Goal: Task Accomplishment & Management: Use online tool/utility

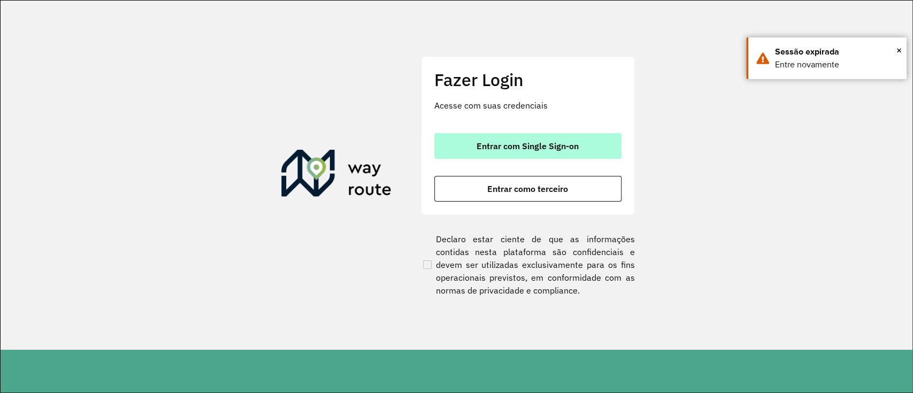
click at [580, 155] on button "Entrar com Single Sign-on" at bounding box center [528, 146] width 187 height 26
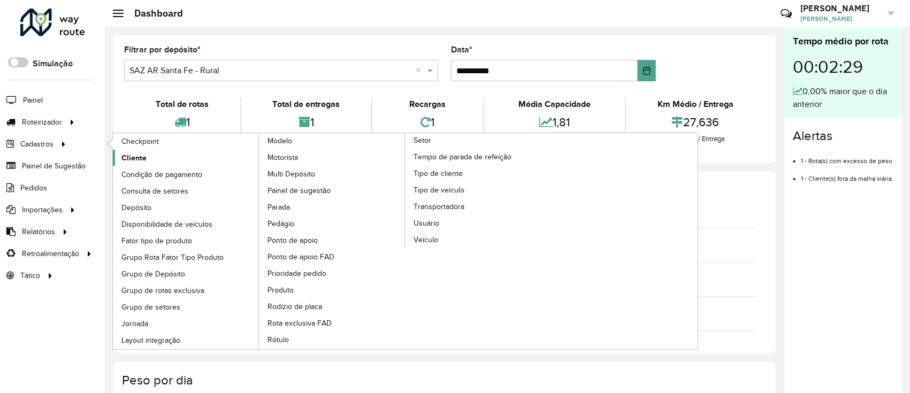
click at [128, 159] on span "Cliente" at bounding box center [133, 158] width 25 height 11
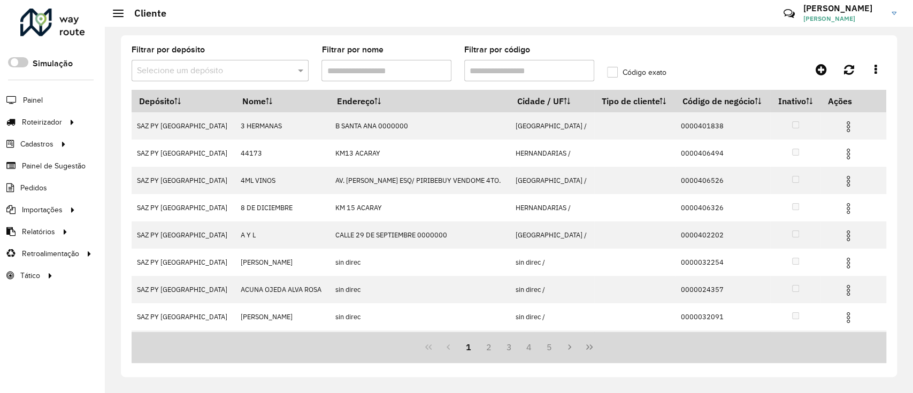
click at [586, 74] on input "Filtrar por código" at bounding box center [529, 70] width 130 height 21
paste input "**********"
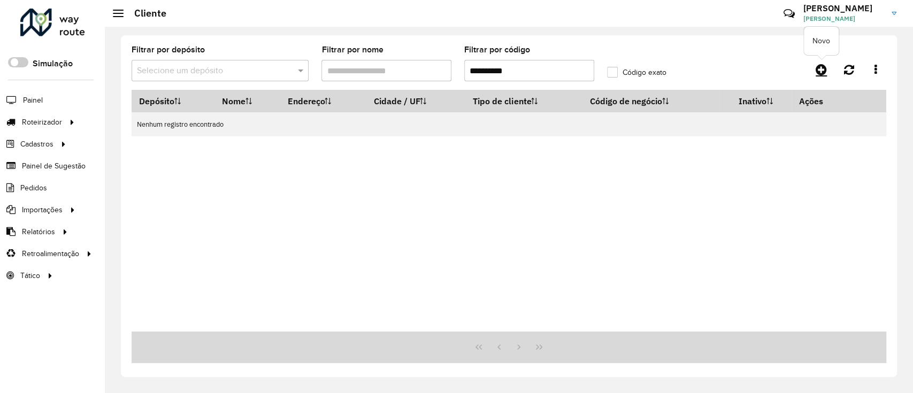
type input "**********"
click at [681, 70] on icon at bounding box center [821, 69] width 11 height 13
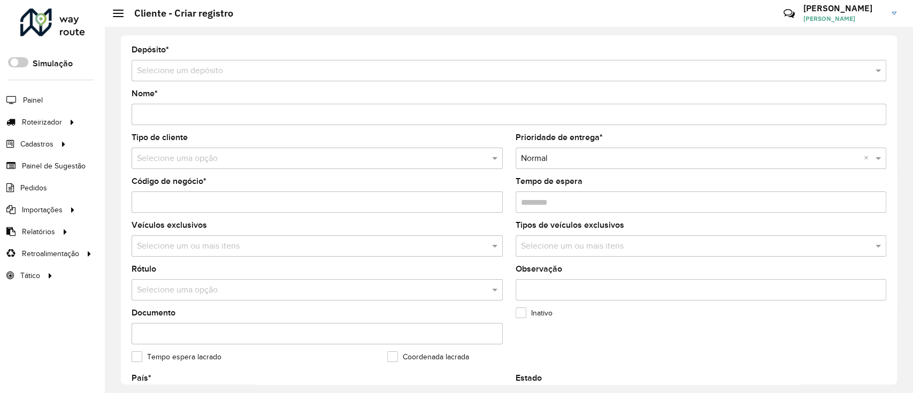
click at [261, 195] on input "Código de negócio *" at bounding box center [317, 202] width 371 height 21
paste input "**********"
type input "**********"
click at [225, 66] on input "text" at bounding box center [498, 71] width 723 height 13
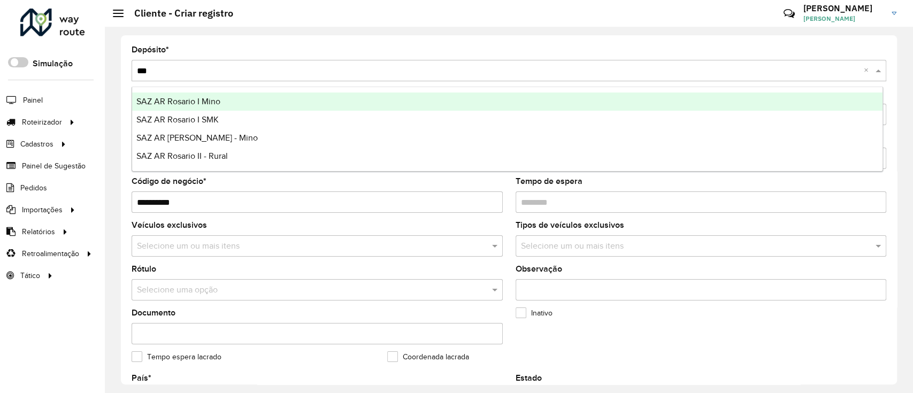
type input "****"
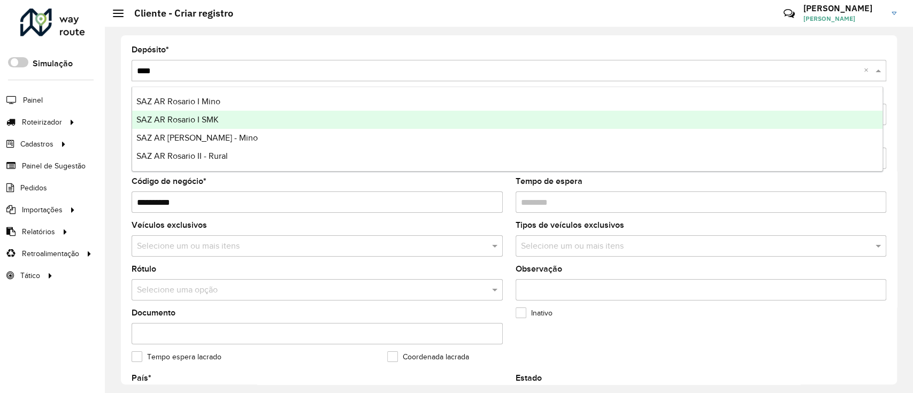
click at [239, 130] on div "SAZ AR [PERSON_NAME] - Mino" at bounding box center [507, 138] width 751 height 18
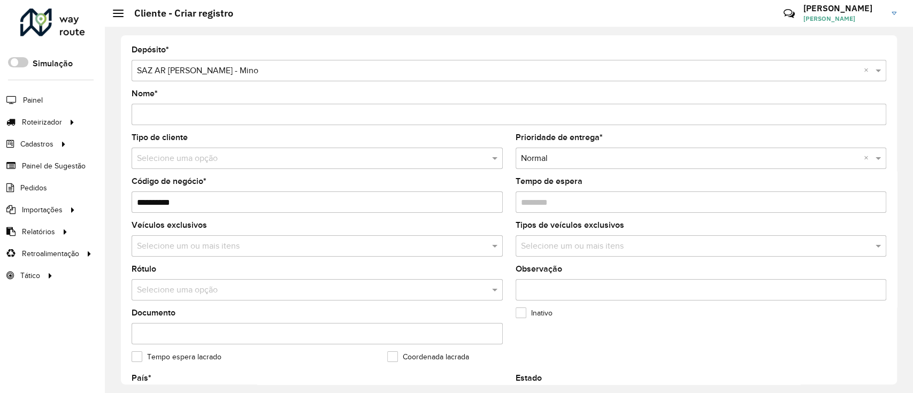
click at [235, 118] on input "Nome *" at bounding box center [509, 114] width 755 height 21
paste input "**********"
type input "**********"
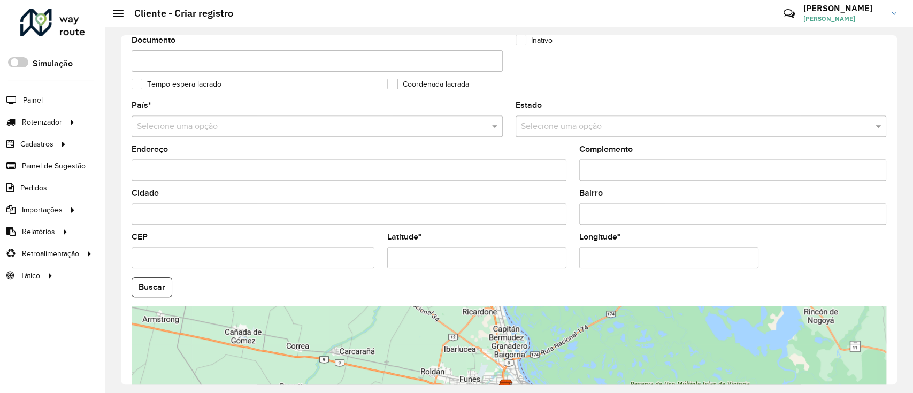
scroll to position [285, 0]
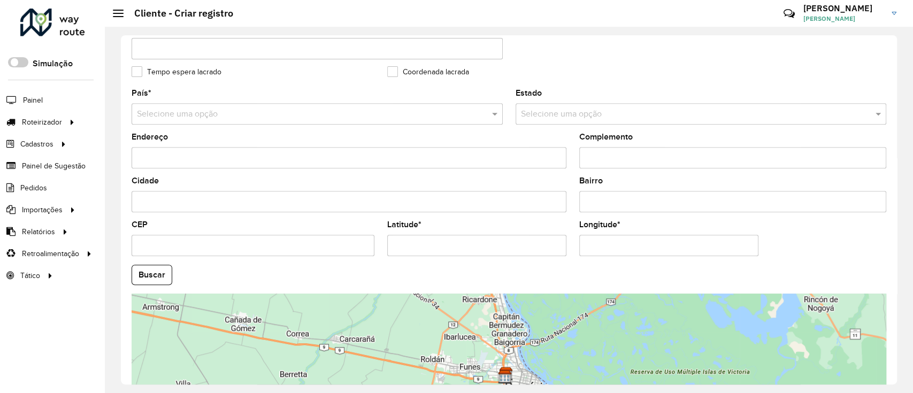
click at [430, 246] on input "Latitude *" at bounding box center [476, 245] width 179 height 21
paste input "**********"
type input "**********"
drag, startPoint x: 595, startPoint y: 245, endPoint x: 581, endPoint y: 248, distance: 14.4
click at [595, 245] on input "Longitude *" at bounding box center [669, 245] width 179 height 21
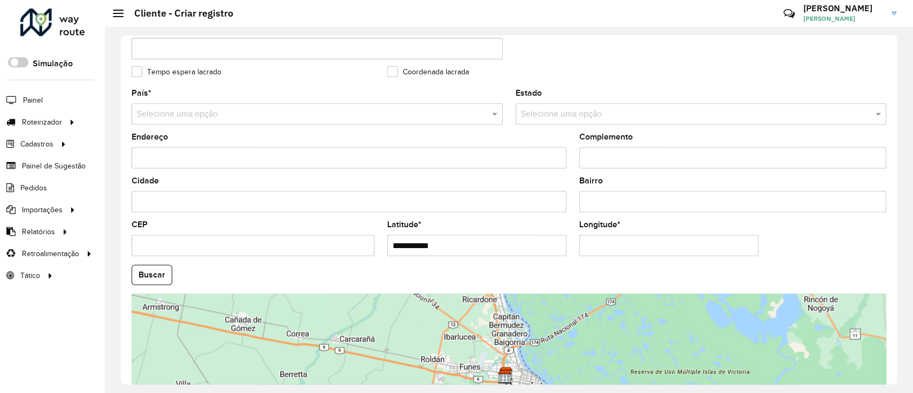
paste input "**********"
type input "**********"
click at [161, 275] on hb-app "Aguarde... Pop-up bloqueado! Seu navegador bloqueou automáticamente a abertura …" at bounding box center [456, 196] width 913 height 393
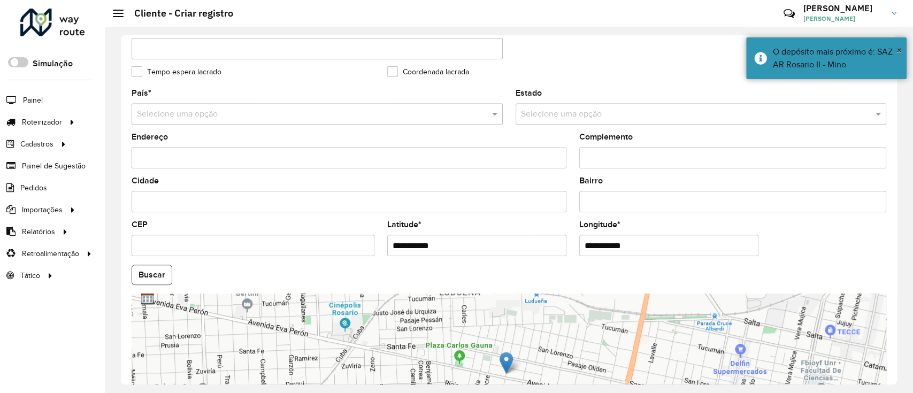
click at [161, 275] on button "Buscar" at bounding box center [152, 275] width 41 height 20
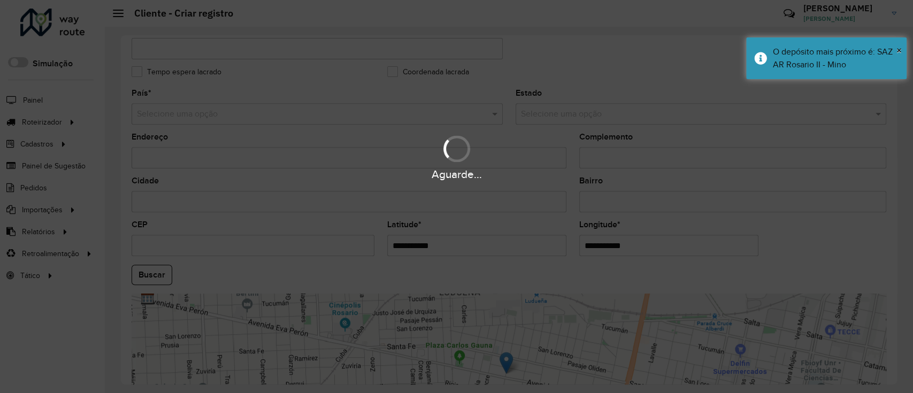
type input "**********"
type input "*******"
type input "********"
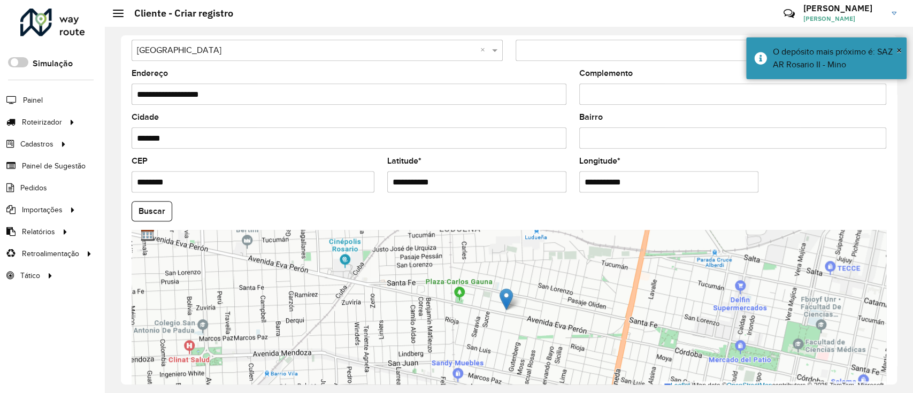
scroll to position [403, 0]
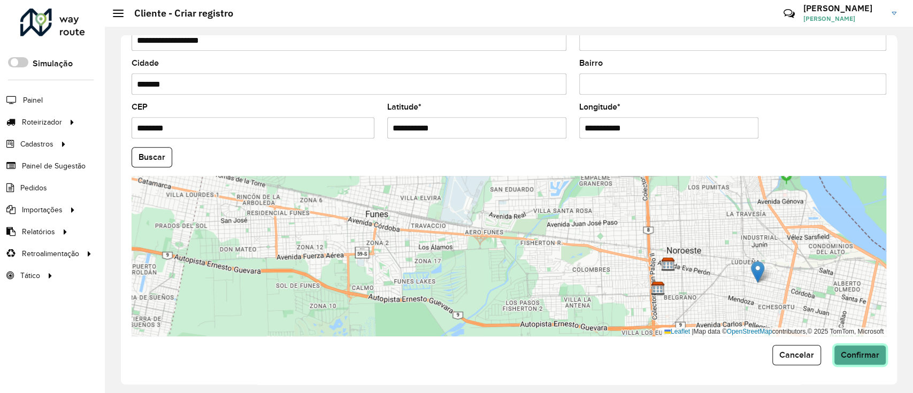
click at [681, 294] on button "Confirmar" at bounding box center [860, 355] width 52 height 20
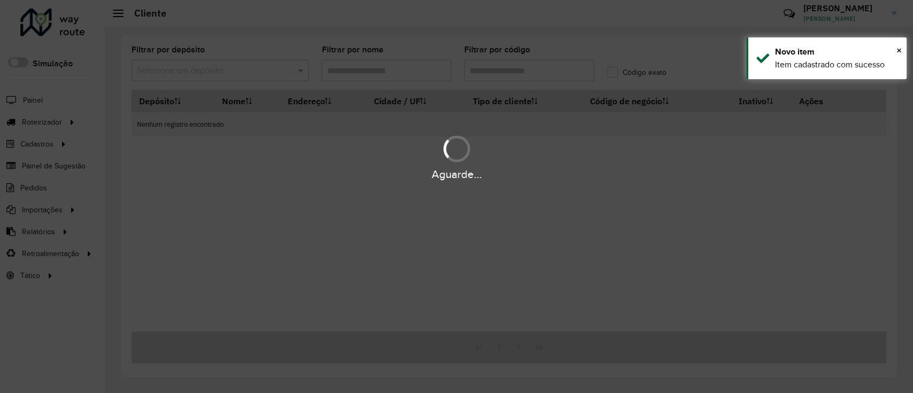
type input "**********"
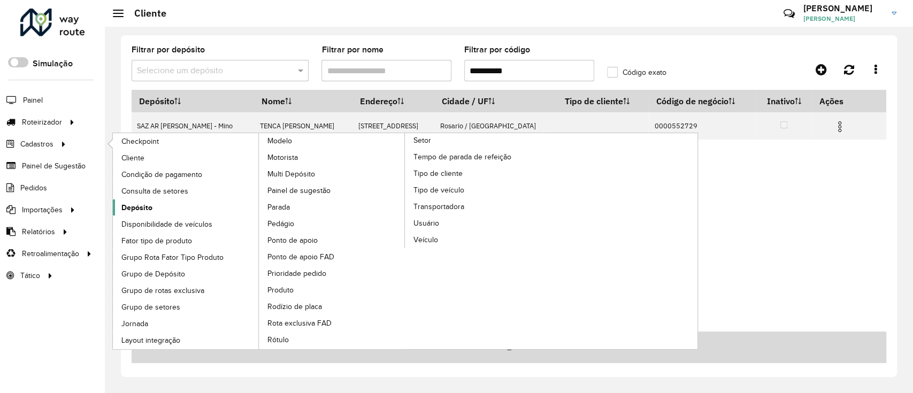
click at [158, 215] on link "Depósito" at bounding box center [186, 208] width 147 height 16
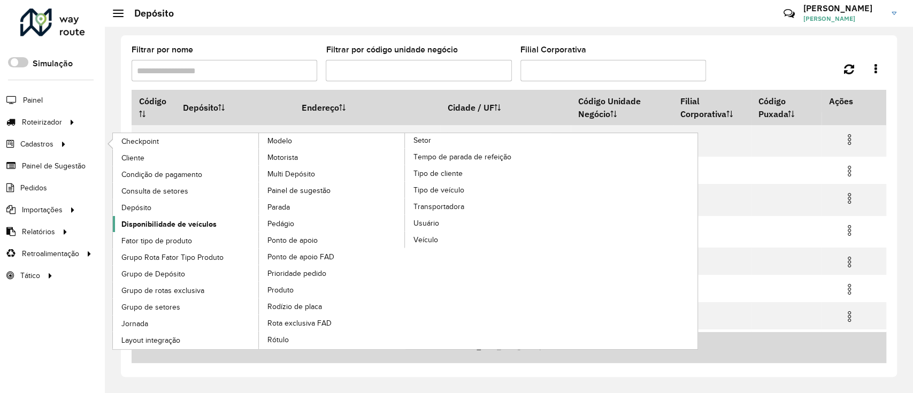
click at [153, 226] on span "Disponibilidade de veículos" at bounding box center [168, 224] width 95 height 11
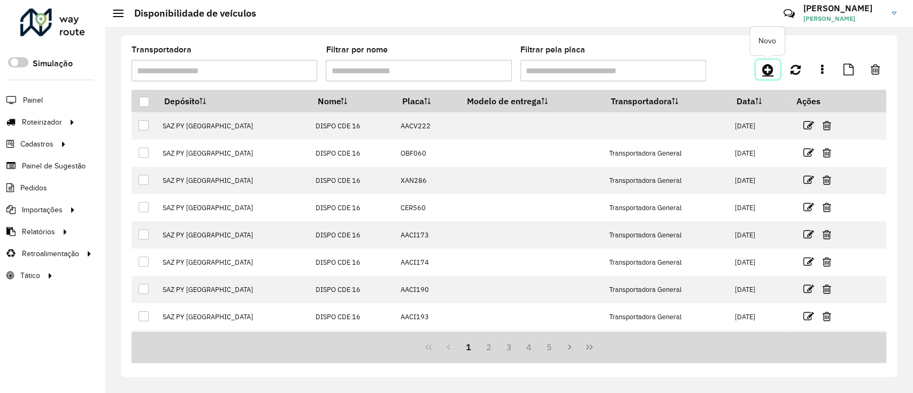
click at [681, 65] on icon at bounding box center [768, 69] width 11 height 13
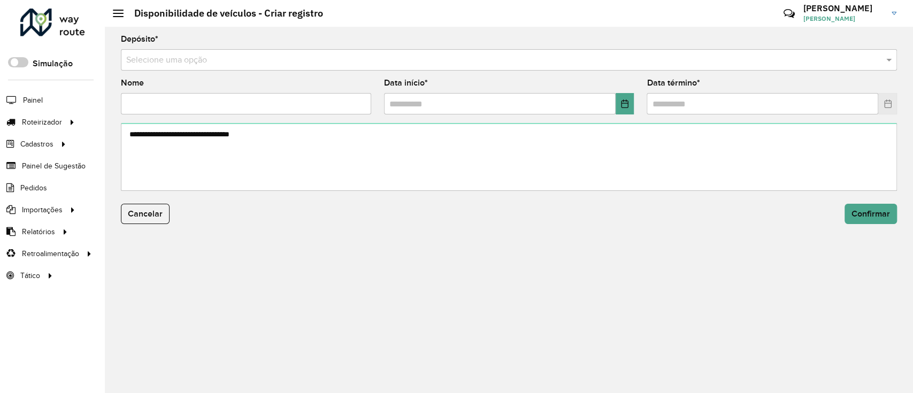
click at [457, 56] on input "text" at bounding box center [498, 60] width 744 height 13
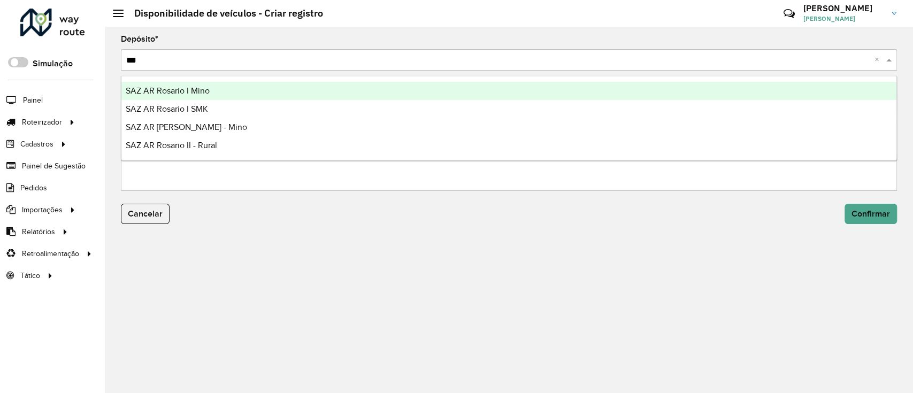
type input "****"
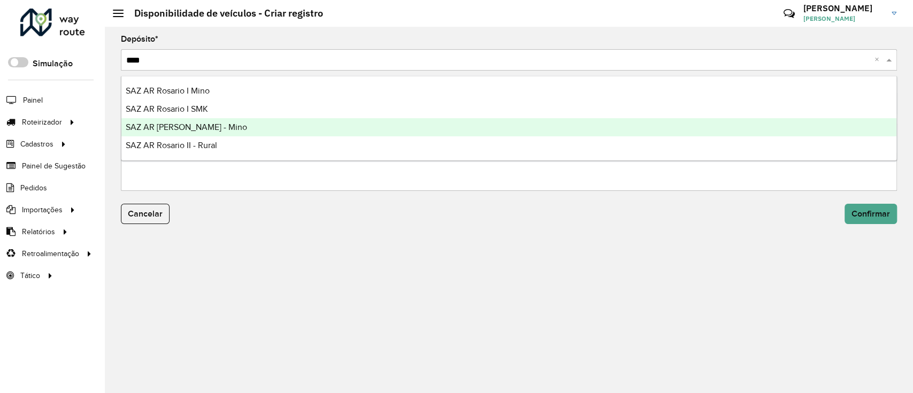
click at [325, 122] on div "SAZ AR [PERSON_NAME] - Mino" at bounding box center [508, 127] width 775 height 18
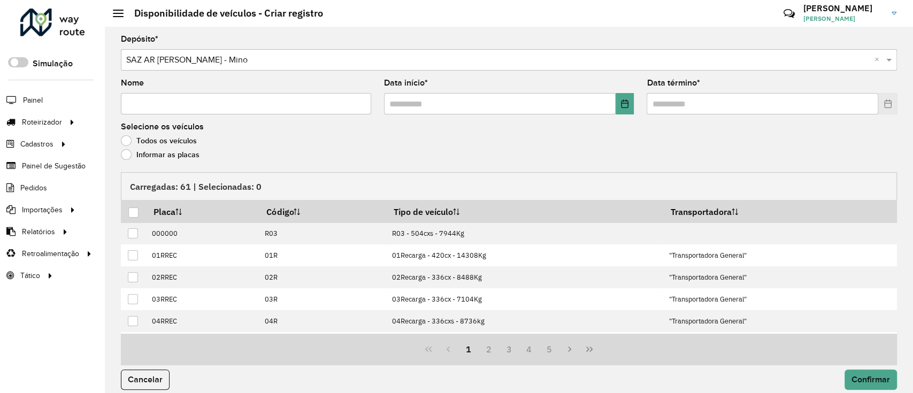
click at [293, 103] on input "Nome" at bounding box center [246, 103] width 250 height 21
type input "**********"
click at [622, 108] on button "Choose Date" at bounding box center [625, 103] width 19 height 21
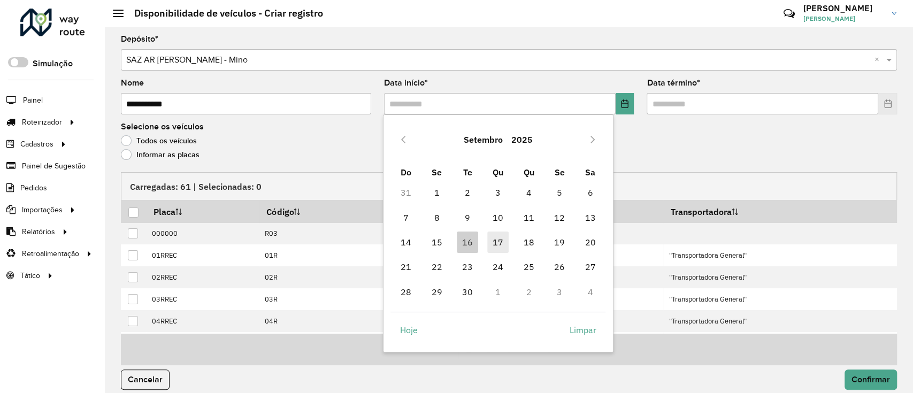
click at [494, 242] on span "17" at bounding box center [497, 242] width 21 height 21
type input "**********"
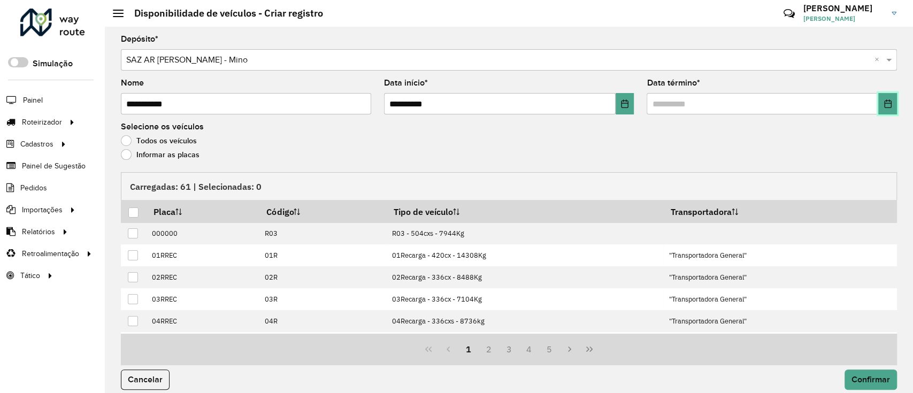
click at [681, 102] on button "Choose Date" at bounding box center [888, 103] width 19 height 21
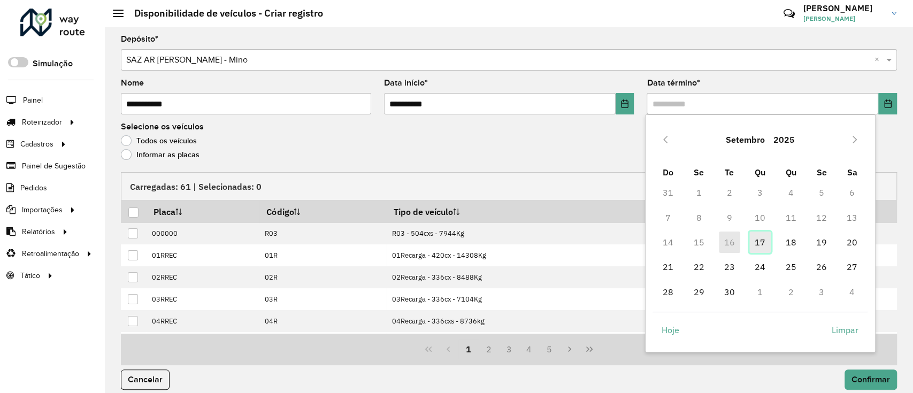
click at [681, 238] on span "17" at bounding box center [760, 242] width 21 height 21
type input "**********"
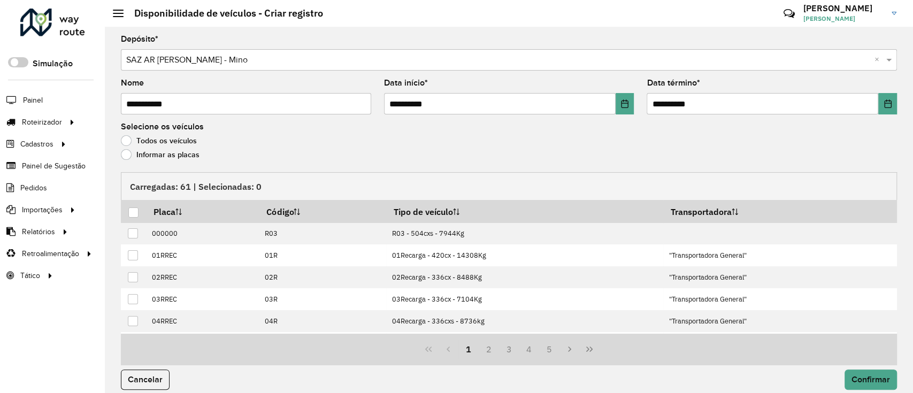
click at [181, 156] on label "Informar as placas" at bounding box center [160, 154] width 79 height 11
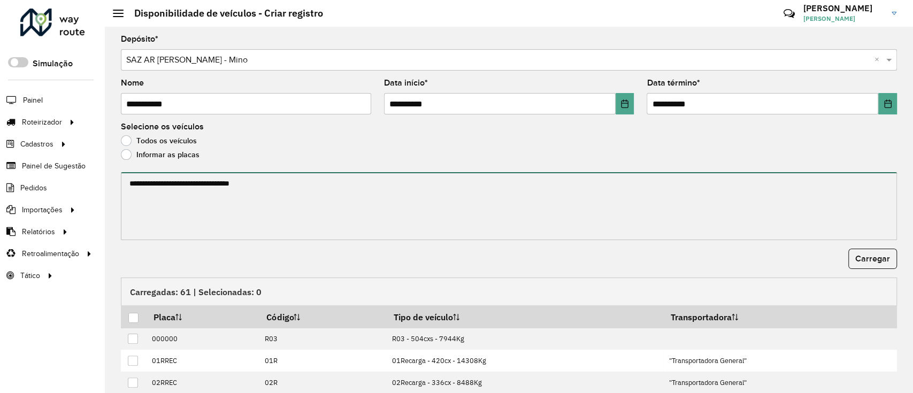
click at [188, 200] on textarea at bounding box center [509, 206] width 776 height 68
paste textarea "******* ****** ****** ******* ******* ******* *******"
type textarea "******* ****** ****** ******* ******* ******* *******"
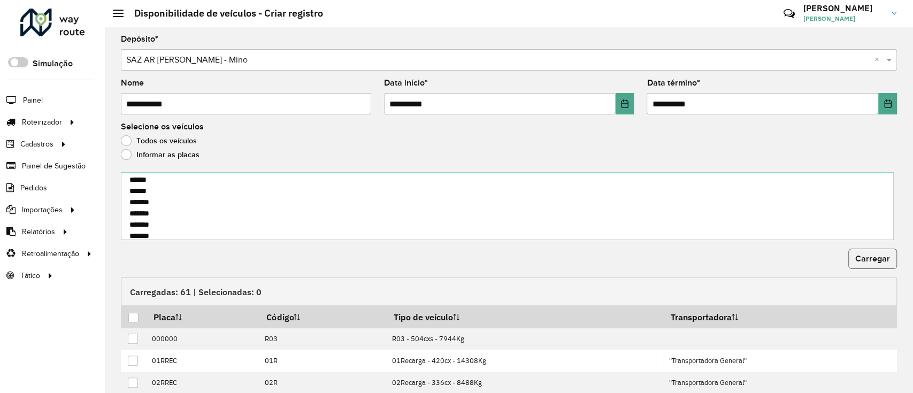
click at [681, 263] on span "Carregar" at bounding box center [873, 258] width 35 height 9
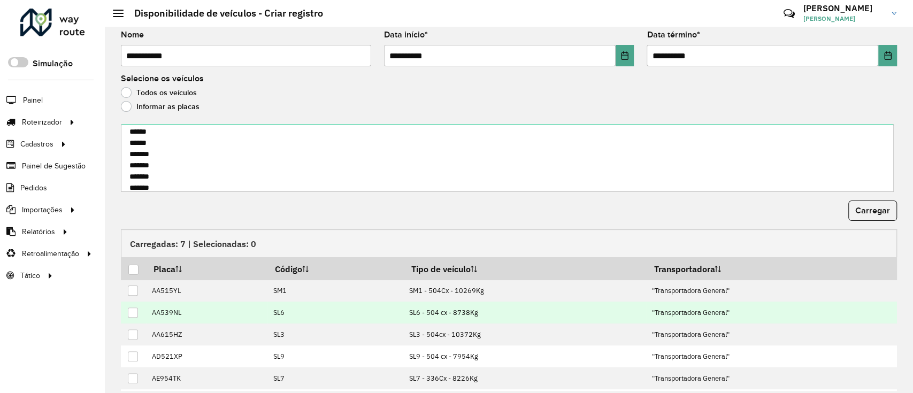
scroll to position [71, 0]
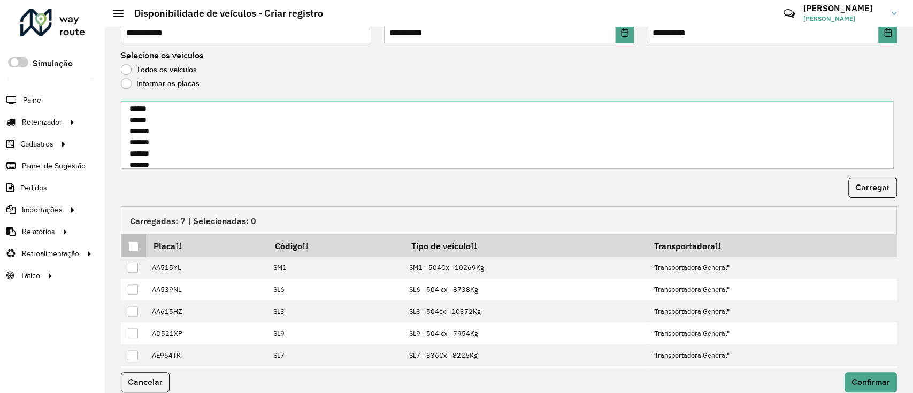
click at [133, 245] on div at bounding box center [133, 247] width 10 height 10
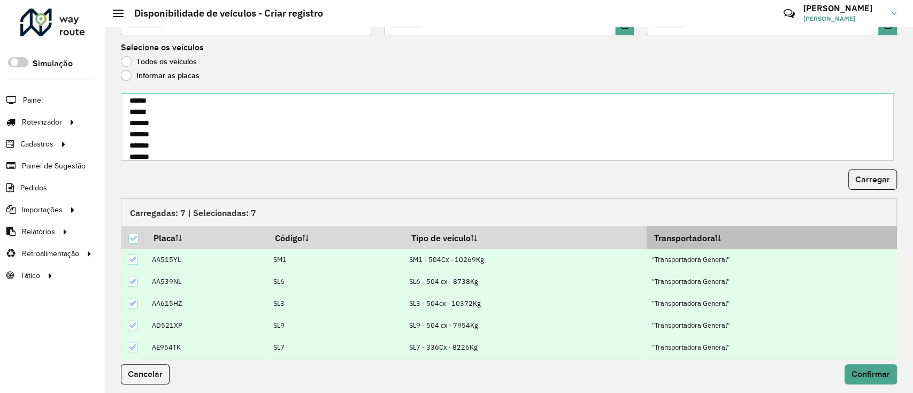
scroll to position [83, 0]
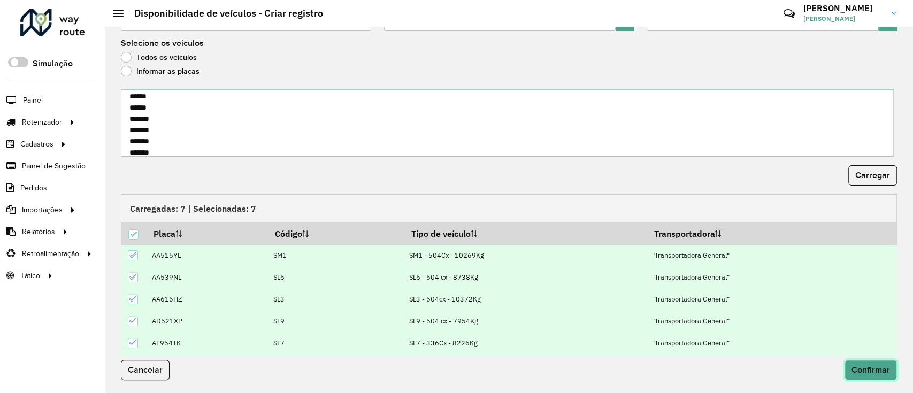
click at [681, 294] on span "Confirmar" at bounding box center [871, 369] width 39 height 9
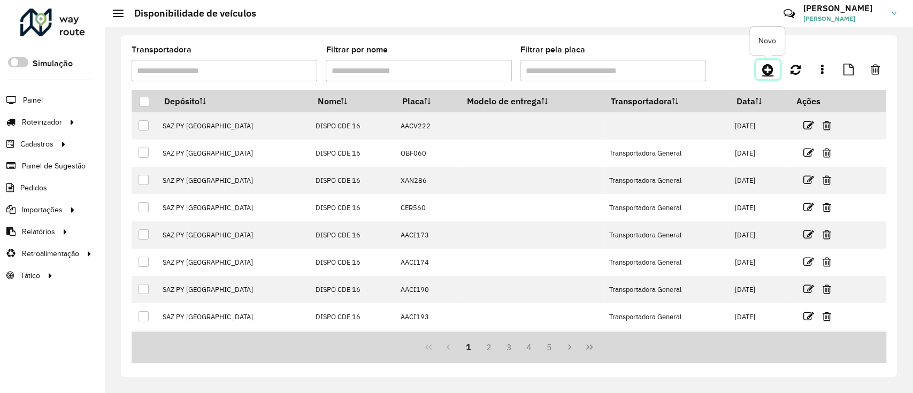
click at [681, 61] on link at bounding box center [768, 69] width 24 height 19
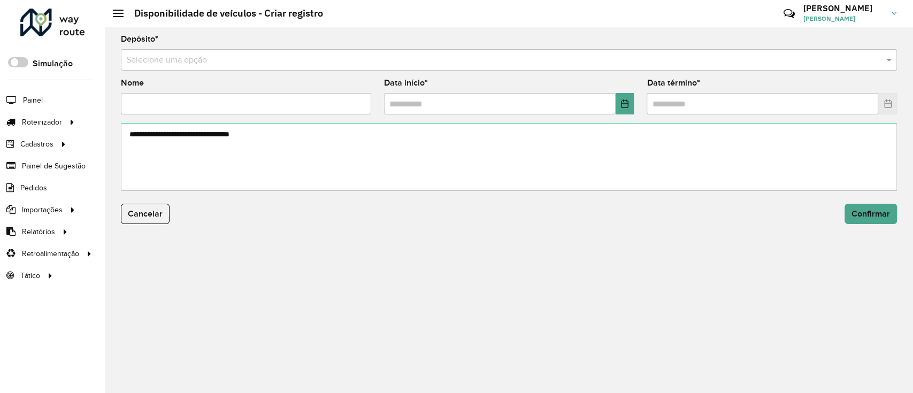
click at [524, 66] on div "Selecione uma opção" at bounding box center [509, 59] width 776 height 21
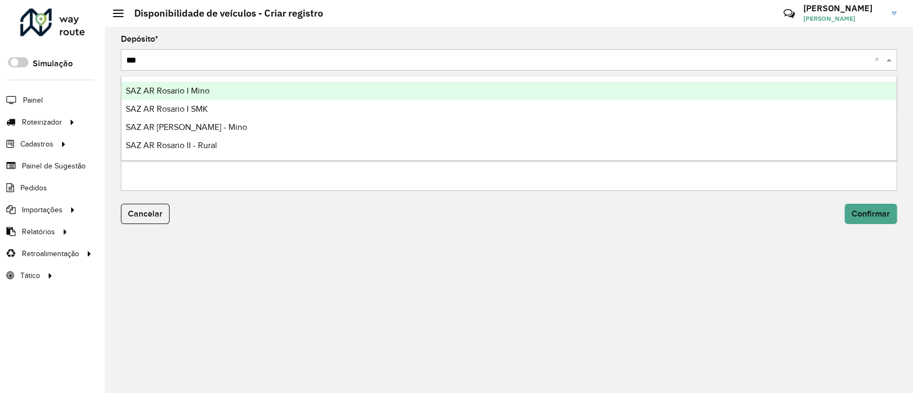
type input "****"
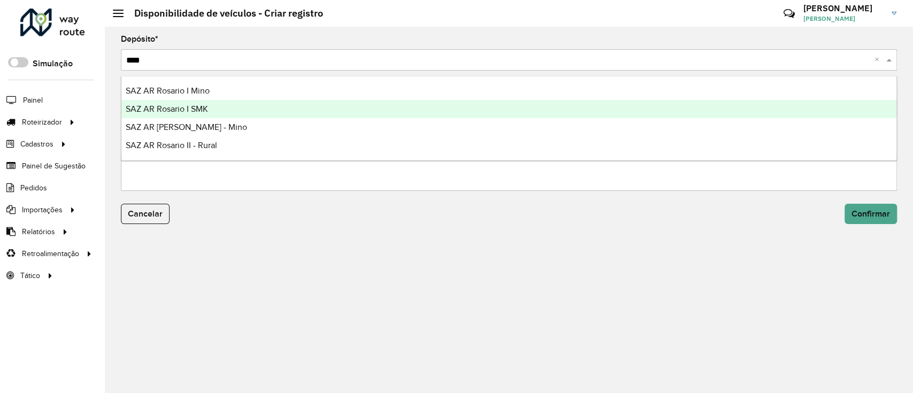
click at [241, 118] on div "SAZ AR [PERSON_NAME] - Mino" at bounding box center [508, 127] width 775 height 18
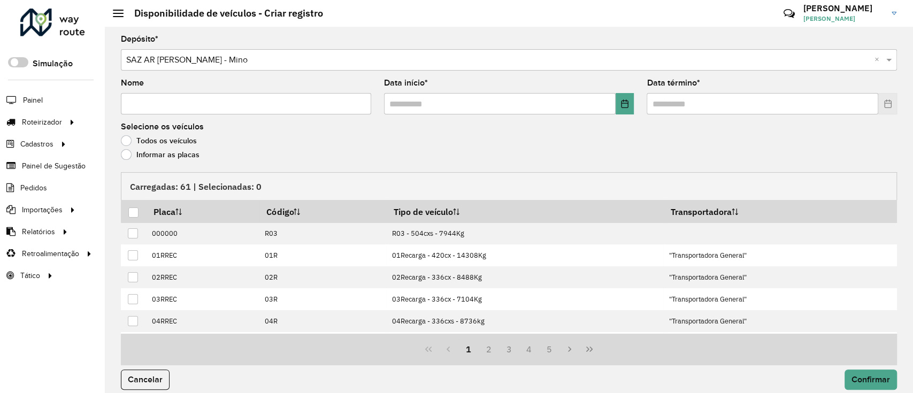
click at [218, 107] on input "Nome" at bounding box center [246, 103] width 250 height 21
type input "**********"
click at [621, 102] on icon "Choose Date" at bounding box center [625, 104] width 9 height 9
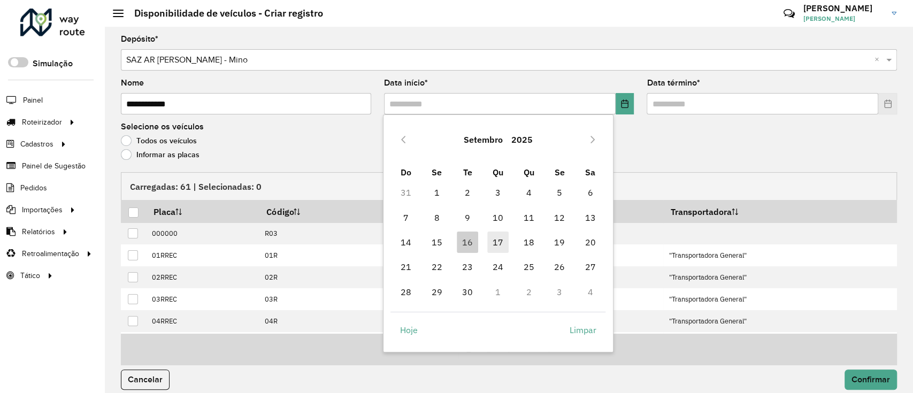
click at [492, 240] on span "17" at bounding box center [497, 242] width 21 height 21
type input "**********"
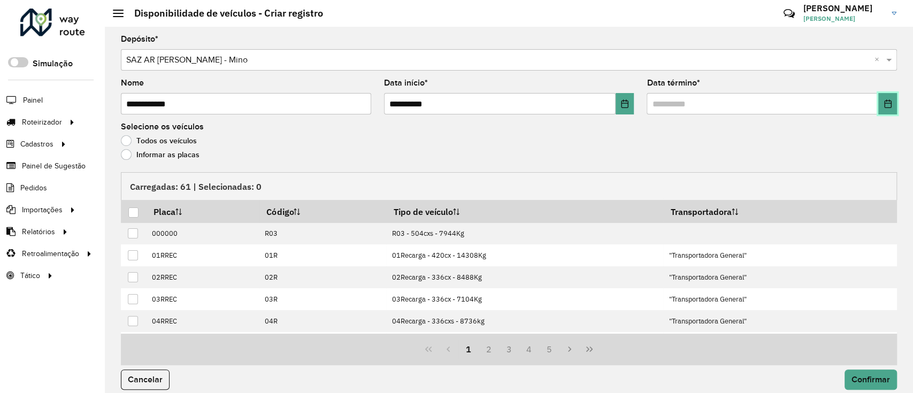
click at [681, 103] on icon "Choose Date" at bounding box center [888, 104] width 9 height 9
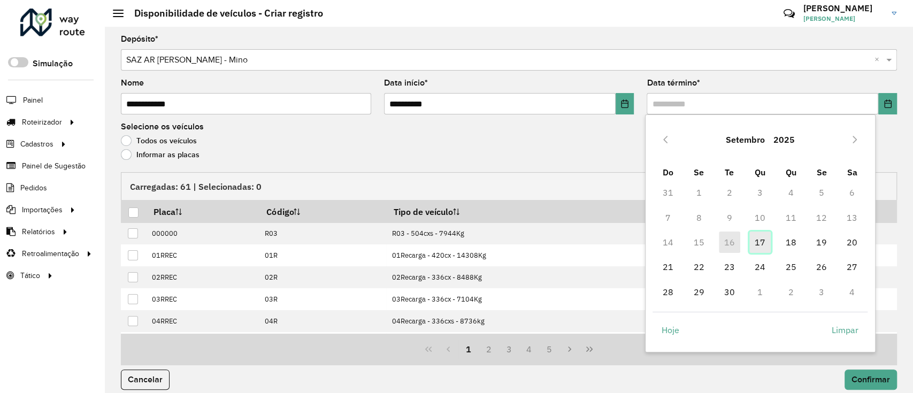
click at [681, 233] on span "17" at bounding box center [760, 242] width 21 height 21
type input "**********"
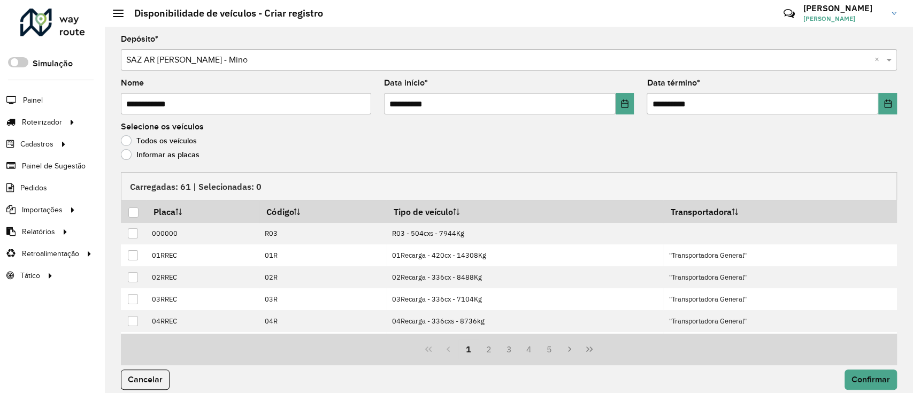
drag, startPoint x: 193, startPoint y: 154, endPoint x: 193, endPoint y: 169, distance: 15.0
click at [193, 154] on label "Informar as placas" at bounding box center [160, 154] width 79 height 11
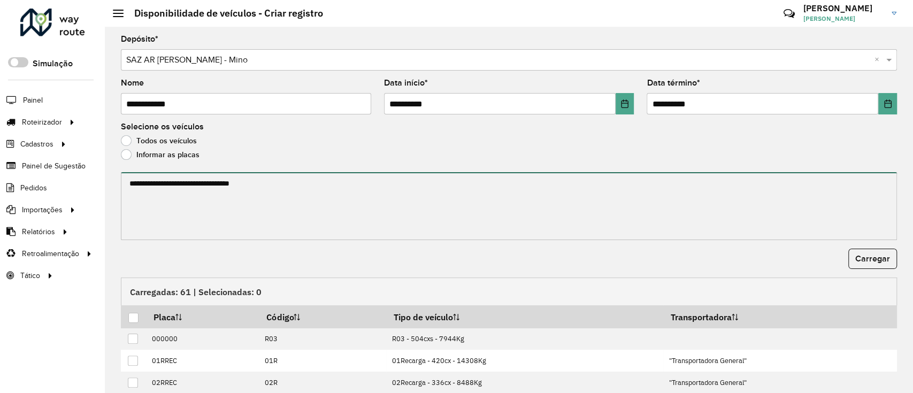
click at [197, 192] on textarea at bounding box center [509, 206] width 776 height 68
paste textarea "******* ****** ******* ******* ******* ****** ******* ****** *******"
type textarea "******* ****** ******* ******* ******* ****** ******* ****** *******"
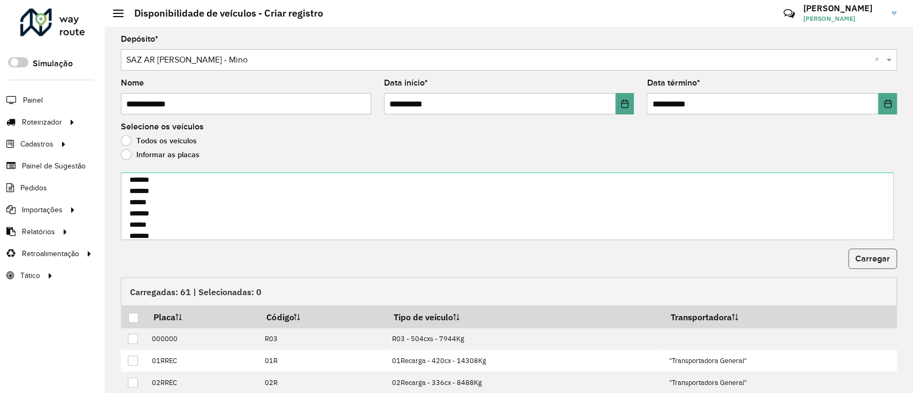
click at [681, 255] on span "Carregar" at bounding box center [873, 258] width 35 height 9
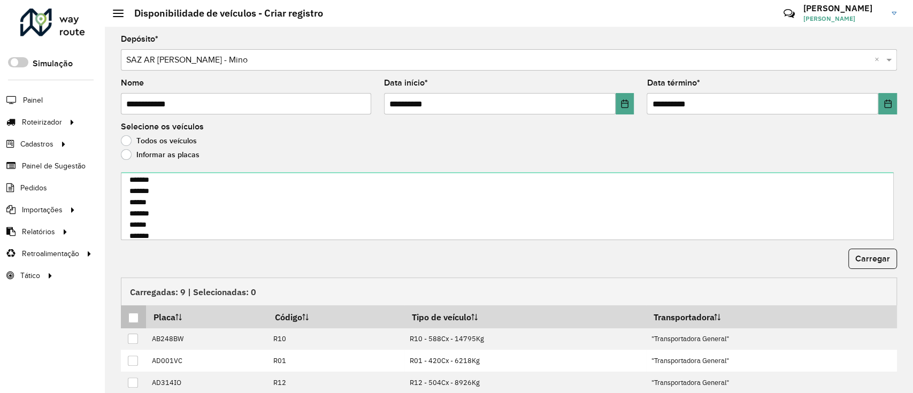
click at [135, 294] on p-tableheadercheckbox at bounding box center [133, 317] width 11 height 11
click at [136, 294] on div at bounding box center [133, 318] width 10 height 10
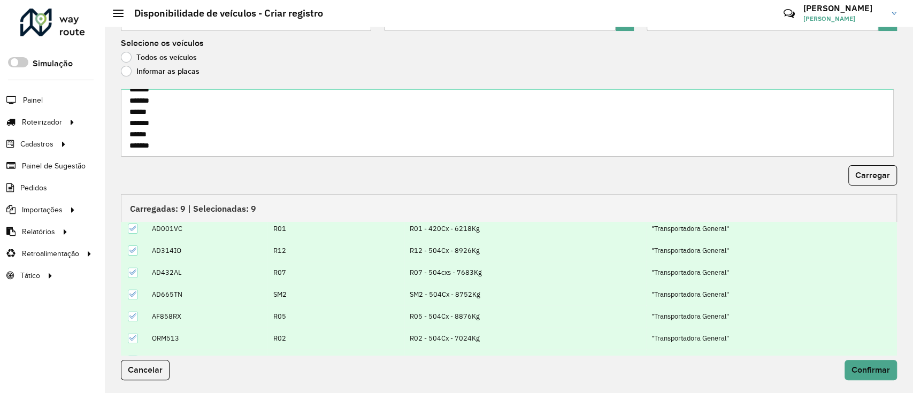
scroll to position [71, 0]
click at [681, 294] on button "Confirmar" at bounding box center [871, 370] width 52 height 20
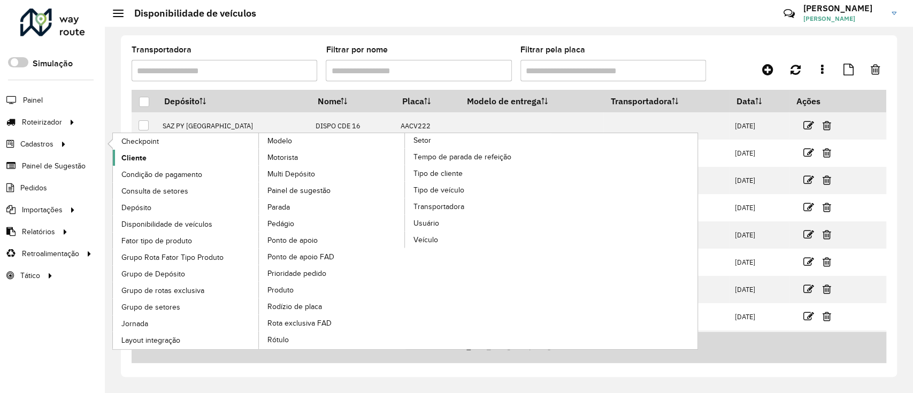
click at [153, 163] on link "Cliente" at bounding box center [186, 158] width 147 height 16
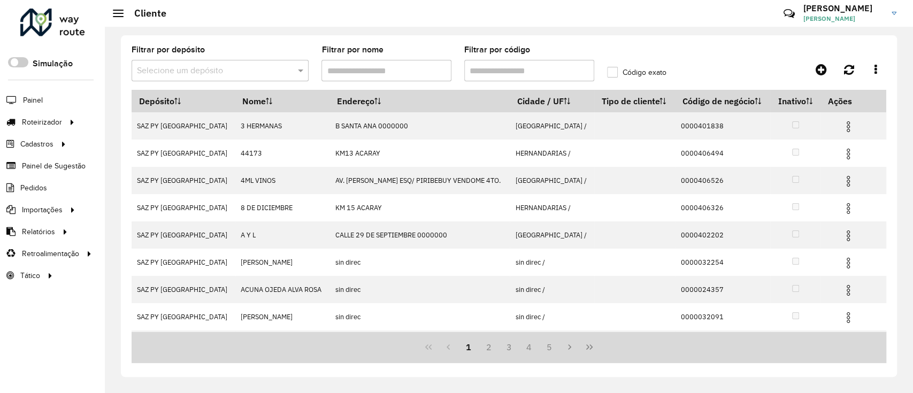
click at [531, 70] on input "Filtrar por código" at bounding box center [529, 70] width 130 height 21
paste input "**********"
type input "**********"
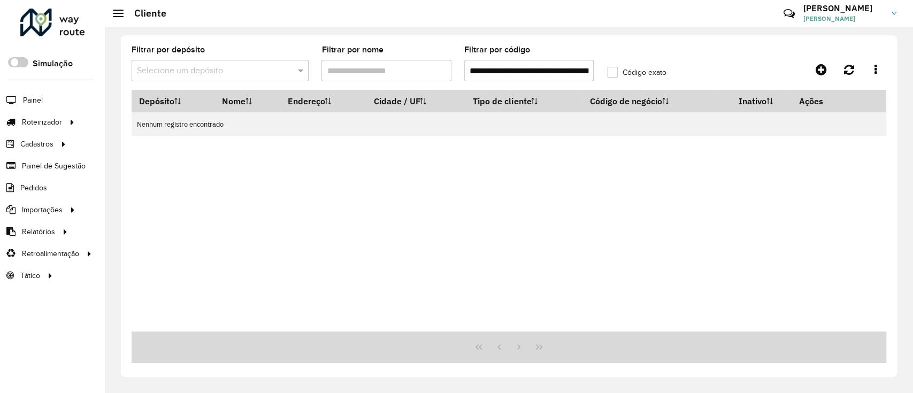
drag, startPoint x: 589, startPoint y: 71, endPoint x: 262, endPoint y: 80, distance: 327.1
click at [262, 80] on formly-group "**********" at bounding box center [410, 68] width 570 height 44
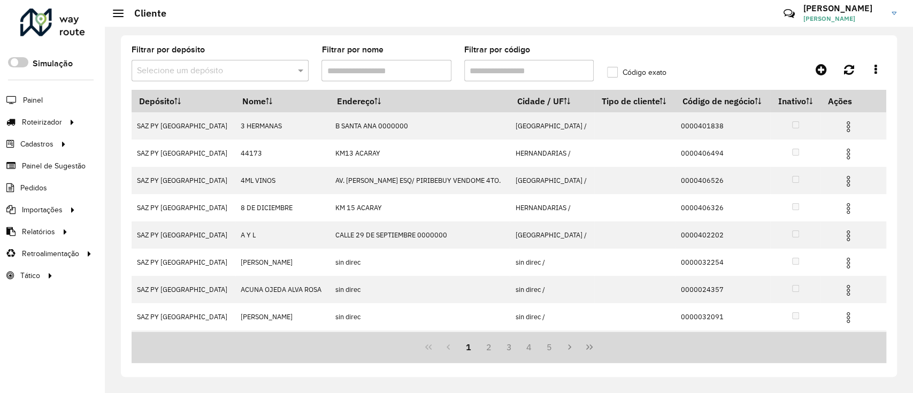
paste input "**********"
type input "**********"
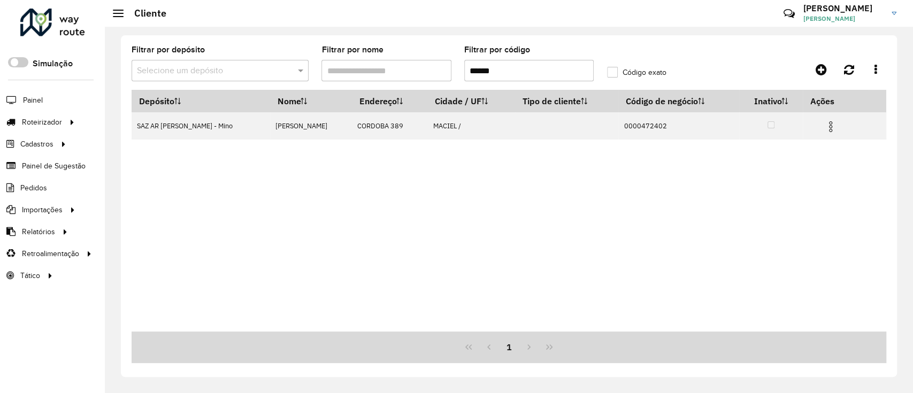
drag, startPoint x: 512, startPoint y: 73, endPoint x: 395, endPoint y: 68, distance: 116.2
click at [395, 68] on formly-group "Filtrar por depósito Selecione um depósito Filtrar por nome Filtrar por código …" at bounding box center [410, 68] width 570 height 44
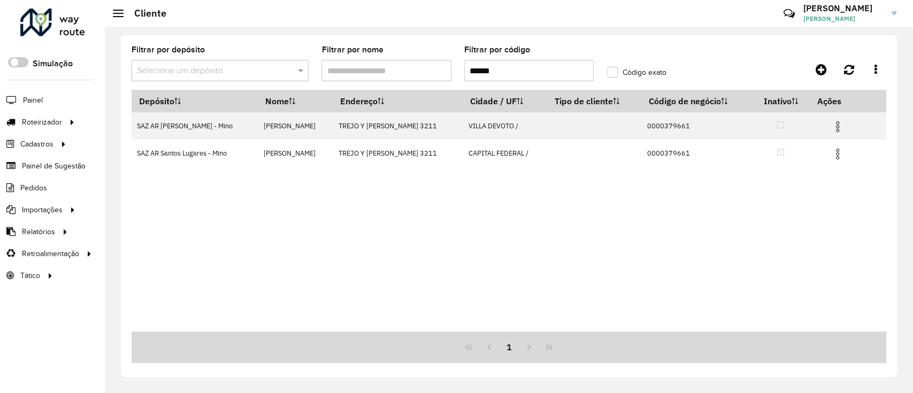
type input "******"
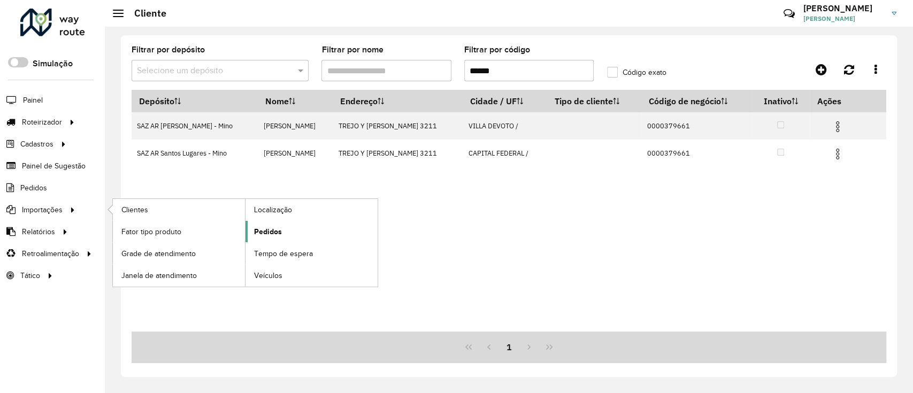
click at [268, 235] on span "Pedidos" at bounding box center [268, 231] width 28 height 11
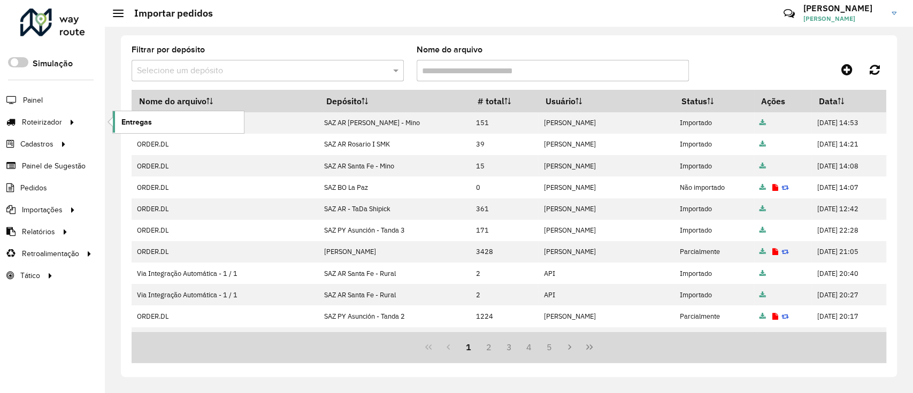
click at [127, 122] on span "Entregas" at bounding box center [136, 122] width 31 height 11
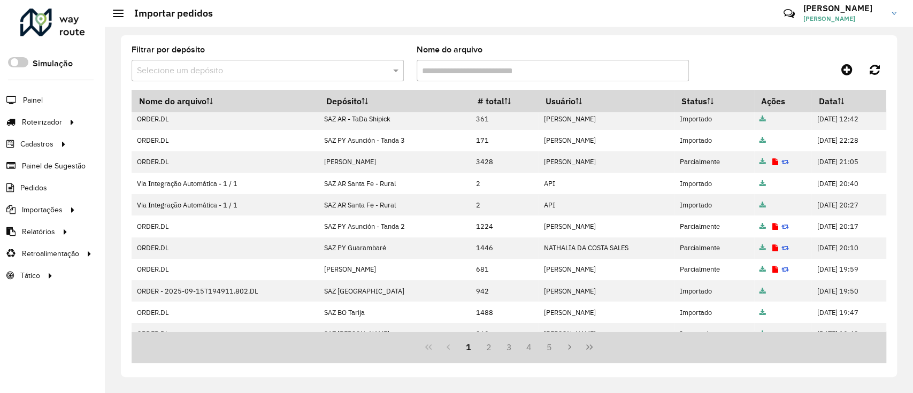
scroll to position [142, 0]
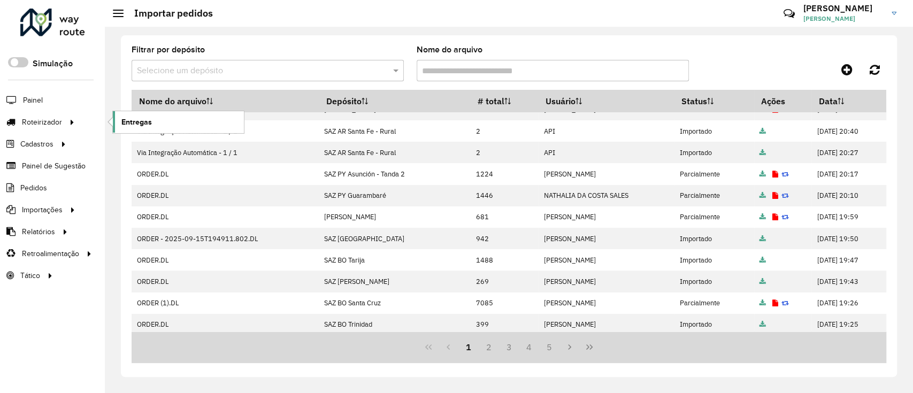
click at [128, 121] on span "Entregas" at bounding box center [136, 122] width 31 height 11
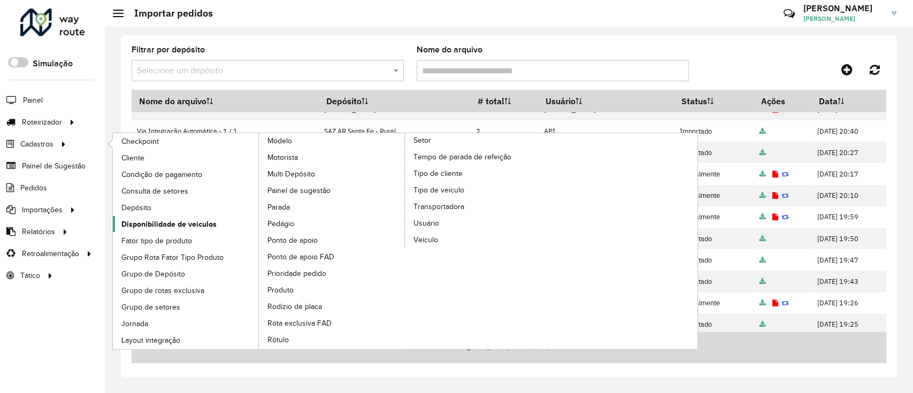
click at [189, 222] on span "Disponibilidade de veículos" at bounding box center [168, 224] width 95 height 11
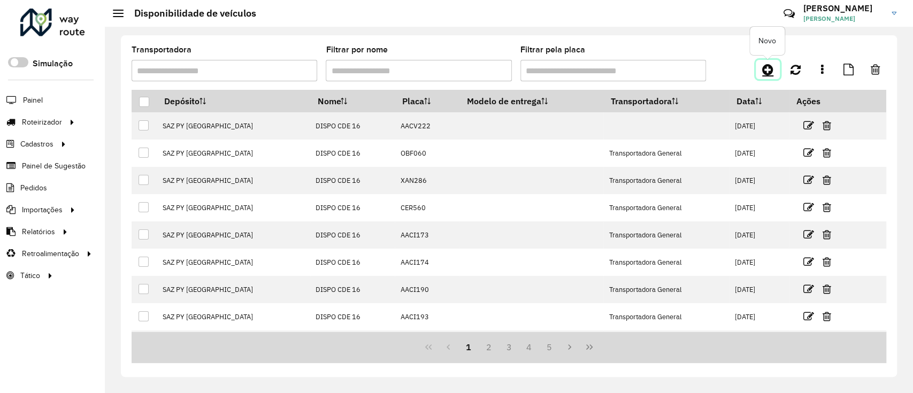
click at [681, 73] on icon at bounding box center [768, 69] width 11 height 13
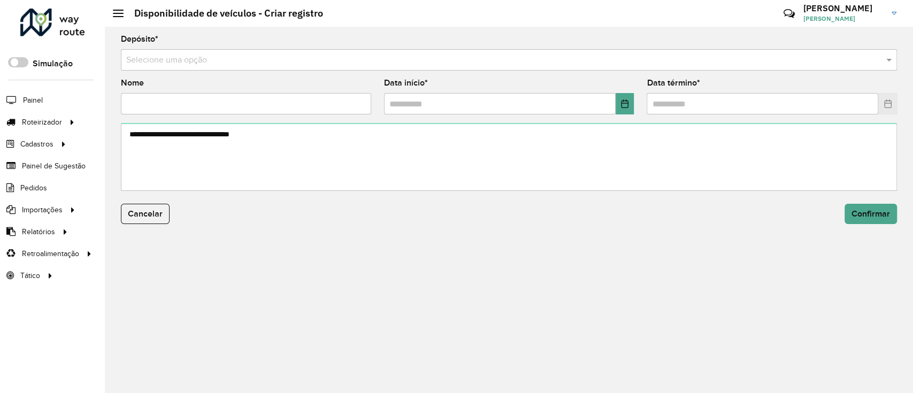
click at [341, 62] on input "text" at bounding box center [498, 60] width 744 height 13
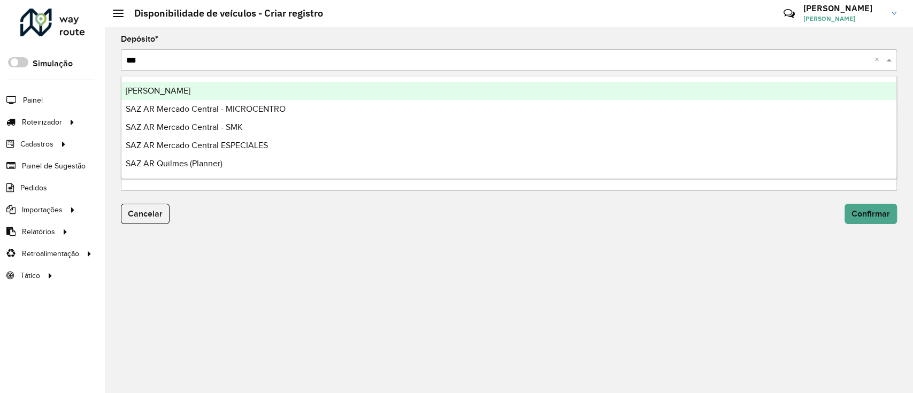
type input "****"
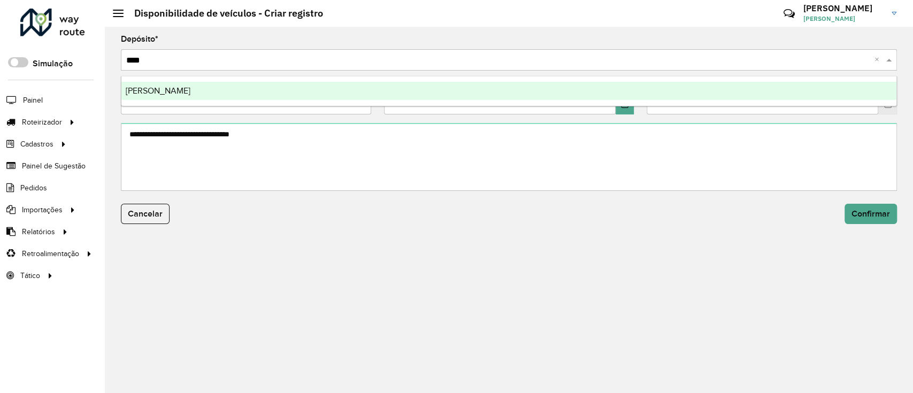
click at [360, 86] on div "[PERSON_NAME]" at bounding box center [508, 91] width 775 height 18
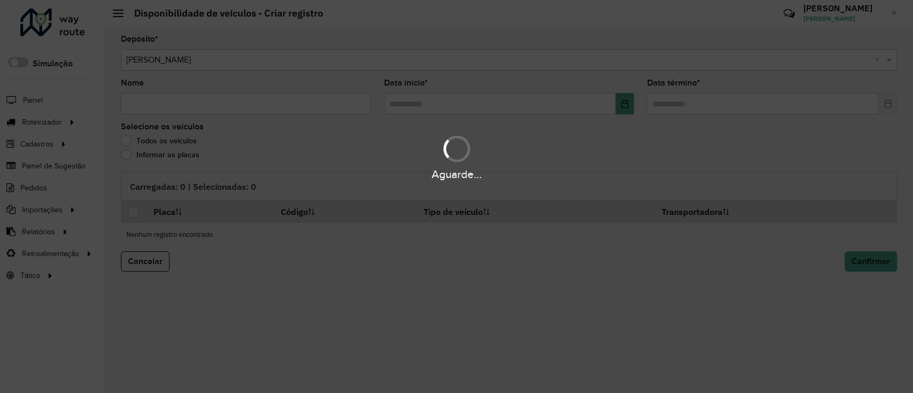
click at [344, 105] on div "Aguarde..." at bounding box center [456, 196] width 913 height 393
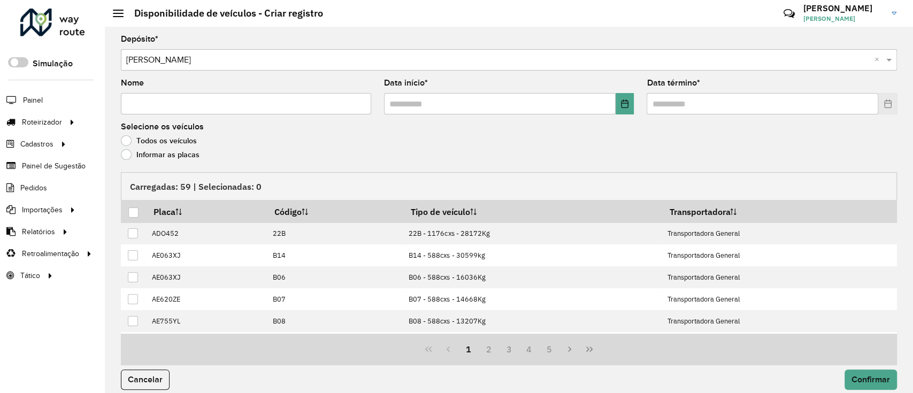
click at [340, 105] on input "Nome" at bounding box center [246, 103] width 250 height 21
type input "**********"
click at [621, 98] on button "Choose Date" at bounding box center [625, 103] width 19 height 21
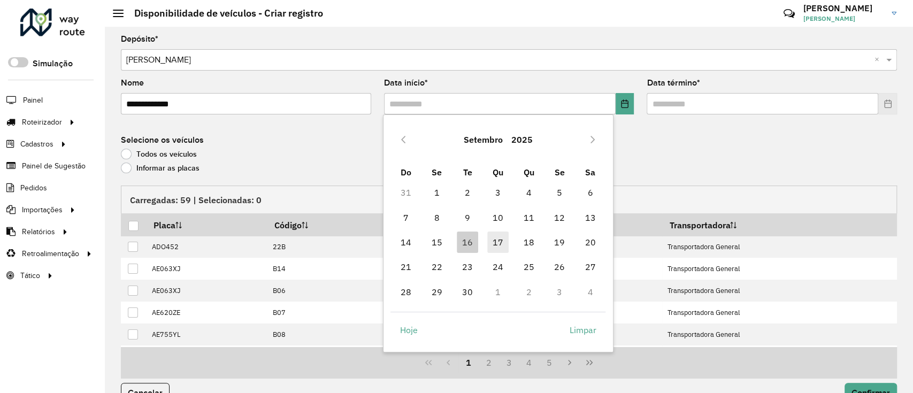
click at [500, 237] on span "17" at bounding box center [497, 242] width 21 height 21
type input "**********"
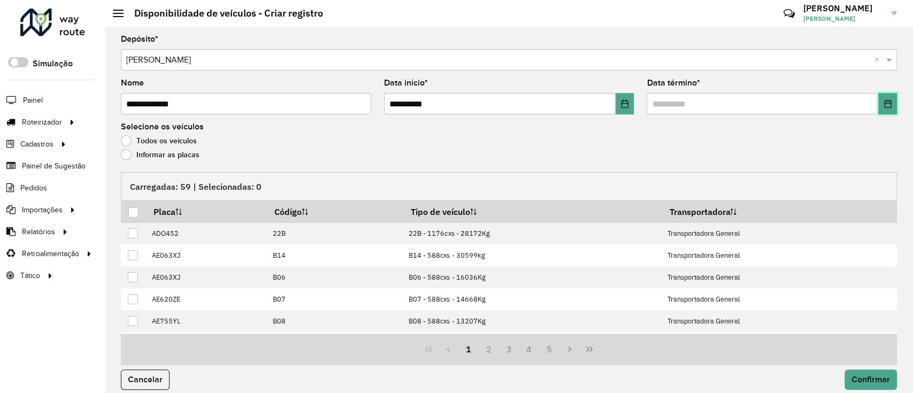
click at [681, 104] on icon "Choose Date" at bounding box center [888, 104] width 9 height 9
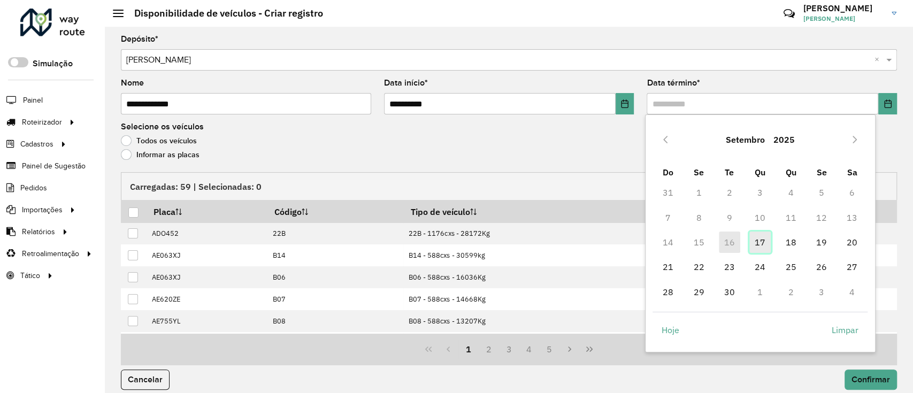
click at [681, 242] on span "17" at bounding box center [760, 242] width 21 height 21
type input "**********"
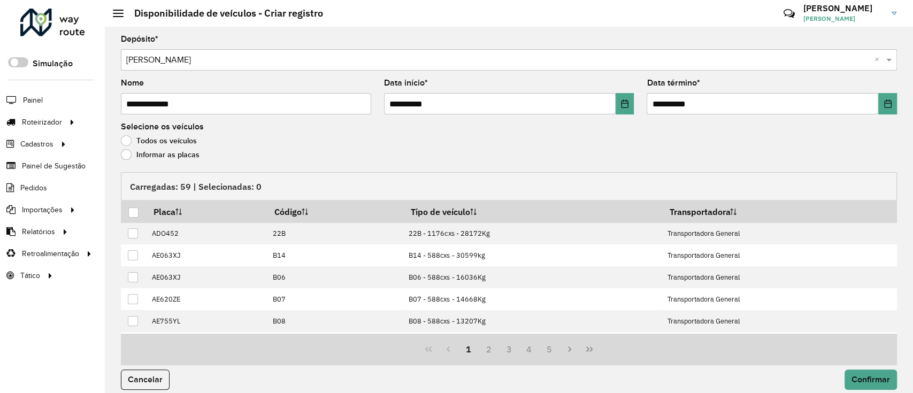
click at [193, 153] on label "Informar as placas" at bounding box center [160, 154] width 79 height 11
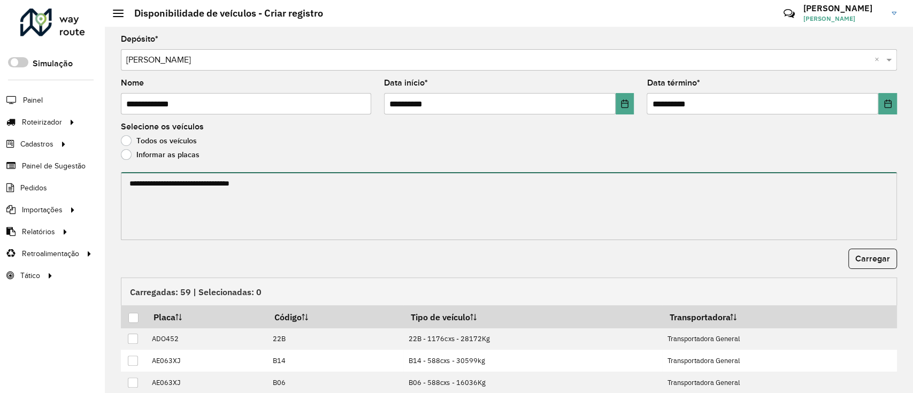
click at [215, 200] on textarea at bounding box center [509, 206] width 776 height 68
paste textarea "**********"
type textarea "**********"
paste textarea "**********"
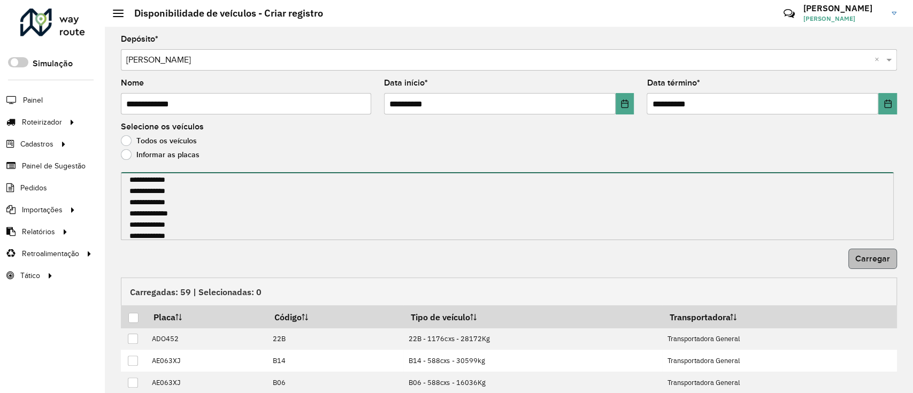
type textarea "**********"
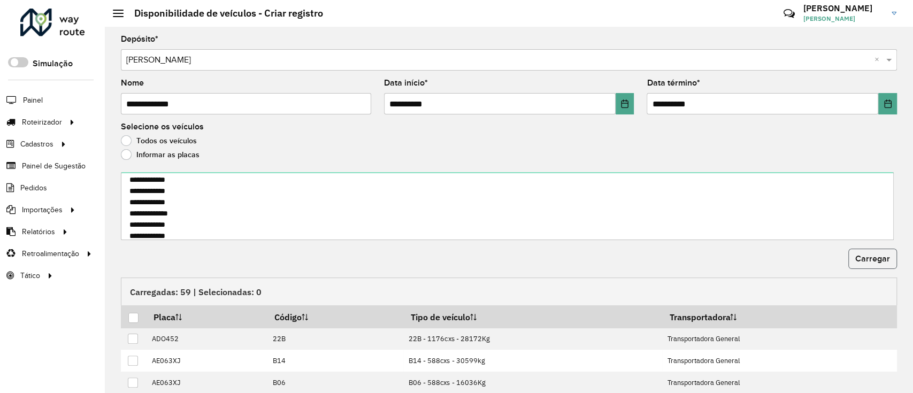
click at [681, 261] on span "Carregar" at bounding box center [873, 258] width 35 height 9
click at [134, 294] on div at bounding box center [133, 318] width 10 height 10
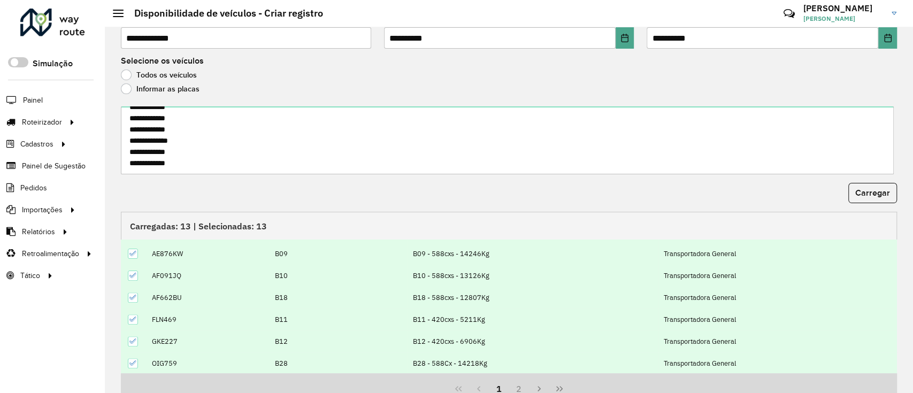
scroll to position [115, 0]
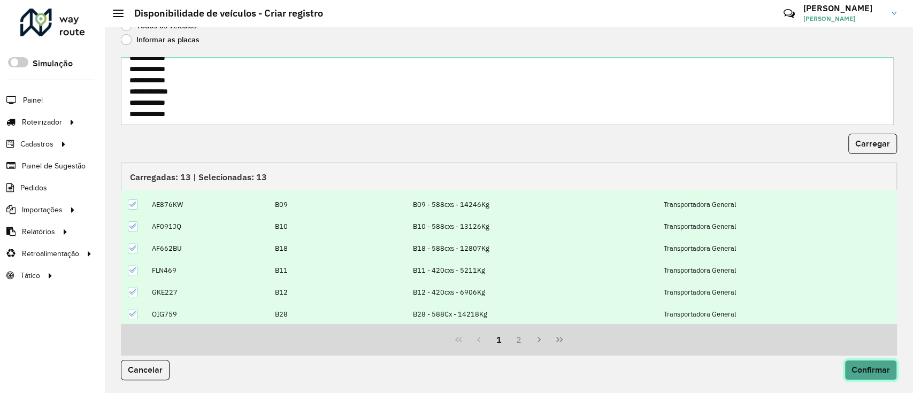
click at [681, 294] on button "Confirmar" at bounding box center [871, 370] width 52 height 20
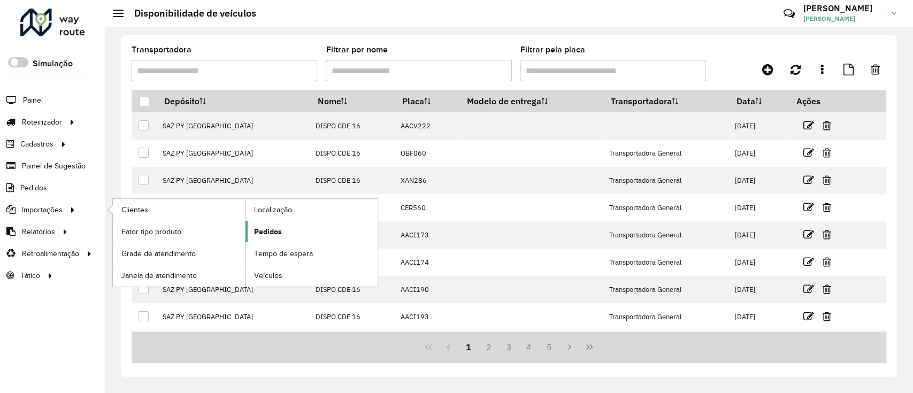
click at [292, 229] on link "Pedidos" at bounding box center [312, 231] width 132 height 21
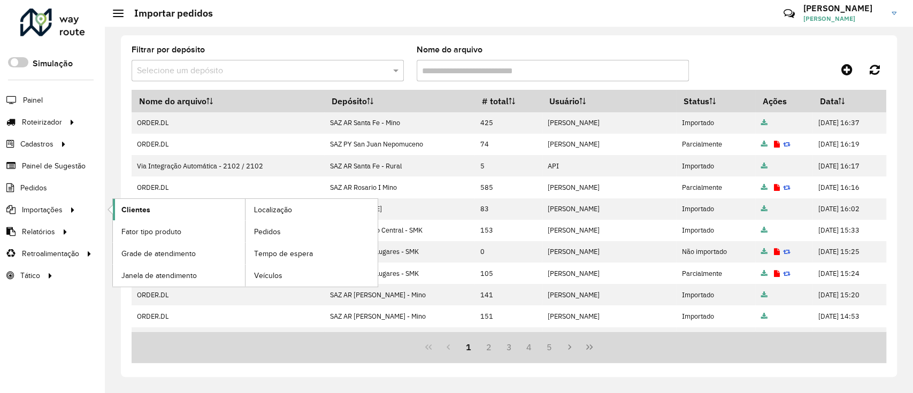
click at [141, 210] on span "Clientes" at bounding box center [135, 209] width 29 height 11
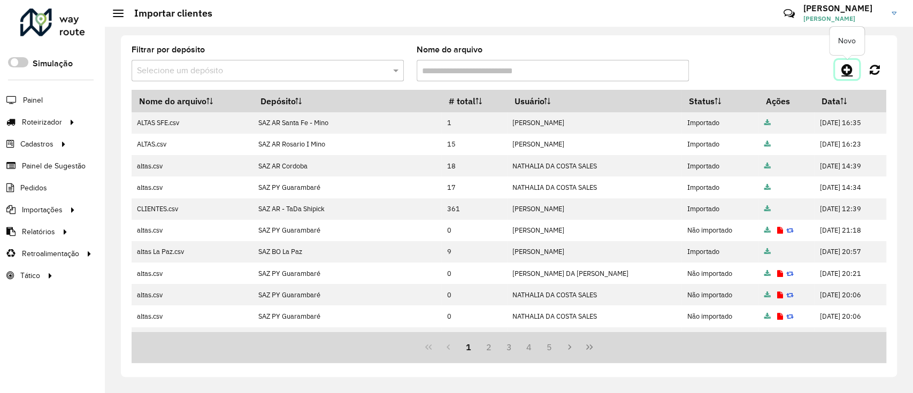
click at [681, 68] on icon at bounding box center [847, 69] width 11 height 13
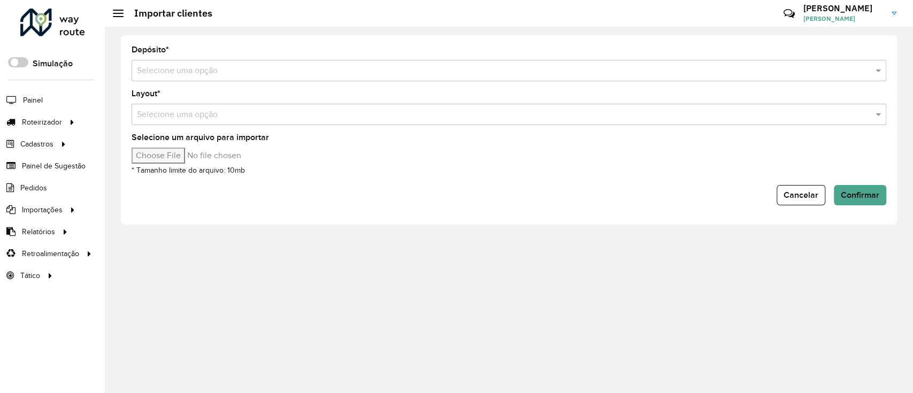
click at [346, 68] on input "text" at bounding box center [498, 71] width 723 height 13
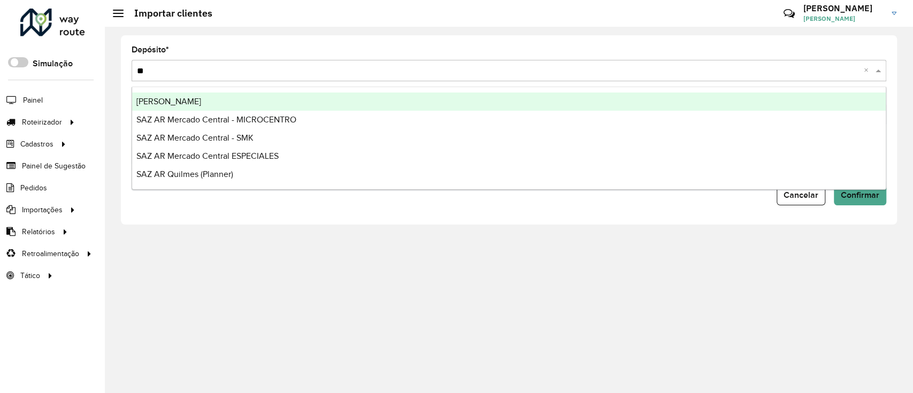
type input "*"
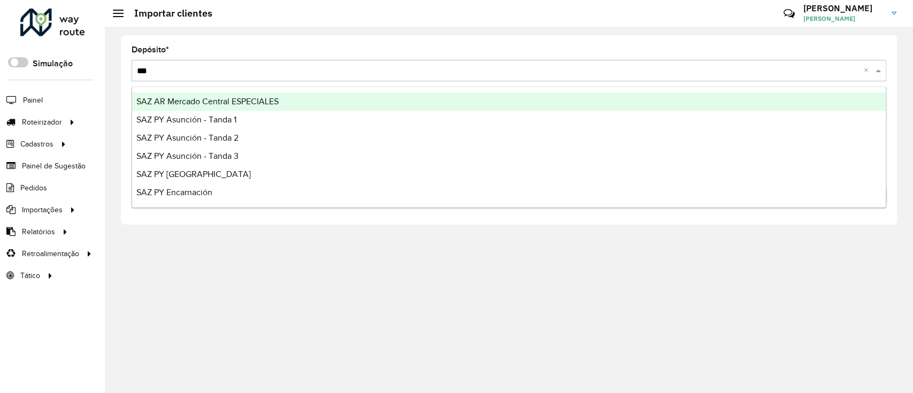
type input "****"
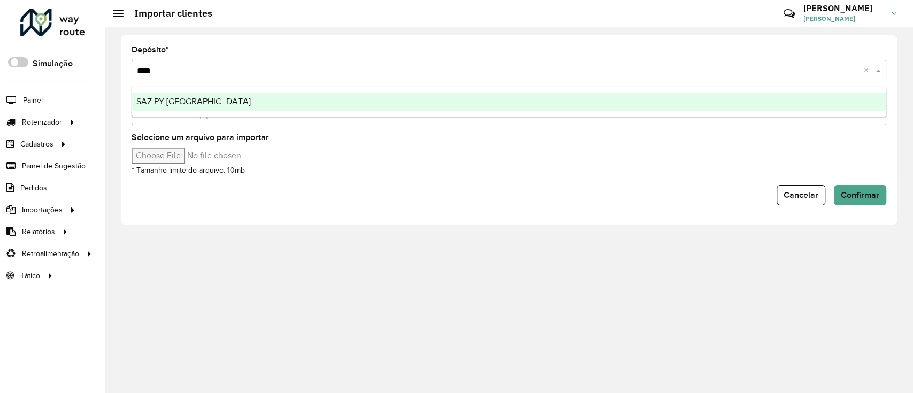
click at [347, 90] on ng-dropdown-panel "SAZ PY [GEOGRAPHIC_DATA]" at bounding box center [509, 102] width 755 height 31
click at [353, 99] on div "SAZ PY [GEOGRAPHIC_DATA]" at bounding box center [509, 102] width 754 height 18
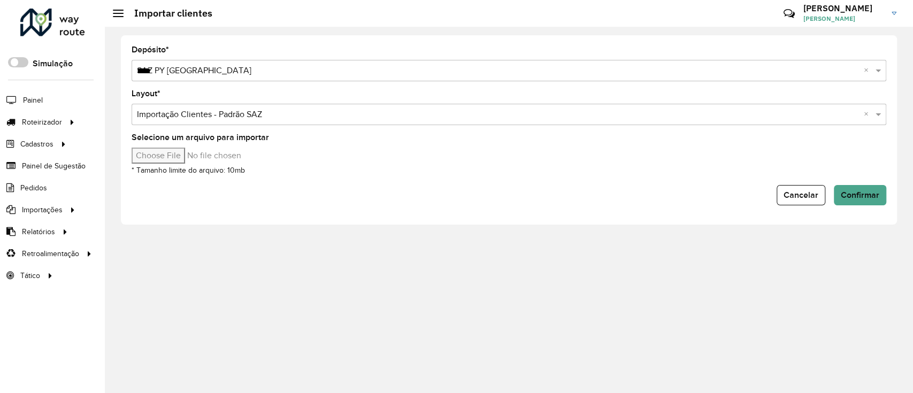
click at [158, 157] on input "Selecione um arquivo para importar" at bounding box center [223, 156] width 182 height 16
type input "**********"
click at [681, 199] on span "Confirmar" at bounding box center [860, 195] width 39 height 9
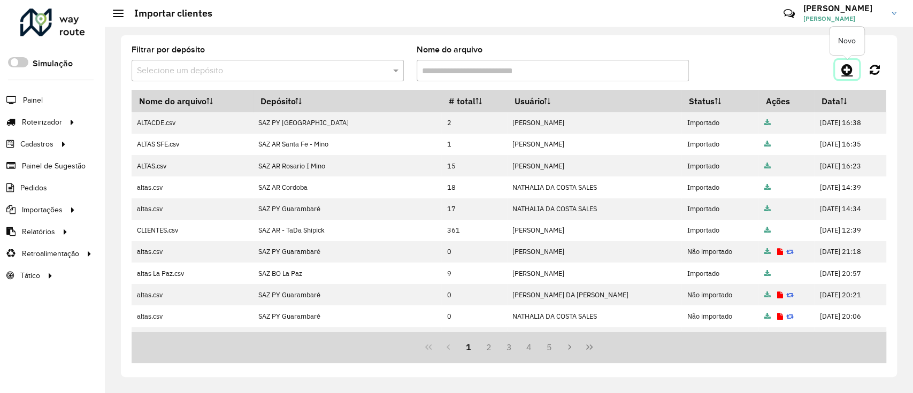
click at [681, 68] on icon at bounding box center [847, 69] width 11 height 13
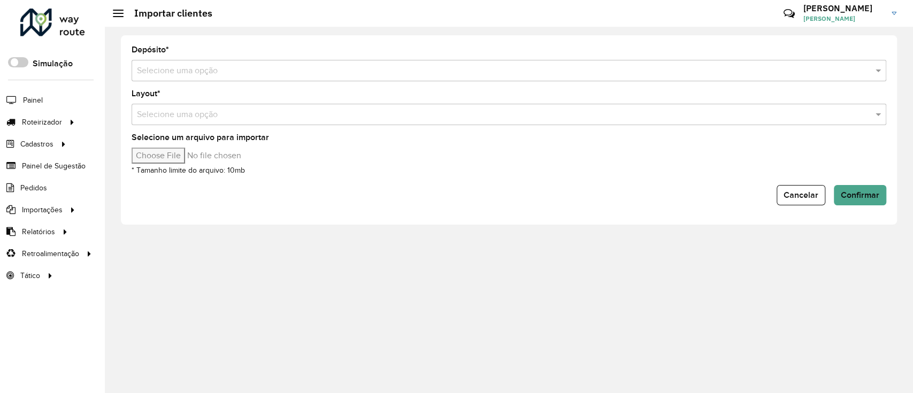
click at [250, 73] on input "text" at bounding box center [498, 71] width 723 height 13
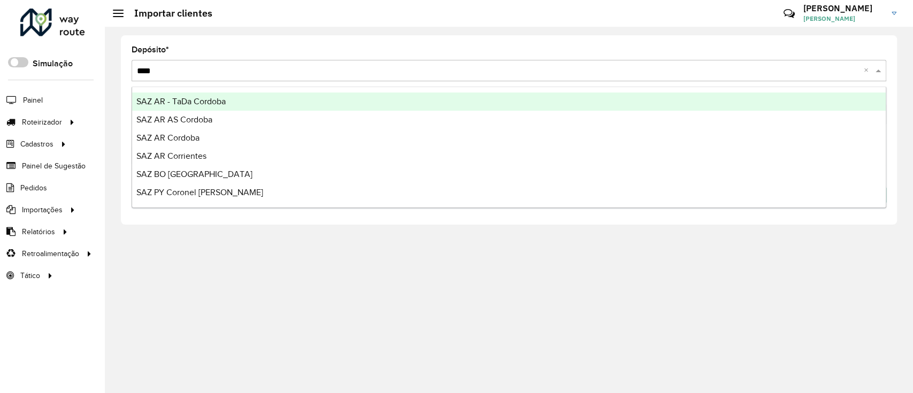
type input "*****"
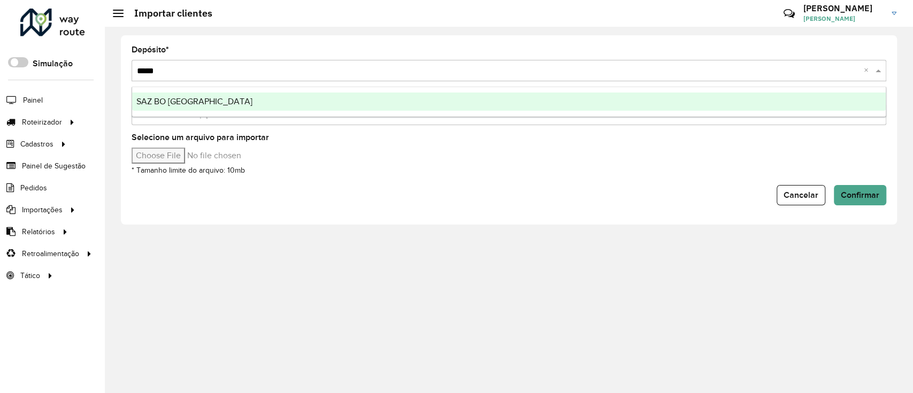
click at [271, 107] on div "SAZ BO [GEOGRAPHIC_DATA]" at bounding box center [509, 102] width 754 height 18
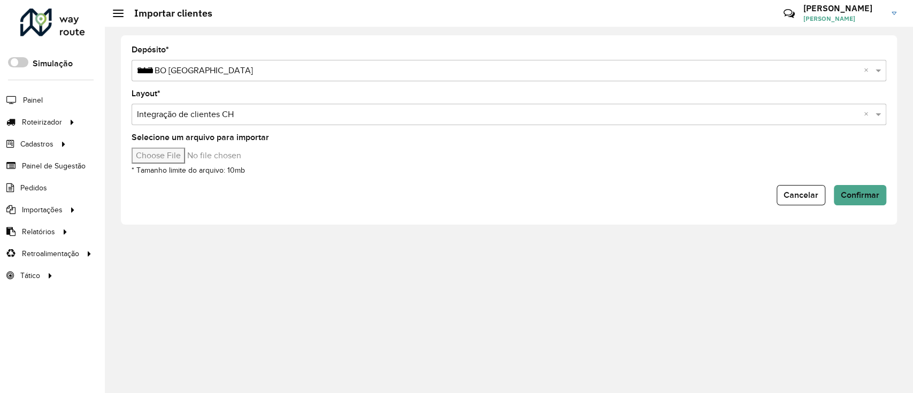
click at [186, 155] on input "Selecione um arquivo para importar" at bounding box center [223, 156] width 182 height 16
type input "**********"
click at [681, 189] on button "Confirmar" at bounding box center [860, 195] width 52 height 20
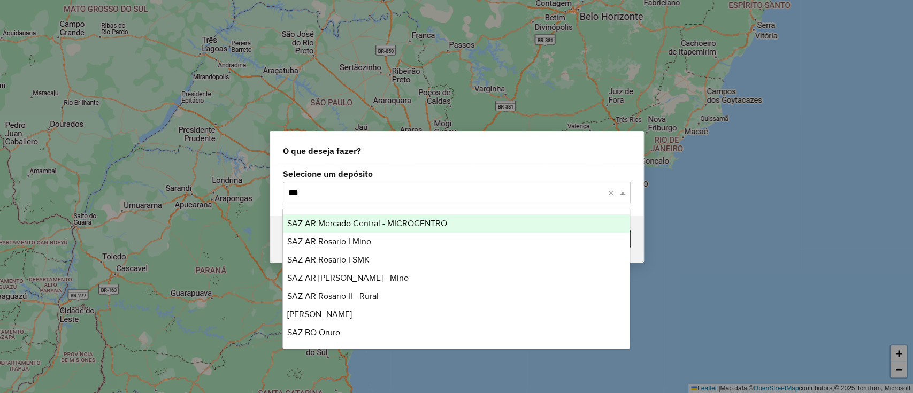
type input "****"
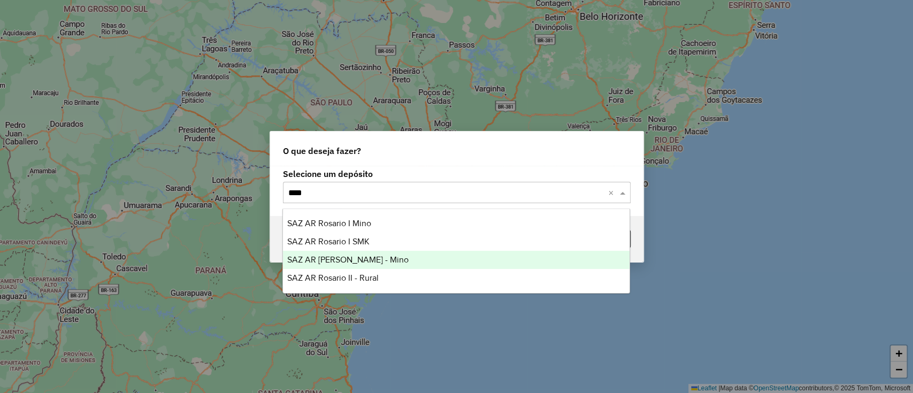
click at [451, 255] on div "SAZ AR Rosario II - Mino" at bounding box center [456, 260] width 347 height 18
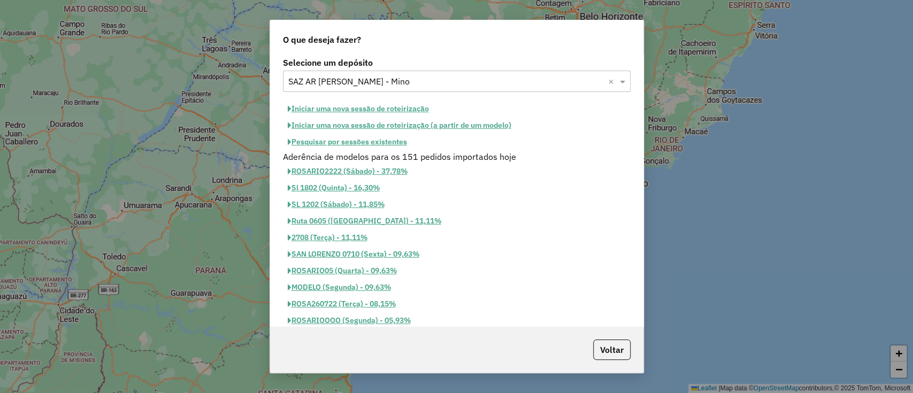
click at [401, 106] on button "Iniciar uma nova sessão de roteirização" at bounding box center [358, 109] width 151 height 17
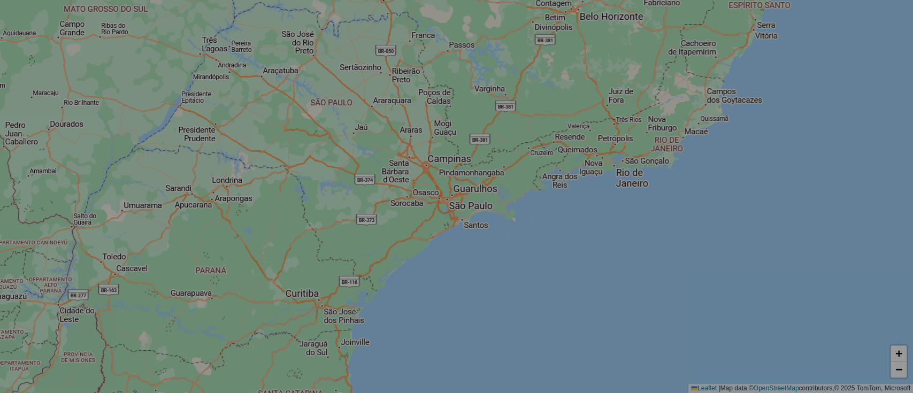
select select "*"
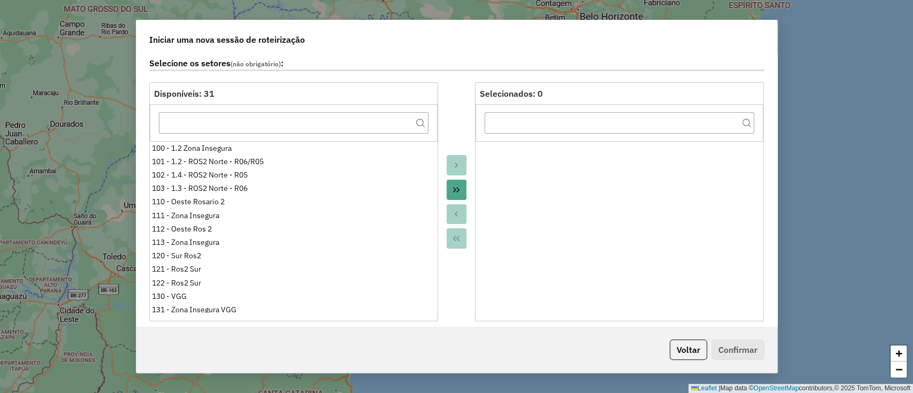
scroll to position [214, 0]
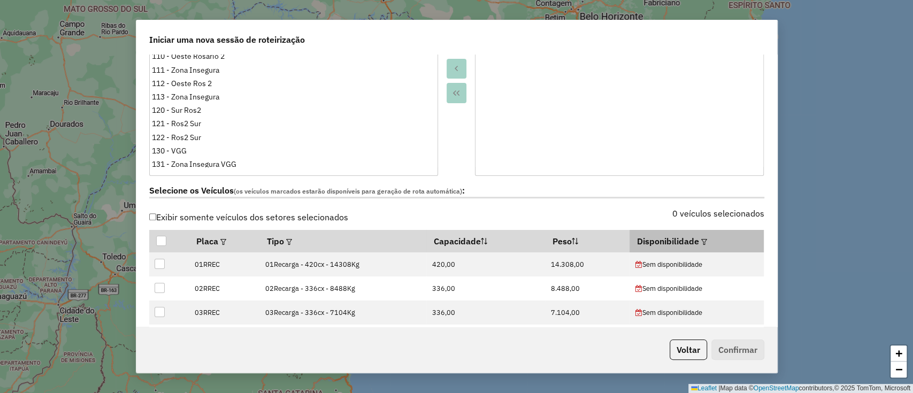
click at [690, 240] on th "Disponibilidade" at bounding box center [697, 241] width 134 height 22
click at [705, 241] on th "Disponibilidade" at bounding box center [697, 241] width 134 height 22
click at [702, 241] on em at bounding box center [705, 242] width 6 height 6
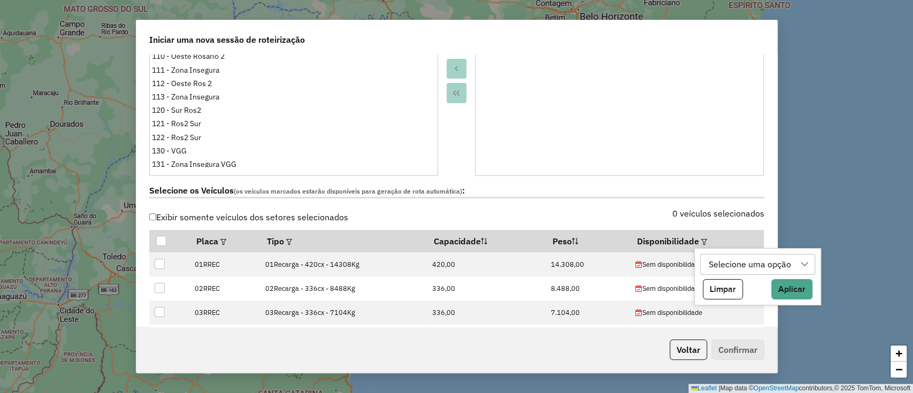
drag, startPoint x: 731, startPoint y: 260, endPoint x: 732, endPoint y: 266, distance: 6.0
click at [731, 261] on div "Selecione uma opção" at bounding box center [750, 265] width 90 height 20
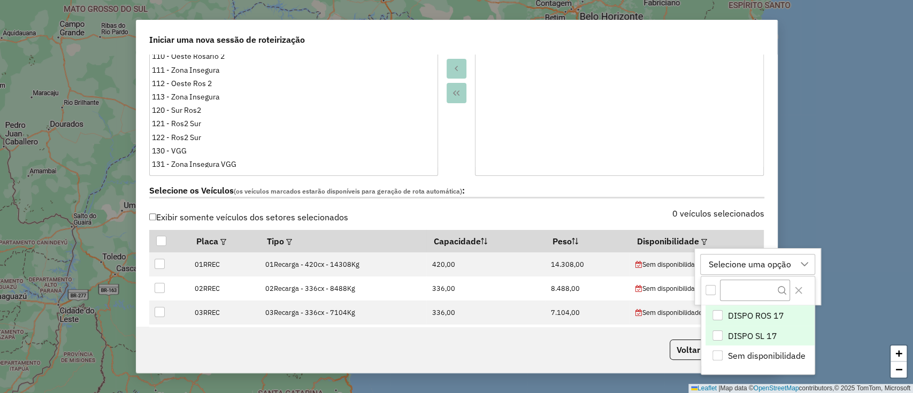
click at [761, 333] on span "DISPO SL 17" at bounding box center [752, 336] width 49 height 13
click at [748, 268] on div "DISPO SL 17" at bounding box center [733, 265] width 57 height 20
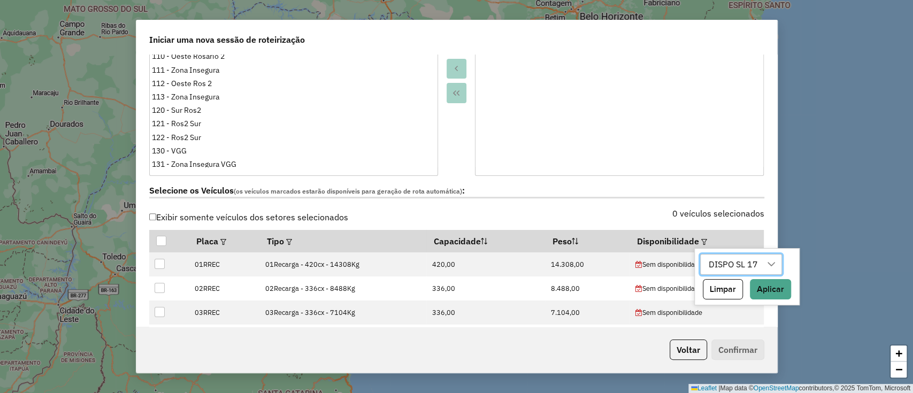
click at [768, 300] on div "DISPO SL 17 Limpar Aplicar" at bounding box center [747, 277] width 105 height 58
click at [765, 294] on button "Aplicar" at bounding box center [770, 289] width 41 height 20
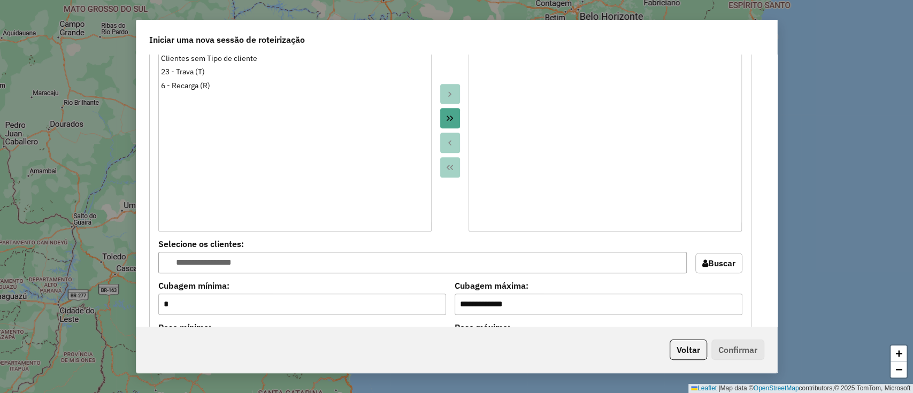
scroll to position [570, 0]
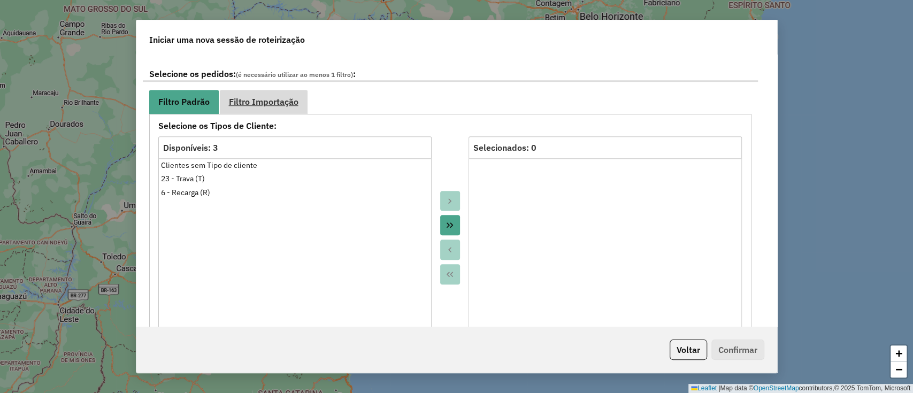
click at [286, 111] on link "Filtro Importação" at bounding box center [264, 102] width 88 height 24
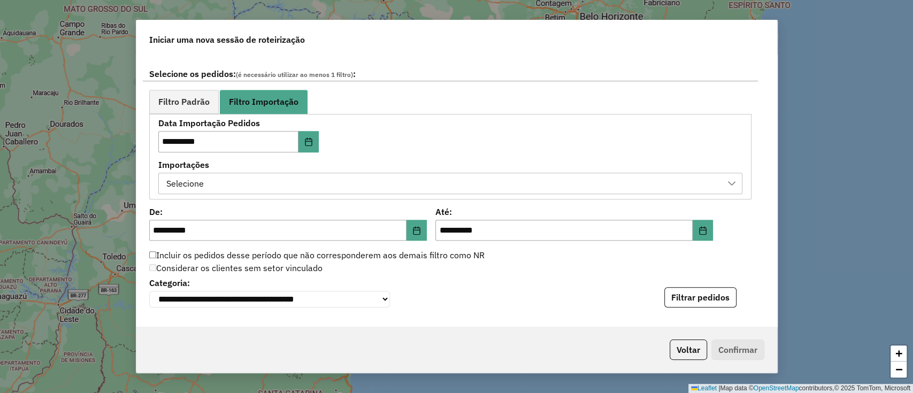
click at [363, 177] on div "Selecione" at bounding box center [442, 183] width 559 height 20
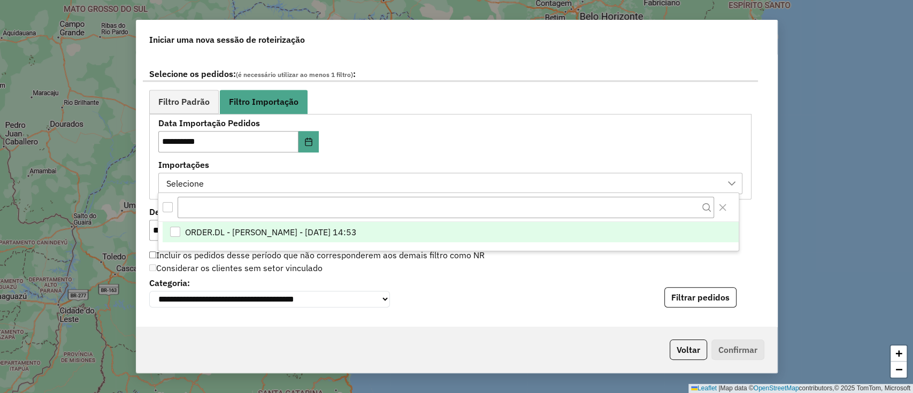
click at [357, 238] on span "ORDER.DL - LETICIA EMILY OLIVEIRA DE LIMA - 16/09/2025 14:53" at bounding box center [271, 232] width 172 height 13
click at [437, 135] on div "**********" at bounding box center [450, 156] width 584 height 74
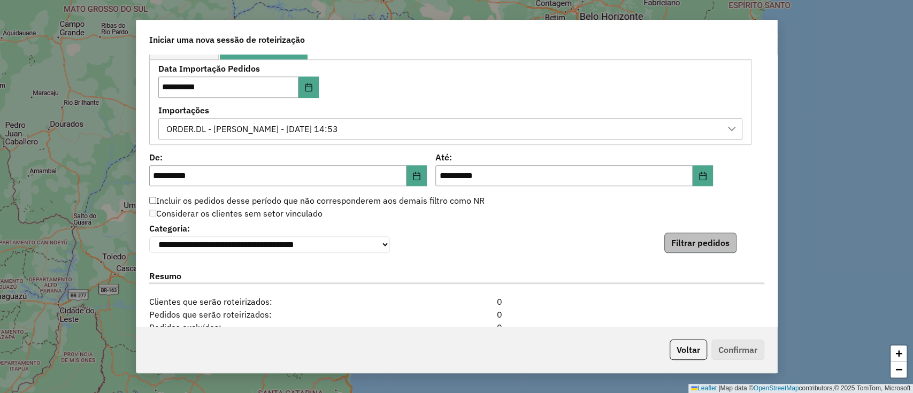
scroll to position [642, 0]
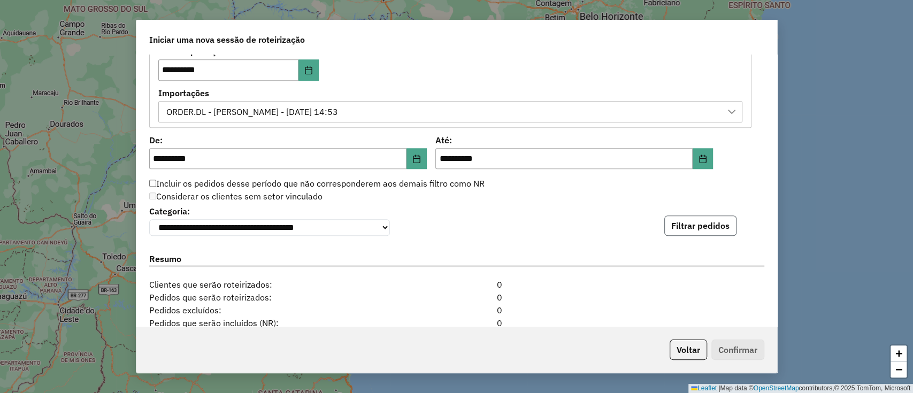
click at [705, 231] on button "Filtrar pedidos" at bounding box center [701, 226] width 72 height 20
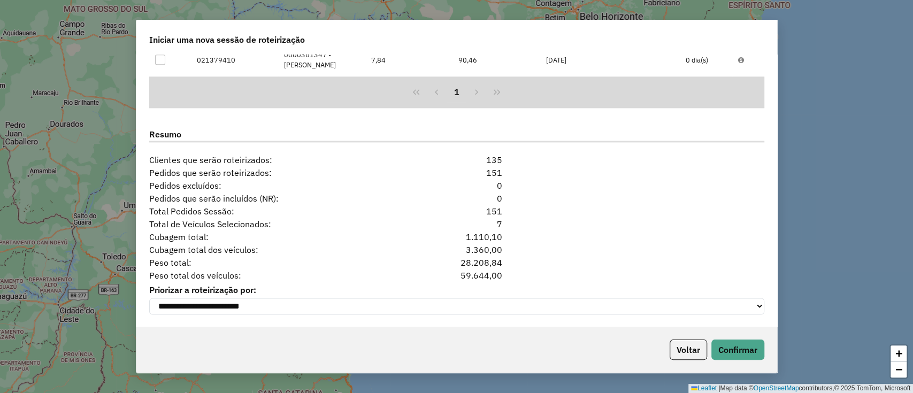
scroll to position [992, 0]
click at [732, 346] on button "Confirmar" at bounding box center [738, 350] width 53 height 20
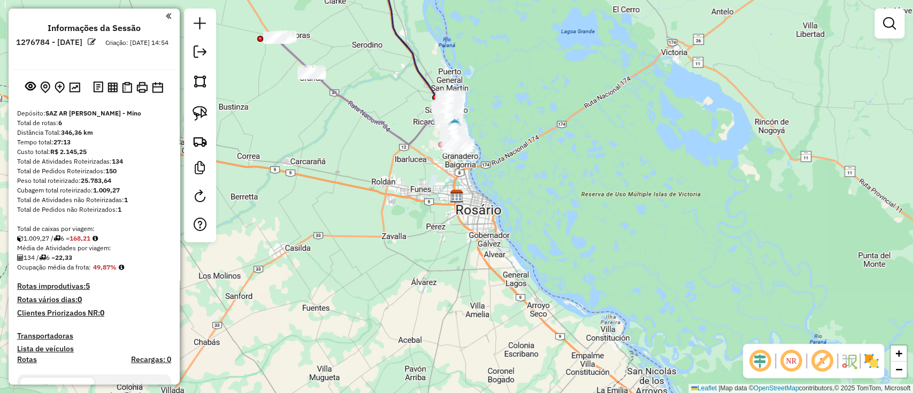
click at [391, 139] on icon at bounding box center [367, 91] width 178 height 106
select select "**********"
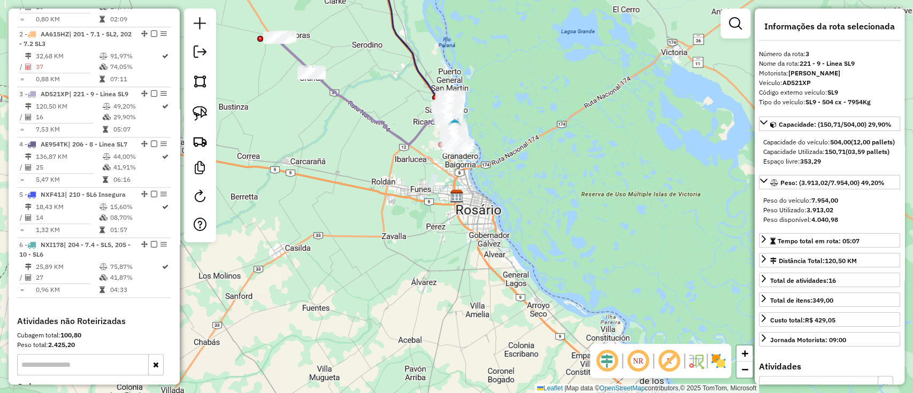
scroll to position [522, 0]
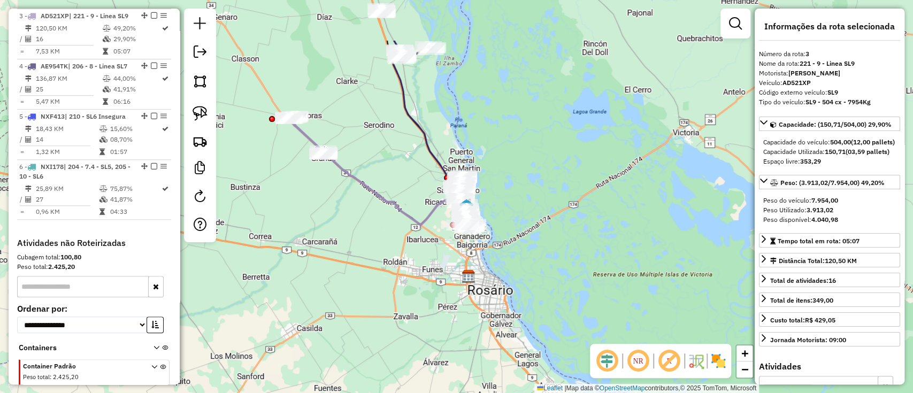
drag, startPoint x: 408, startPoint y: 211, endPoint x: 432, endPoint y: 269, distance: 62.8
click at [432, 269] on div "Janela de atendimento Grade de atendimento Capacidade Transportadoras Veículos …" at bounding box center [456, 196] width 913 height 393
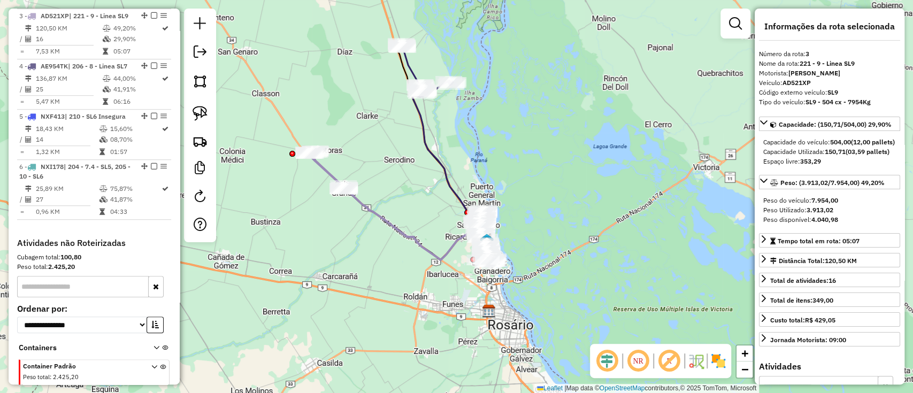
click at [418, 70] on div "Janela de atendimento Grade de atendimento Capacidade Transportadoras Veículos …" at bounding box center [456, 196] width 913 height 393
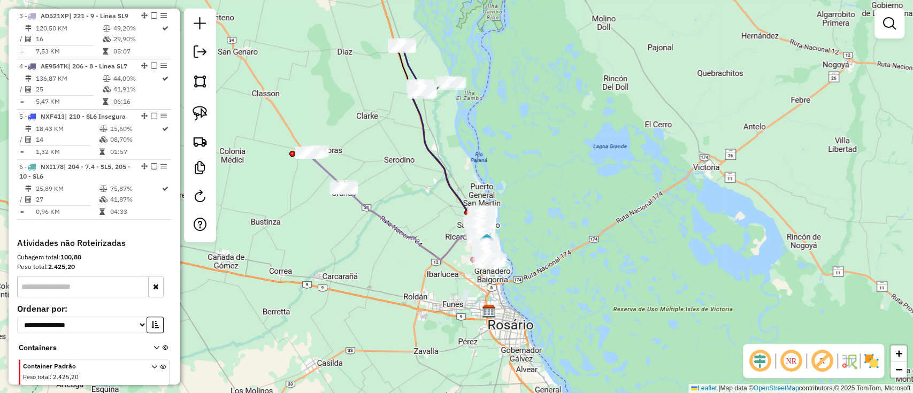
drag, startPoint x: 415, startPoint y: 64, endPoint x: 438, endPoint y: 111, distance: 52.2
click at [415, 64] on icon at bounding box center [427, 69] width 52 height 52
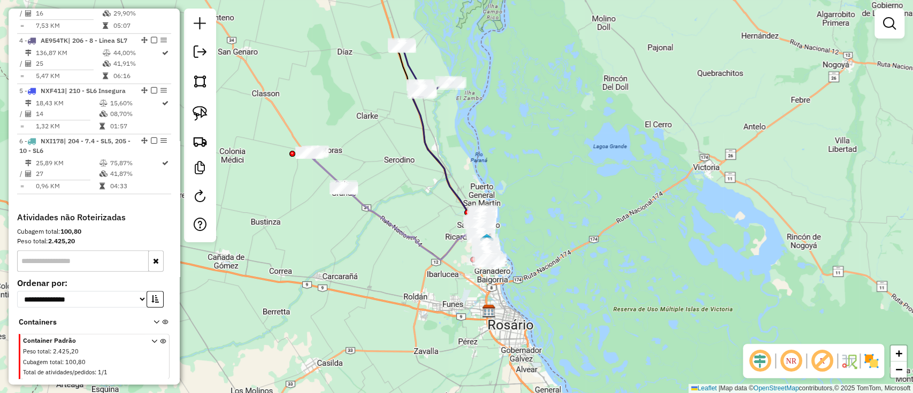
select select "**********"
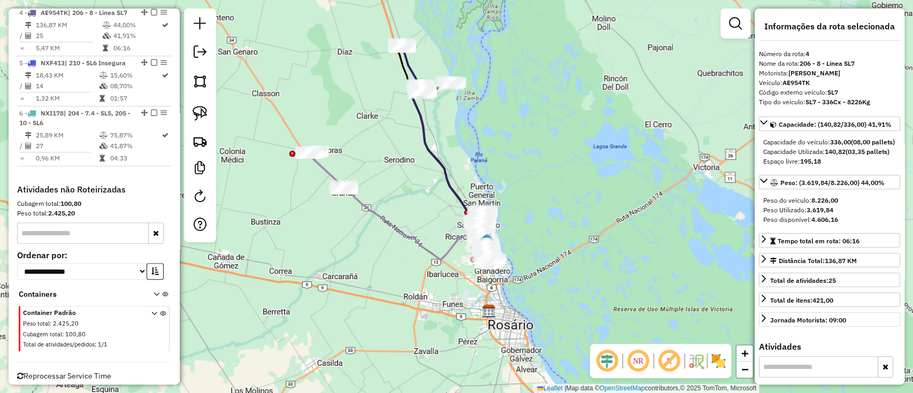
scroll to position [582, 0]
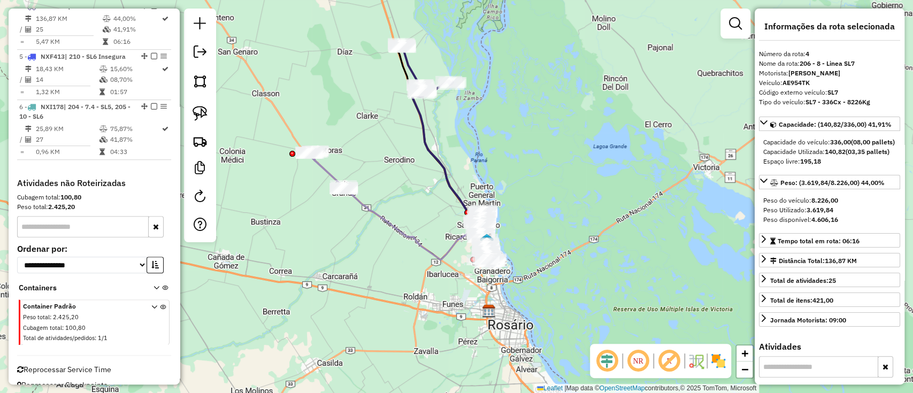
click at [719, 354] on img at bounding box center [718, 361] width 17 height 17
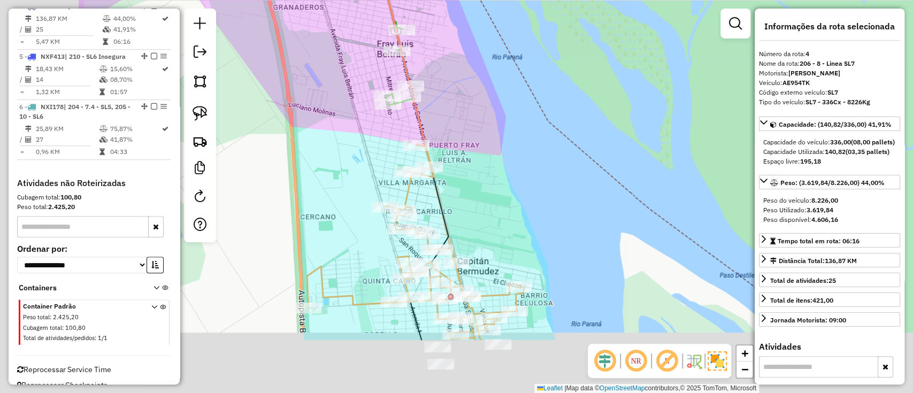
drag, startPoint x: 455, startPoint y: 262, endPoint x: 644, endPoint y: 150, distance: 219.7
click at [644, 150] on div "Janela de atendimento Grade de atendimento Capacidade Transportadoras Veículos …" at bounding box center [456, 196] width 913 height 393
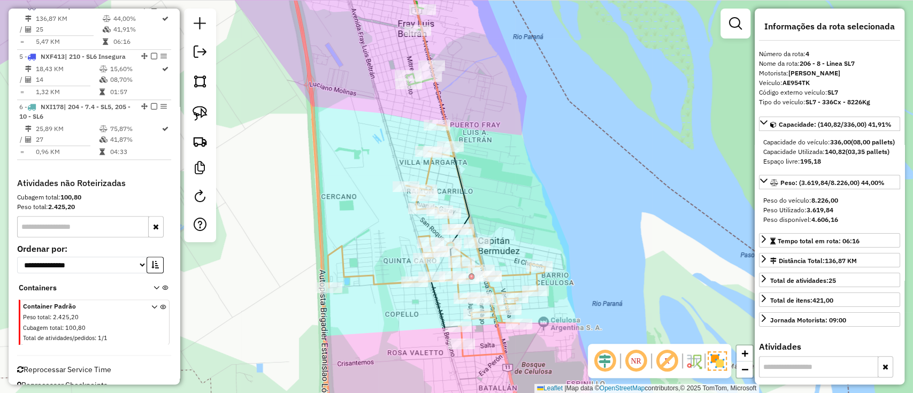
click at [426, 175] on icon at bounding box center [436, 241] width 217 height 232
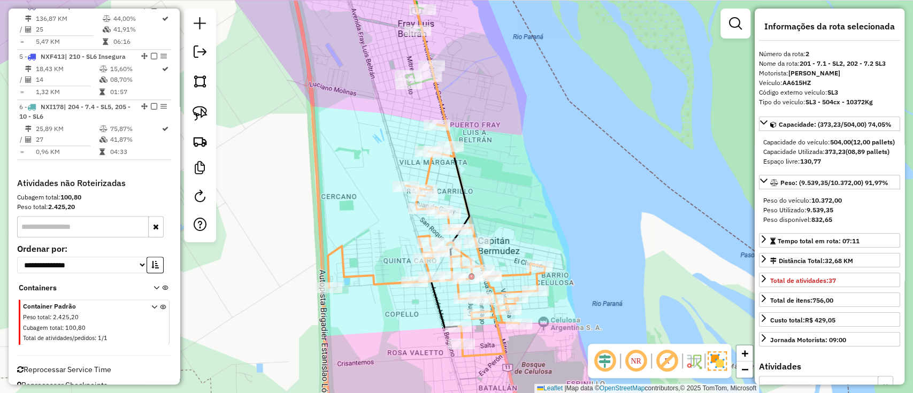
scroll to position [462, 0]
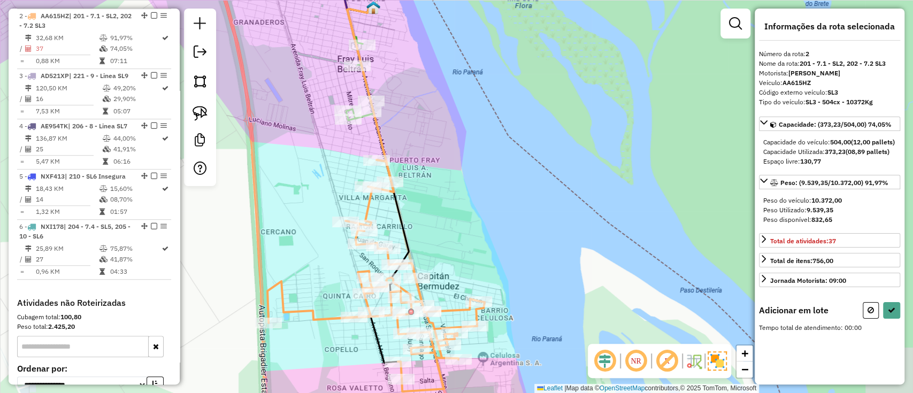
drag, startPoint x: 478, startPoint y: 228, endPoint x: 453, endPoint y: 254, distance: 35.9
click at [450, 256] on div "Janela de atendimento Grade de atendimento Capacidade Transportadoras Veículos …" at bounding box center [456, 196] width 913 height 393
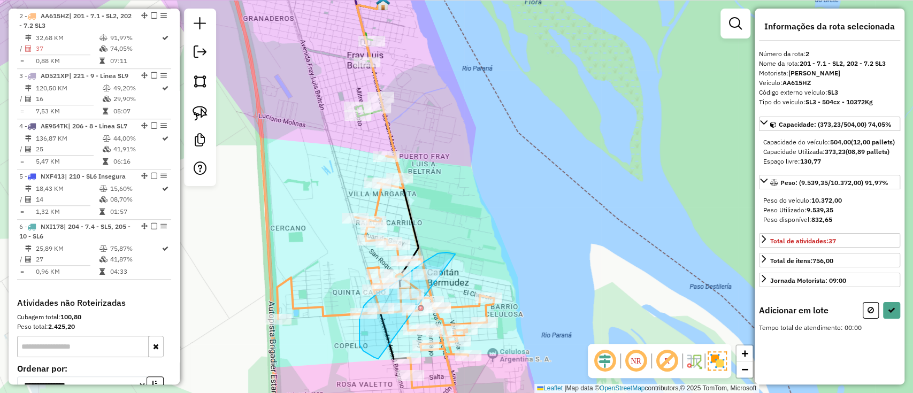
drag, startPoint x: 455, startPoint y: 254, endPoint x: 384, endPoint y: 361, distance: 128.8
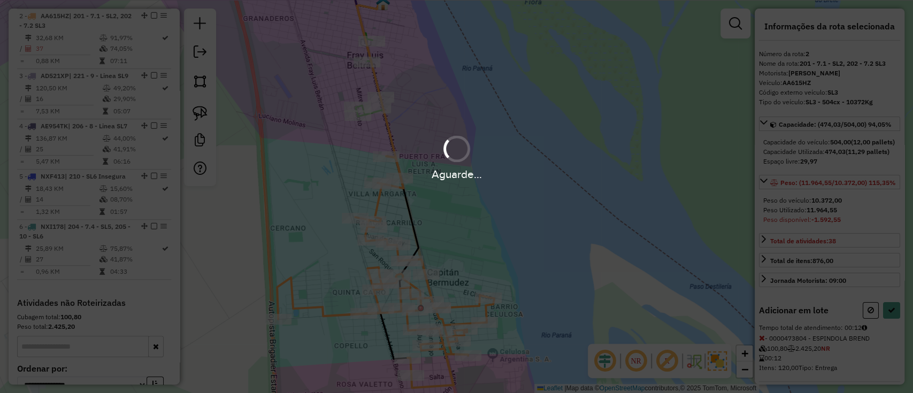
select select "**********"
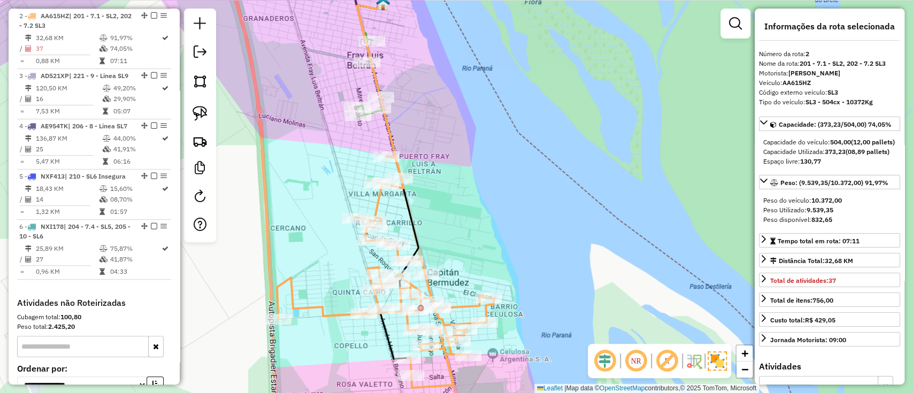
click at [391, 143] on icon at bounding box center [376, 80] width 39 height 155
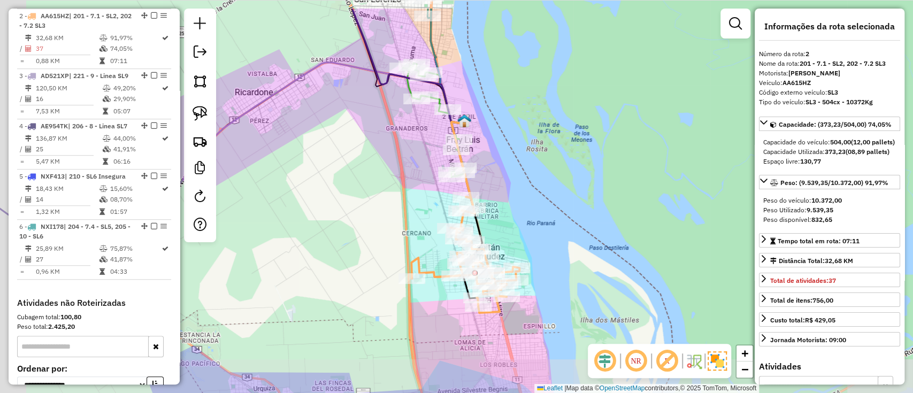
drag, startPoint x: 501, startPoint y: 178, endPoint x: 569, endPoint y: 198, distance: 71.3
click at [564, 196] on div "Janela de atendimento Grade de atendimento Capacidade Transportadoras Veículos …" at bounding box center [456, 196] width 913 height 393
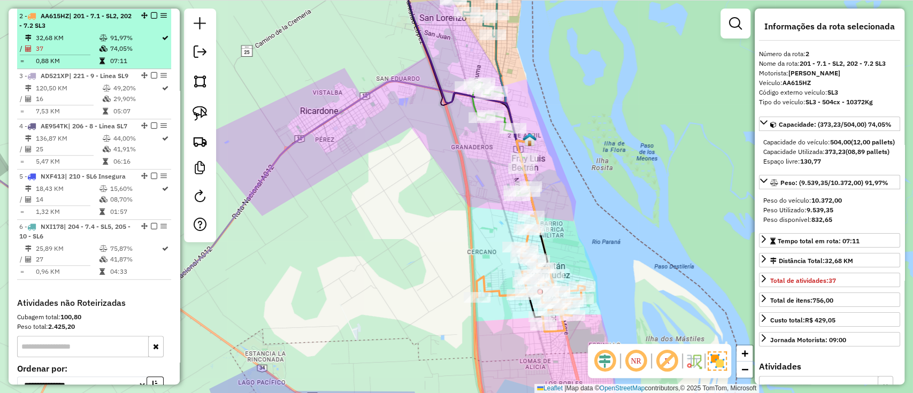
click at [151, 18] on em at bounding box center [154, 15] width 6 height 6
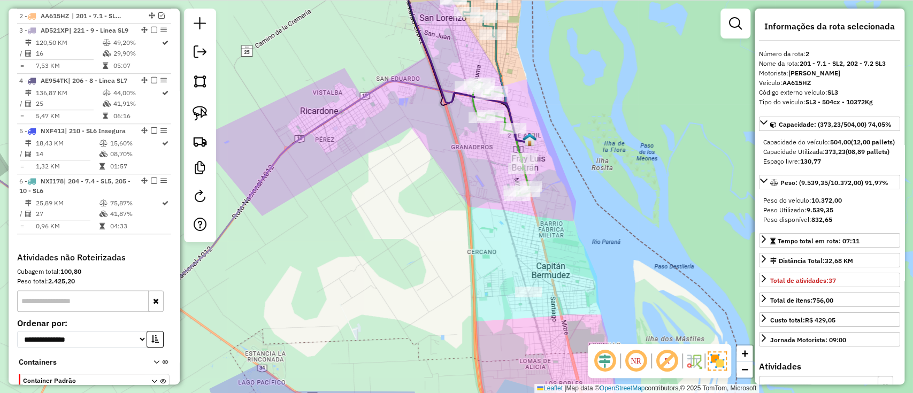
click at [330, 111] on icon at bounding box center [218, 188] width 621 height 215
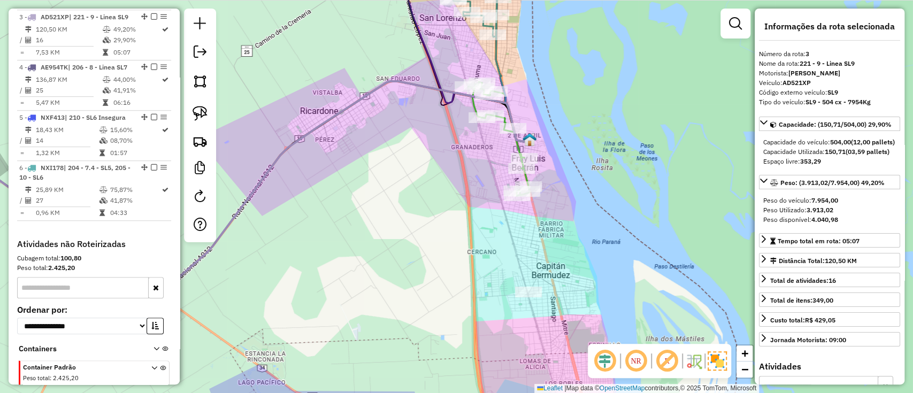
scroll to position [476, 0]
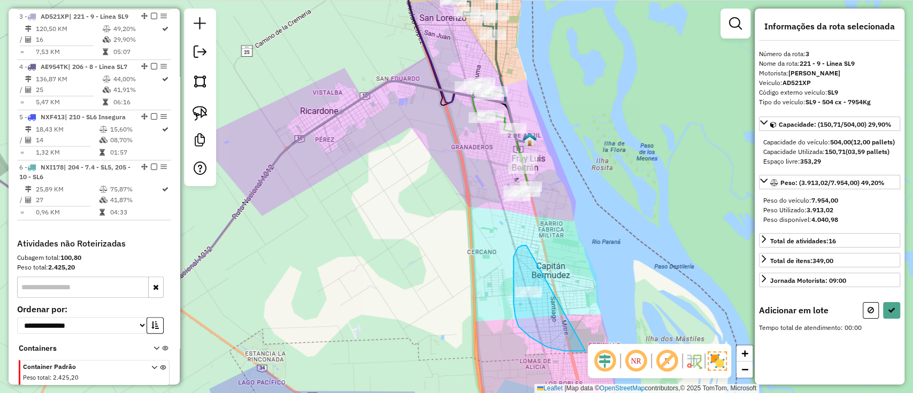
drag, startPoint x: 527, startPoint y: 246, endPoint x: 597, endPoint y: 347, distance: 123.4
click at [597, 347] on hb-router-mapa "Informações da Sessão 1276784 - 17/09/2025 Criação: 16/09/2025 14:54 Depósito: …" at bounding box center [456, 196] width 913 height 393
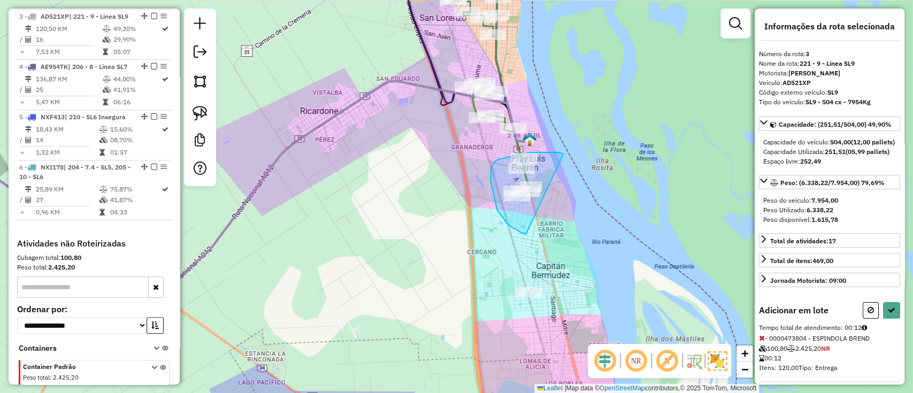
drag, startPoint x: 555, startPoint y: 153, endPoint x: 526, endPoint y: 234, distance: 87.0
select select "**********"
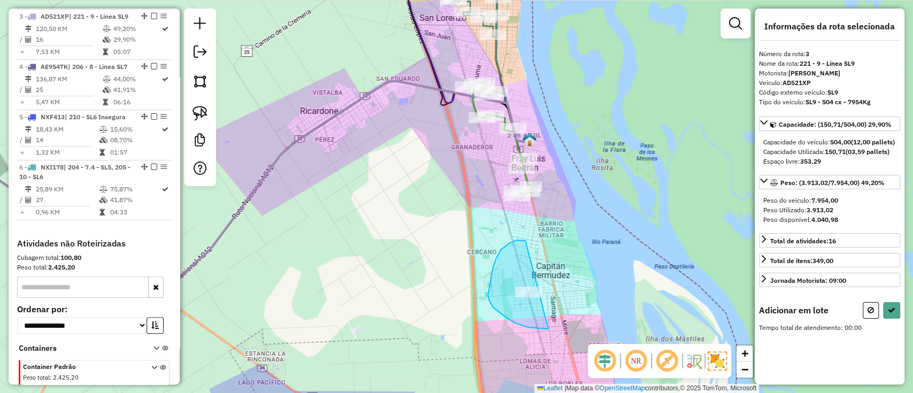
drag, startPoint x: 491, startPoint y: 278, endPoint x: 549, endPoint y: 329, distance: 76.9
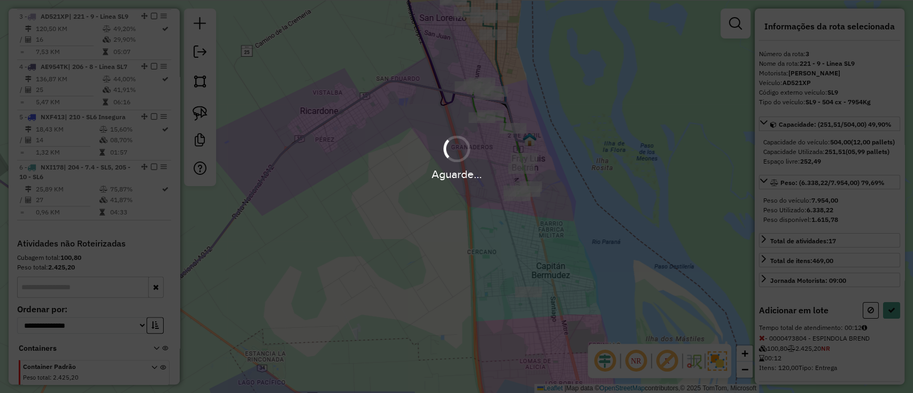
select select "**********"
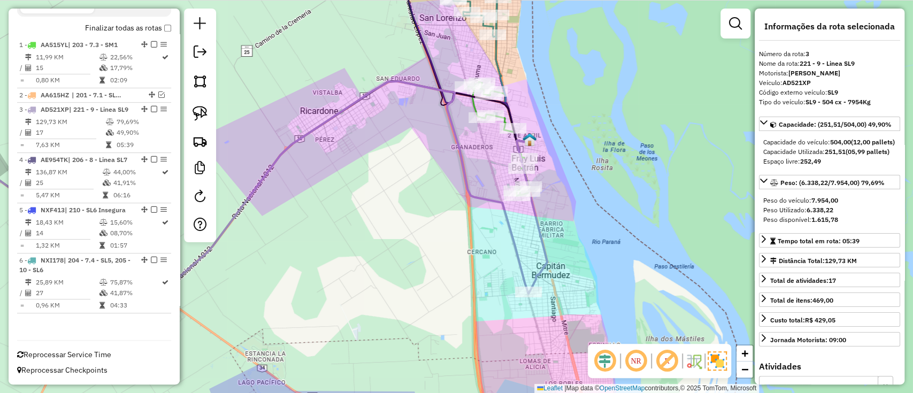
scroll to position [401, 0]
click at [517, 266] on icon at bounding box center [218, 188] width 620 height 215
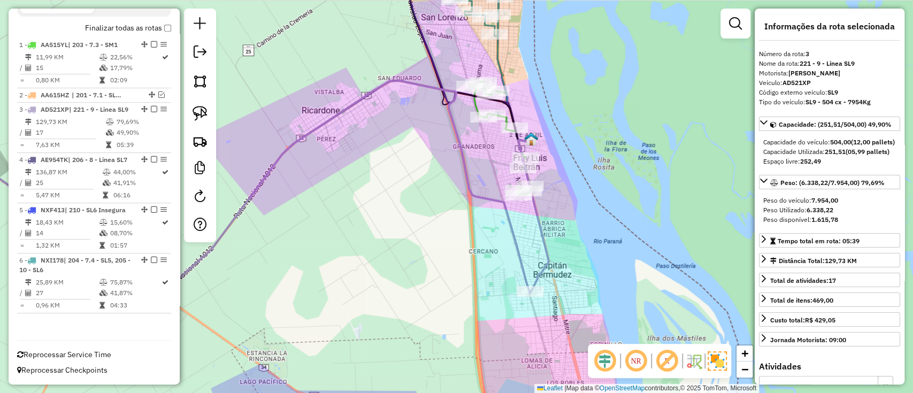
click at [524, 271] on icon at bounding box center [218, 188] width 621 height 215
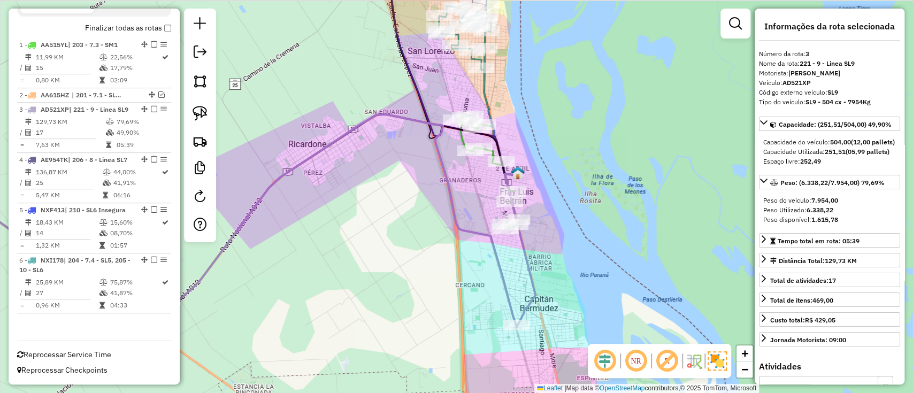
drag, startPoint x: 503, startPoint y: 272, endPoint x: 444, endPoint y: 345, distance: 93.6
click at [444, 329] on icon at bounding box center [205, 222] width 621 height 215
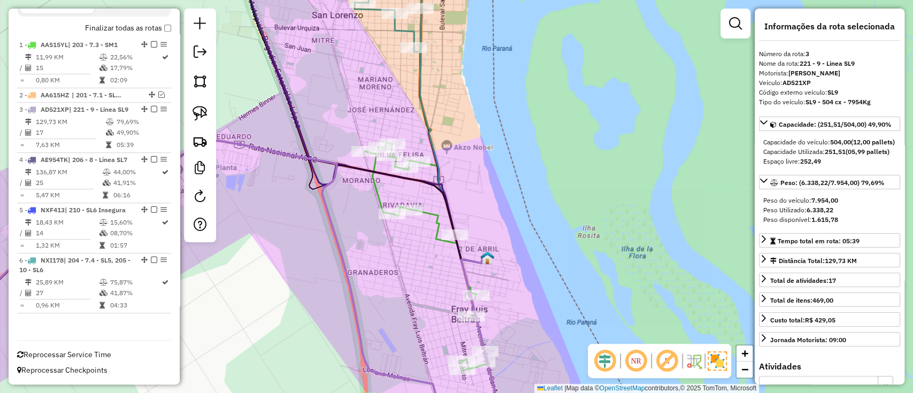
click at [376, 191] on icon at bounding box center [426, 257] width 123 height 228
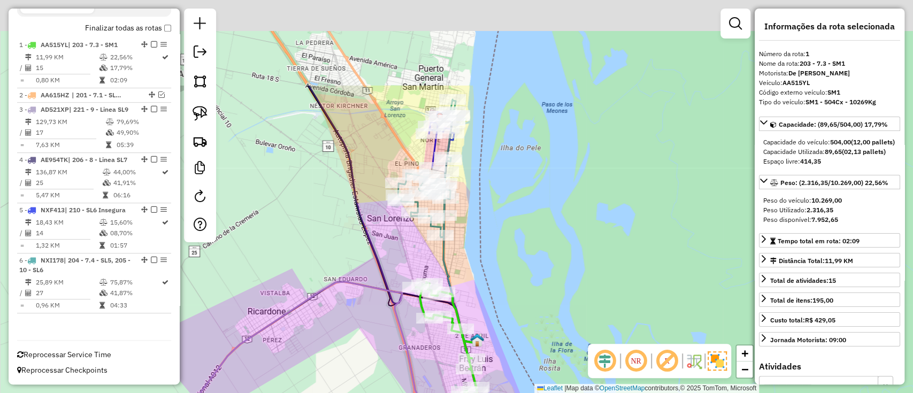
drag, startPoint x: 445, startPoint y: 151, endPoint x: 475, endPoint y: 324, distance: 174.8
click at [475, 324] on div "Janela de atendimento Grade de atendimento Capacidade Transportadoras Veículos …" at bounding box center [456, 196] width 913 height 393
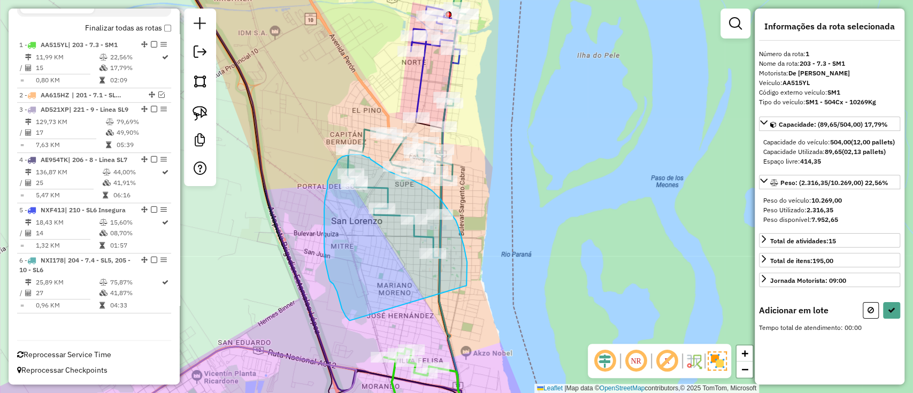
drag, startPoint x: 467, startPoint y: 286, endPoint x: 351, endPoint y: 321, distance: 121.2
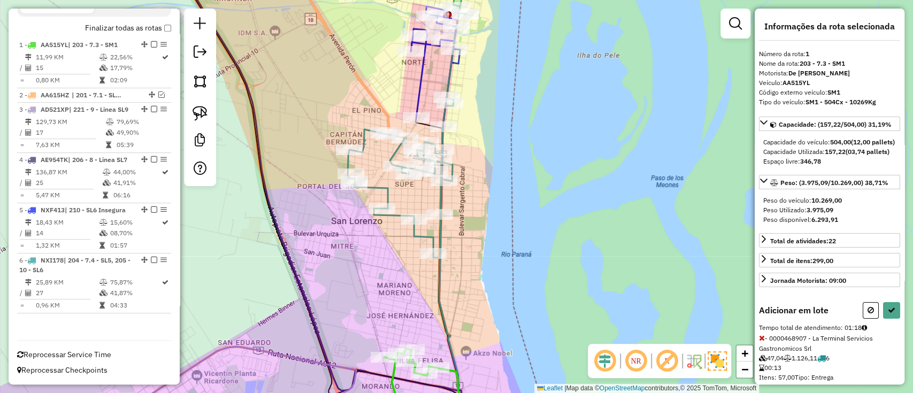
select select "**********"
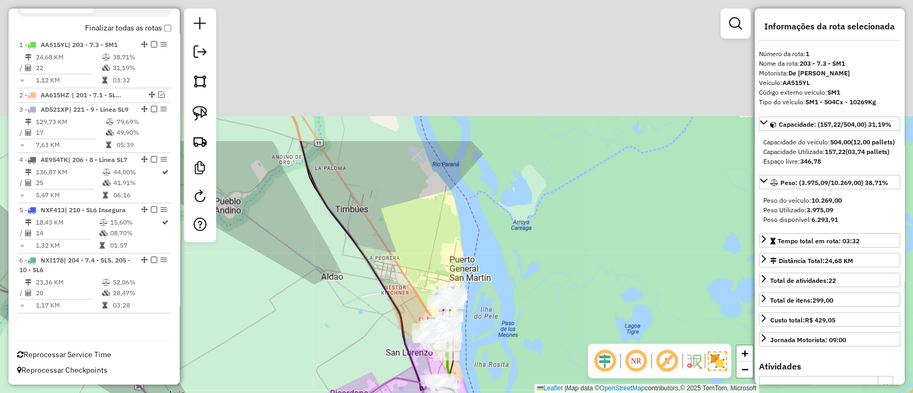
drag, startPoint x: 479, startPoint y: 261, endPoint x: 489, endPoint y: 377, distance: 116.5
click at [489, 376] on div "Janela de atendimento Grade de atendimento Capacidade Transportadoras Veículos …" at bounding box center [456, 196] width 913 height 393
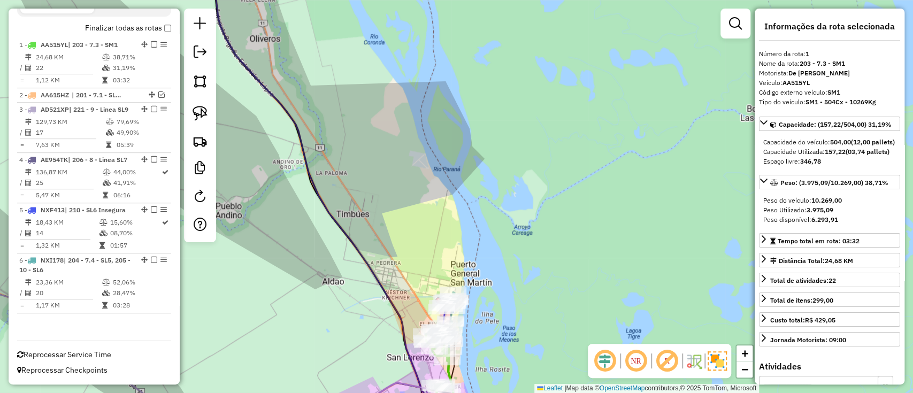
click at [349, 240] on icon at bounding box center [339, 187] width 254 height 453
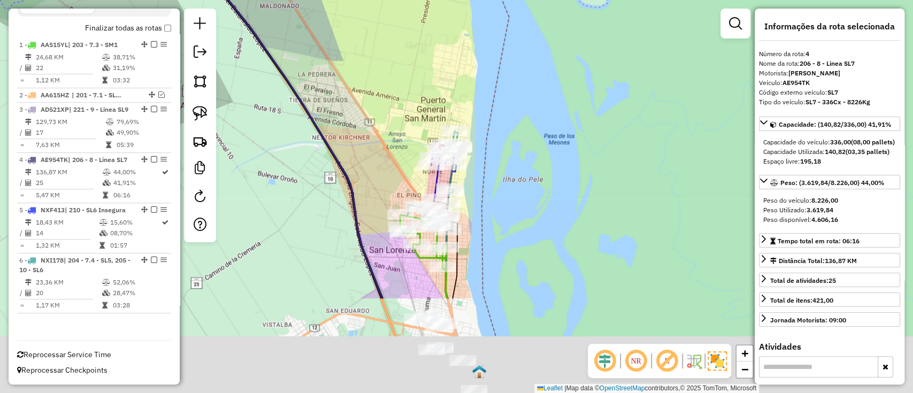
drag, startPoint x: 391, startPoint y: 333, endPoint x: 385, endPoint y: 140, distance: 193.3
click at [385, 140] on div "Janela de atendimento Grade de atendimento Capacidade Transportadoras Veículos …" at bounding box center [456, 196] width 913 height 393
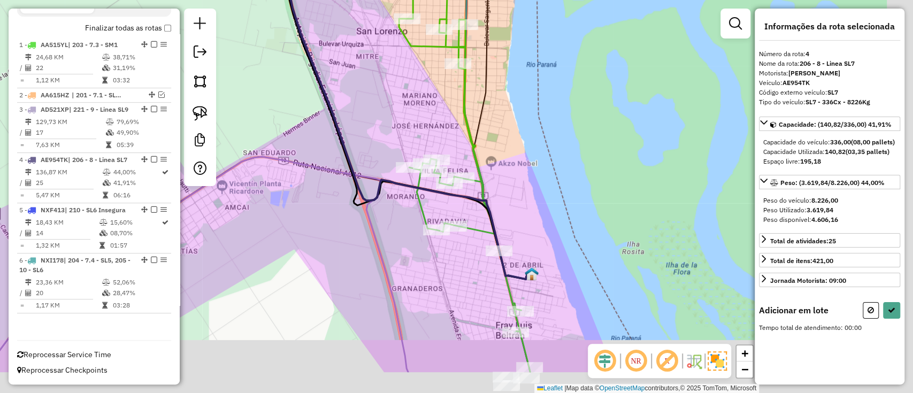
drag, startPoint x: 428, startPoint y: 259, endPoint x: 389, endPoint y: 173, distance: 93.9
click at [389, 173] on div "Janela de atendimento Grade de atendimento Capacidade Transportadoras Veículos …" at bounding box center [456, 196] width 913 height 393
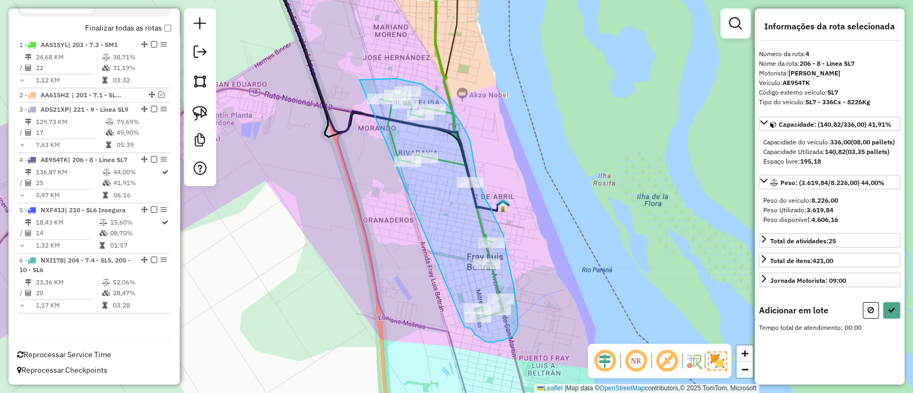
drag, startPoint x: 359, startPoint y: 80, endPoint x: 461, endPoint y: 327, distance: 267.5
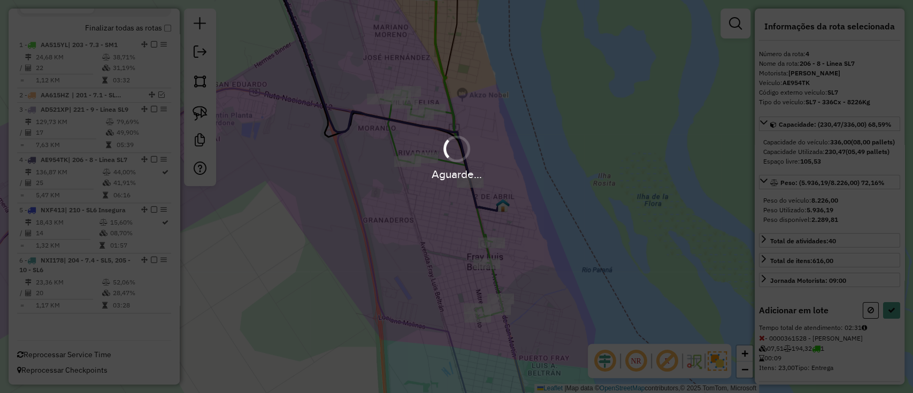
select select "**********"
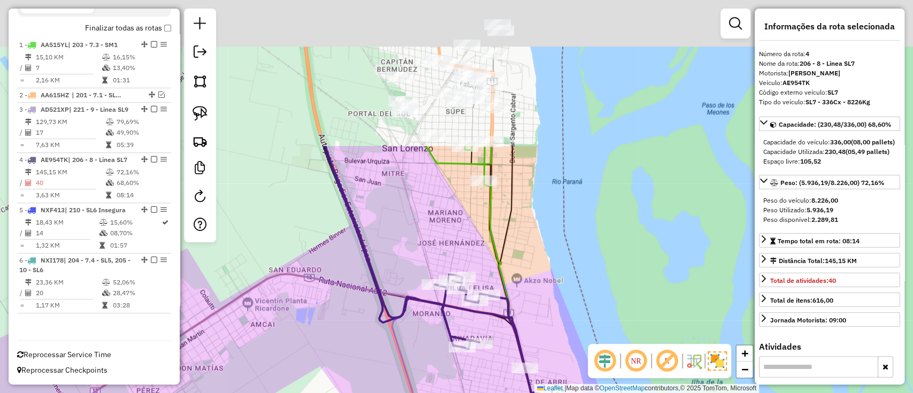
drag, startPoint x: 518, startPoint y: 188, endPoint x: 565, endPoint y: 321, distance: 141.1
click at [565, 319] on div "Janela de atendimento Grade de atendimento Capacidade Transportadoras Veículos …" at bounding box center [456, 196] width 913 height 393
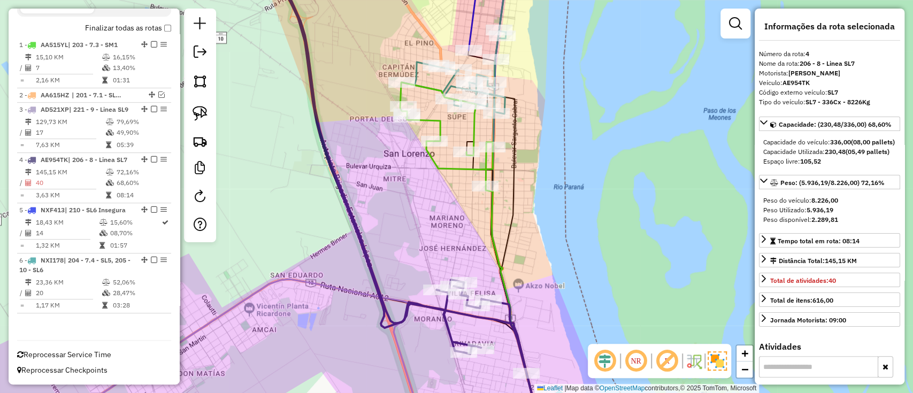
click at [493, 219] on icon at bounding box center [522, 294] width 73 height 216
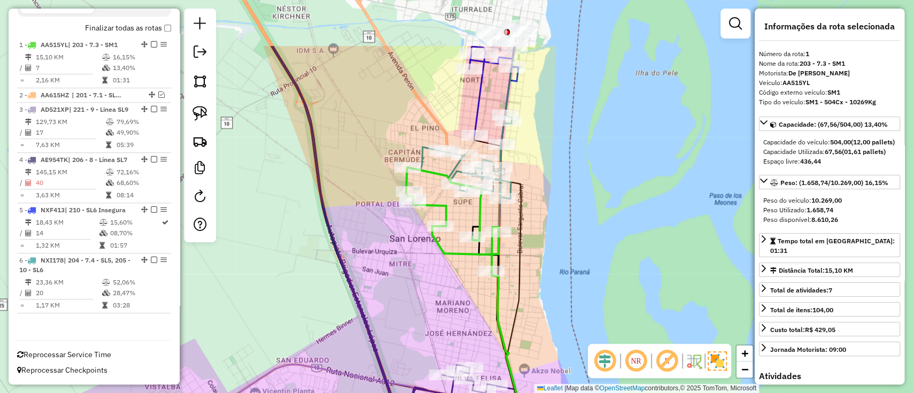
drag, startPoint x: 503, startPoint y: 197, endPoint x: 508, endPoint y: 285, distance: 87.9
click at [508, 284] on div "Janela de atendimento Grade de atendimento Capacidade Transportadoras Veículos …" at bounding box center [456, 196] width 913 height 393
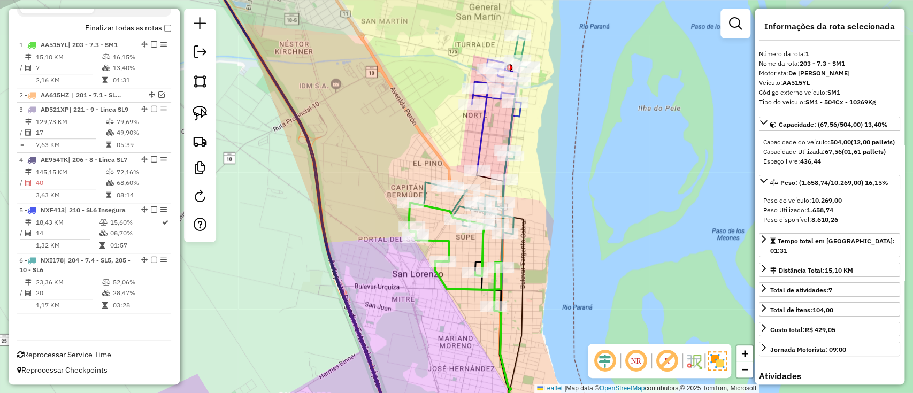
click at [481, 131] on icon at bounding box center [496, 119] width 49 height 120
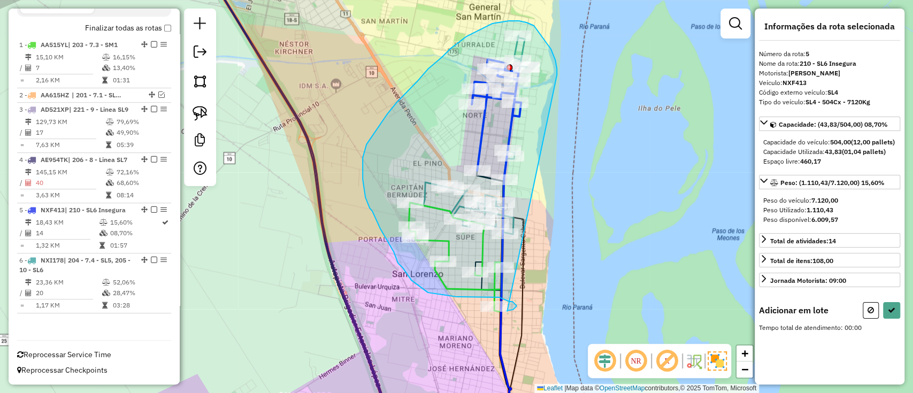
drag, startPoint x: 557, startPoint y: 73, endPoint x: 509, endPoint y: 311, distance: 242.8
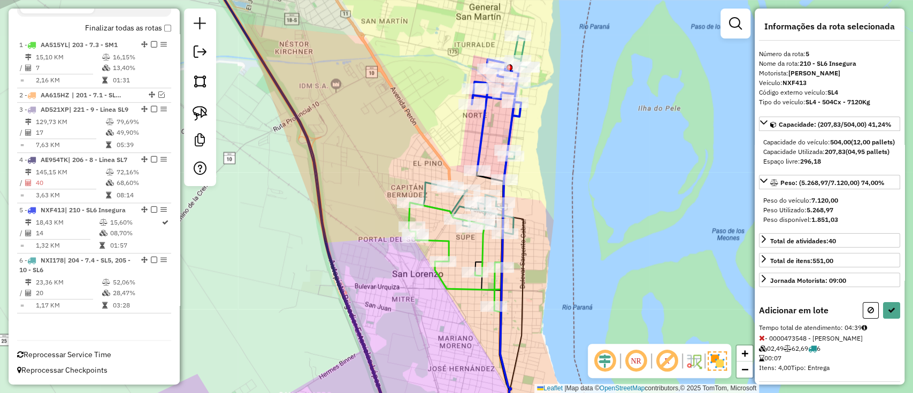
select select "**********"
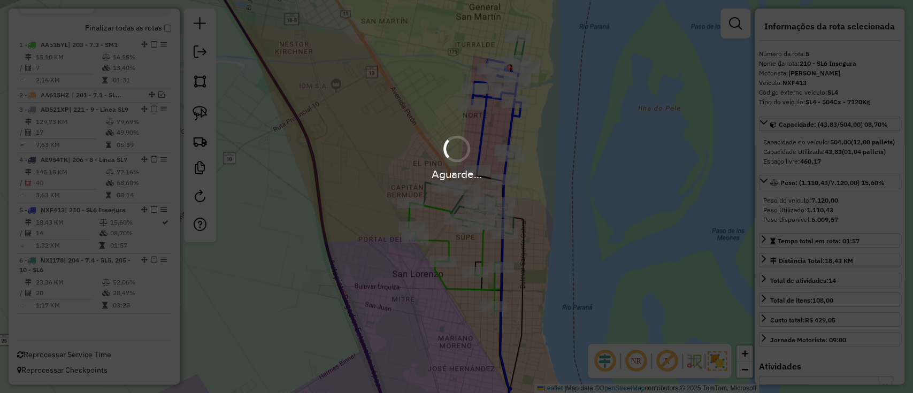
scroll to position [341, 0]
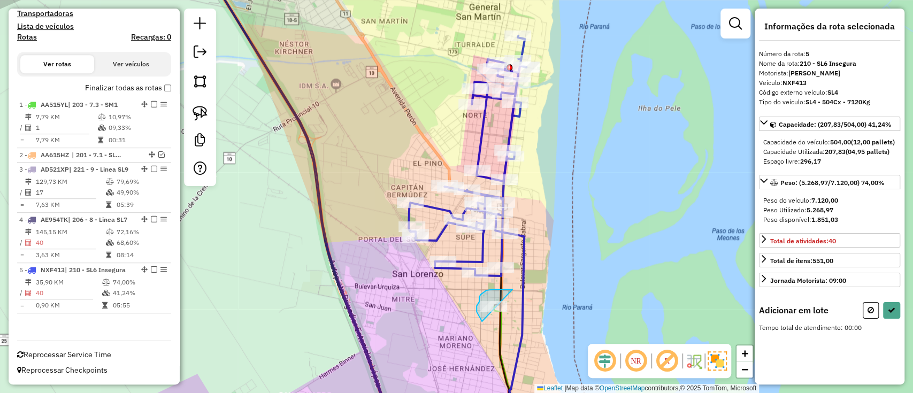
drag, startPoint x: 505, startPoint y: 290, endPoint x: 495, endPoint y: 330, distance: 41.9
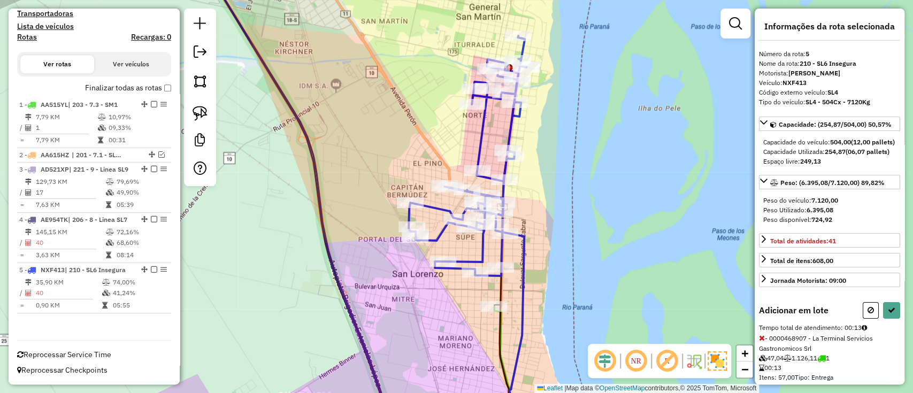
select select "**********"
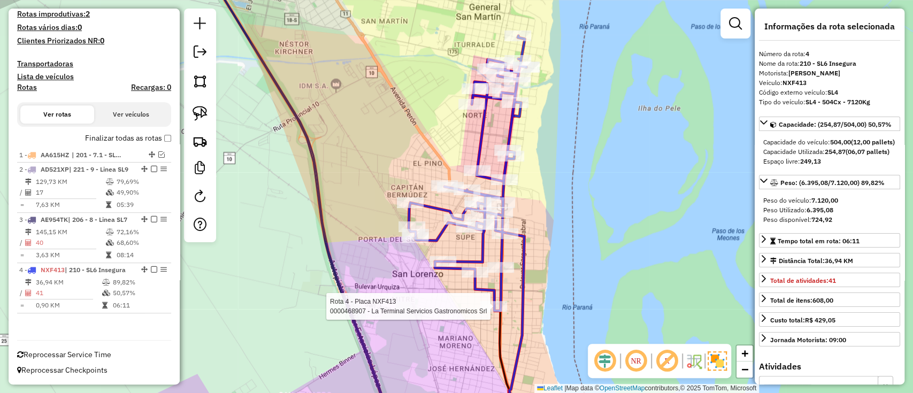
scroll to position [291, 0]
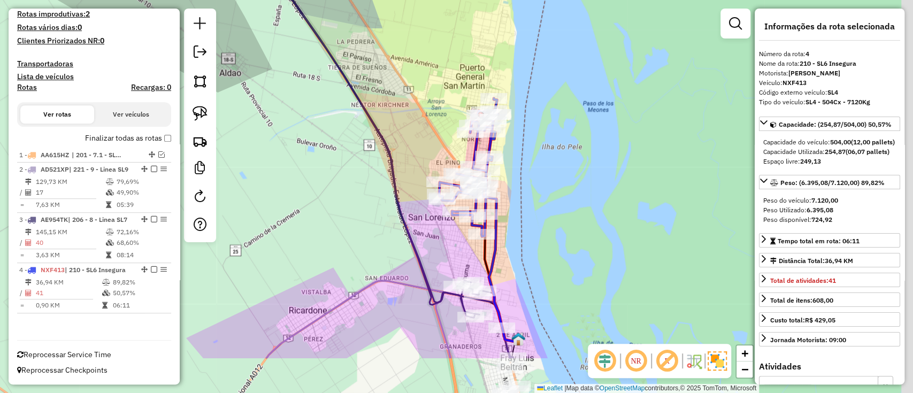
drag, startPoint x: 548, startPoint y: 308, endPoint x: 520, endPoint y: 147, distance: 163.0
click at [521, 156] on div "Janela de atendimento Grade de atendimento Capacidade Transportadoras Veículos …" at bounding box center [456, 196] width 913 height 393
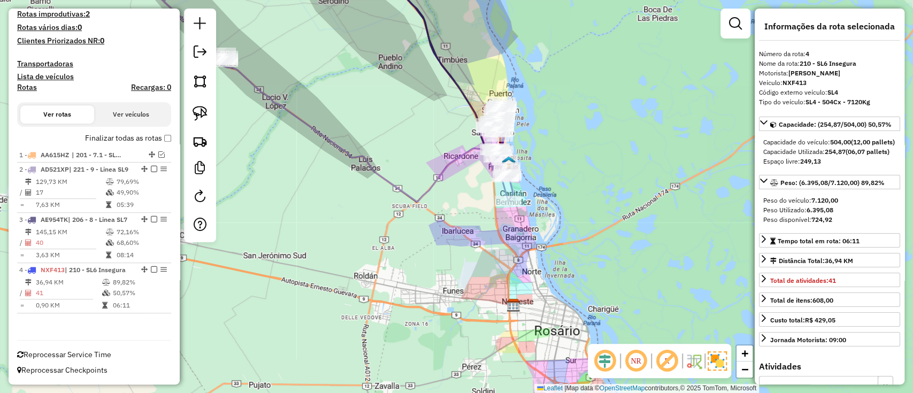
click at [158, 133] on label "Finalizar todas as rotas" at bounding box center [128, 138] width 86 height 11
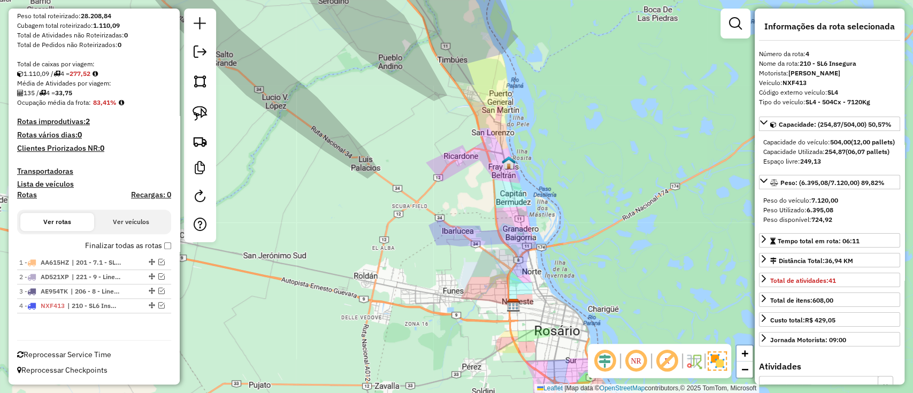
scroll to position [164, 0]
click at [156, 250] on label "Finalizar todas as rotas" at bounding box center [128, 246] width 86 height 11
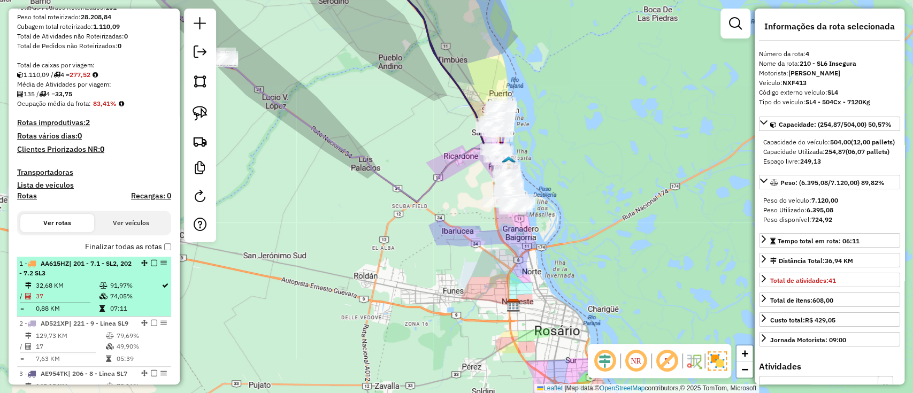
click at [115, 276] on div "1 - AA615HZ | 201 - 7.1 - SL2, 202 - 7.2 SL3" at bounding box center [75, 268] width 113 height 19
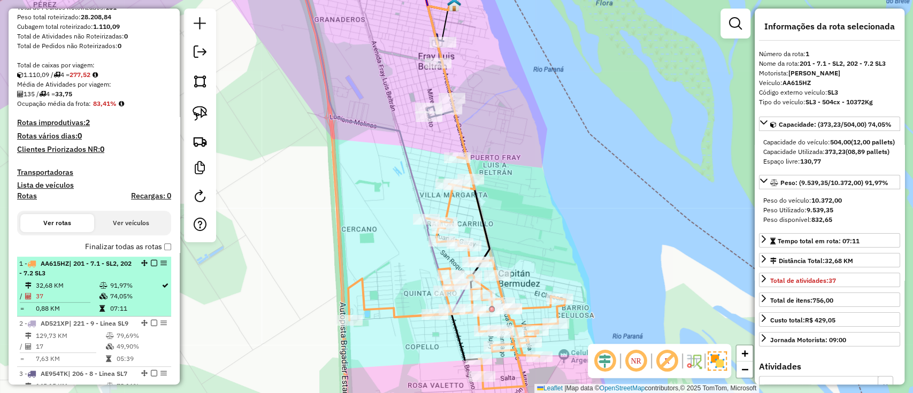
click at [151, 262] on em at bounding box center [154, 263] width 6 height 6
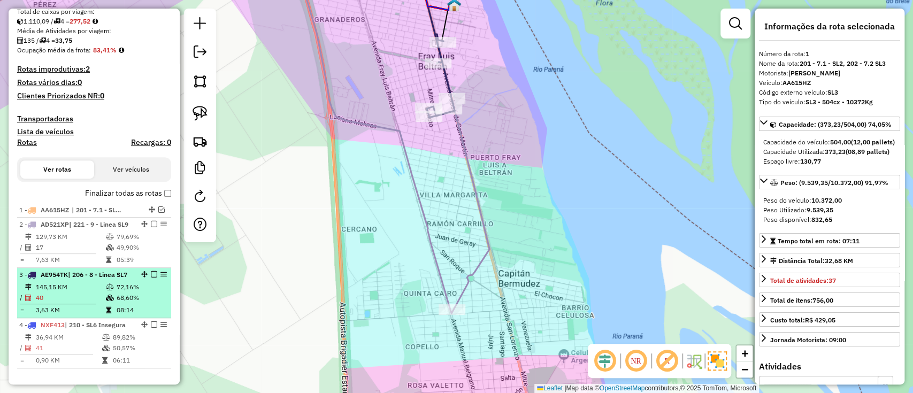
scroll to position [235, 0]
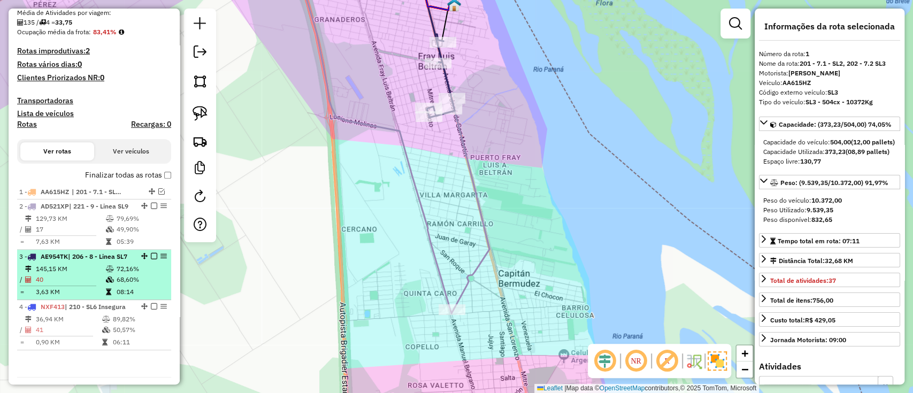
click at [133, 275] on td "72,16%" at bounding box center [141, 269] width 51 height 11
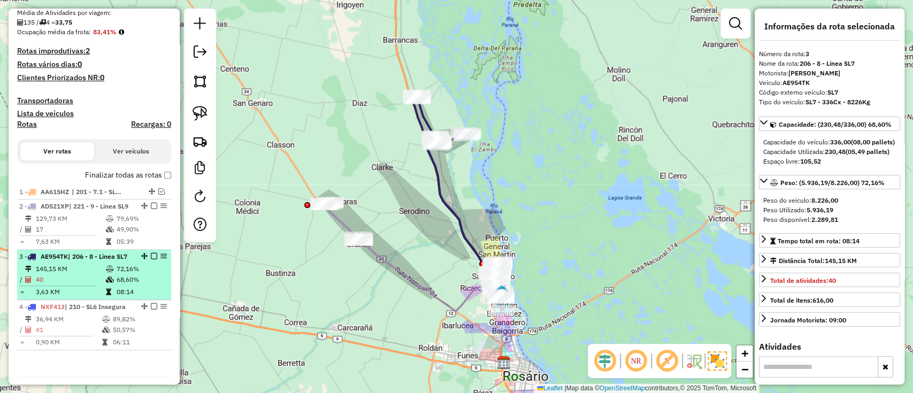
click at [148, 281] on li "3 - AE954TK | 206 - 8 - Linea SL7 145,15 KM 72,16% / 40 68,60% = 3,63 KM 08:14" at bounding box center [94, 275] width 154 height 50
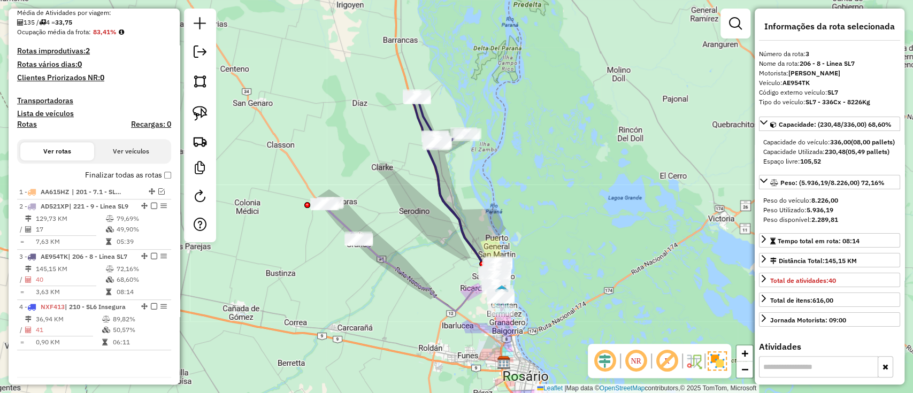
click at [387, 265] on icon at bounding box center [413, 256] width 178 height 110
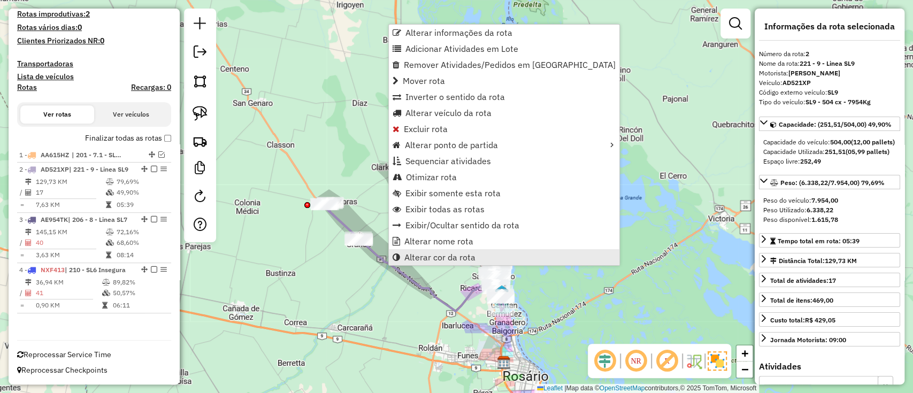
click at [417, 250] on link "Alterar cor da rota" at bounding box center [504, 257] width 231 height 16
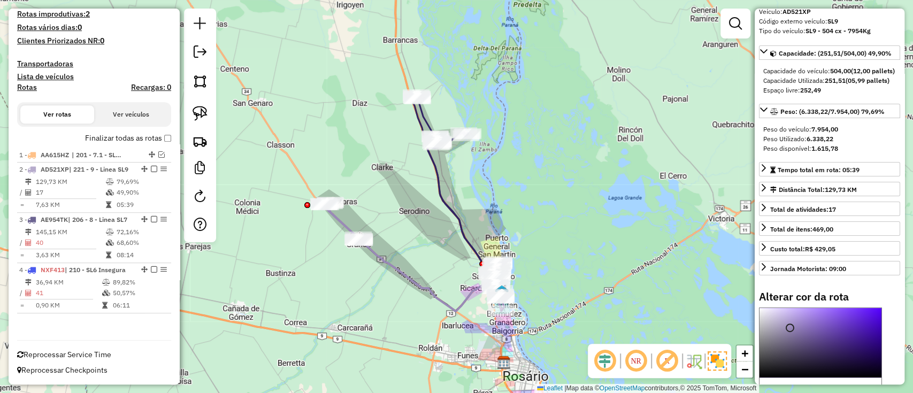
scroll to position [212, 0]
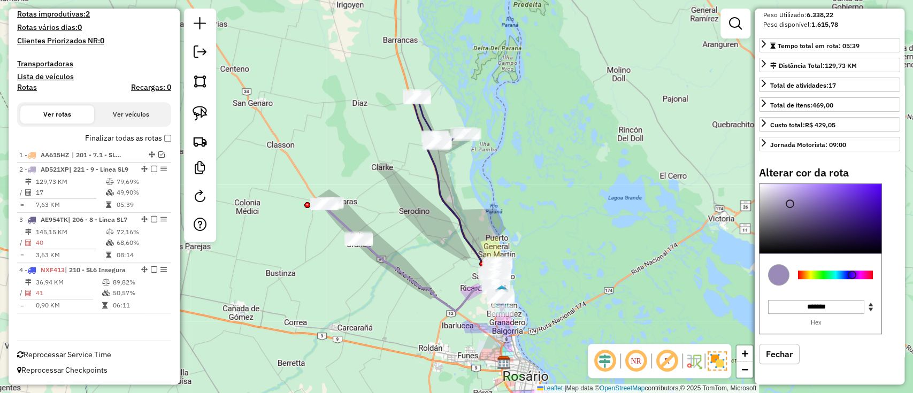
click at [442, 318] on div "Janela de atendimento Grade de atendimento Capacidade Transportadoras Veículos …" at bounding box center [456, 196] width 913 height 393
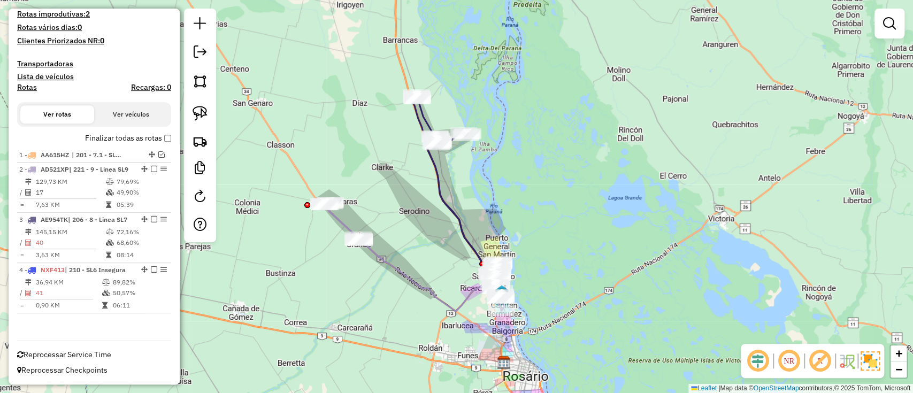
select select "**********"
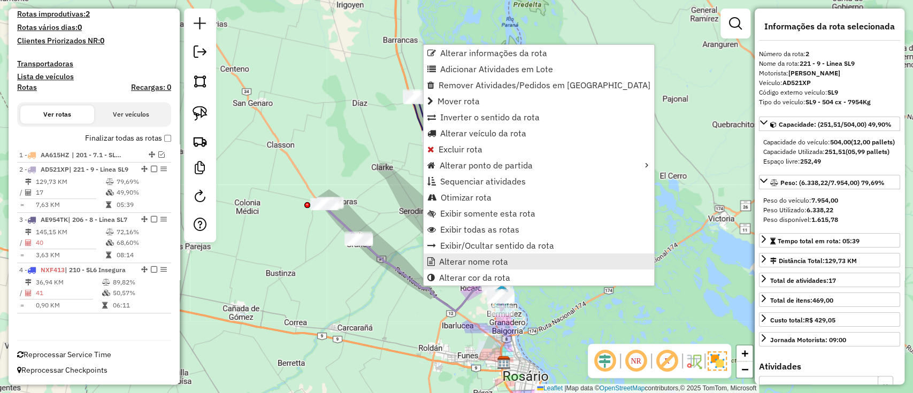
click at [450, 263] on span "Alterar nome rota" at bounding box center [473, 261] width 69 height 9
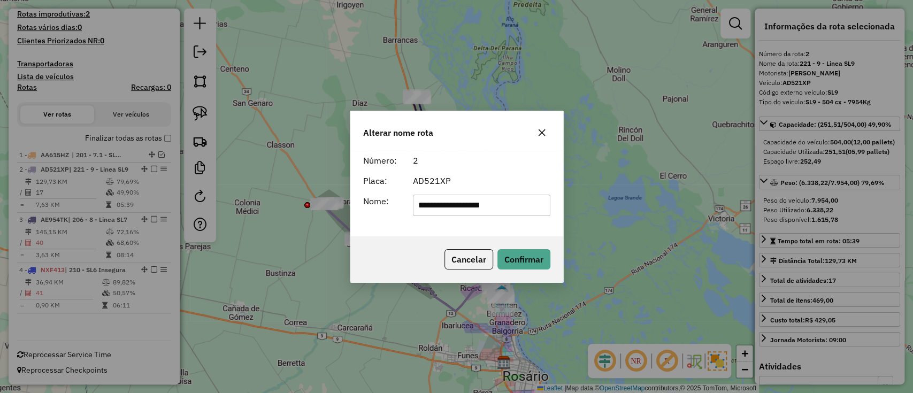
drag, startPoint x: 512, startPoint y: 203, endPoint x: 353, endPoint y: 200, distance: 158.4
click at [353, 200] on div "**********" at bounding box center [457, 193] width 213 height 87
type input "***"
click at [528, 261] on button "Confirmar" at bounding box center [524, 259] width 53 height 20
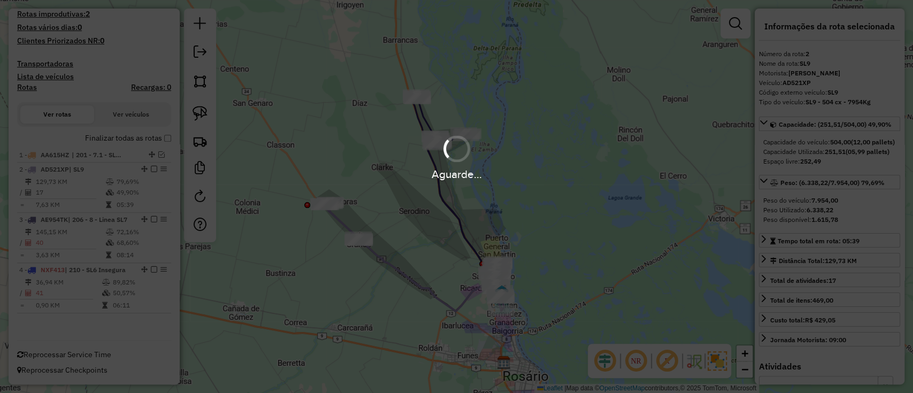
scroll to position [281, 0]
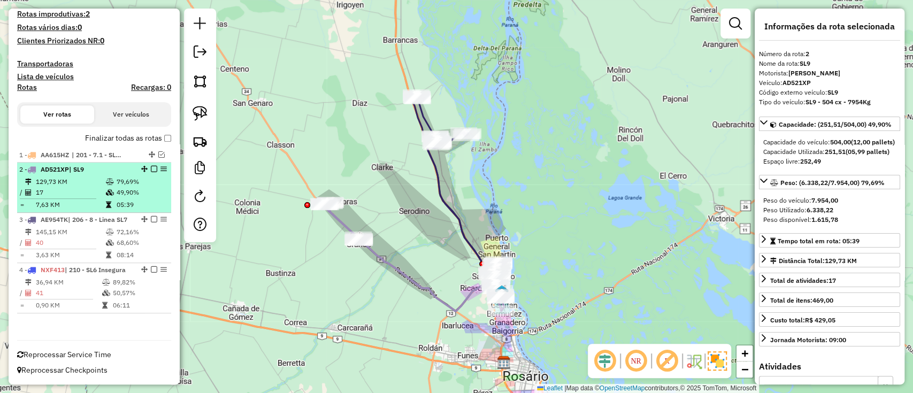
click at [151, 166] on em at bounding box center [154, 169] width 6 height 6
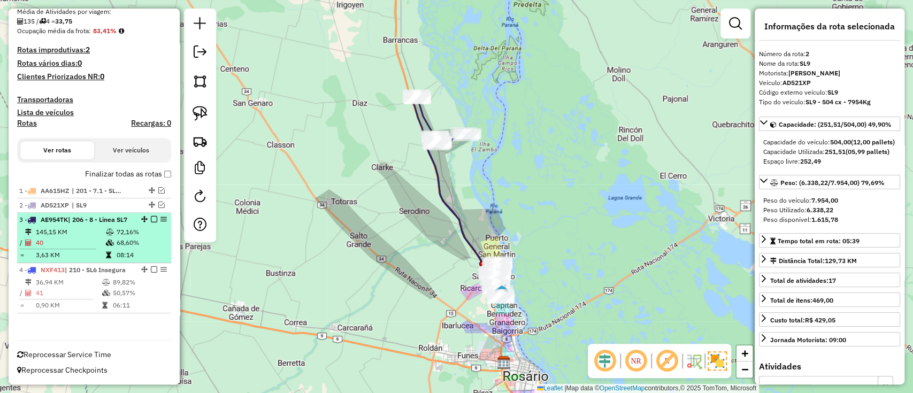
click at [137, 232] on td "72,16%" at bounding box center [141, 232] width 51 height 11
click at [151, 216] on em at bounding box center [154, 219] width 6 height 6
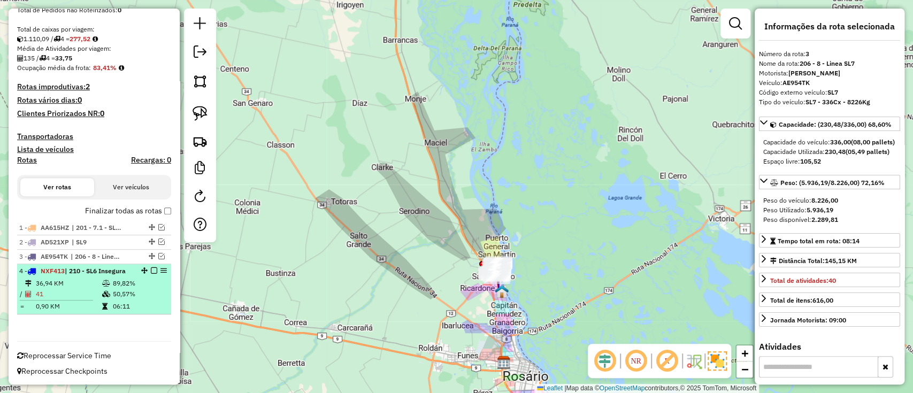
click at [154, 275] on div "4 - NXF413 | 210 - SL6 Insegura" at bounding box center [94, 271] width 150 height 10
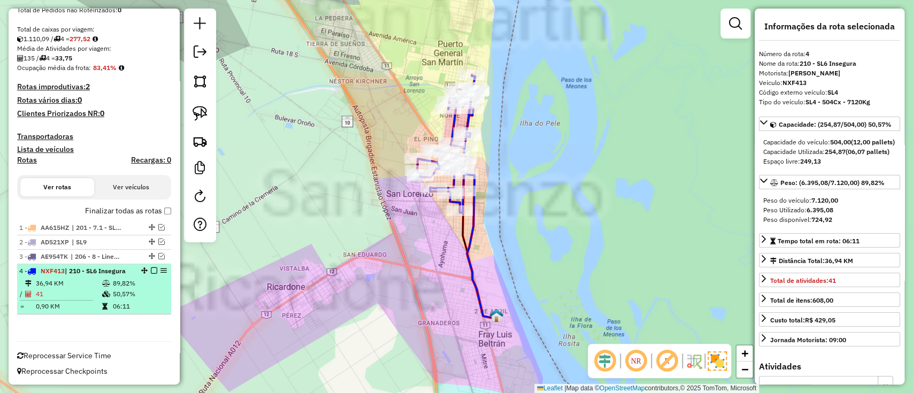
click at [151, 270] on em at bounding box center [154, 271] width 6 height 6
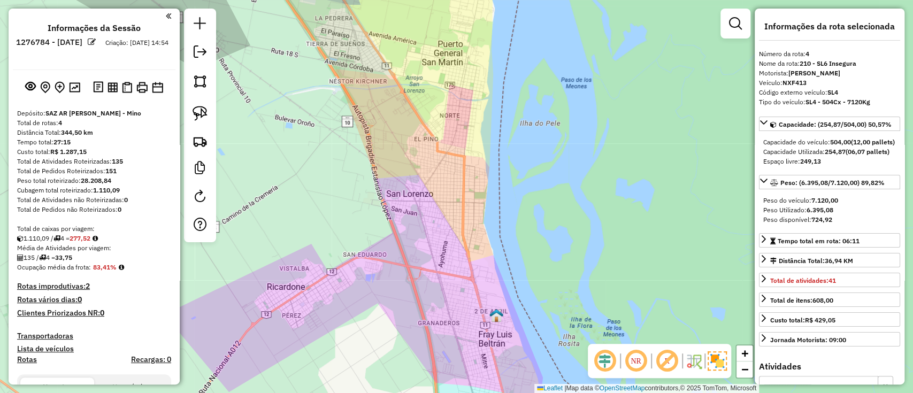
scroll to position [164, 0]
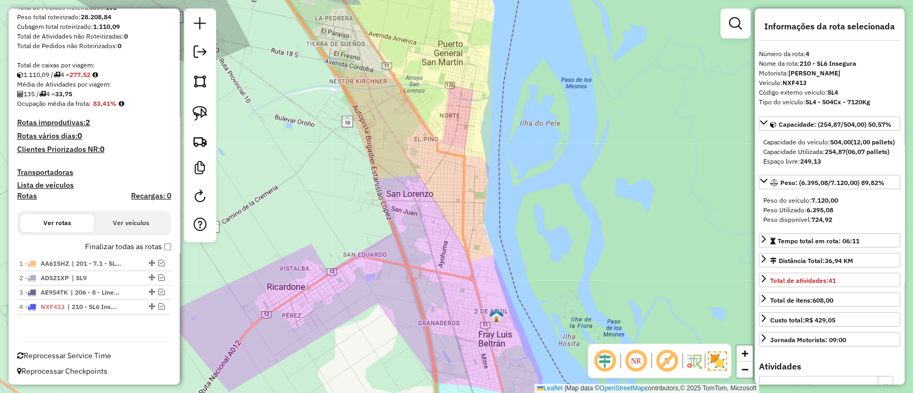
click at [139, 246] on label "Finalizar todas as rotas" at bounding box center [128, 246] width 86 height 11
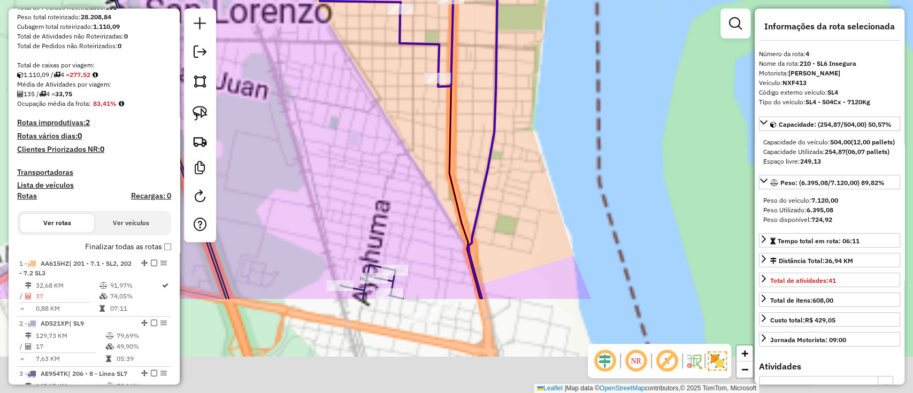
drag, startPoint x: 505, startPoint y: 190, endPoint x: 488, endPoint y: 58, distance: 133.3
click at [488, 58] on icon at bounding box center [479, 114] width 38 height 369
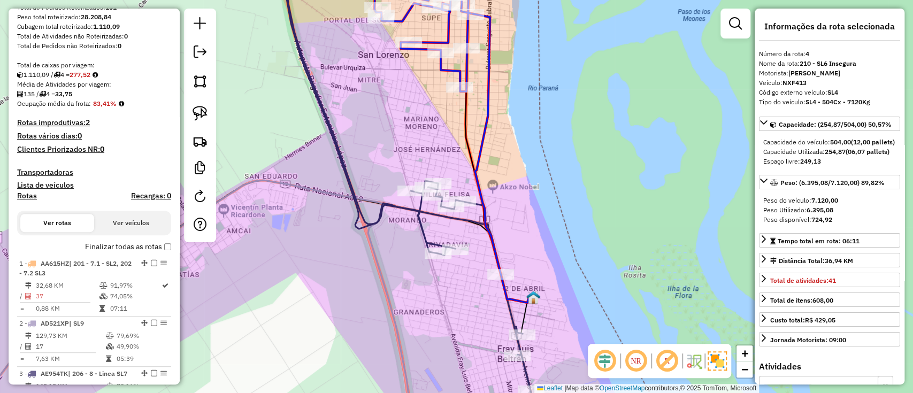
drag, startPoint x: 501, startPoint y: 80, endPoint x: 500, endPoint y: 109, distance: 29.4
click at [500, 109] on div "Janela de atendimento Grade de atendimento Capacidade Transportadoras Veículos …" at bounding box center [456, 196] width 913 height 393
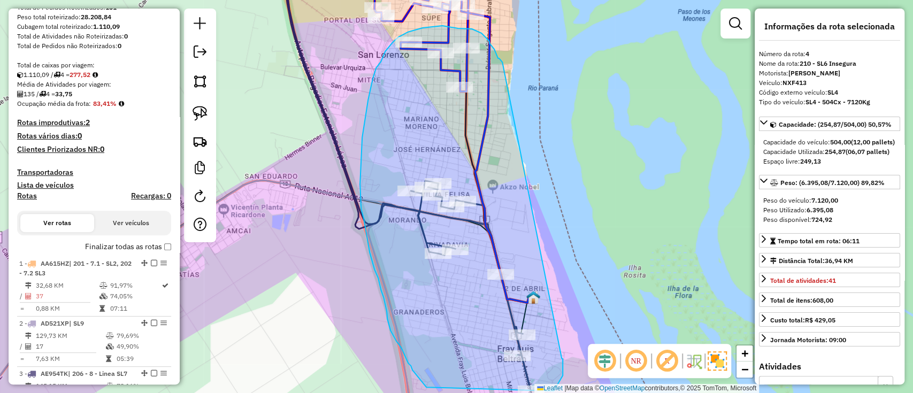
drag, startPoint x: 502, startPoint y: 61, endPoint x: 561, endPoint y: 357, distance: 302.4
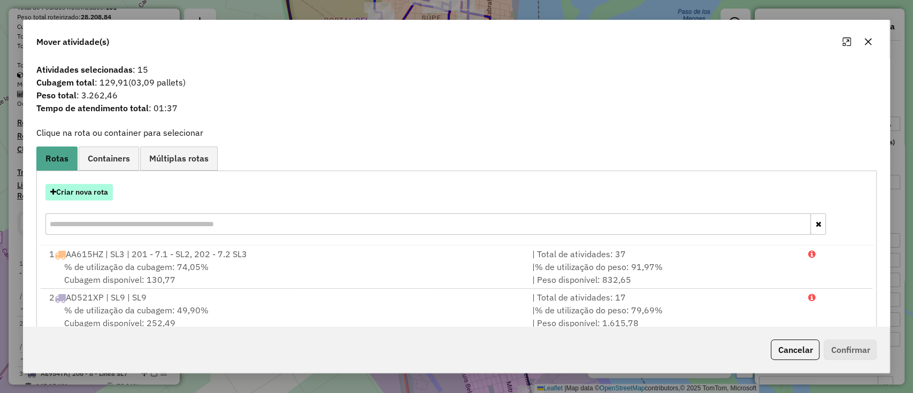
click at [100, 195] on button "Criar nova rota" at bounding box center [78, 192] width 67 height 17
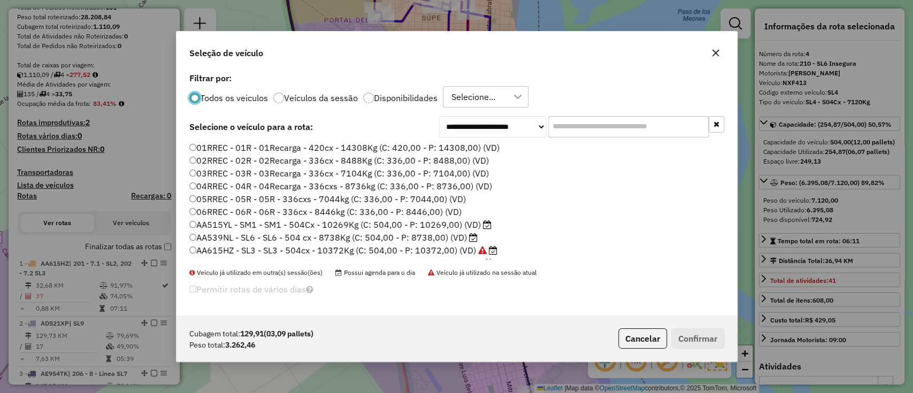
scroll to position [5, 3]
click at [569, 126] on input "text" at bounding box center [629, 126] width 161 height 21
click at [417, 100] on label "Disponibilidades" at bounding box center [406, 98] width 64 height 9
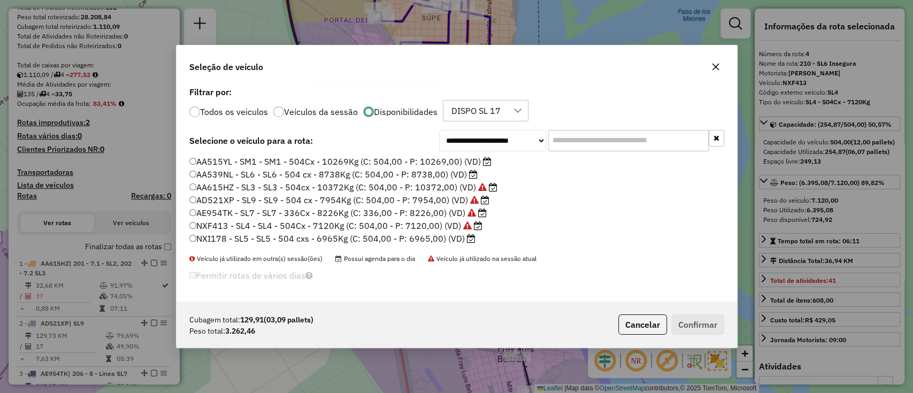
click at [435, 161] on label "AA515YL - SM1 - SM1 - 504Cx - 10269Kg (C: 504,00 - P: 10269,00) (VD)" at bounding box center [340, 161] width 302 height 13
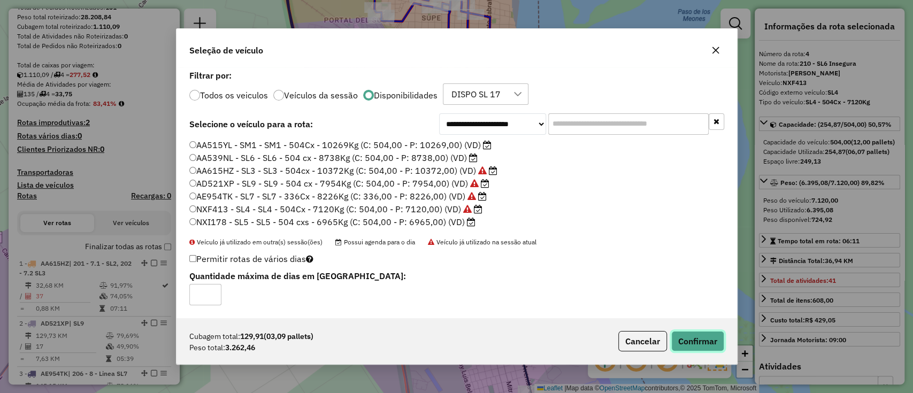
click at [694, 341] on button "Confirmar" at bounding box center [698, 341] width 53 height 20
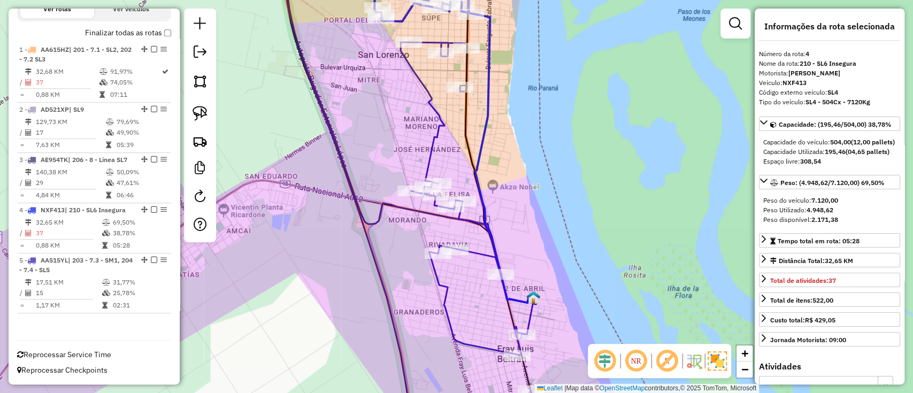
scroll to position [386, 0]
click at [427, 94] on icon at bounding box center [462, 198] width 122 height 313
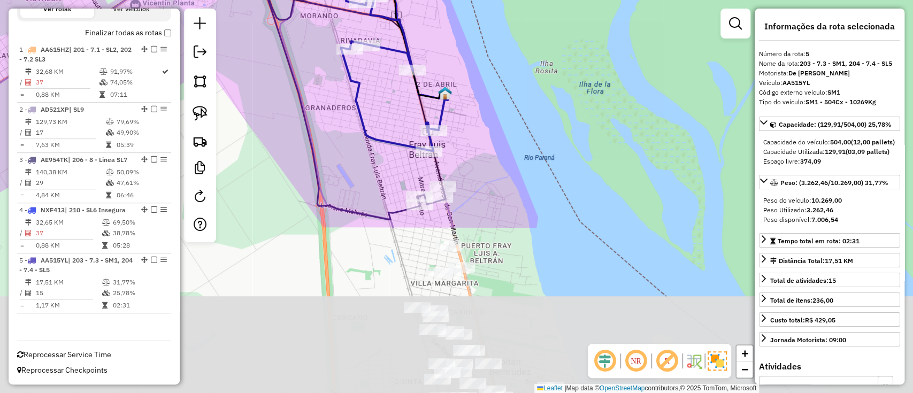
drag, startPoint x: 535, startPoint y: 194, endPoint x: 447, endPoint y: -11, distance: 223.2
click at [447, 0] on html "Aguarde... Pop-up bloqueado! Seu navegador bloqueou automáticamente a abertura …" at bounding box center [456, 196] width 913 height 393
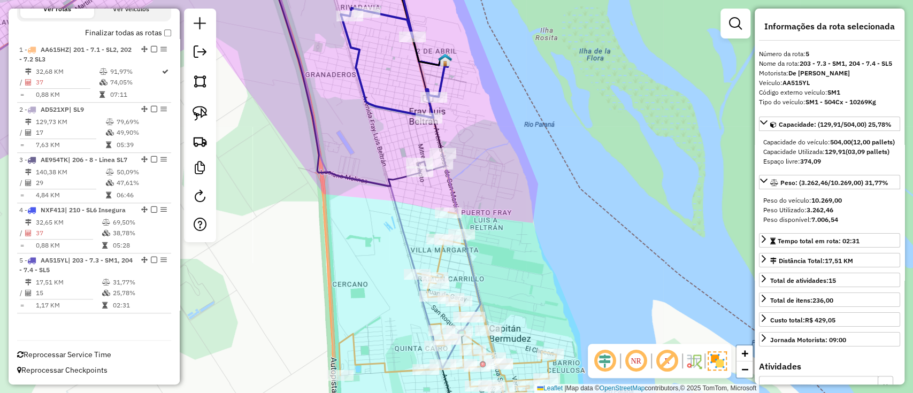
drag, startPoint x: 475, startPoint y: 65, endPoint x: 468, endPoint y: 24, distance: 41.8
click at [468, 24] on div "Janela de atendimento Grade de atendimento Capacidade Transportadoras Veículos …" at bounding box center [456, 196] width 913 height 393
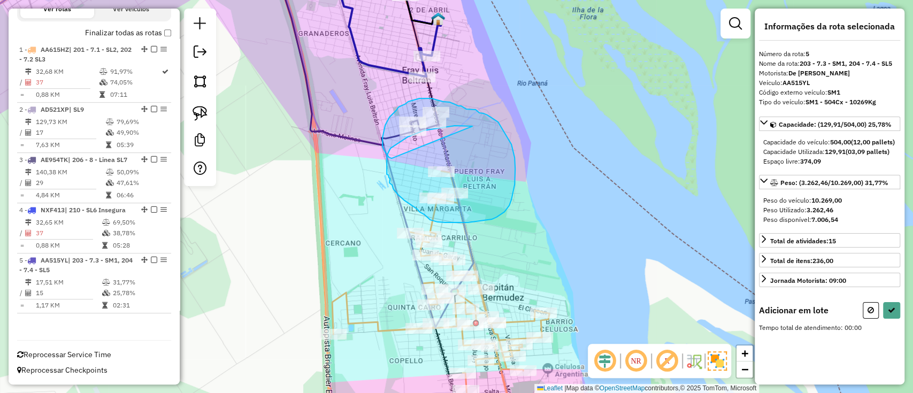
drag, startPoint x: 467, startPoint y: 126, endPoint x: 393, endPoint y: 158, distance: 80.7
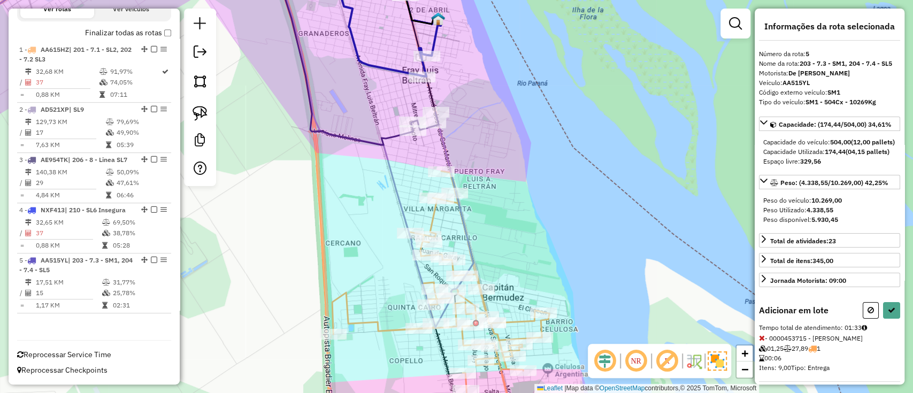
select select "**********"
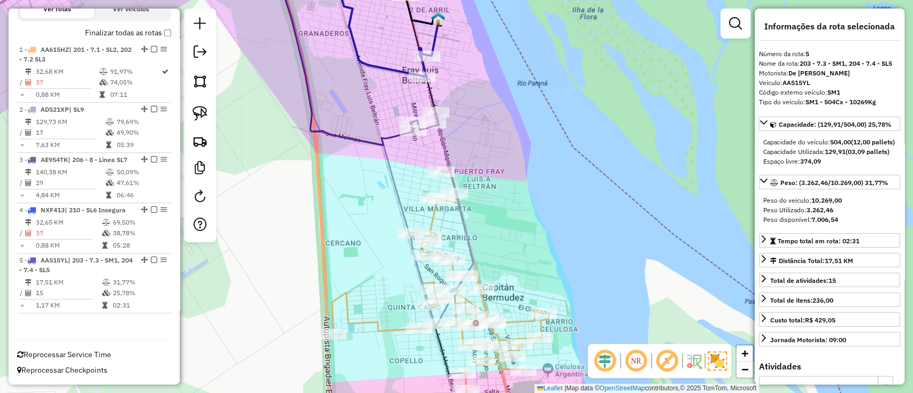
click at [391, 64] on icon at bounding box center [381, 18] width 94 height 116
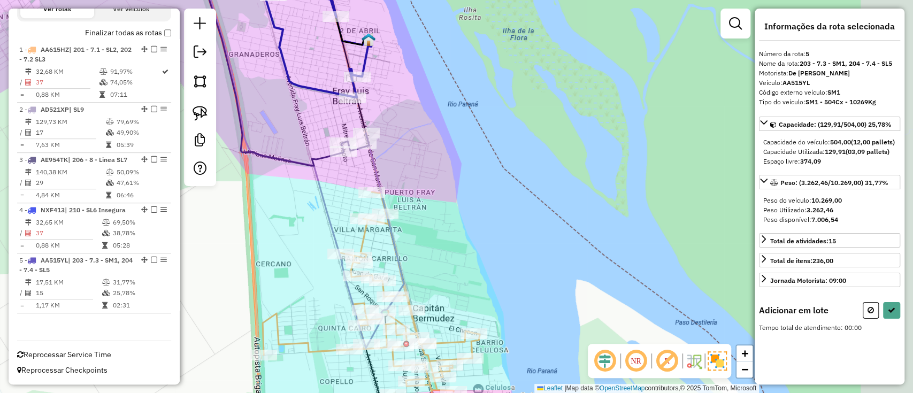
drag, startPoint x: 467, startPoint y: 83, endPoint x: 405, endPoint y: 105, distance: 65.7
click at [402, 105] on div "Janela de atendimento Grade de atendimento Capacidade Transportadoras Veículos …" at bounding box center [456, 196] width 913 height 393
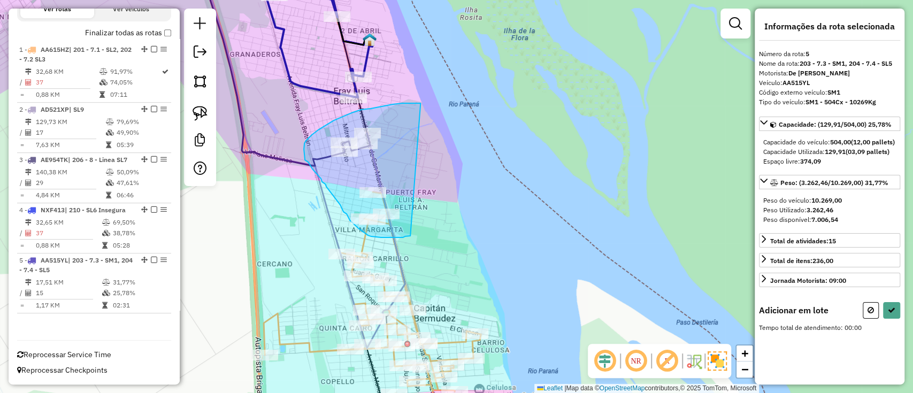
drag, startPoint x: 421, startPoint y: 104, endPoint x: 412, endPoint y: 234, distance: 129.8
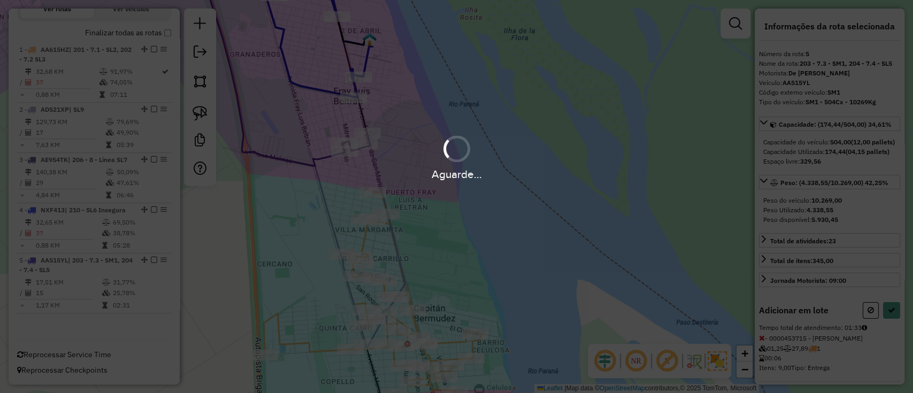
select select "**********"
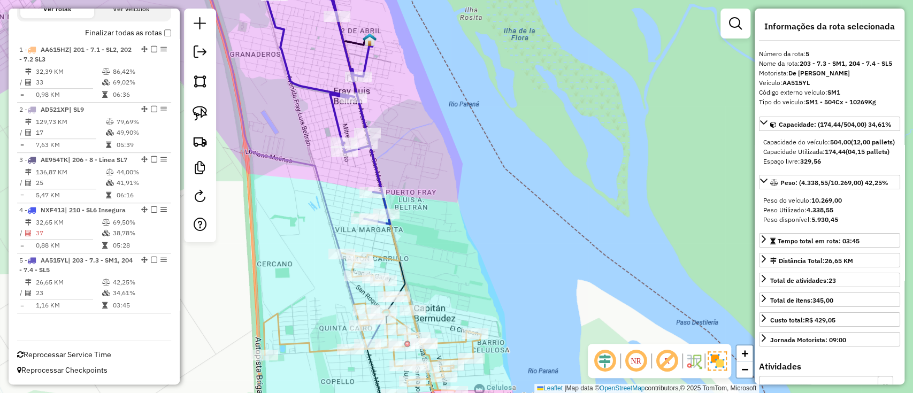
click at [501, 295] on div "Janela de atendimento Grade de atendimento Capacidade Transportadoras Veículos …" at bounding box center [456, 196] width 913 height 393
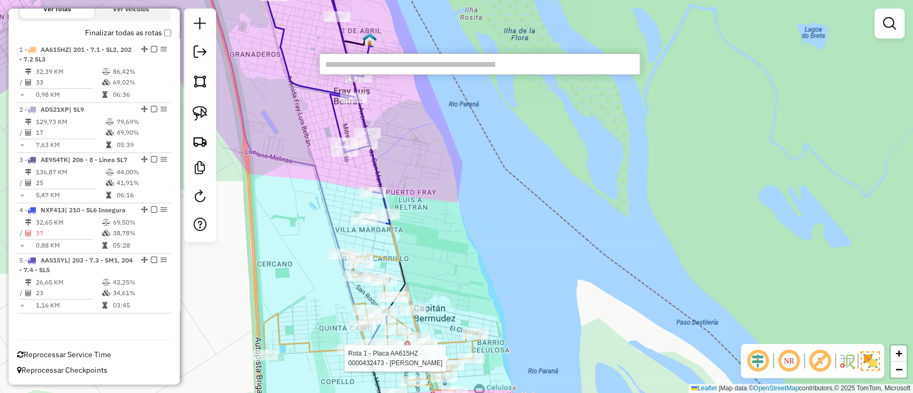
paste input "**********"
type input "**********"
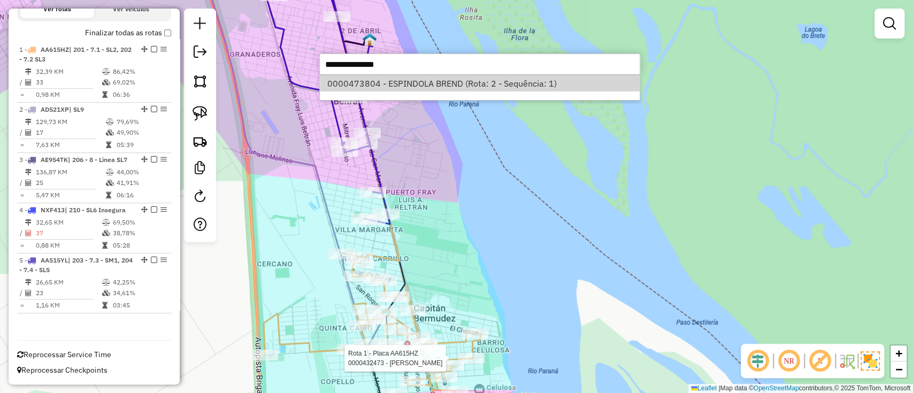
select select "**********"
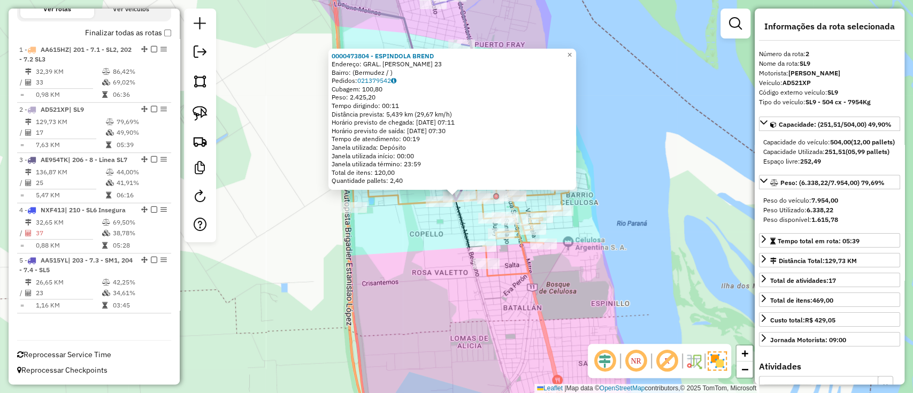
click at [600, 131] on div "0000473804 - ESPINDOLA BREND Endereço: GRAL. LOPEZ 23 Bairro: (Bermudez / ) Ped…" at bounding box center [456, 196] width 913 height 393
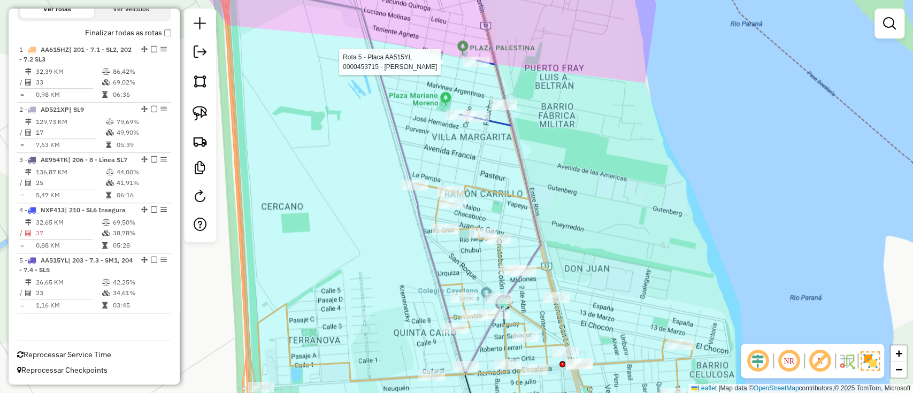
select select "**********"
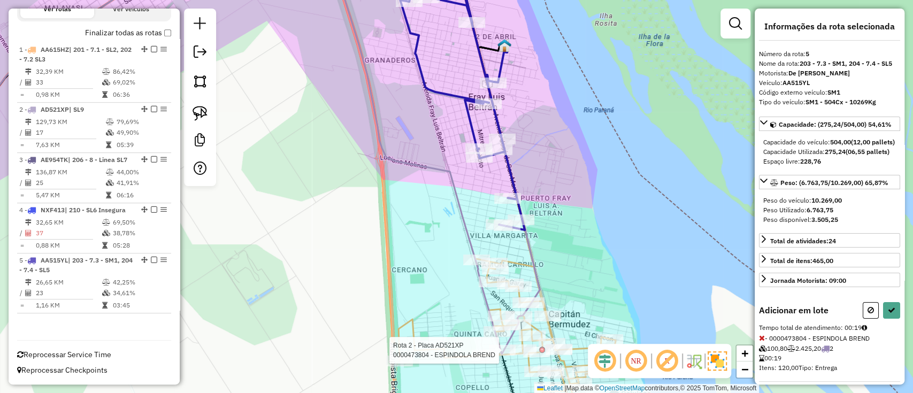
select select "**********"
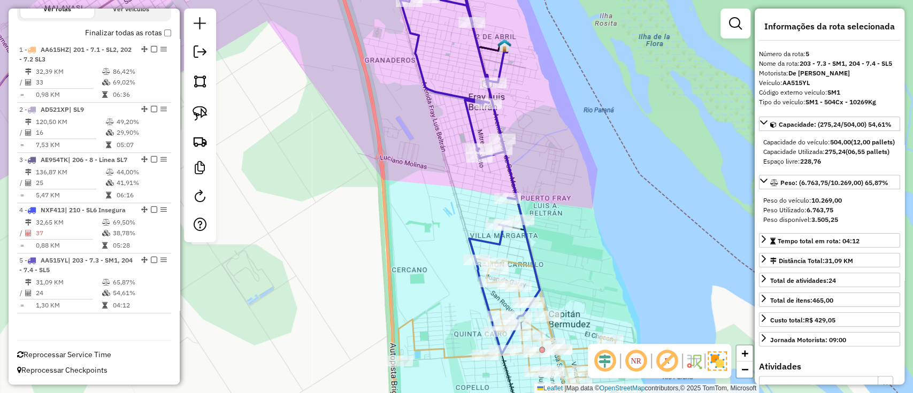
click at [142, 16] on div "Depósito: SAZ AR Rosario II - Mino Total de rotas: 5 Distância Total: 353,50 km…" at bounding box center [94, 31] width 163 height 601
click at [139, 27] on label "Finalizar todas as rotas" at bounding box center [128, 32] width 86 height 11
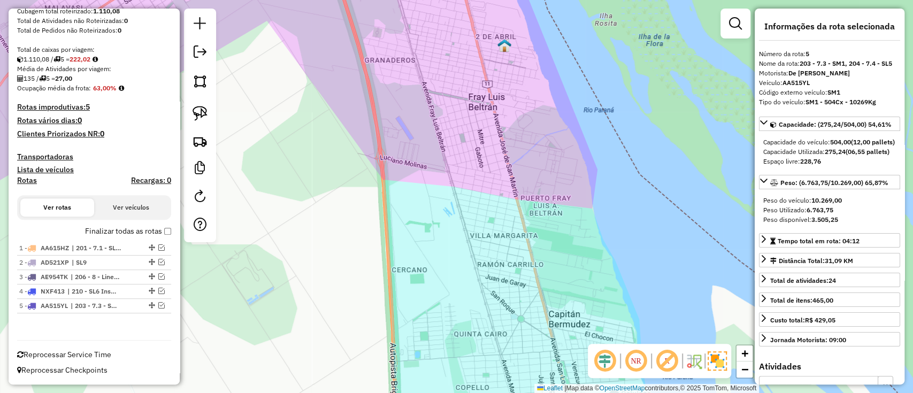
scroll to position [178, 0]
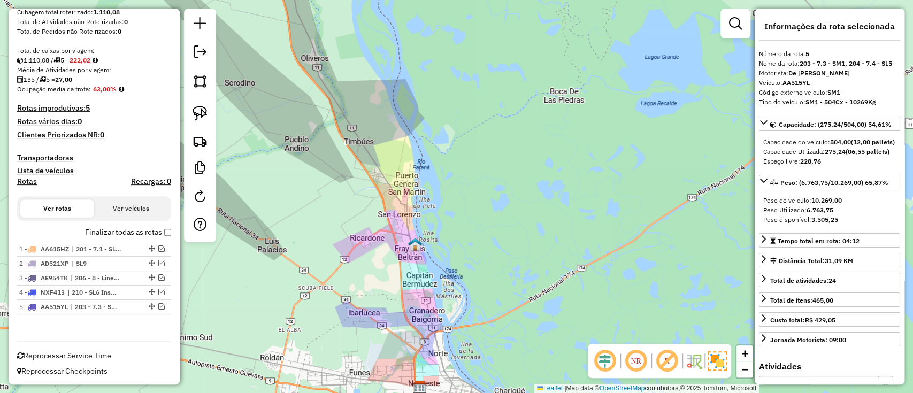
click at [135, 235] on label "Finalizar todas as rotas" at bounding box center [128, 232] width 86 height 11
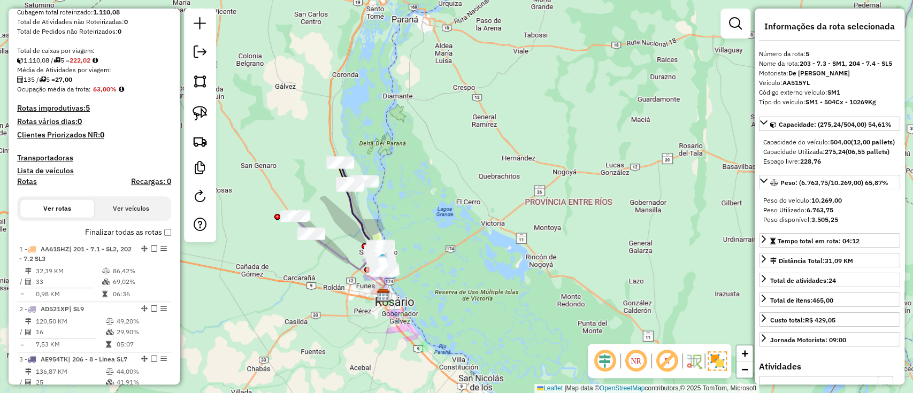
click at [231, 255] on div "Janela de atendimento Grade de atendimento Capacidade Transportadoras Veículos …" at bounding box center [456, 196] width 913 height 393
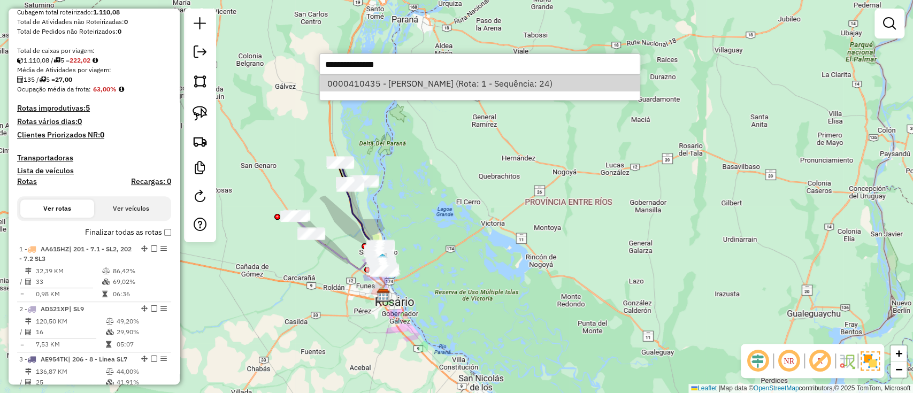
select select "**********"
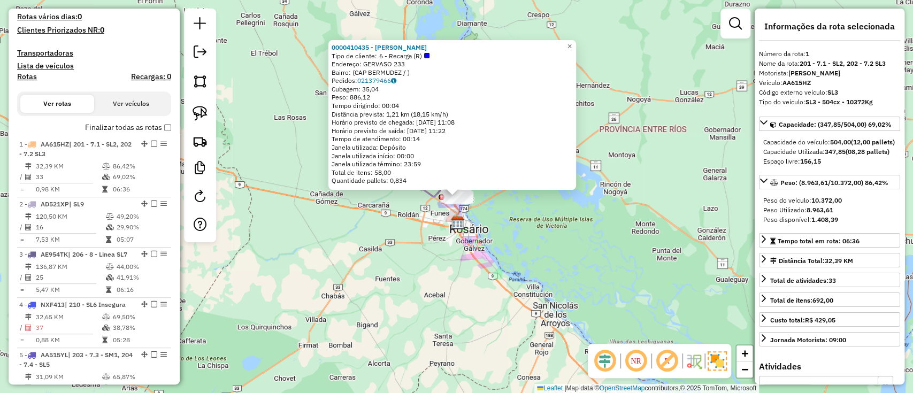
scroll to position [386, 0]
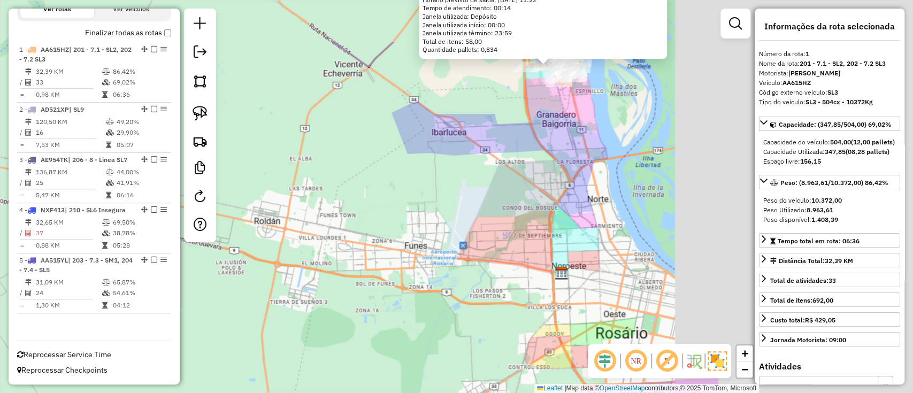
drag, startPoint x: 699, startPoint y: 186, endPoint x: 385, endPoint y: 291, distance: 330.5
click at [390, 286] on div "0000410435 - GUAN JINZHU Tipo de cliente: 6 - Recarga (R) Endereço: GERVASO 233…" at bounding box center [456, 196] width 913 height 393
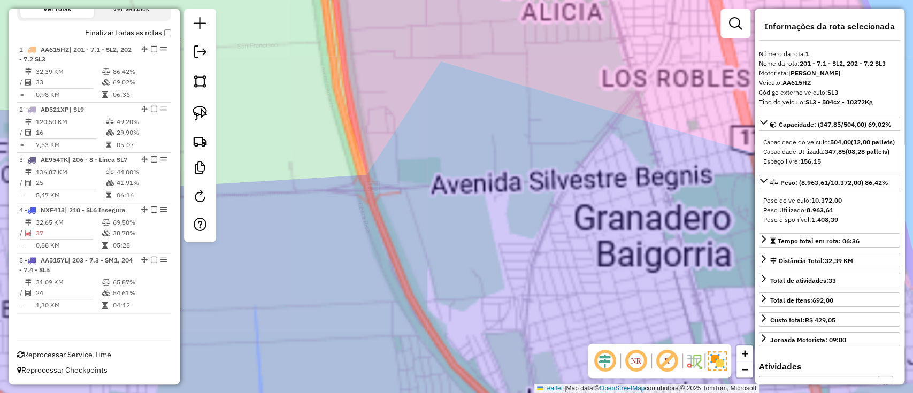
drag, startPoint x: 520, startPoint y: 71, endPoint x: 467, endPoint y: 375, distance: 308.6
click at [454, 393] on html "Aguarde... Pop-up bloqueado! Seu navegador bloqueou automáticamente a abertura …" at bounding box center [456, 196] width 913 height 393
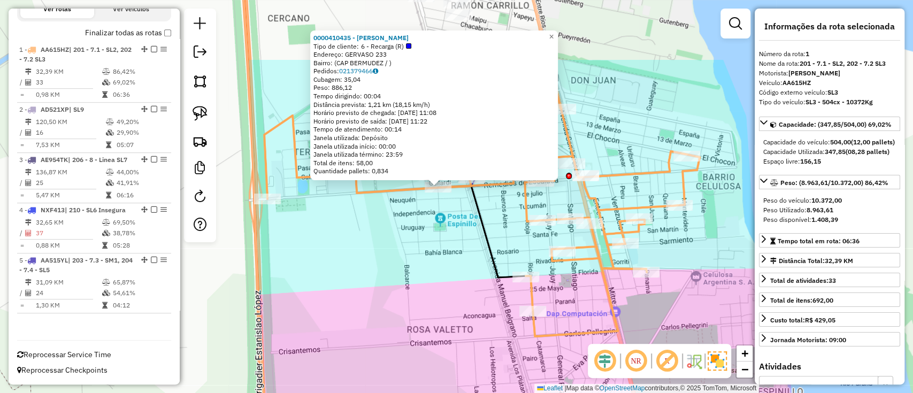
drag, startPoint x: 483, startPoint y: 323, endPoint x: 488, endPoint y: 351, distance: 28.2
click at [488, 351] on div "0000410435 - GUAN JINZHU Tipo de cliente: 6 - Recarga (R) Endereço: GERVASO 233…" at bounding box center [456, 196] width 913 height 393
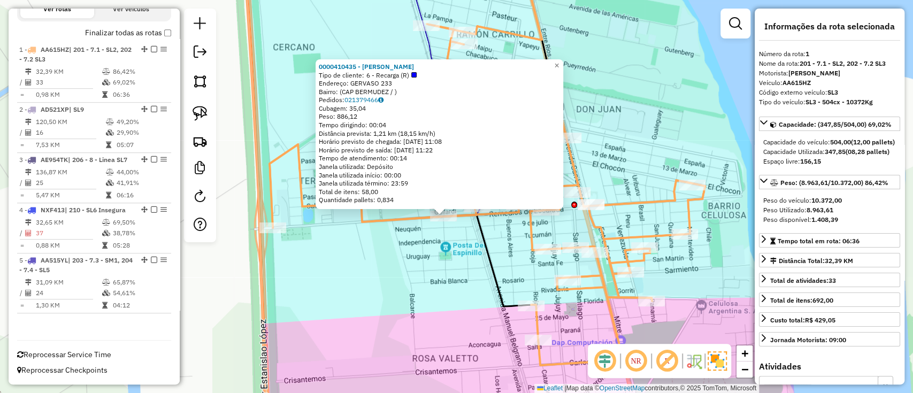
drag, startPoint x: 474, startPoint y: 289, endPoint x: 478, endPoint y: 249, distance: 40.4
click at [474, 288] on div "0000410435 - GUAN JINZHU Tipo de cliente: 6 - Recarga (R) Endereço: GERVASO 233…" at bounding box center [456, 196] width 913 height 393
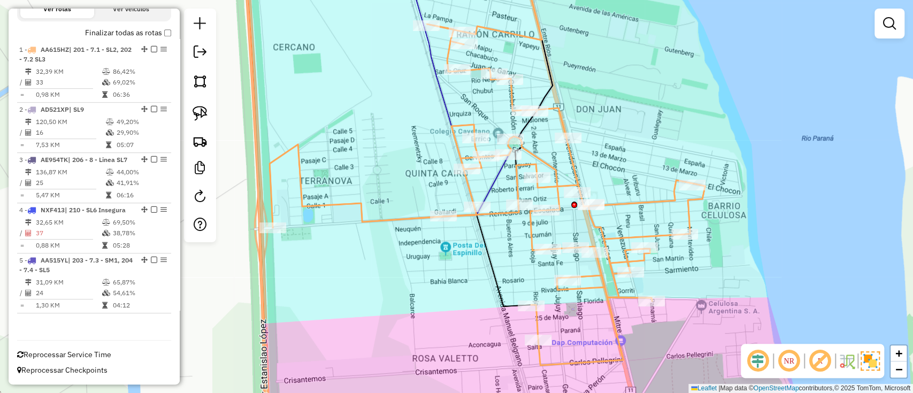
click at [484, 191] on icon at bounding box center [482, 87] width 141 height 253
select select "**********"
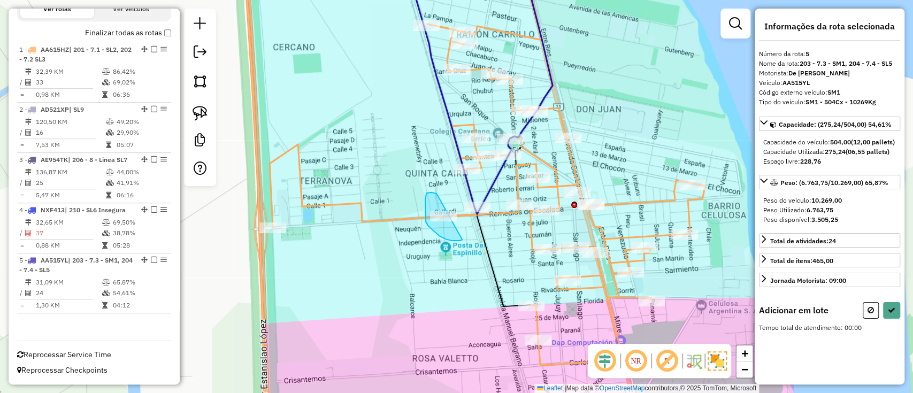
drag, startPoint x: 428, startPoint y: 193, endPoint x: 471, endPoint y: 238, distance: 62.1
click at [471, 238] on div "Janela de atendimento Grade de atendimento Capacidade Transportadoras Veículos …" at bounding box center [456, 196] width 913 height 393
select select "**********"
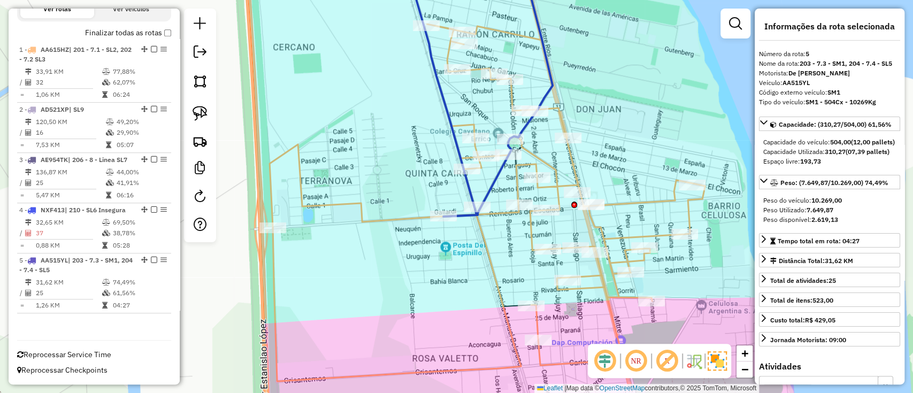
click at [413, 322] on div "Janela de atendimento Grade de atendimento Capacidade Transportadoras Veículos …" at bounding box center [456, 196] width 913 height 393
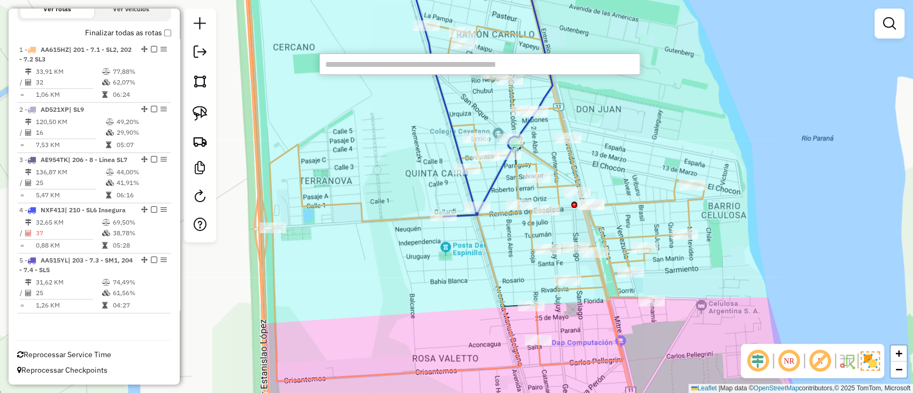
paste input "**********"
type input "**********"
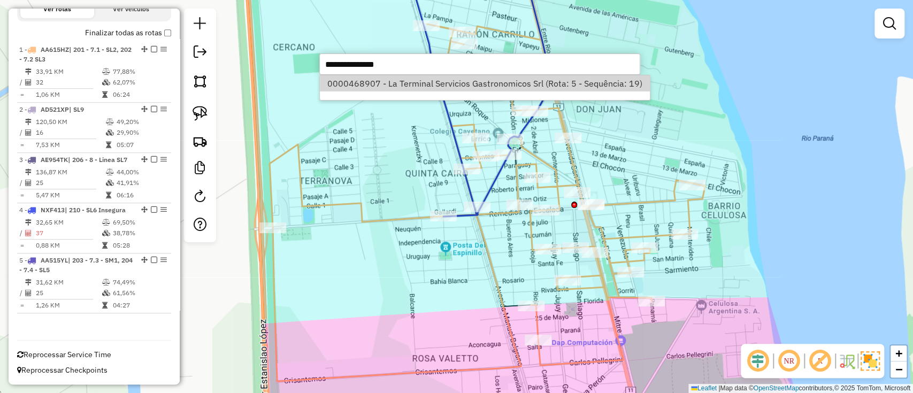
select select "**********"
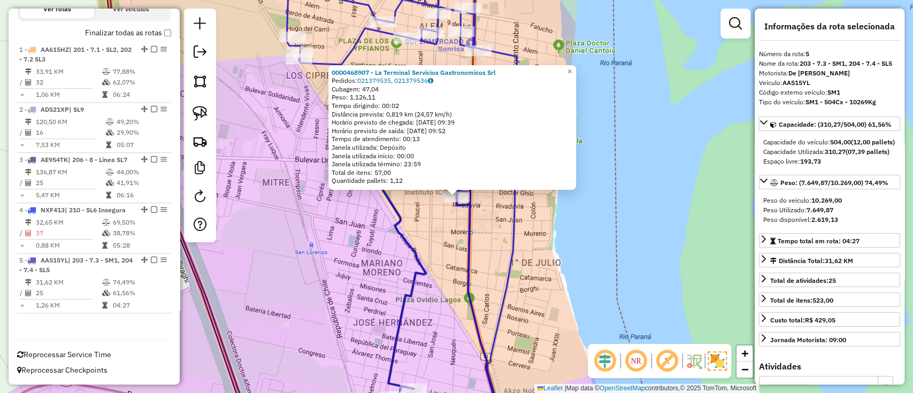
click at [446, 249] on div "0000468907 - La Terminal Servicios Gastronomicos Srl Pedidos: 021379535, 021379…" at bounding box center [456, 196] width 913 height 393
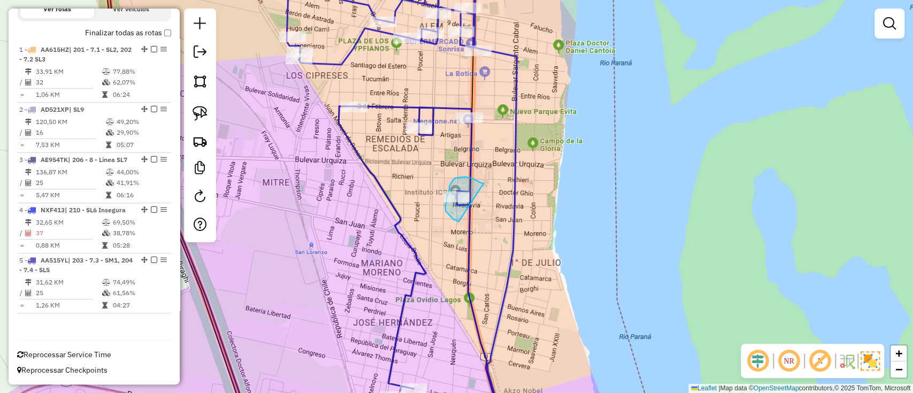
drag, startPoint x: 471, startPoint y: 178, endPoint x: 460, endPoint y: 221, distance: 44.3
click at [460, 221] on div "Janela de atendimento Grade de atendimento Capacidade Transportadoras Veículos …" at bounding box center [456, 196] width 913 height 393
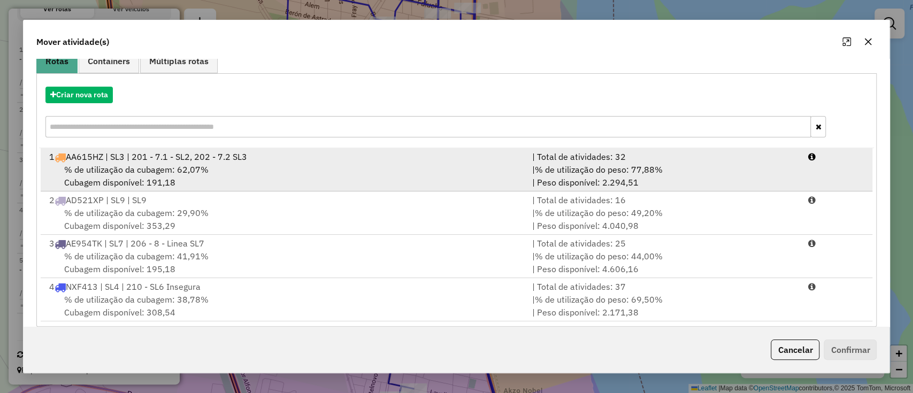
scroll to position [109, 0]
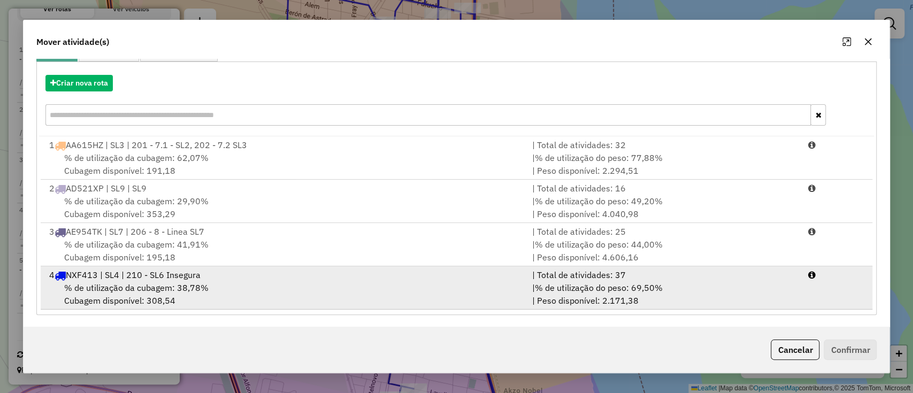
click at [166, 270] on span "NXF413 | SL4 | 210 - SL6 Insegura" at bounding box center [133, 275] width 135 height 11
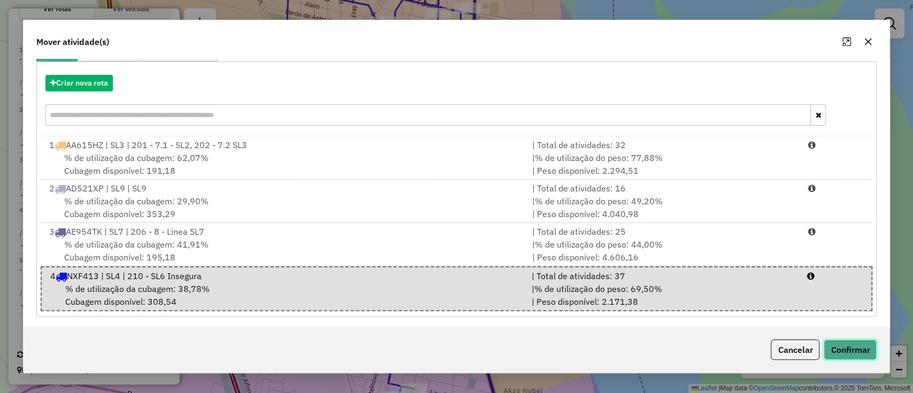
click at [835, 345] on button "Confirmar" at bounding box center [850, 350] width 53 height 20
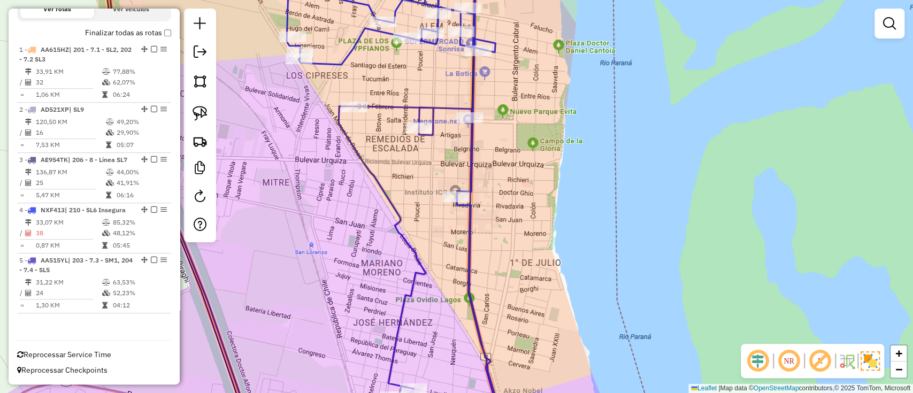
scroll to position [0, 0]
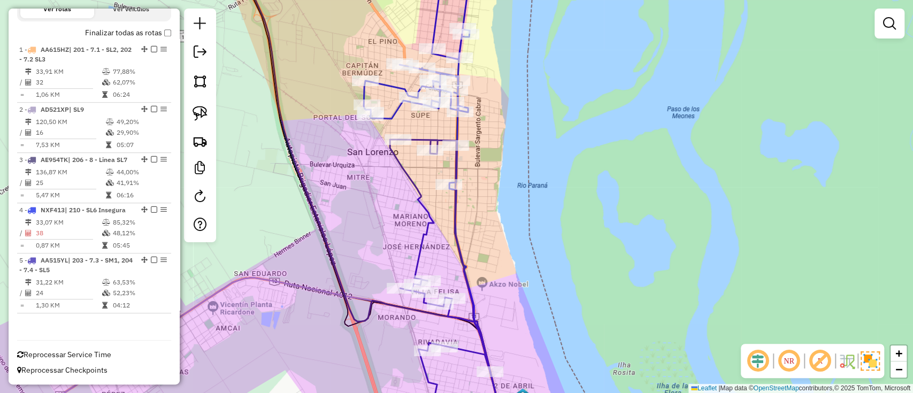
click at [432, 218] on icon at bounding box center [451, 286] width 122 height 293
select select "**********"
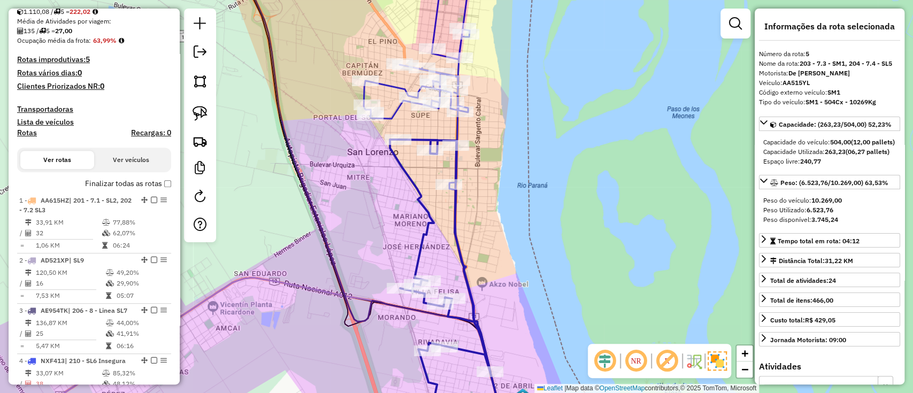
scroll to position [172, 0]
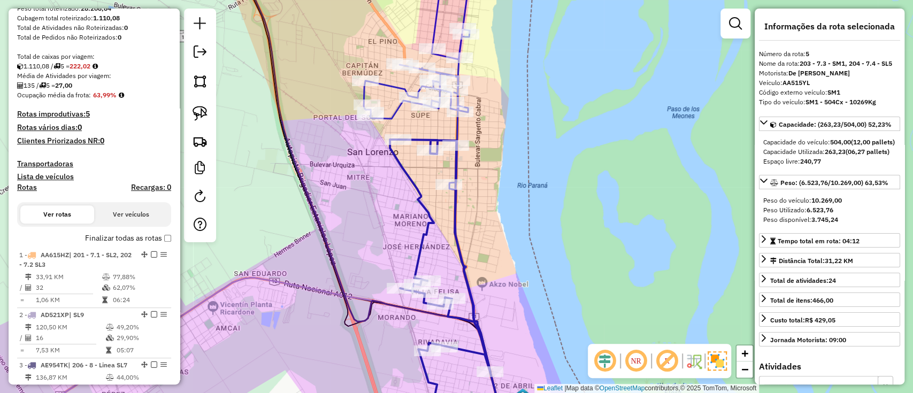
click at [127, 243] on div "Finalizar todas as rotas" at bounding box center [94, 241] width 154 height 13
click at [126, 240] on label "Finalizar todas as rotas" at bounding box center [128, 238] width 86 height 11
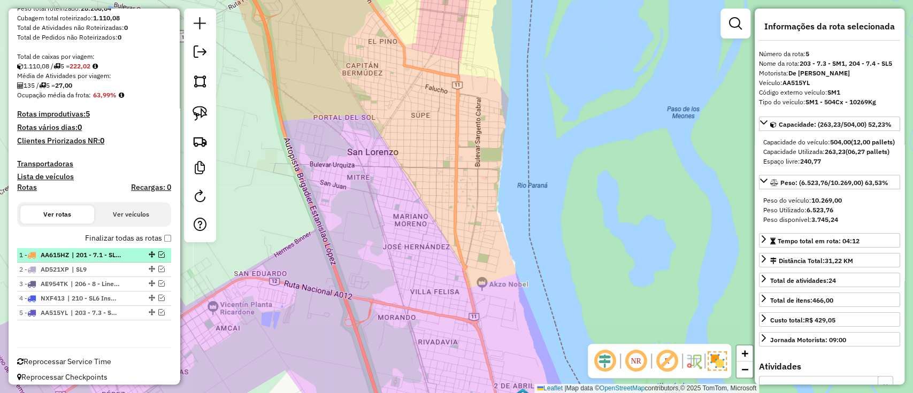
click at [124, 255] on div "1 - AA615HZ | 201 - 7.1 - SL2, 202 - 7.2 SL3" at bounding box center [75, 255] width 113 height 10
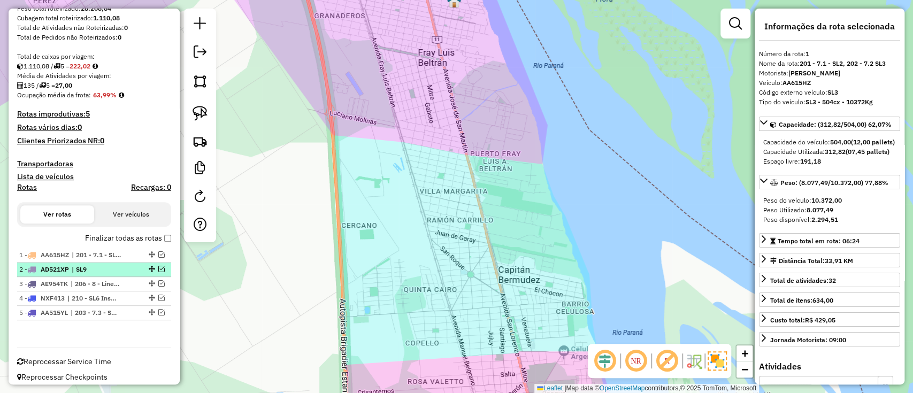
click at [131, 265] on div "2 - AD521XP | SL9" at bounding box center [94, 270] width 150 height 10
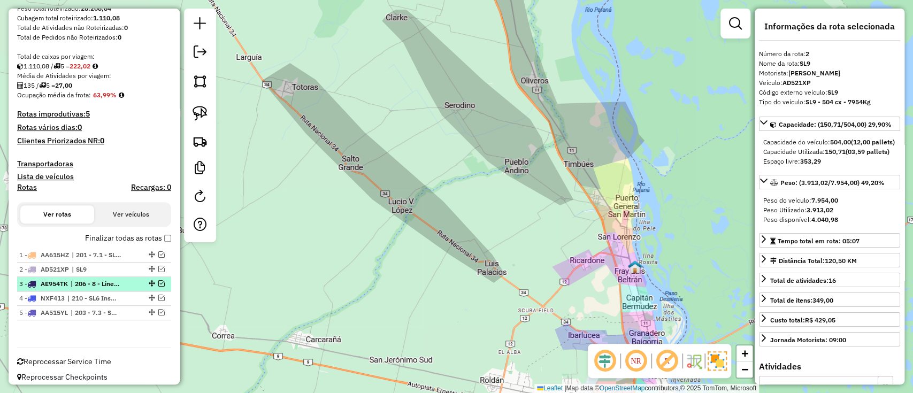
click at [133, 279] on div "3 - AE954TK | 206 - 8 - Linea SL7" at bounding box center [94, 284] width 150 height 10
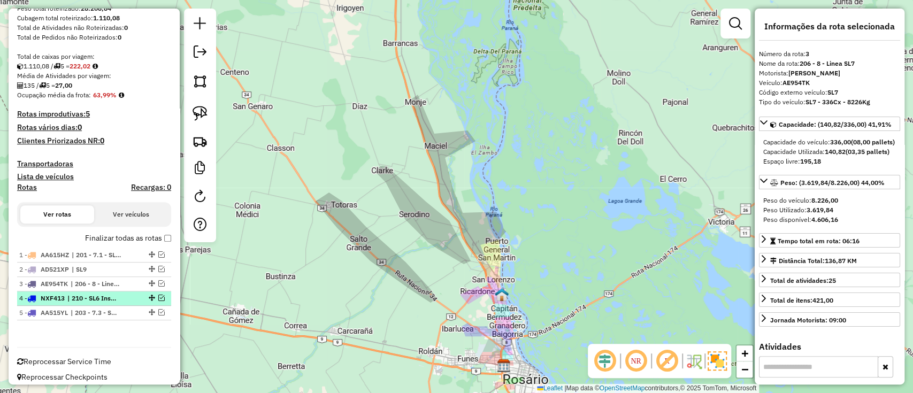
click at [135, 295] on div at bounding box center [151, 298] width 32 height 6
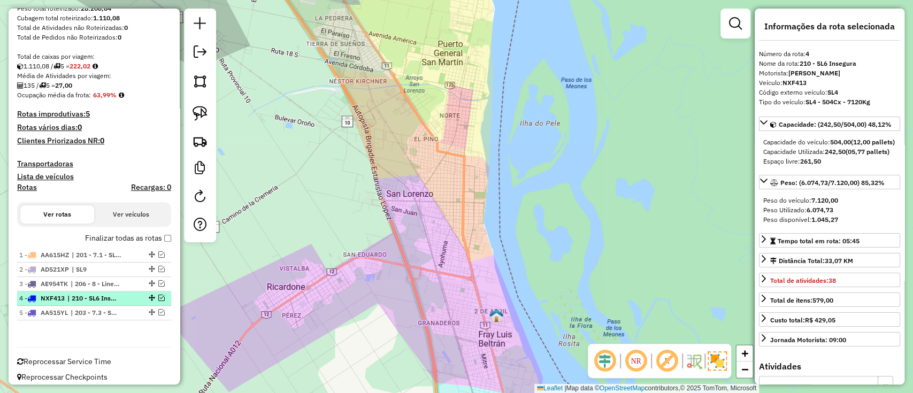
click at [161, 299] on em at bounding box center [161, 298] width 6 height 6
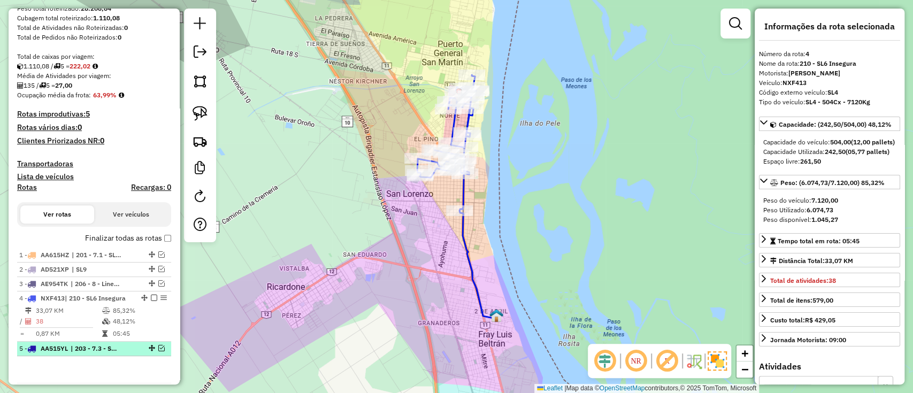
click at [158, 344] on div "5 - AA515YL | 203 - 7.3 - SM1, 204 - 7.4 - SL5" at bounding box center [94, 349] width 150 height 10
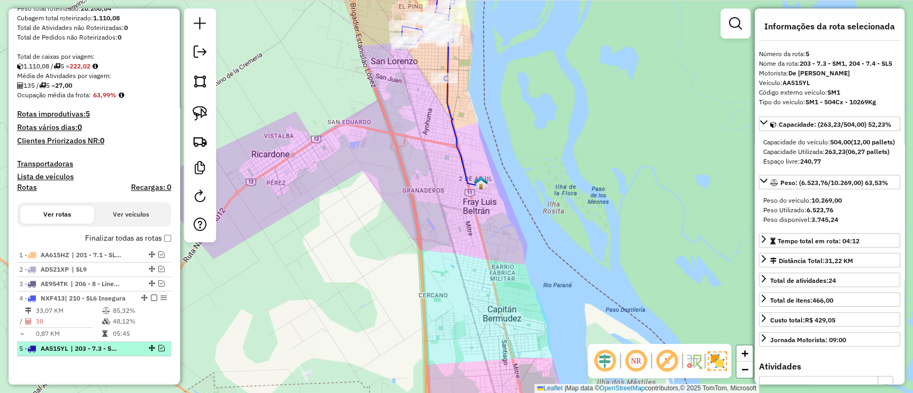
click at [158, 349] on em at bounding box center [161, 348] width 6 height 6
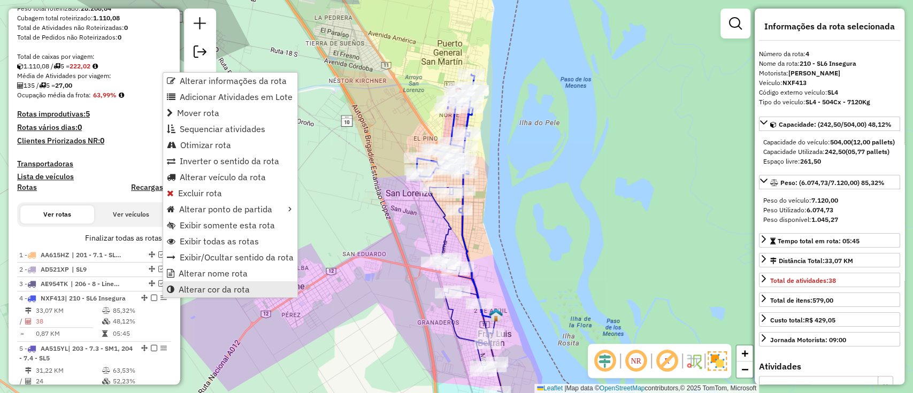
click at [222, 289] on span "Alterar cor da rota" at bounding box center [214, 289] width 71 height 9
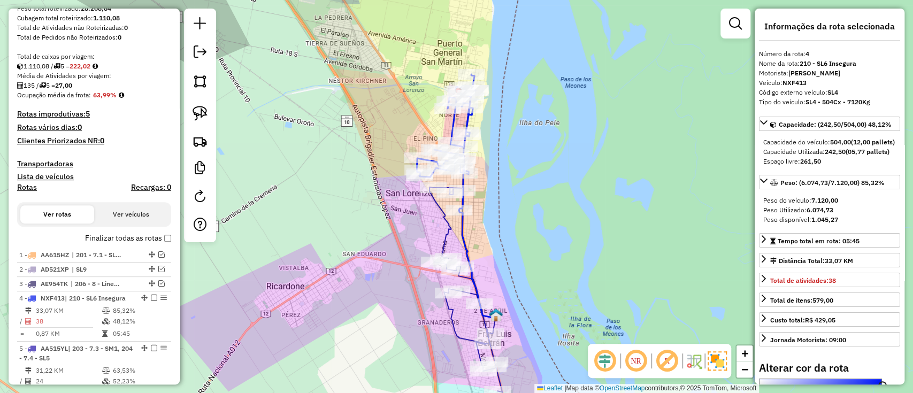
scroll to position [212, 0]
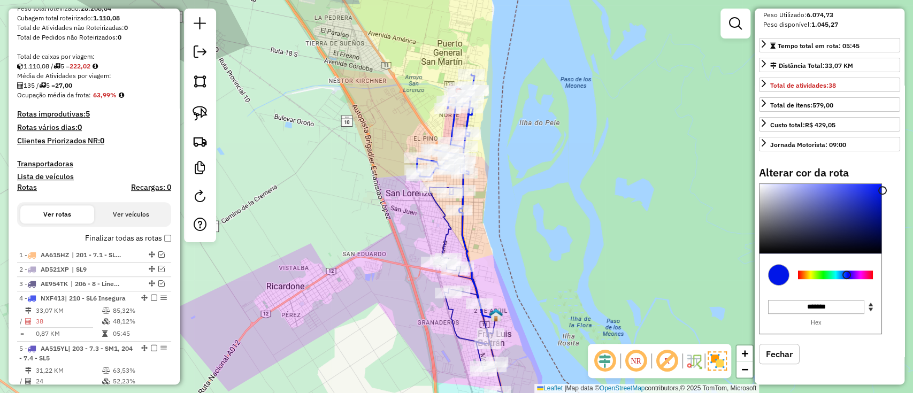
click at [801, 275] on div at bounding box center [835, 275] width 75 height 9
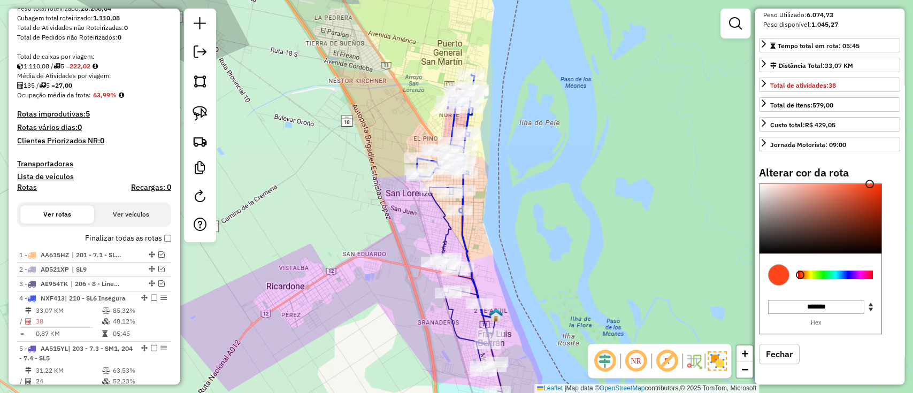
type input "*******"
drag, startPoint x: 855, startPoint y: 192, endPoint x: 872, endPoint y: 162, distance: 34.3
click at [872, 162] on div "Informações da rota selecionada Número da rota: 4 Nome da rota: 210 - SL6 Inseg…" at bounding box center [830, 197] width 150 height 376
click at [578, 210] on div "Janela de atendimento Grade de atendimento Capacidade Transportadoras Veículos …" at bounding box center [456, 196] width 913 height 393
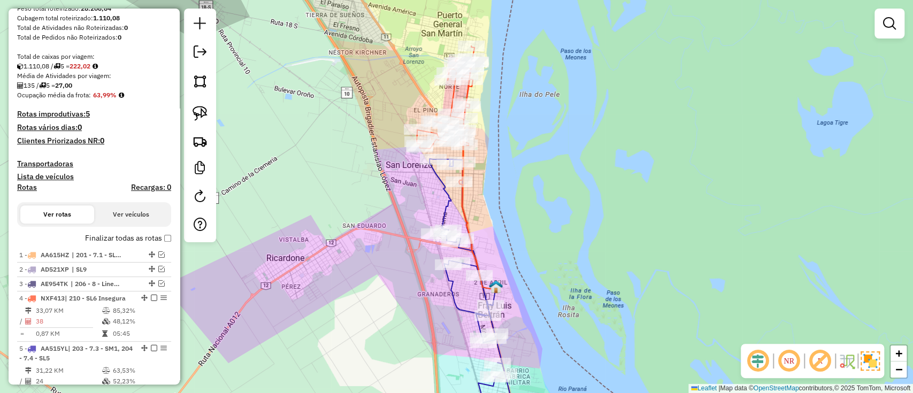
drag, startPoint x: 552, startPoint y: 216, endPoint x: 548, endPoint y: 186, distance: 29.7
click at [548, 190] on div "Janela de atendimento Grade de atendimento Capacidade Transportadoras Veículos …" at bounding box center [456, 196] width 913 height 393
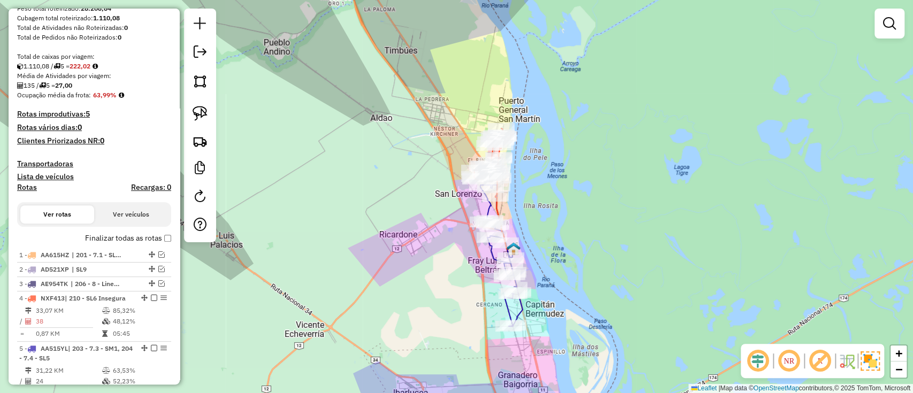
drag, startPoint x: 547, startPoint y: 262, endPoint x: 539, endPoint y: 233, distance: 29.3
click at [539, 233] on div "Janela de atendimento Grade de atendimento Capacidade Transportadoras Veículos …" at bounding box center [456, 196] width 913 height 393
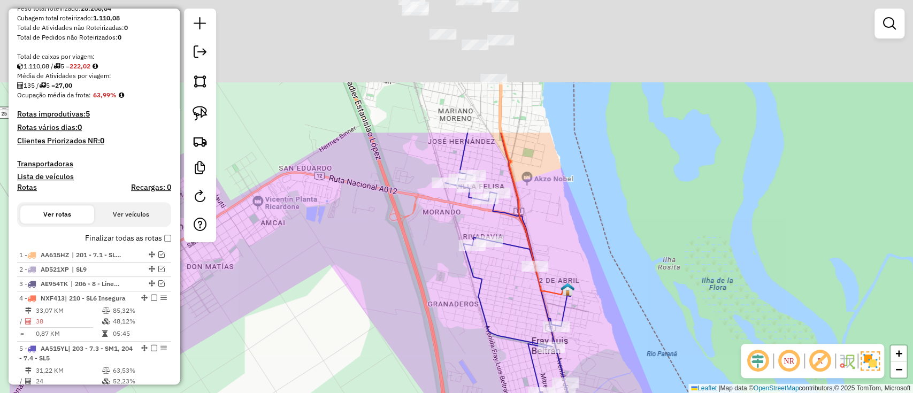
drag, startPoint x: 573, startPoint y: 287, endPoint x: 669, endPoint y: 413, distance: 158.5
click at [669, 393] on html "Aguarde... Pop-up bloqueado! Seu navegador bloqueou automáticamente a abertura …" at bounding box center [456, 196] width 913 height 393
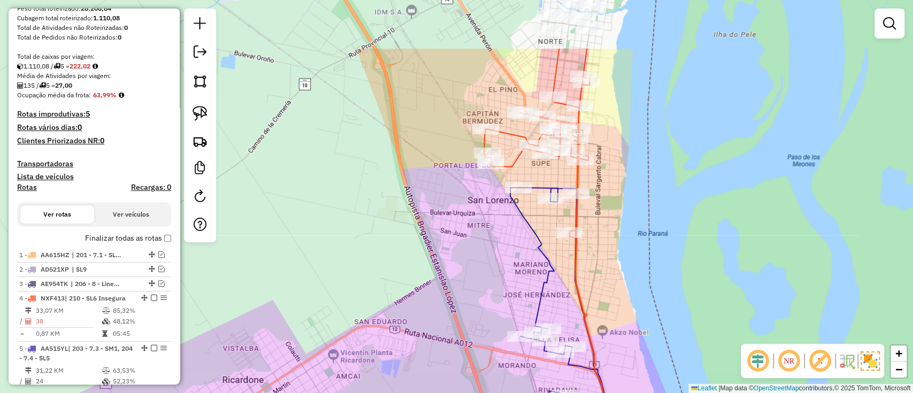
drag, startPoint x: 642, startPoint y: 330, endPoint x: 643, endPoint y: 340, distance: 10.2
click at [643, 340] on div "Janela de atendimento Grade de atendimento Capacidade Transportadoras Veículos …" at bounding box center [456, 196] width 913 height 393
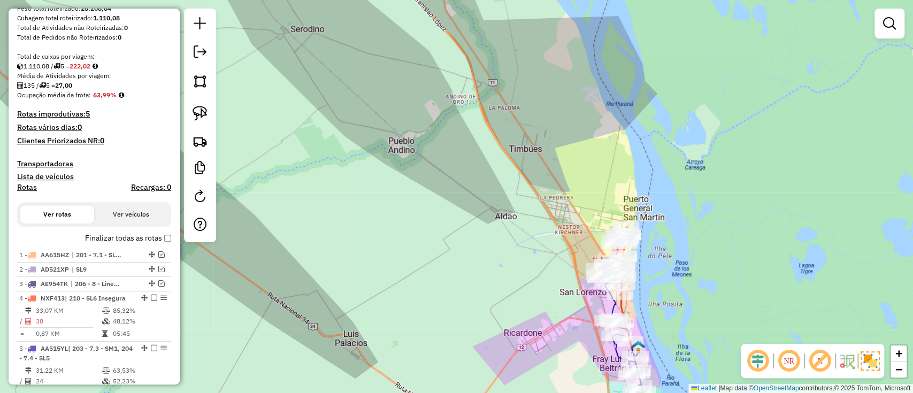
click at [138, 243] on div "Finalizar todas as rotas" at bounding box center [94, 241] width 154 height 13
click at [137, 240] on label "Finalizar todas as rotas" at bounding box center [128, 238] width 86 height 11
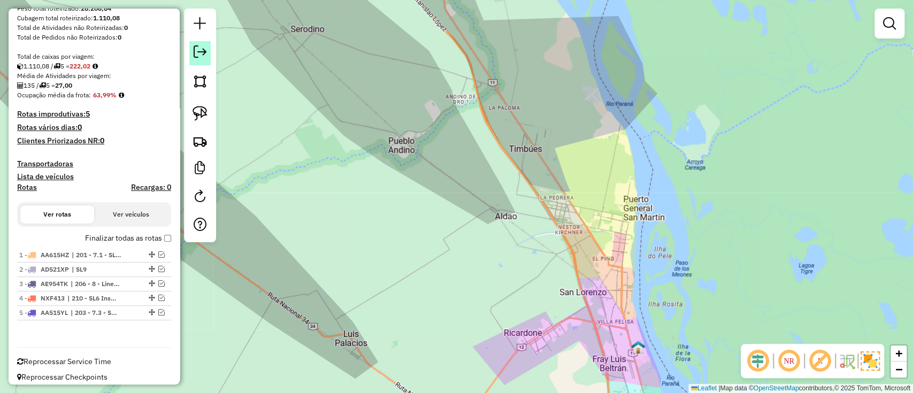
click at [197, 51] on em at bounding box center [200, 51] width 13 height 13
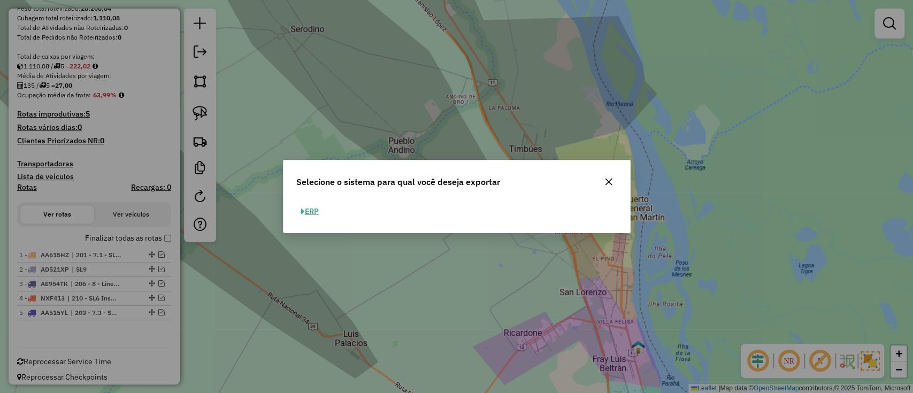
click at [311, 209] on button "ERP" at bounding box center [309, 211] width 27 height 17
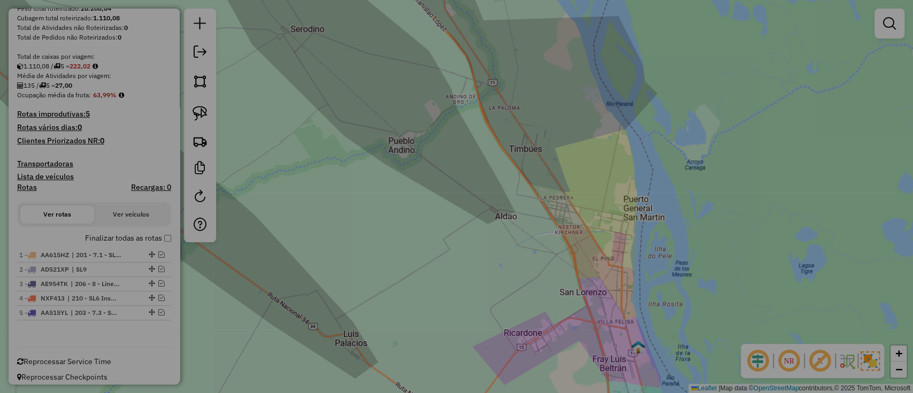
select select "**"
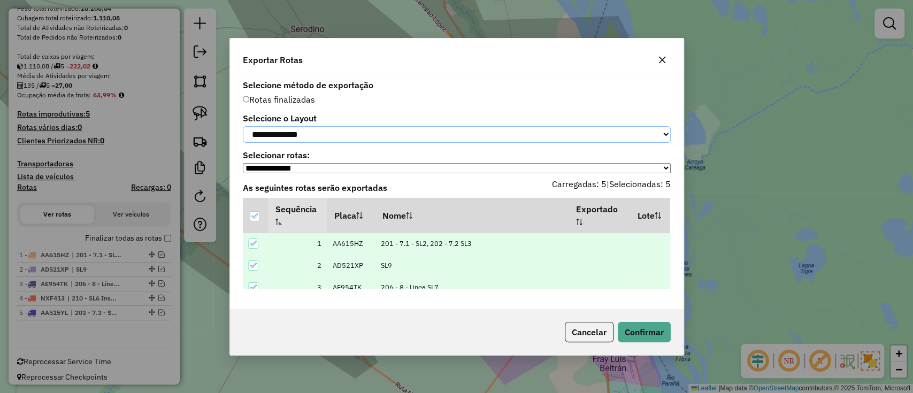
click at [300, 128] on select "**********" at bounding box center [457, 134] width 428 height 17
select select "*********"
click at [243, 126] on select "**********" at bounding box center [457, 134] width 428 height 17
click at [665, 51] on button "button" at bounding box center [662, 59] width 17 height 17
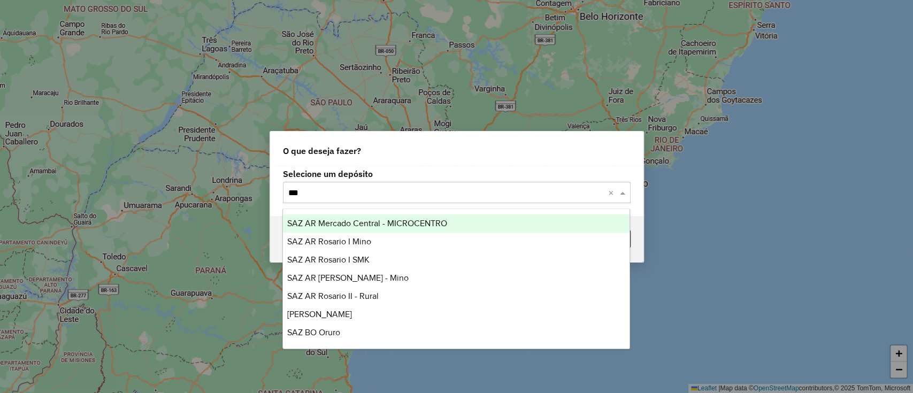
type input "****"
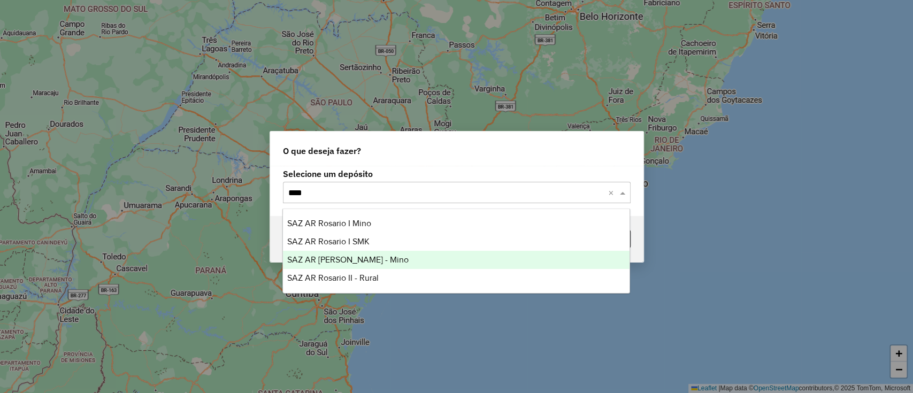
click at [435, 263] on div "SAZ AR [PERSON_NAME] - Mino" at bounding box center [456, 260] width 347 height 18
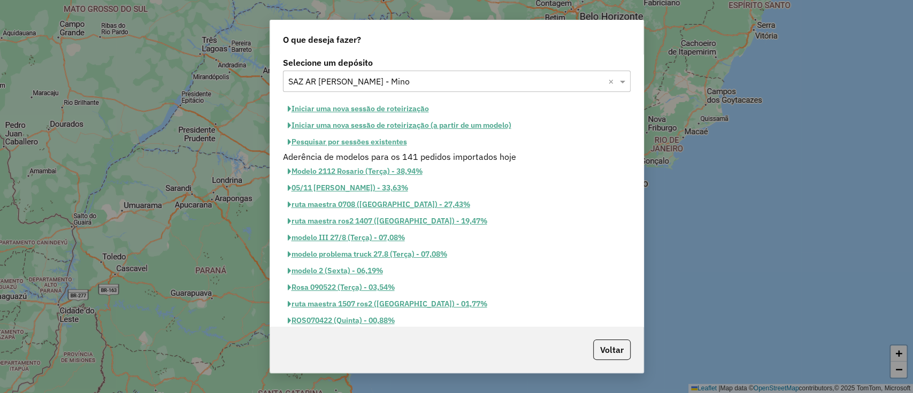
click at [374, 108] on button "Iniciar uma nova sessão de roteirização" at bounding box center [358, 109] width 151 height 17
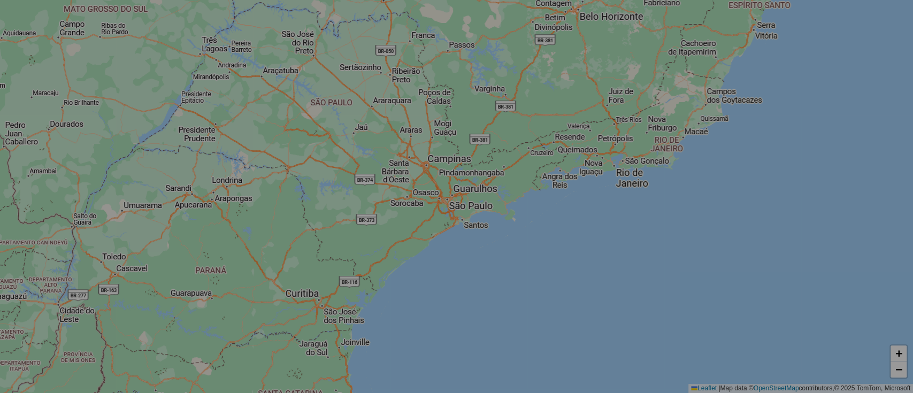
select select "*"
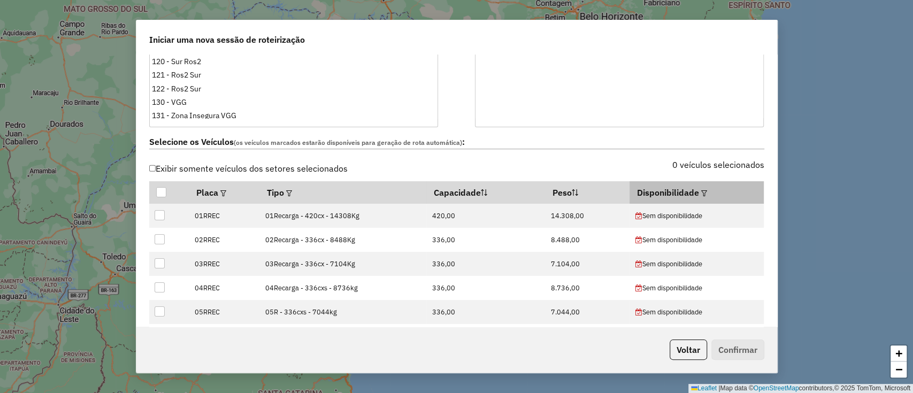
scroll to position [285, 0]
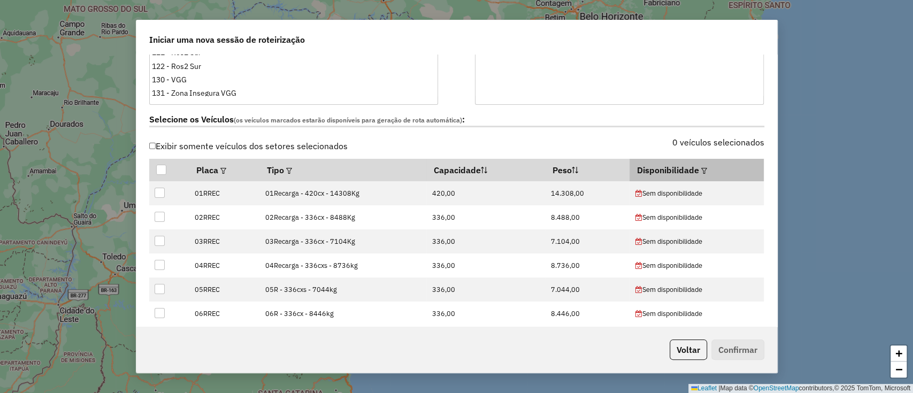
click at [699, 164] on div at bounding box center [703, 170] width 8 height 13
click at [702, 168] on em at bounding box center [705, 171] width 6 height 6
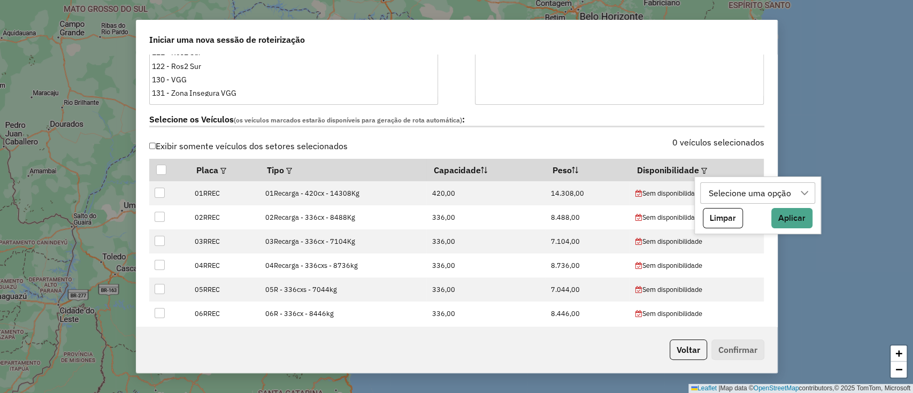
click at [716, 196] on div "Selecione uma opção" at bounding box center [750, 193] width 90 height 20
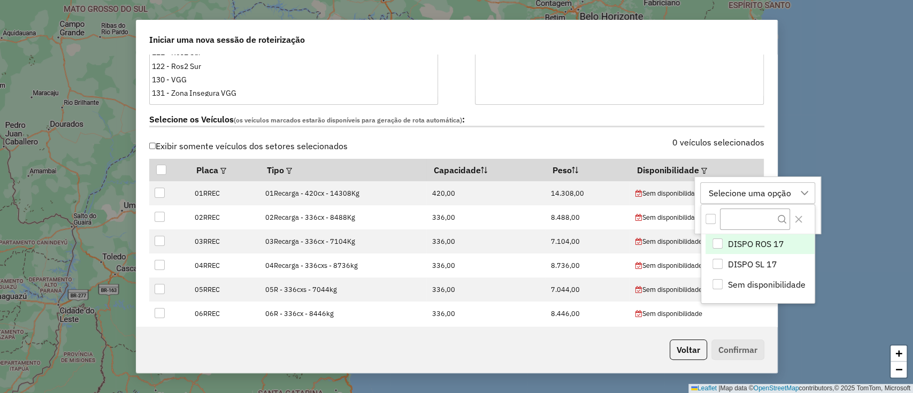
scroll to position [8, 48]
click at [747, 243] on span "DISPO ROS 17" at bounding box center [756, 244] width 56 height 13
click at [737, 191] on div "DISPO ROS 17" at bounding box center [737, 193] width 64 height 20
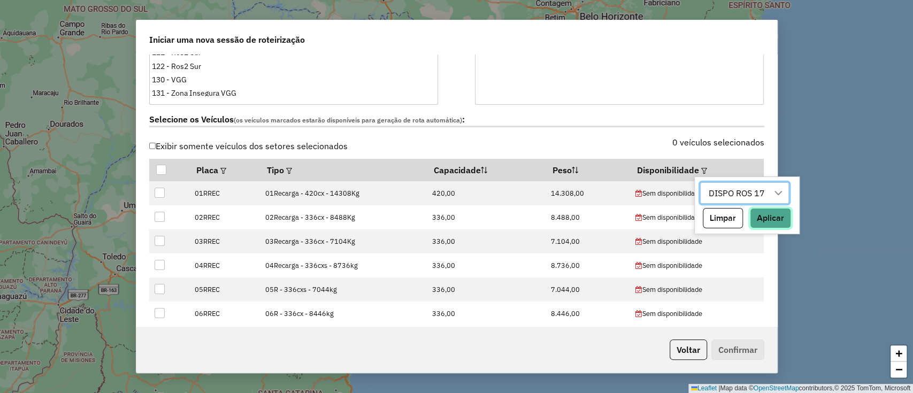
click at [764, 215] on button "Aplicar" at bounding box center [770, 218] width 41 height 20
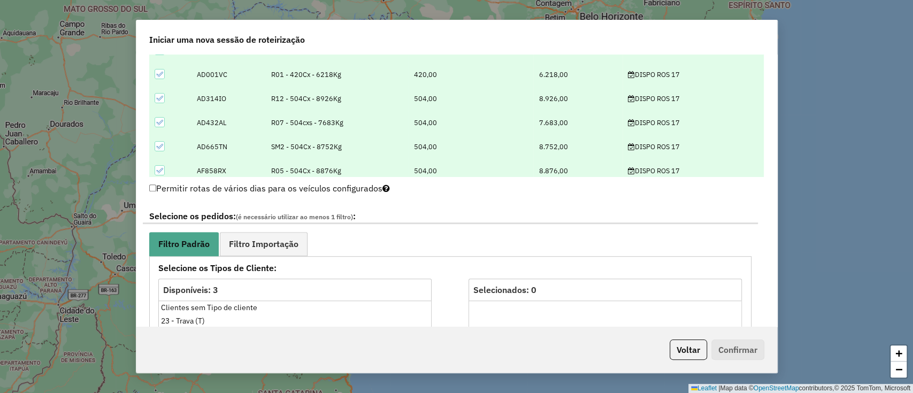
scroll to position [71, 0]
click at [276, 250] on link "Filtro Importação" at bounding box center [264, 244] width 88 height 24
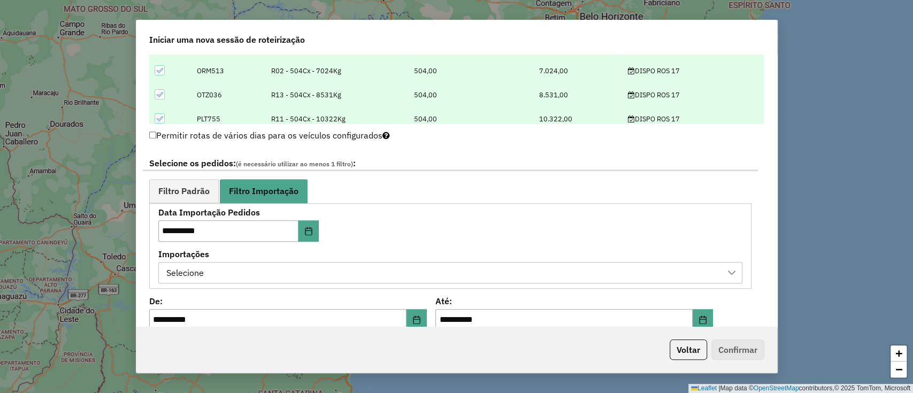
scroll to position [499, 0]
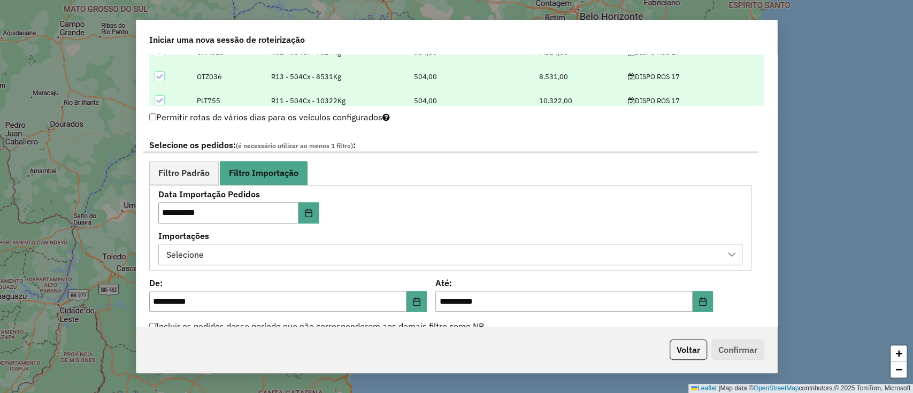
click at [330, 247] on div "Selecione" at bounding box center [442, 255] width 559 height 20
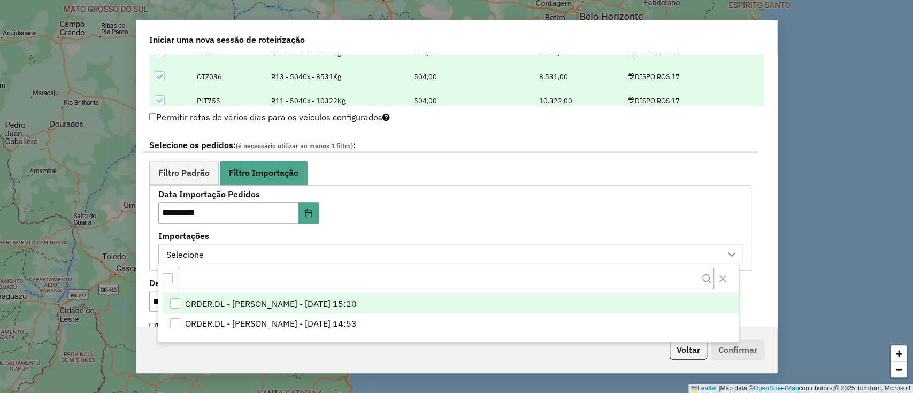
click at [351, 294] on li "ORDER.DL - LETICIA EMILY OLIVEIRA DE LIMA - 16/09/2025 15:20" at bounding box center [451, 304] width 576 height 20
click at [439, 211] on div "**********" at bounding box center [450, 228] width 584 height 74
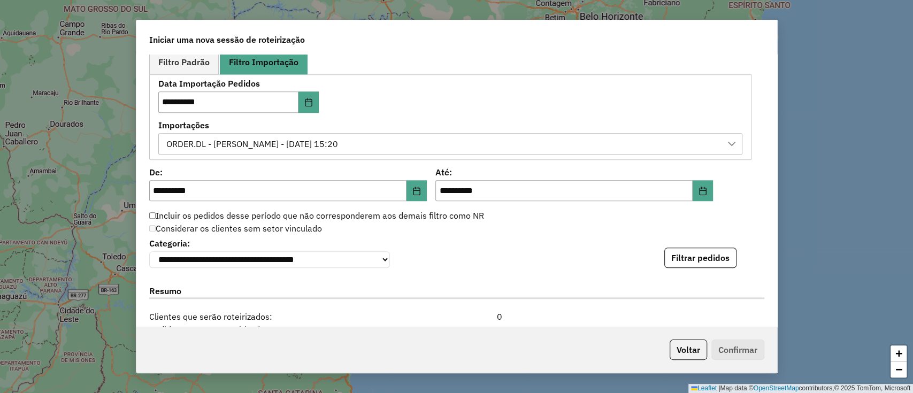
scroll to position [642, 0]
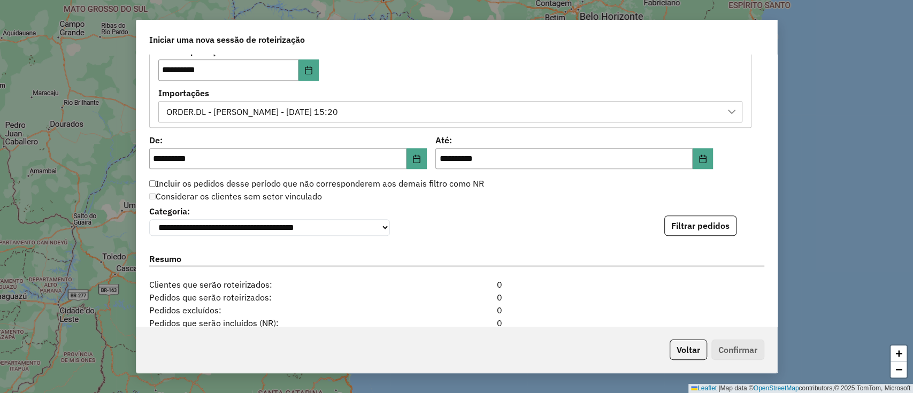
click at [699, 240] on div "**********" at bounding box center [456, 191] width 641 height 273
click at [698, 233] on button "Filtrar pedidos" at bounding box center [701, 226] width 72 height 20
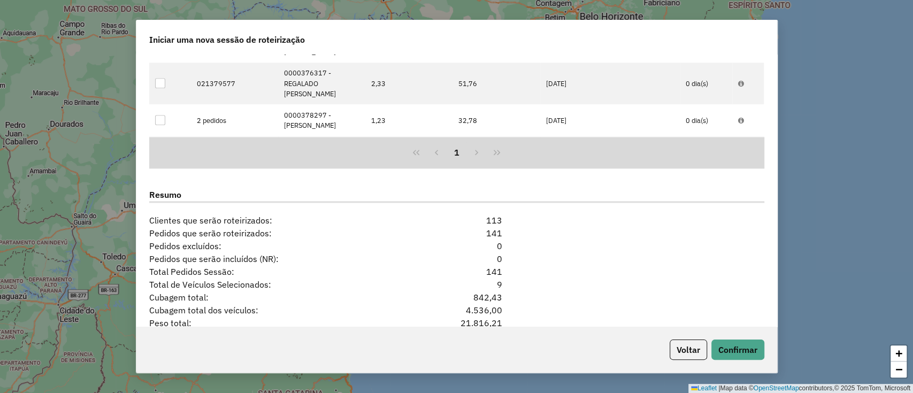
scroll to position [992, 0]
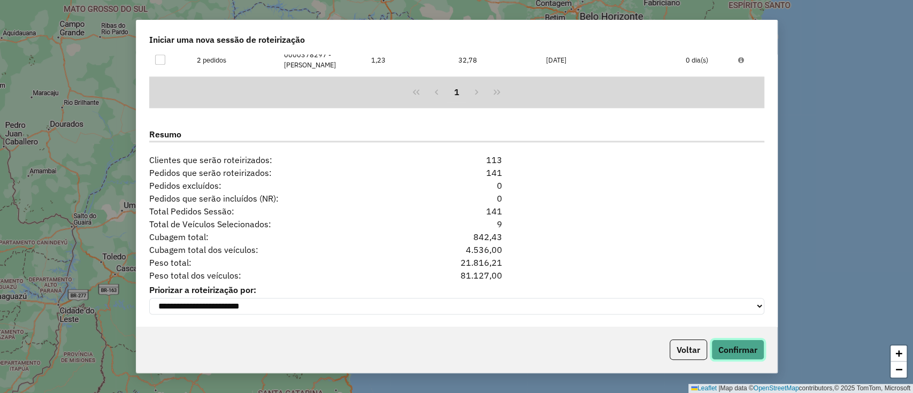
click at [723, 347] on button "Confirmar" at bounding box center [738, 350] width 53 height 20
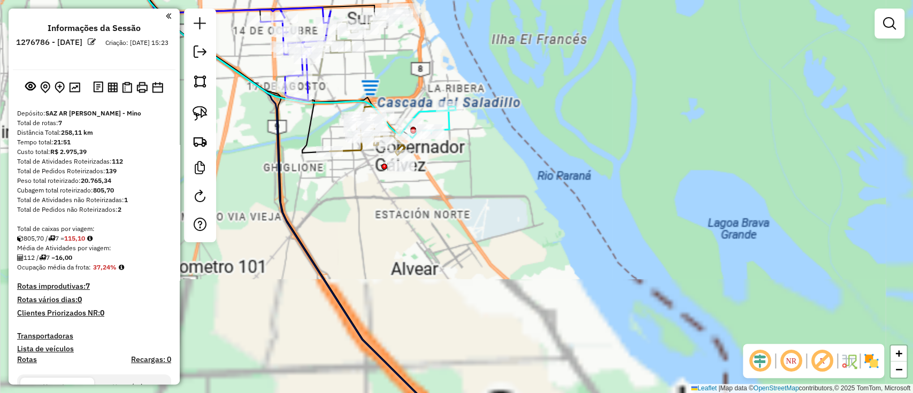
drag, startPoint x: 623, startPoint y: 357, endPoint x: 628, endPoint y: 366, distance: 10.3
click at [627, 366] on div "Rota 7 - Placa PLT755 0000811258 - CIMA MARICEL FABIANA Janela de atendimento G…" at bounding box center [456, 196] width 913 height 393
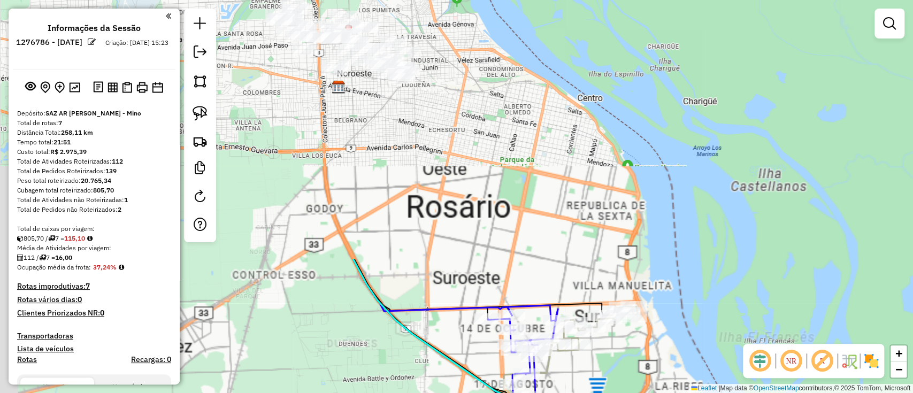
drag, startPoint x: 535, startPoint y: 254, endPoint x: 648, endPoint y: 403, distance: 187.2
click at [648, 393] on html "Aguarde... Pop-up bloqueado! Seu navegador bloqueou automáticamente a abertura …" at bounding box center [456, 196] width 913 height 393
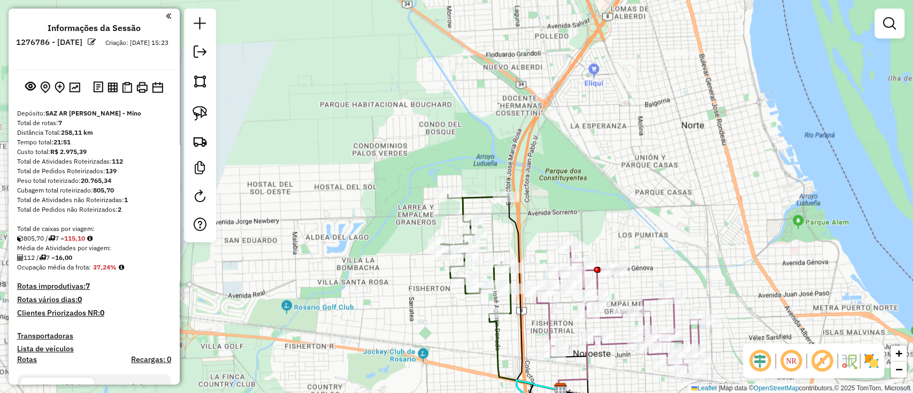
click at [552, 321] on icon at bounding box center [619, 310] width 164 height 126
select select "**********"
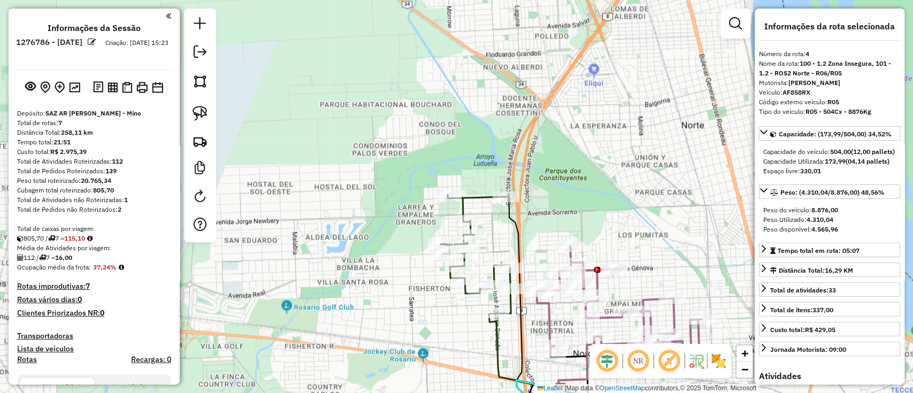
scroll to position [572, 0]
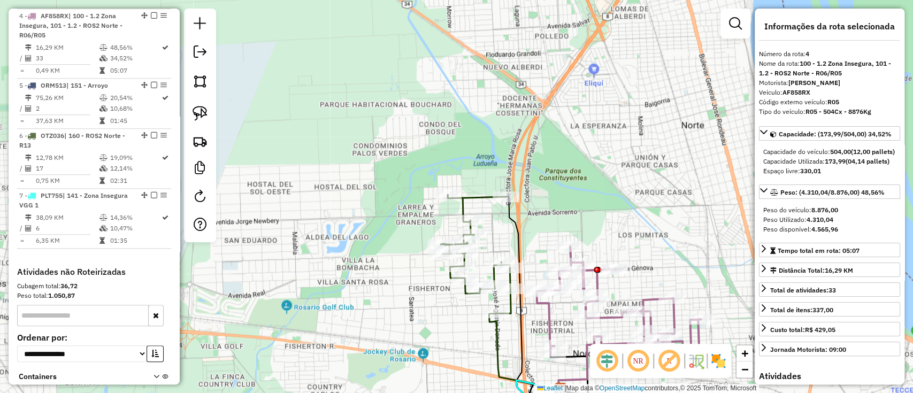
click at [515, 232] on icon at bounding box center [539, 295] width 67 height 197
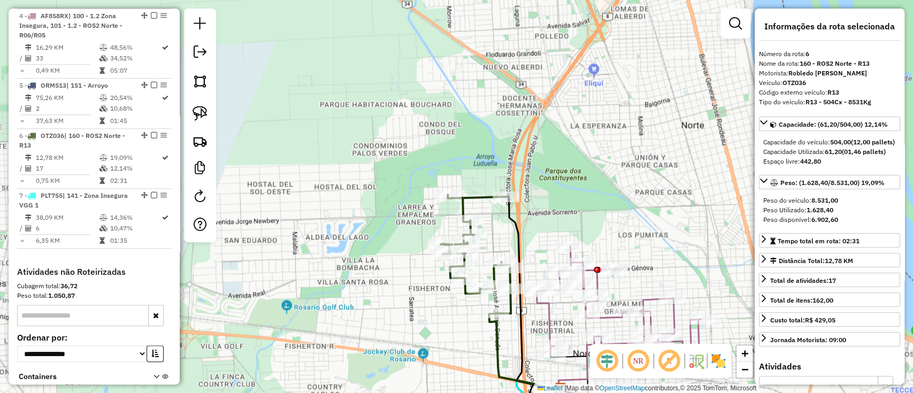
scroll to position [674, 0]
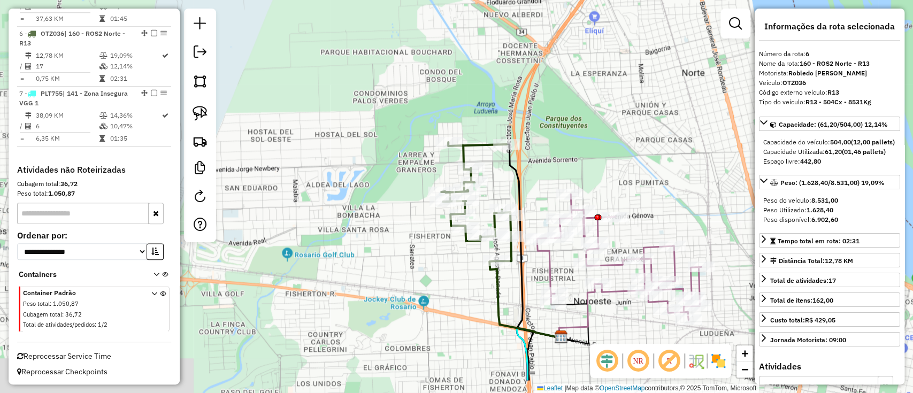
drag, startPoint x: 527, startPoint y: 229, endPoint x: 529, endPoint y: 175, distance: 54.1
click at [528, 175] on div "Janela de atendimento Grade de atendimento Capacidade Transportadoras Veículos …" at bounding box center [456, 196] width 913 height 393
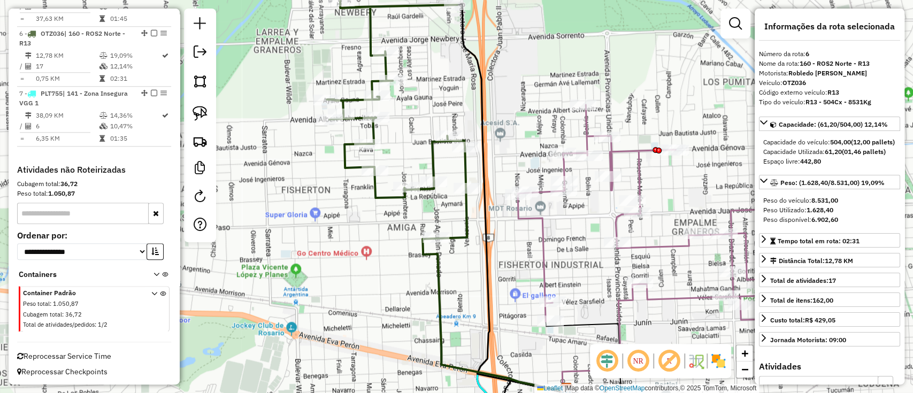
drag, startPoint x: 513, startPoint y: 133, endPoint x: 461, endPoint y: 65, distance: 85.6
click at [462, 67] on div "Janela de atendimento Grade de atendimento Capacidade Transportadoras Veículos …" at bounding box center [456, 196] width 913 height 393
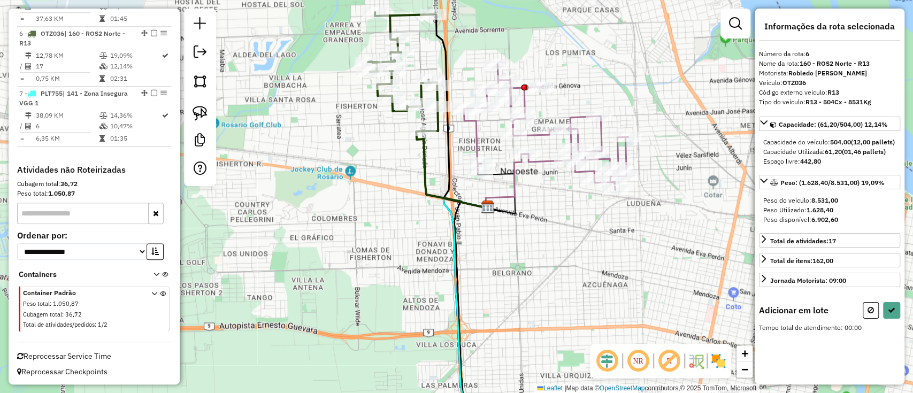
click at [475, 41] on div "Janela de atendimento Grade de atendimento Capacidade Transportadoras Veículos …" at bounding box center [456, 196] width 913 height 393
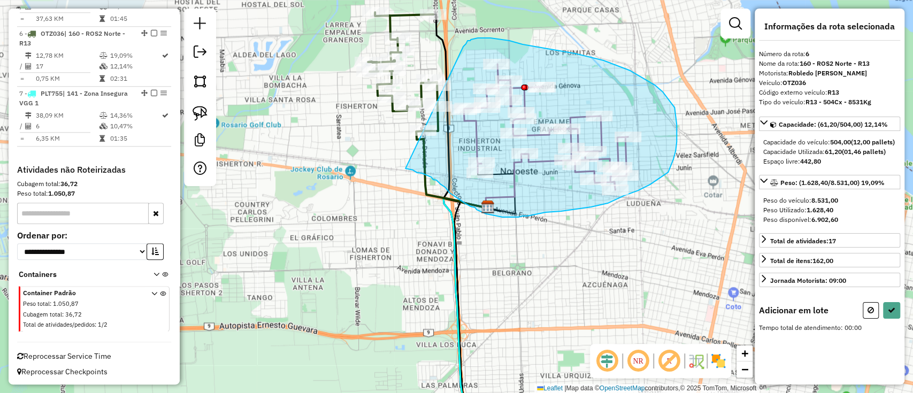
drag, startPoint x: 463, startPoint y: 47, endPoint x: 406, endPoint y: 169, distance: 135.0
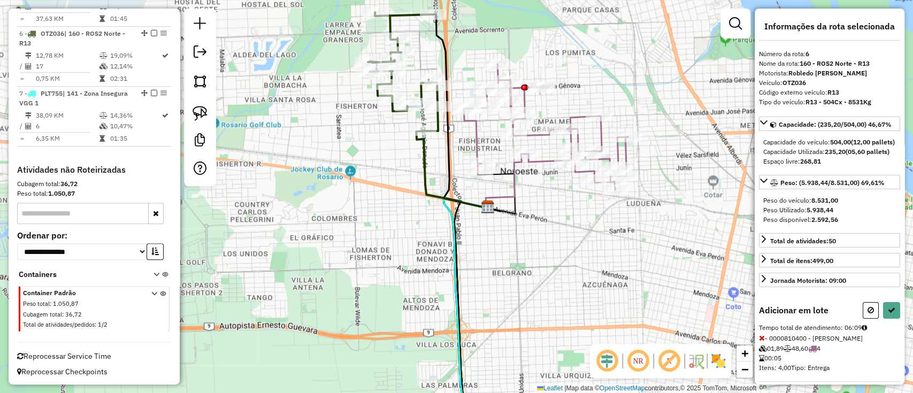
select select "**********"
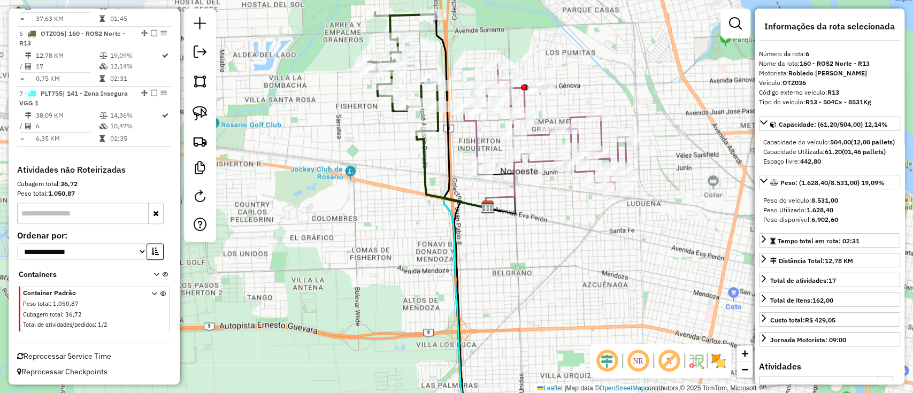
click at [446, 54] on icon at bounding box center [466, 112] width 67 height 197
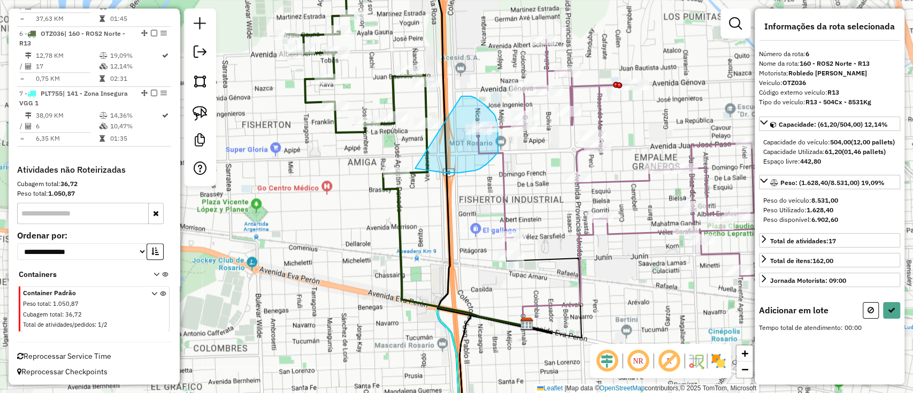
drag, startPoint x: 464, startPoint y: 96, endPoint x: 418, endPoint y: 168, distance: 85.2
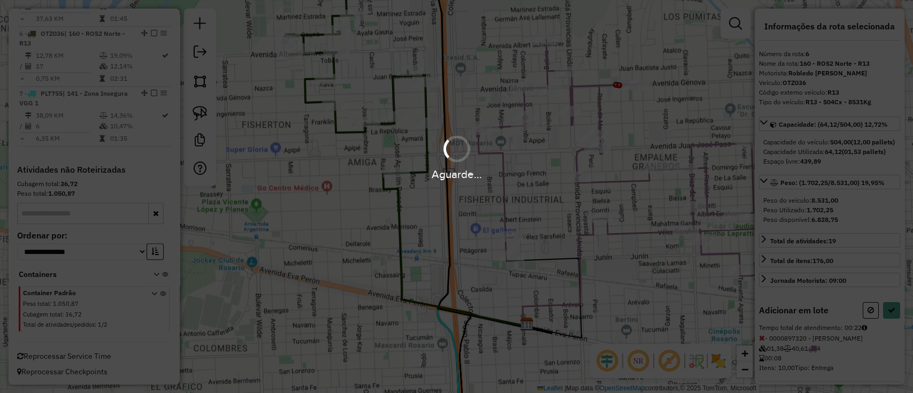
select select "**********"
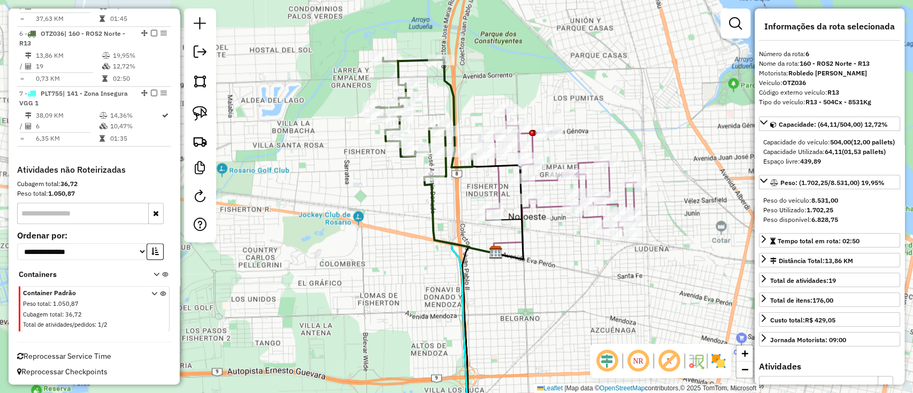
click at [492, 179] on icon at bounding box center [561, 173] width 150 height 126
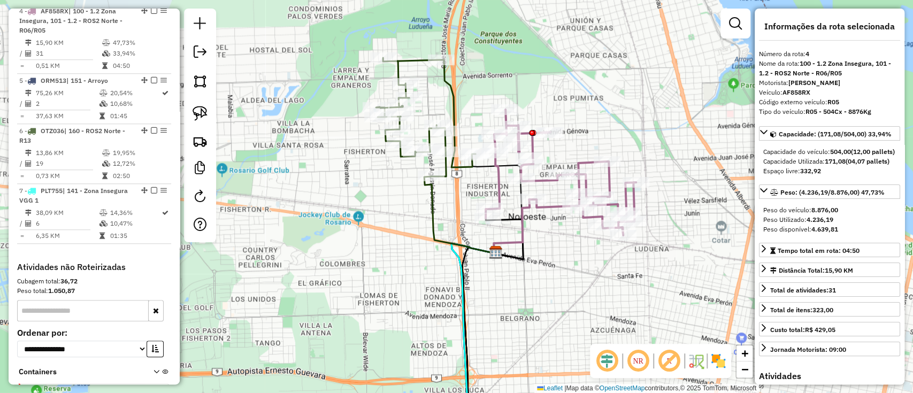
scroll to position [572, 0]
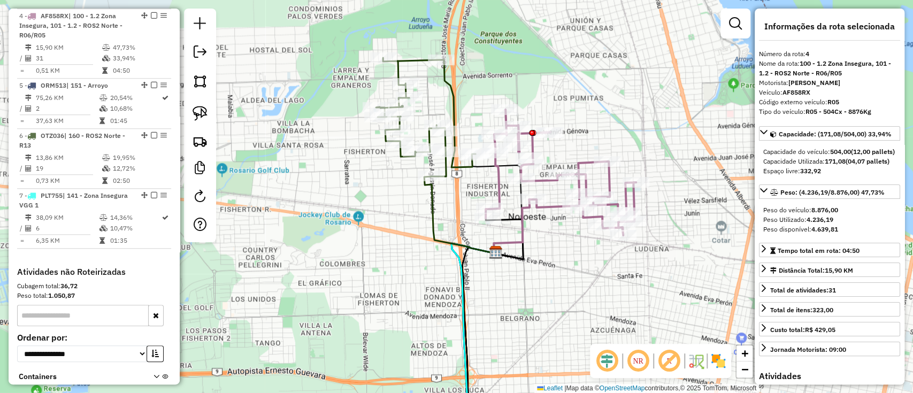
click at [437, 195] on icon at bounding box center [460, 215] width 72 height 77
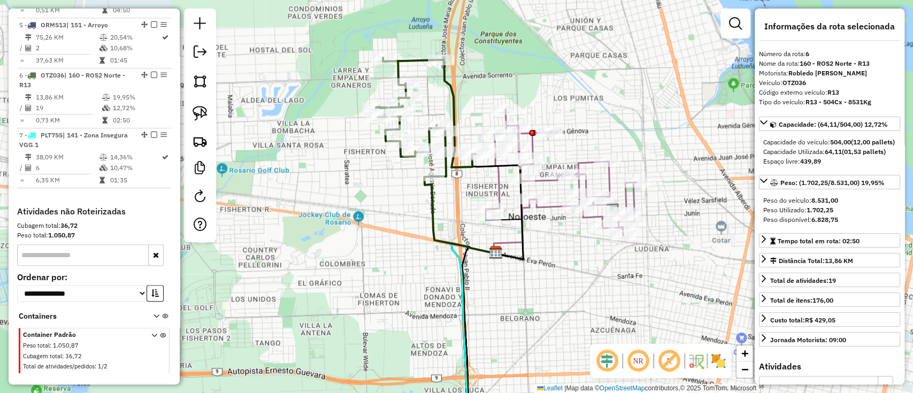
scroll to position [674, 0]
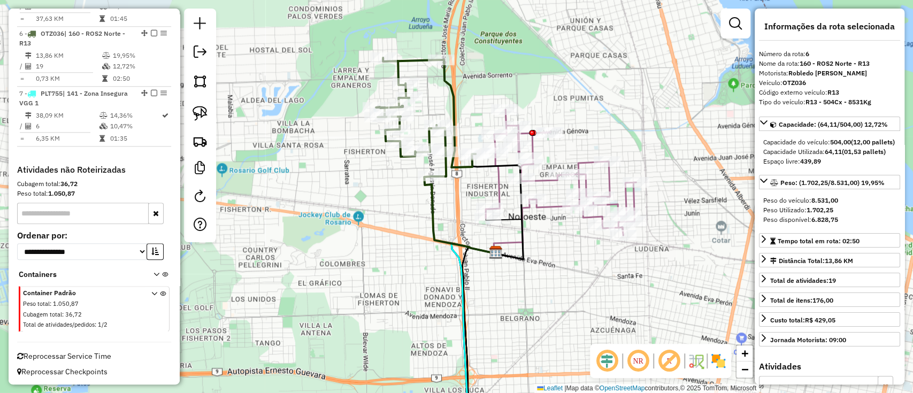
click at [579, 165] on icon at bounding box center [561, 173] width 150 height 126
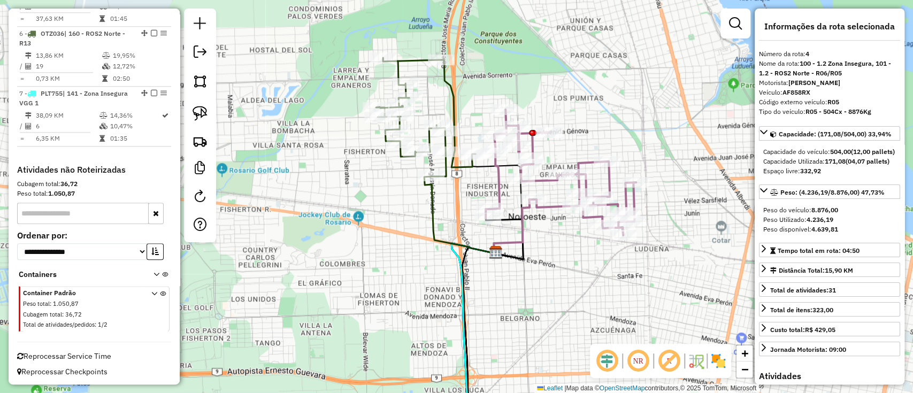
scroll to position [572, 0]
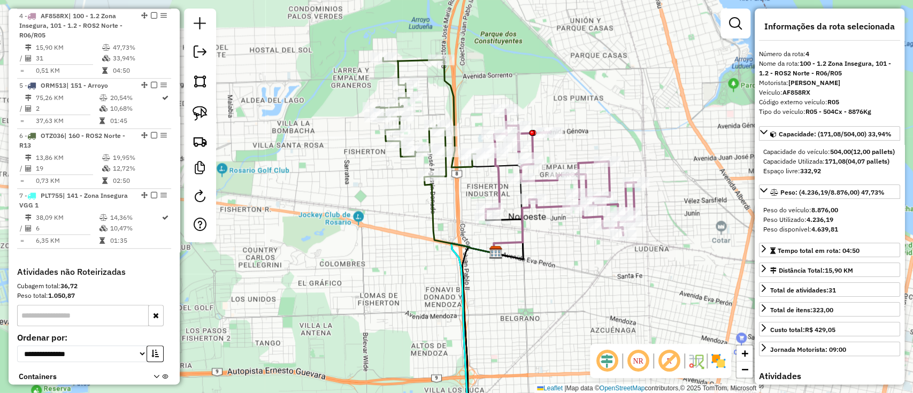
drag, startPoint x: 431, startPoint y: 161, endPoint x: 409, endPoint y: 117, distance: 49.1
click at [412, 126] on div "Janela de atendimento Grade de atendimento Capacidade Transportadoras Veículos …" at bounding box center [456, 196] width 913 height 393
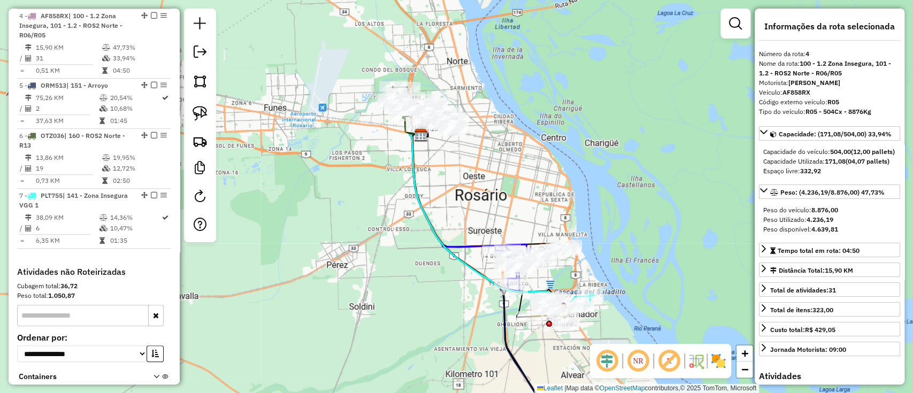
drag, startPoint x: 480, startPoint y: 212, endPoint x: 455, endPoint y: 66, distance: 148.8
click at [458, 76] on div "Janela de atendimento Grade de atendimento Capacidade Transportadoras Veículos …" at bounding box center [456, 196] width 913 height 393
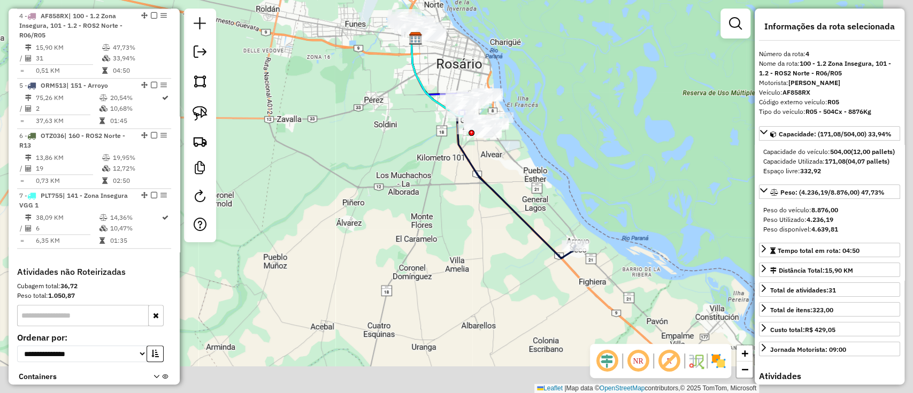
drag, startPoint x: 552, startPoint y: 206, endPoint x: 544, endPoint y: 195, distance: 13.8
click at [544, 195] on div "Janela de atendimento Grade de atendimento Capacidade Transportadoras Veículos …" at bounding box center [456, 196] width 913 height 393
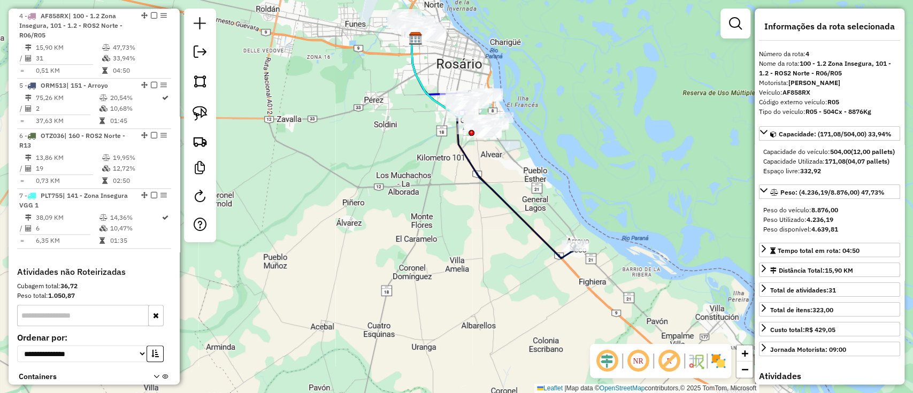
click at [563, 258] on icon at bounding box center [492, 147] width 165 height 221
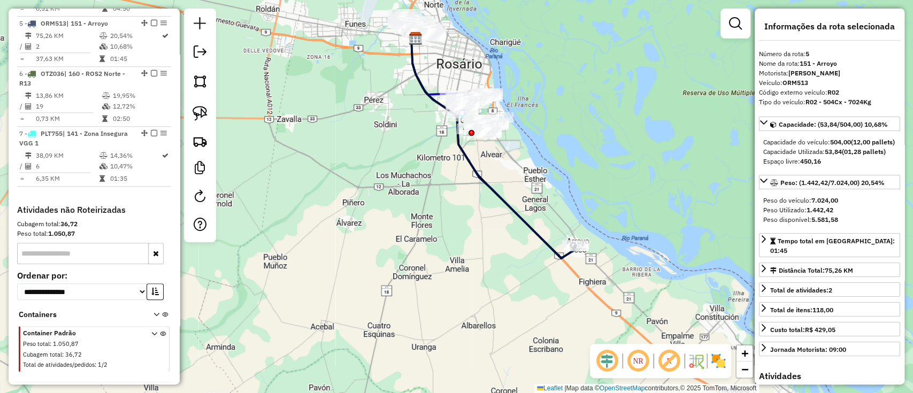
scroll to position [642, 0]
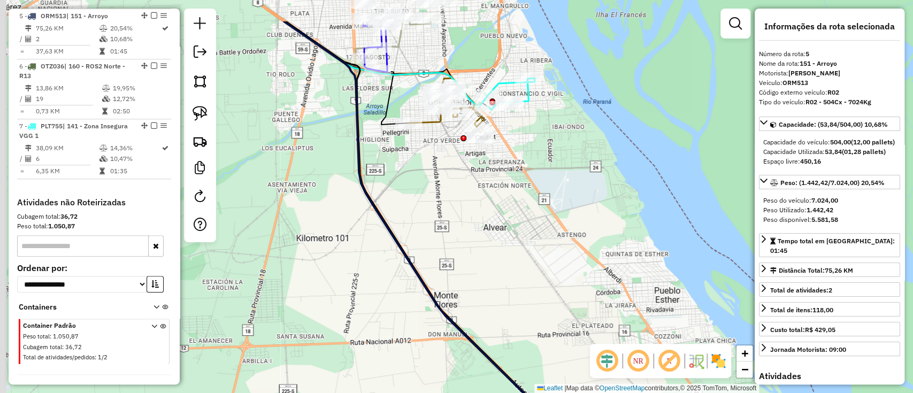
drag, startPoint x: 508, startPoint y: 220, endPoint x: 539, endPoint y: 312, distance: 97.3
click at [539, 312] on div "Janela de atendimento Grade de atendimento Capacidade Transportadoras Veículos …" at bounding box center [456, 196] width 913 height 393
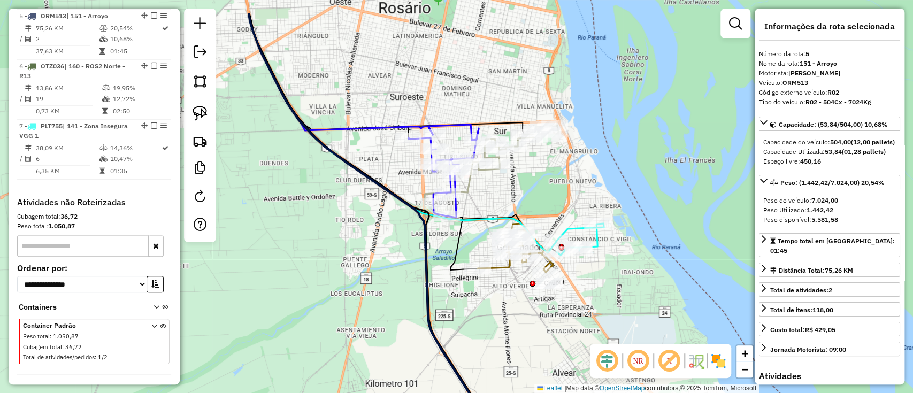
drag, startPoint x: 439, startPoint y: 148, endPoint x: 477, endPoint y: 201, distance: 64.4
click at [477, 201] on div "Janela de atendimento Grade de atendimento Capacidade Transportadoras Veículos …" at bounding box center [456, 196] width 913 height 393
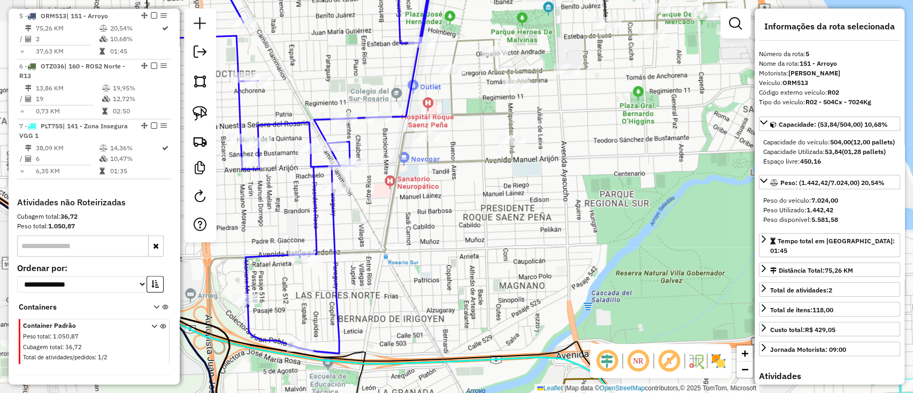
click at [548, 67] on icon at bounding box center [588, 75] width 321 height 174
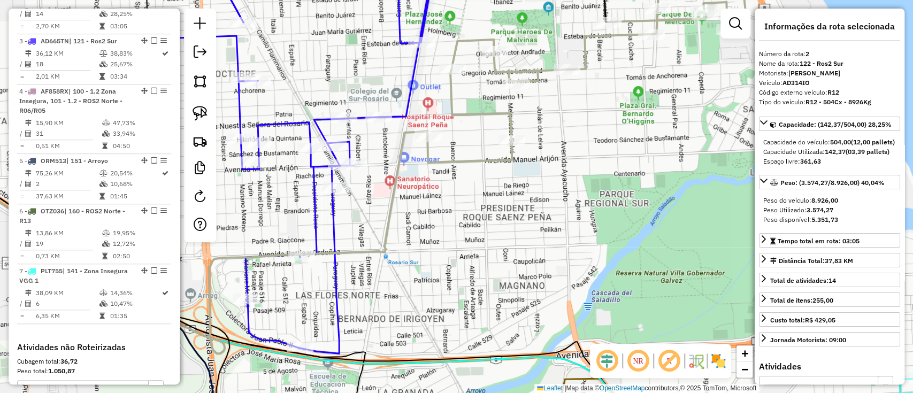
scroll to position [471, 0]
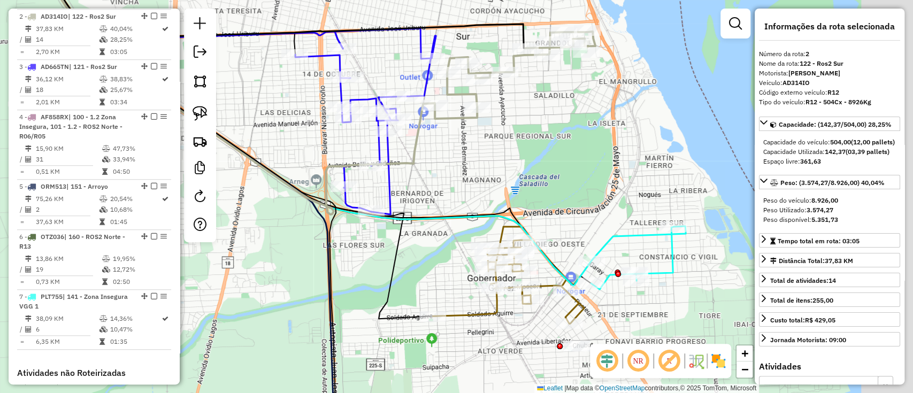
drag, startPoint x: 512, startPoint y: 124, endPoint x: 501, endPoint y: 120, distance: 11.3
click at [501, 120] on div "Janela de atendimento Grade de atendimento Capacidade Transportadoras Veículos …" at bounding box center [456, 196] width 913 height 393
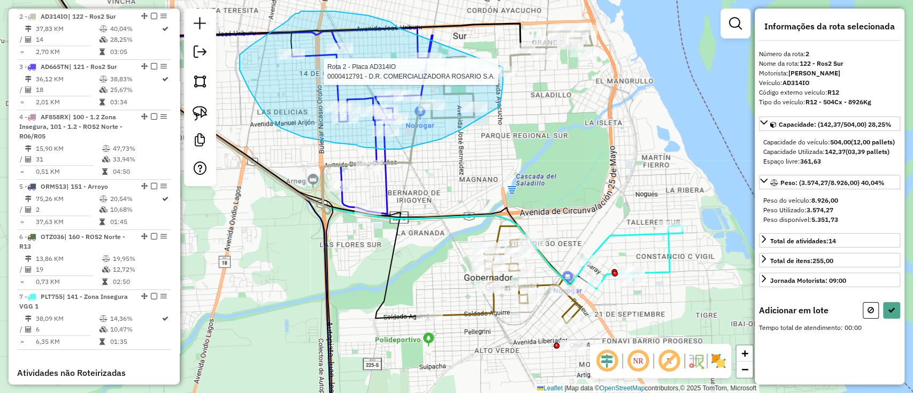
click at [261, 219] on div "Rota 2 - Placa AD314IO 0000412791 - D.R. COMERCIALIZADORA ROSARIO S.A." at bounding box center [261, 219] width 0 height 0
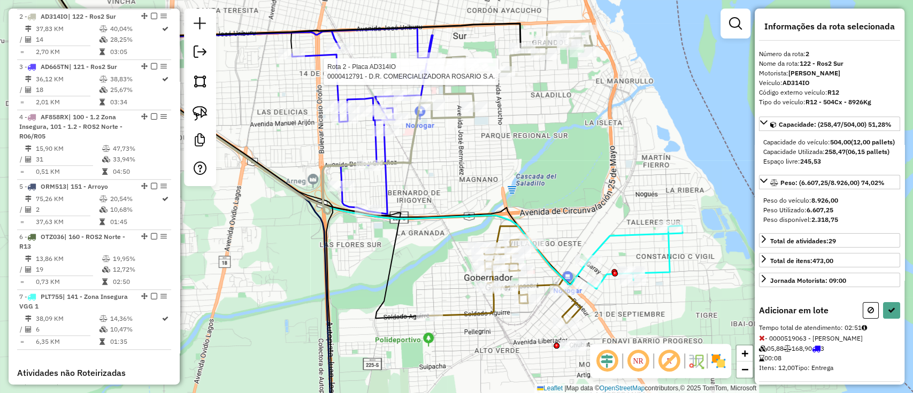
select select "**********"
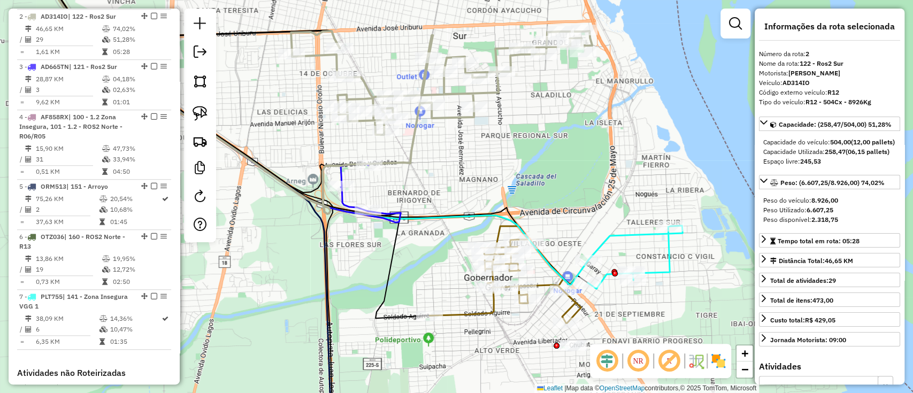
click at [491, 315] on icon at bounding box center [505, 281] width 151 height 83
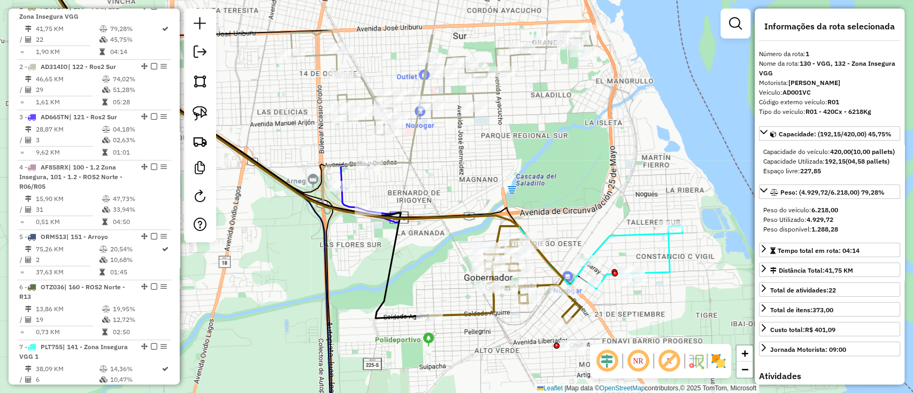
scroll to position [411, 0]
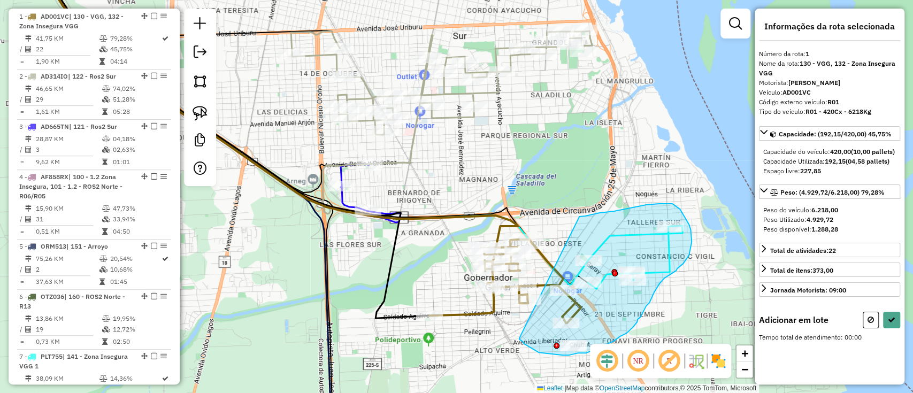
drag, startPoint x: 520, startPoint y: 340, endPoint x: 580, endPoint y: 217, distance: 136.9
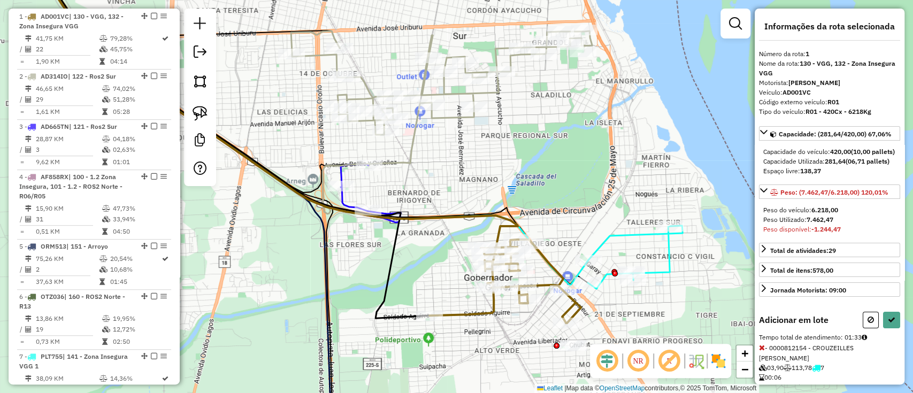
select select "**********"
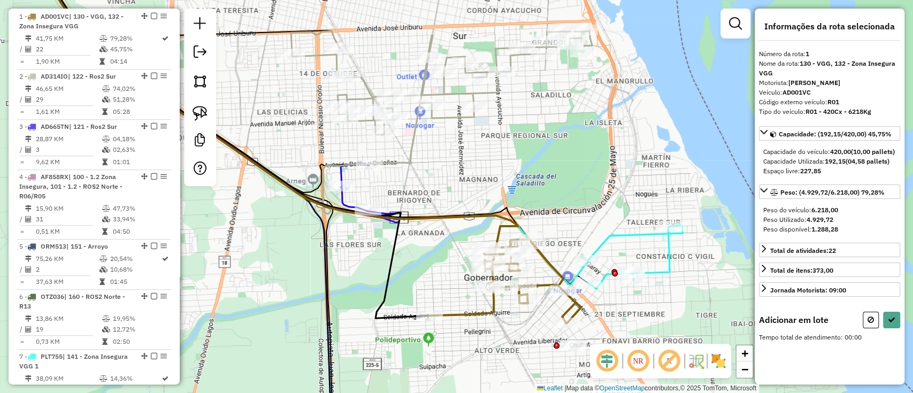
click at [604, 246] on icon at bounding box center [635, 257] width 95 height 63
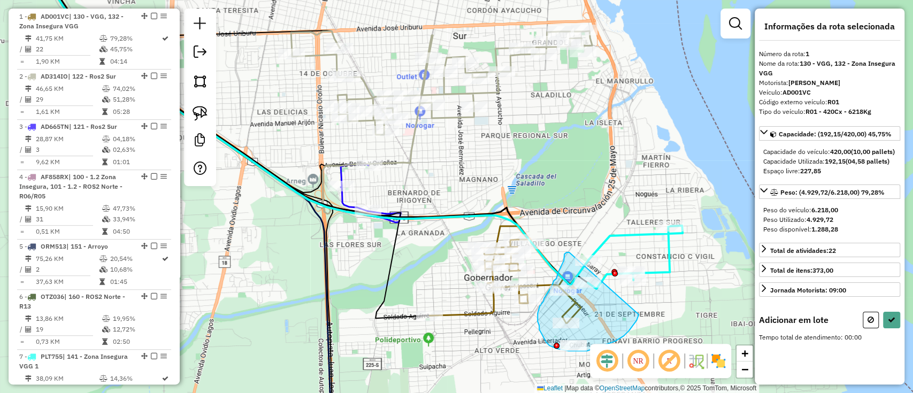
drag, startPoint x: 569, startPoint y: 253, endPoint x: 639, endPoint y: 314, distance: 92.5
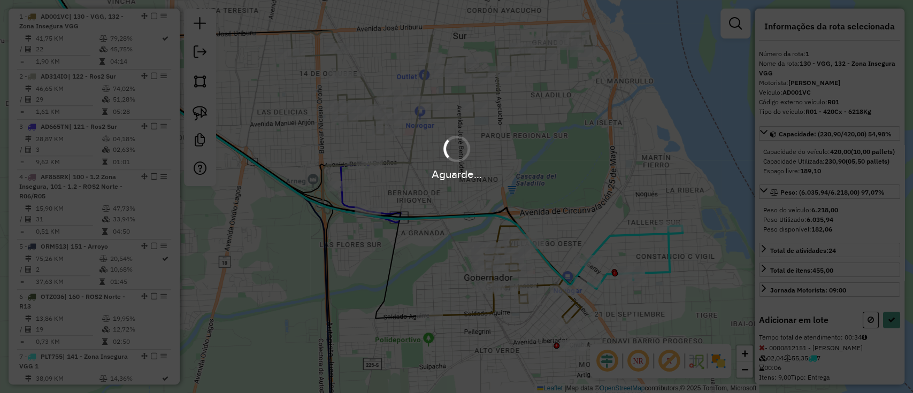
select select "**********"
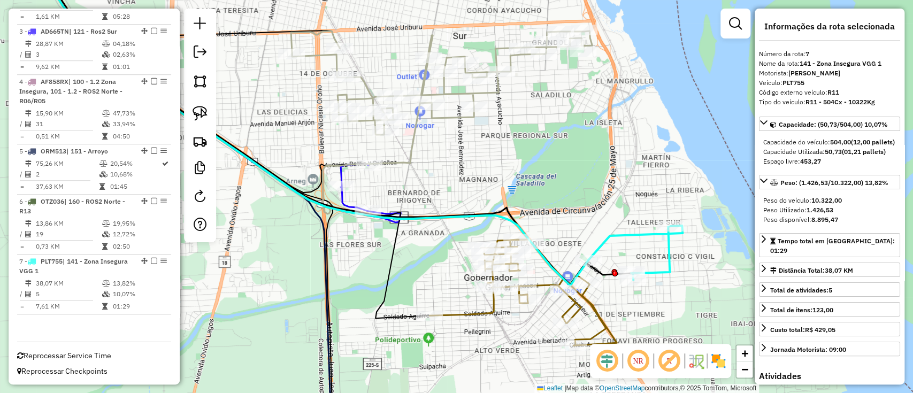
click at [638, 220] on div "Janela de atendimento Grade de atendimento Capacidade Transportadoras Veículos …" at bounding box center [456, 196] width 913 height 393
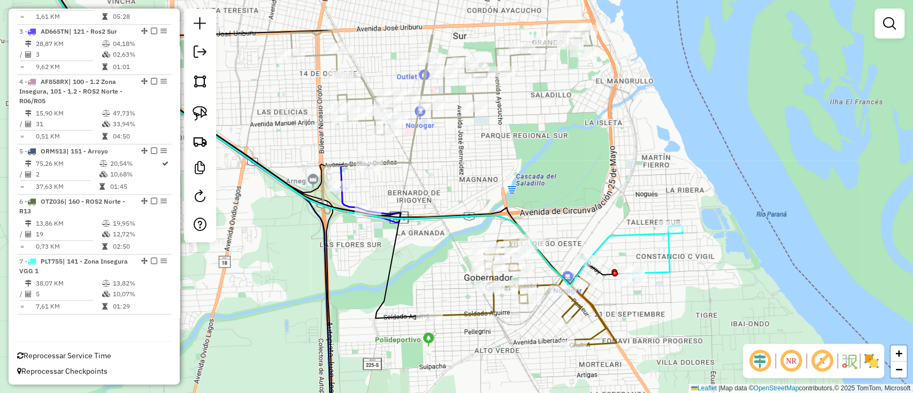
click at [640, 230] on icon at bounding box center [636, 253] width 94 height 55
select select "**********"
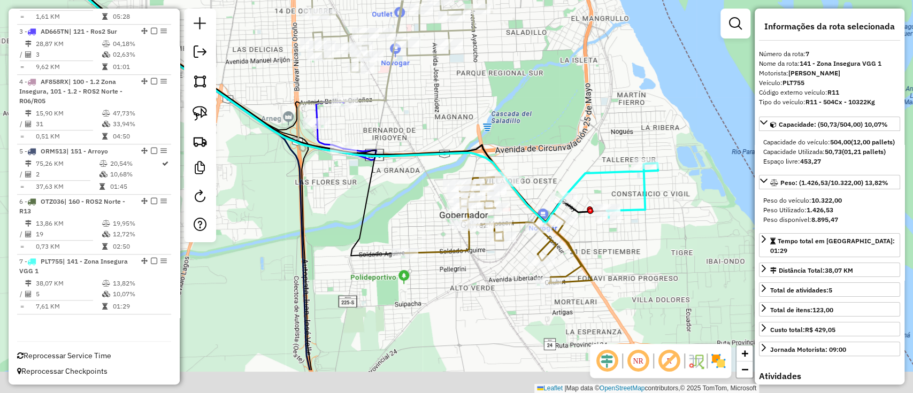
drag, startPoint x: 640, startPoint y: 230, endPoint x: 606, endPoint y: 155, distance: 82.2
click at [606, 163] on icon at bounding box center [611, 190] width 94 height 55
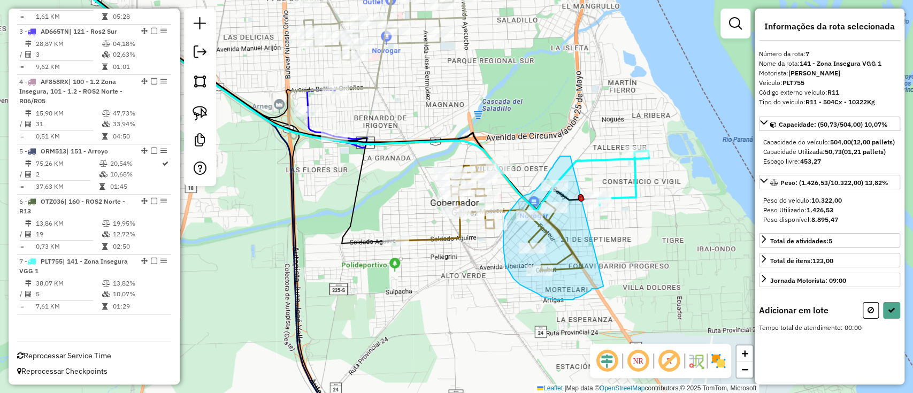
drag, startPoint x: 567, startPoint y: 156, endPoint x: 604, endPoint y: 286, distance: 135.2
click at [604, 286] on div "Janela de atendimento Grade de atendimento Capacidade Transportadoras Veículos …" at bounding box center [456, 196] width 913 height 393
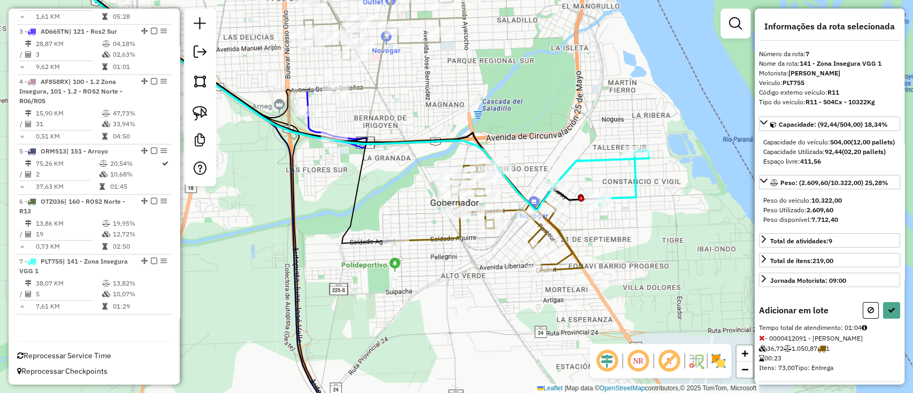
select select "**********"
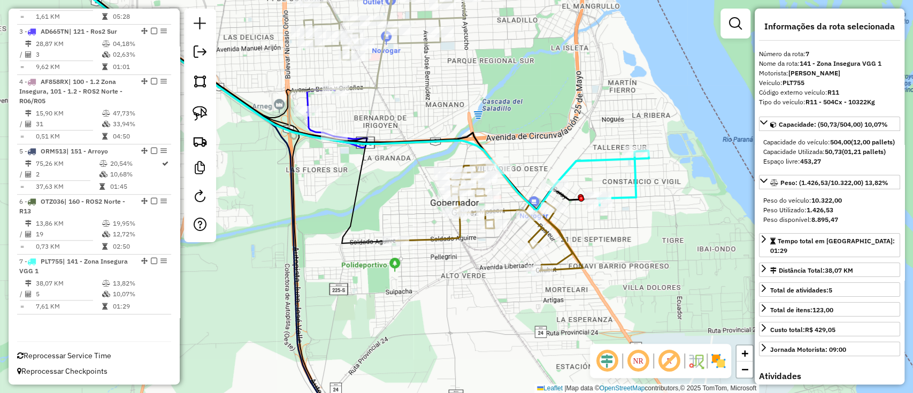
click at [456, 240] on icon at bounding box center [489, 218] width 187 height 106
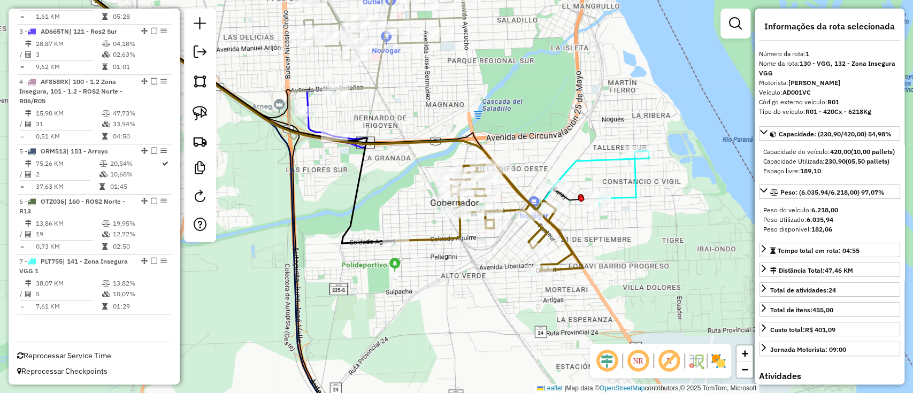
scroll to position [411, 0]
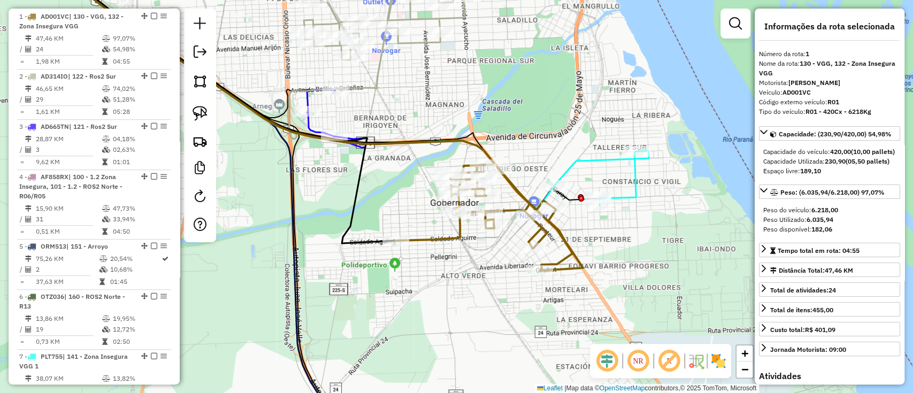
click at [633, 195] on icon at bounding box center [602, 178] width 94 height 55
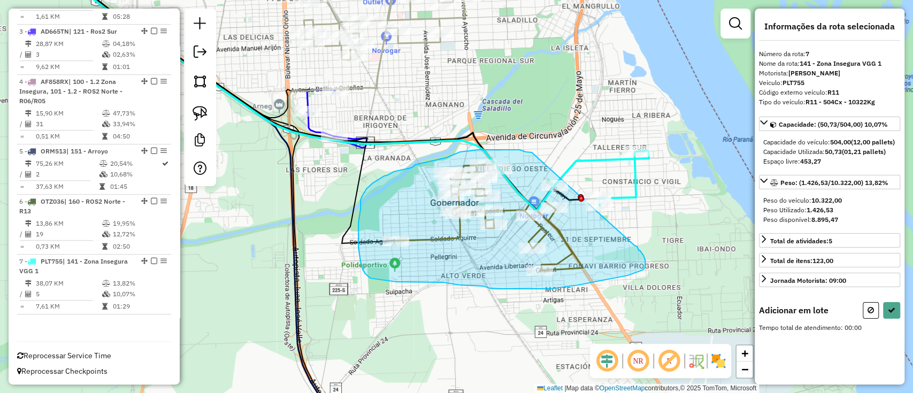
drag, startPoint x: 501, startPoint y: 150, endPoint x: 634, endPoint y: 245, distance: 163.5
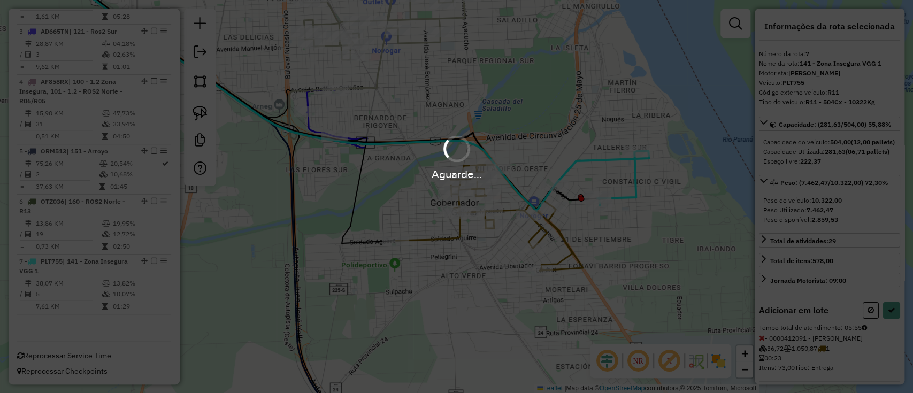
select select "**********"
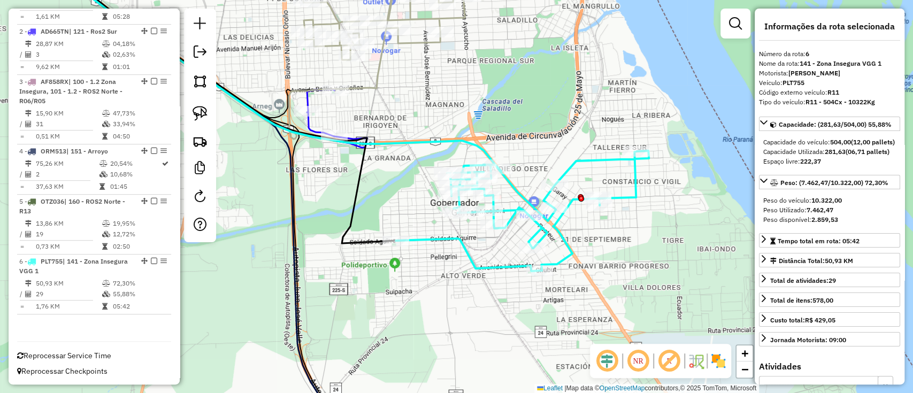
click at [420, 40] on icon at bounding box center [407, 10] width 301 height 100
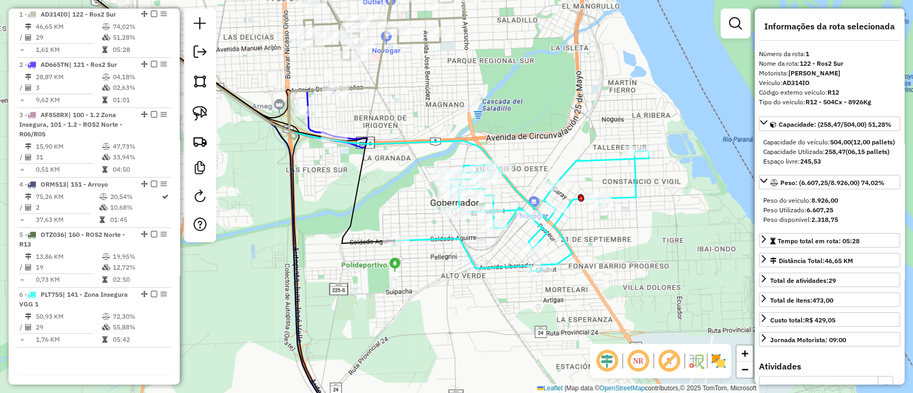
scroll to position [411, 0]
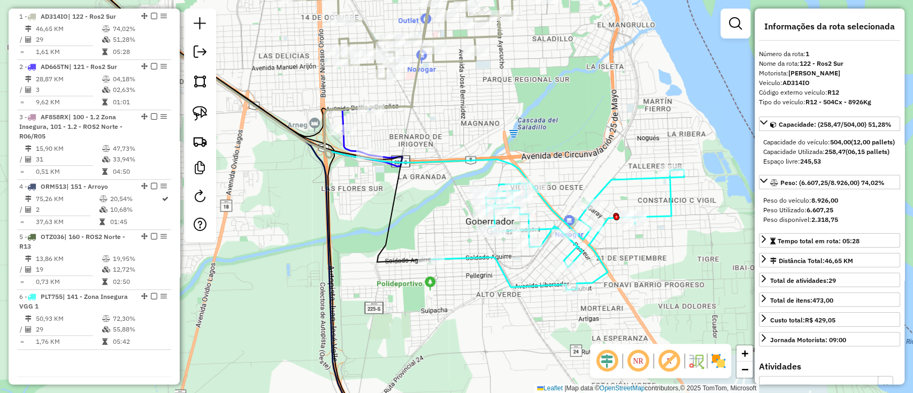
drag, startPoint x: 438, startPoint y: 113, endPoint x: 461, endPoint y: 140, distance: 34.9
click at [471, 132] on div "Janela de atendimento Grade de atendimento Capacidade Transportadoras Veículos …" at bounding box center [456, 196] width 913 height 393
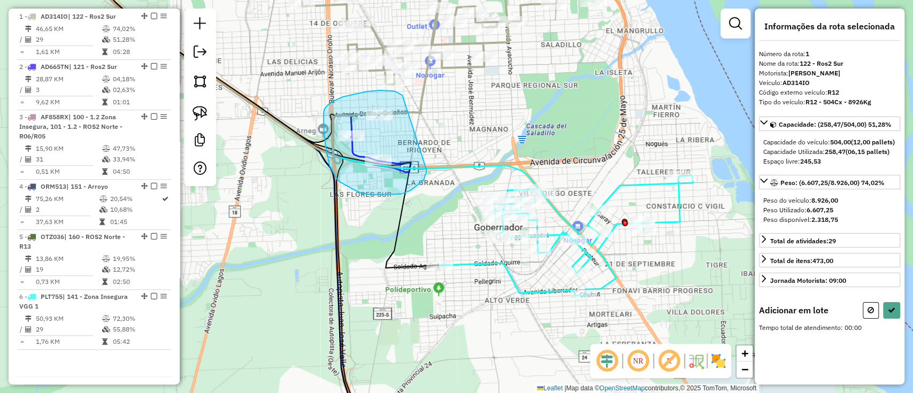
drag, startPoint x: 380, startPoint y: 90, endPoint x: 426, endPoint y: 170, distance: 91.9
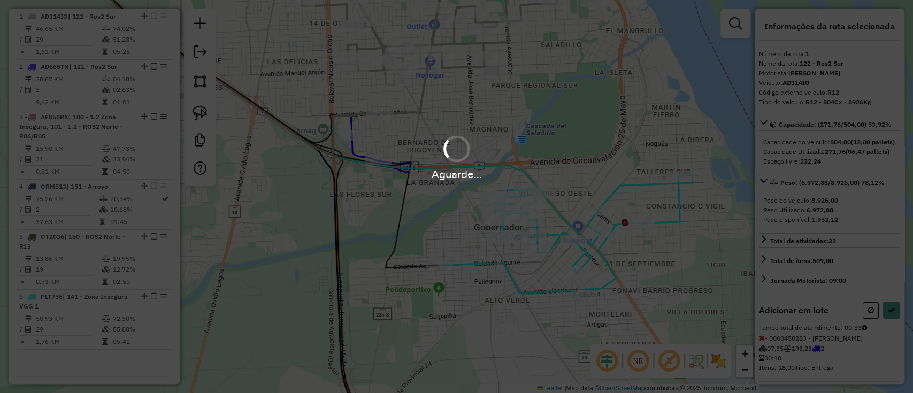
select select "**********"
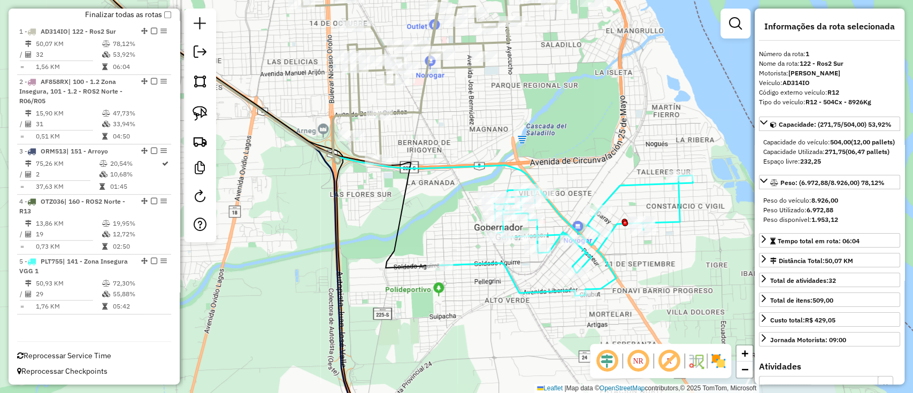
click at [517, 293] on icon at bounding box center [566, 236] width 253 height 120
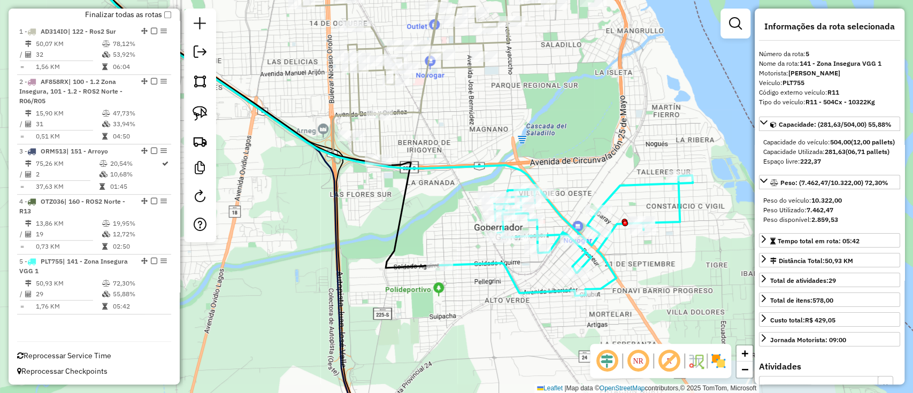
click at [527, 286] on div "Janela de atendimento Grade de atendimento Capacidade Transportadoras Veículos …" at bounding box center [456, 196] width 913 height 393
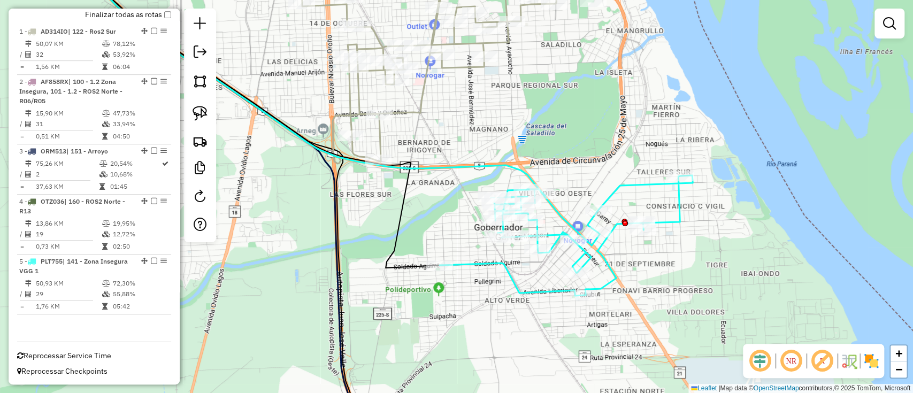
click at [529, 292] on icon at bounding box center [566, 236] width 253 height 120
select select "**********"
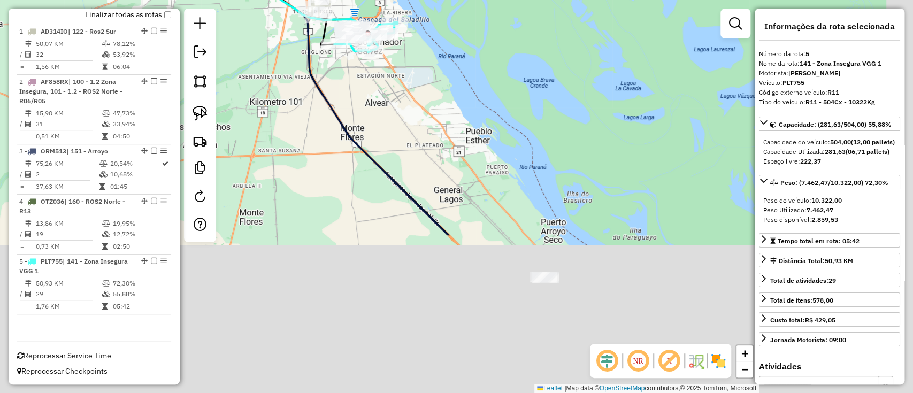
drag, startPoint x: 415, startPoint y: 170, endPoint x: 356, endPoint y: 52, distance: 131.4
click at [356, 53] on div "Janela de atendimento Grade de atendimento Capacidade Transportadoras Veículos …" at bounding box center [456, 196] width 913 height 393
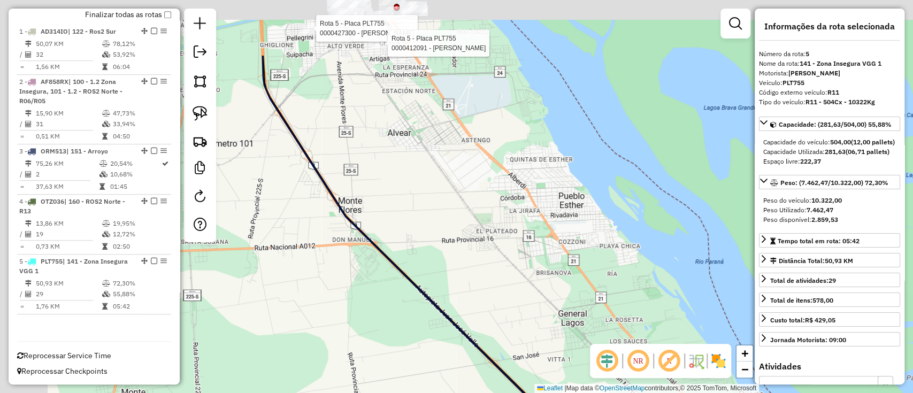
drag, startPoint x: 407, startPoint y: 82, endPoint x: 492, endPoint y: 232, distance: 171.6
click at [516, 262] on div "Rota 5 - Placa PLT755 0000427300 - LIN CHUNJIAO Rota 5 - Placa PLT755 000041209…" at bounding box center [456, 196] width 913 height 393
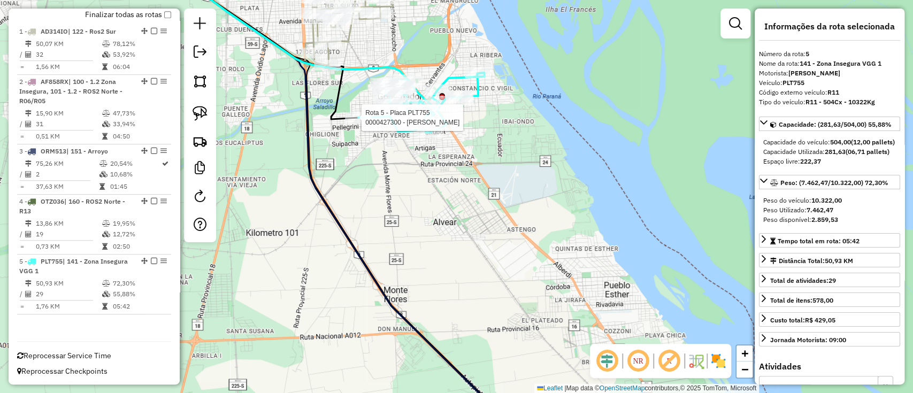
click at [423, 163] on div "Rota 5 - Placa PLT755 0000427300 - LIN CHUNJIAO Janela de atendimento Grade de …" at bounding box center [456, 196] width 913 height 393
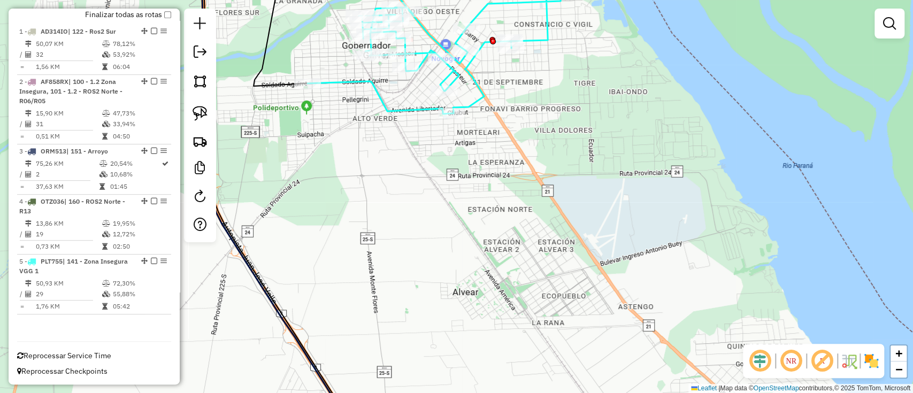
click at [413, 110] on icon at bounding box center [434, 54] width 253 height 120
select select "**********"
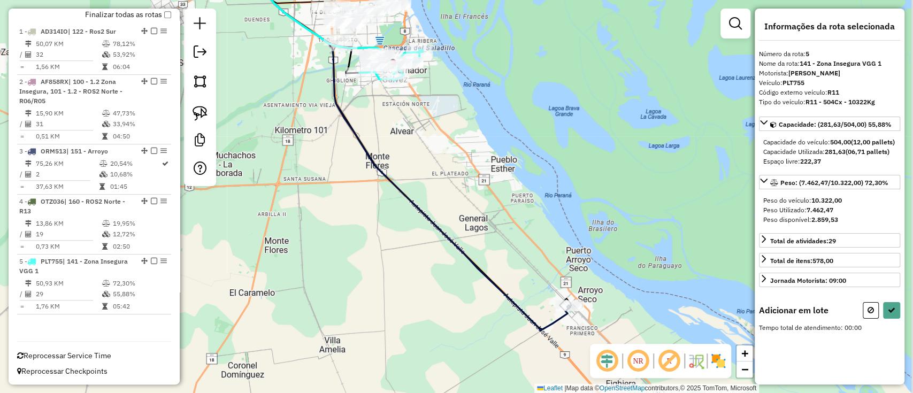
drag, startPoint x: 460, startPoint y: 132, endPoint x: 358, endPoint y: 34, distance: 141.2
click at [358, 34] on div "Janela de atendimento Grade de atendimento Capacidade Transportadoras Veículos …" at bounding box center [456, 196] width 913 height 393
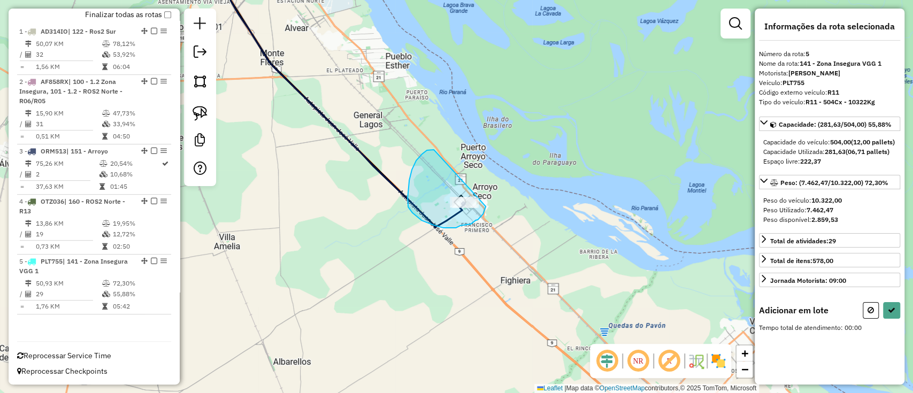
drag, startPoint x: 427, startPoint y: 150, endPoint x: 484, endPoint y: 201, distance: 76.2
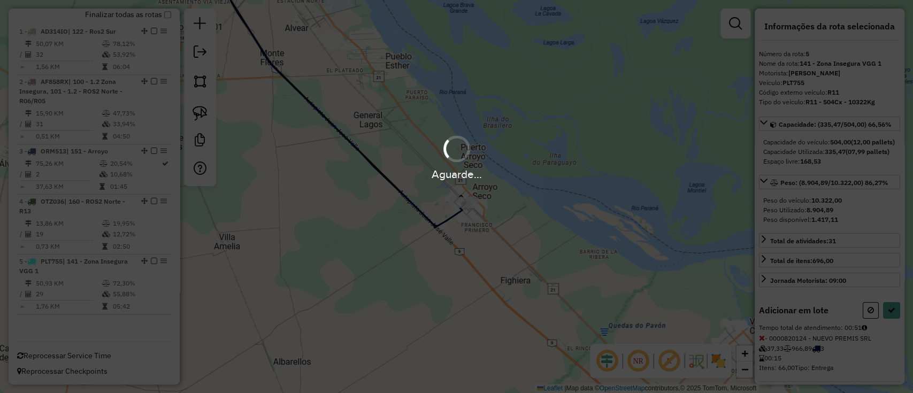
select select "**********"
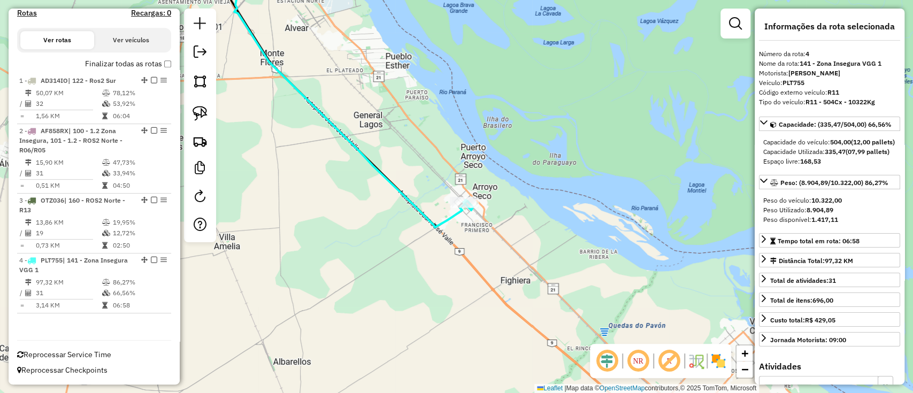
scroll to position [346, 0]
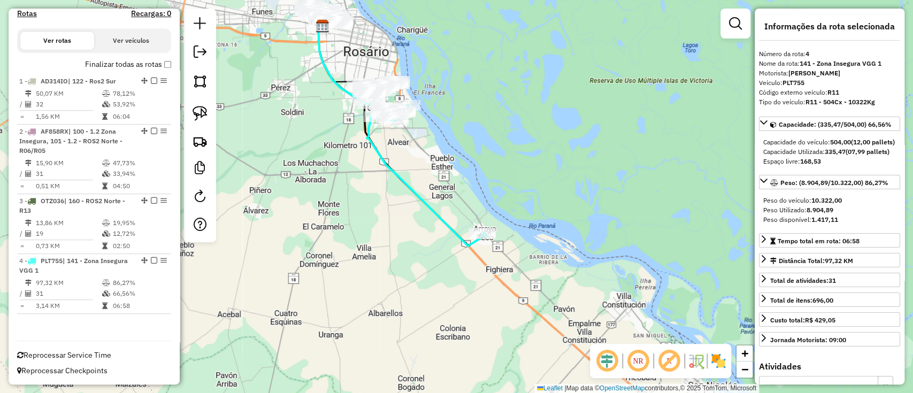
drag, startPoint x: 437, startPoint y: 145, endPoint x: 516, endPoint y: 271, distance: 148.6
click at [513, 268] on div "Janela de atendimento Grade de atendimento Capacidade Transportadoras Veículos …" at bounding box center [456, 196] width 913 height 393
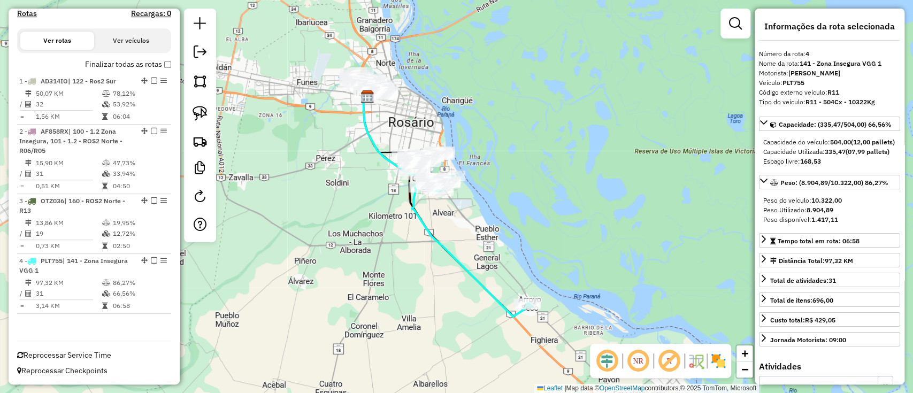
click at [148, 68] on label "Finalizar todas as rotas" at bounding box center [128, 64] width 86 height 11
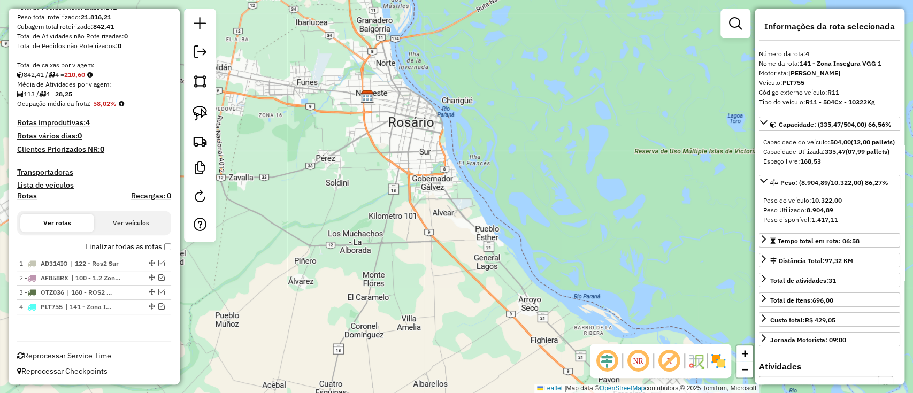
click at [135, 250] on label "Finalizar todas as rotas" at bounding box center [128, 246] width 86 height 11
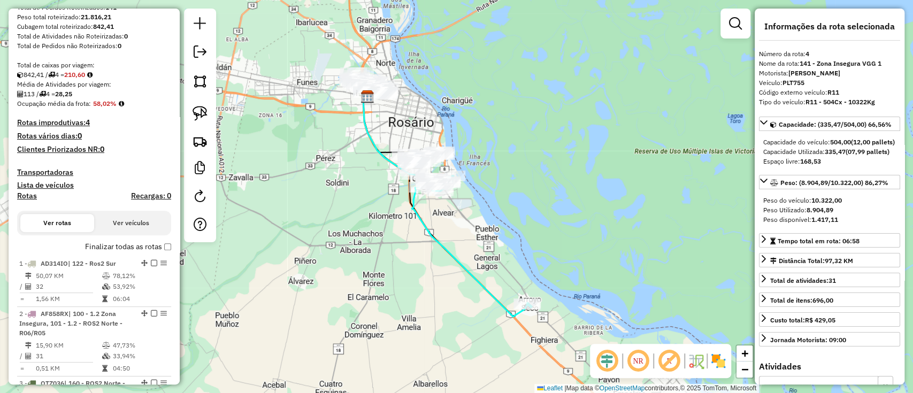
click at [304, 255] on div "Janela de atendimento Grade de atendimento Capacidade Transportadoras Veículos …" at bounding box center [456, 196] width 913 height 393
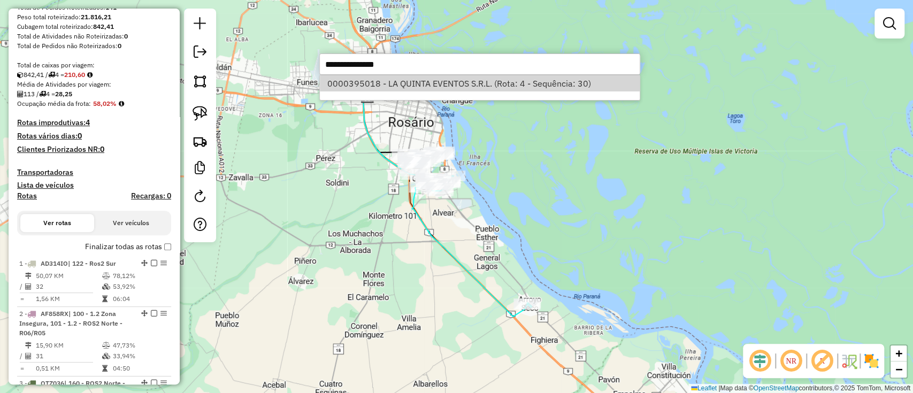
select select "**********"
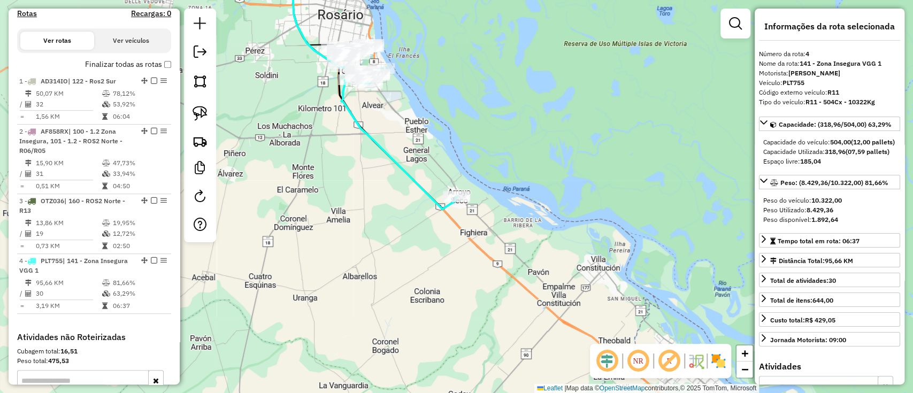
scroll to position [514, 0]
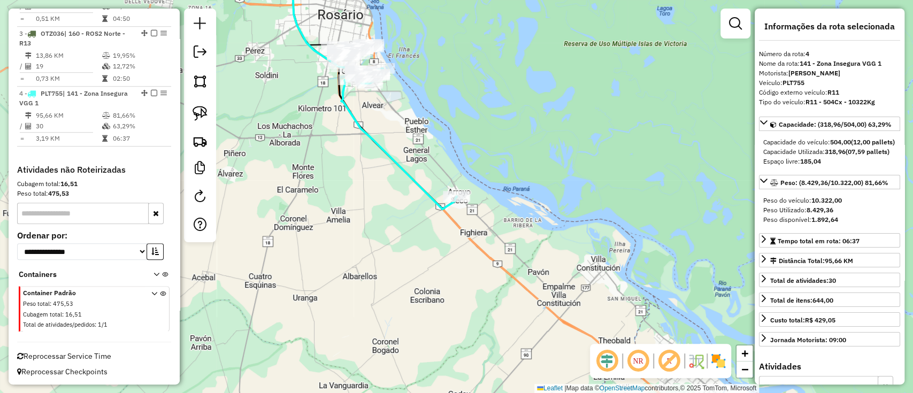
click at [413, 340] on div "Janela de atendimento Grade de atendimento Capacidade Transportadoras Veículos …" at bounding box center [456, 196] width 913 height 393
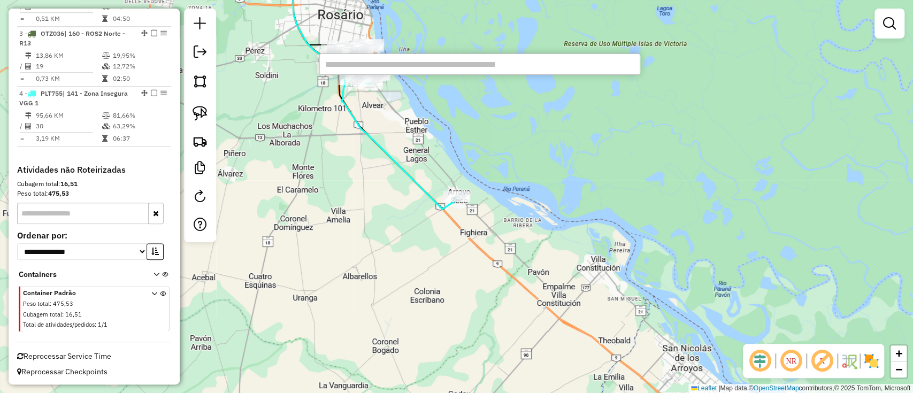
paste input "**********"
type input "**********"
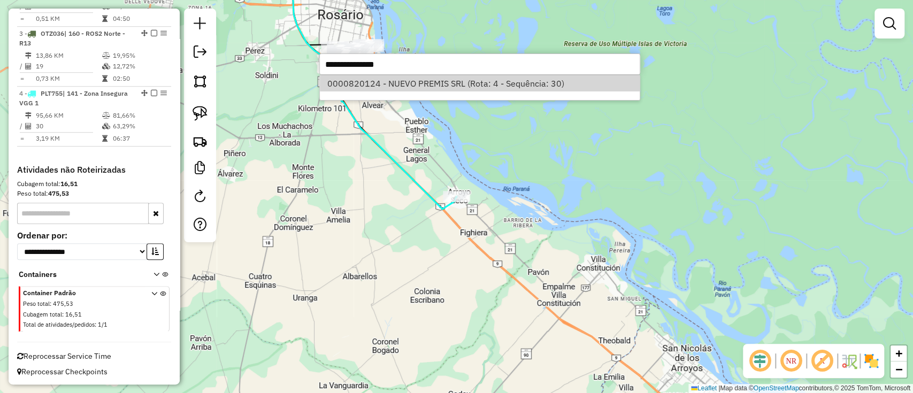
select select "**********"
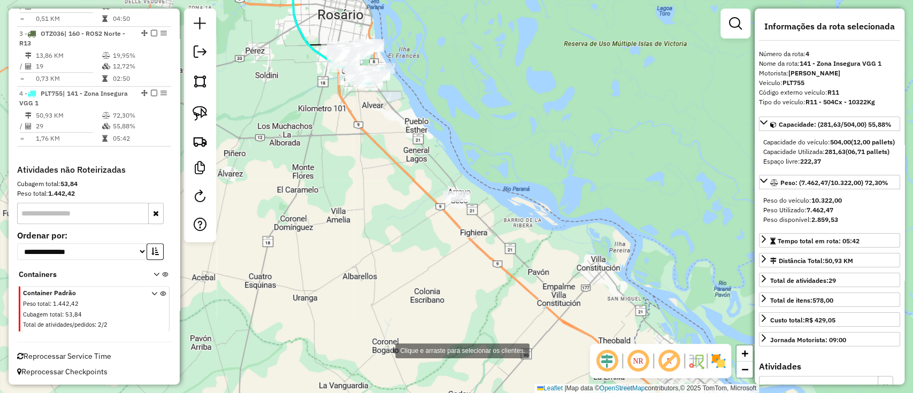
click at [385, 344] on div "Clique e arraste para selecionar os clientes. Janela de atendimento Grade de at…" at bounding box center [456, 196] width 913 height 393
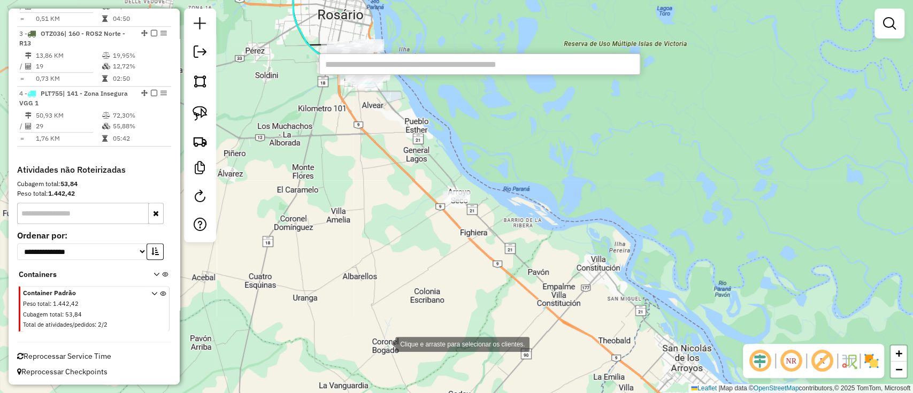
paste input "**********"
type input "**********"
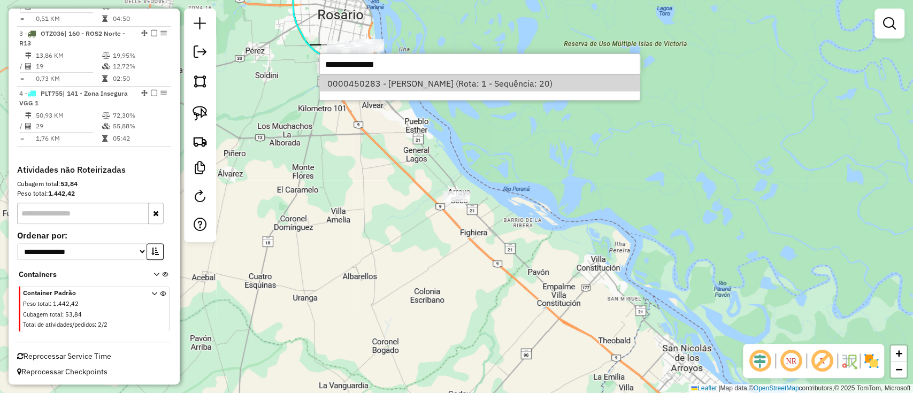
select select "**********"
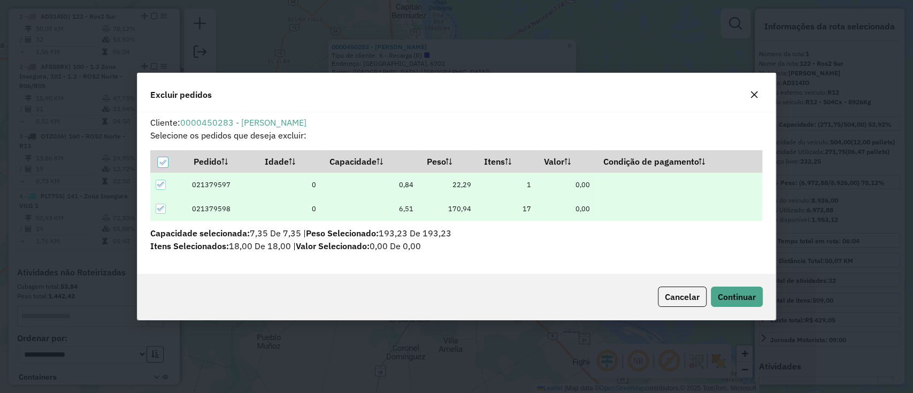
scroll to position [5, 3]
click at [729, 293] on span "Continuar" at bounding box center [737, 297] width 38 height 11
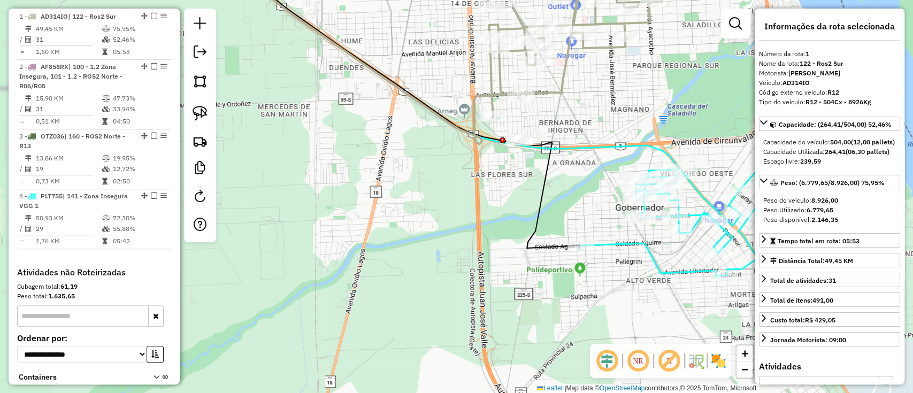
click at [567, 148] on icon at bounding box center [461, 69] width 452 height 216
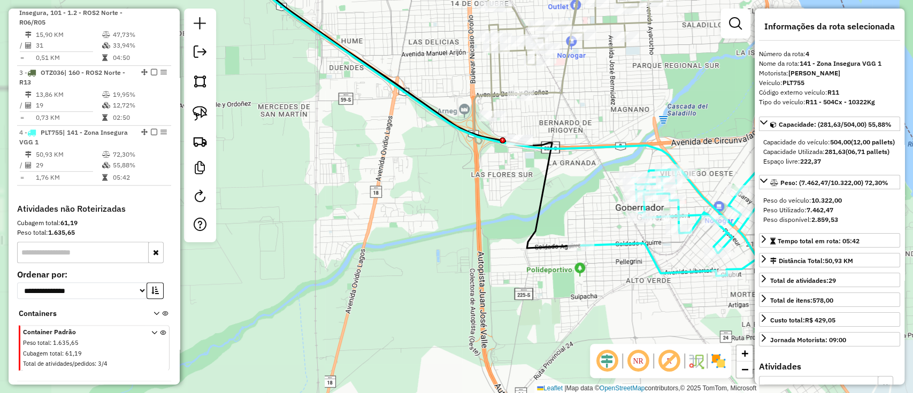
scroll to position [514, 0]
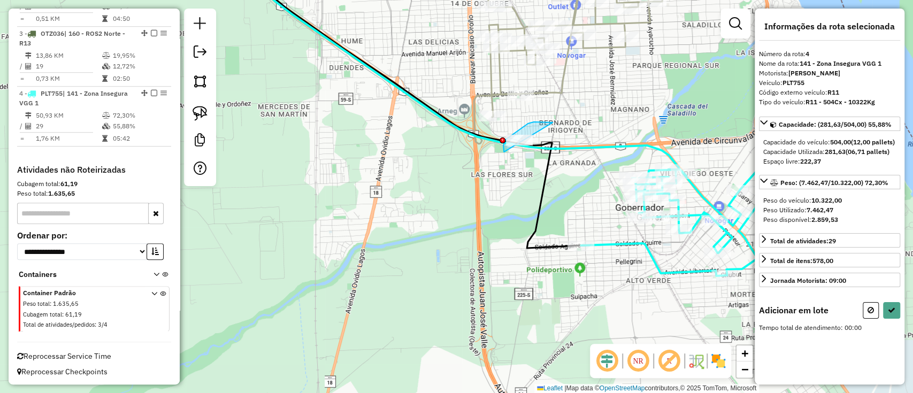
drag, startPoint x: 545, startPoint y: 122, endPoint x: 529, endPoint y: 172, distance: 52.5
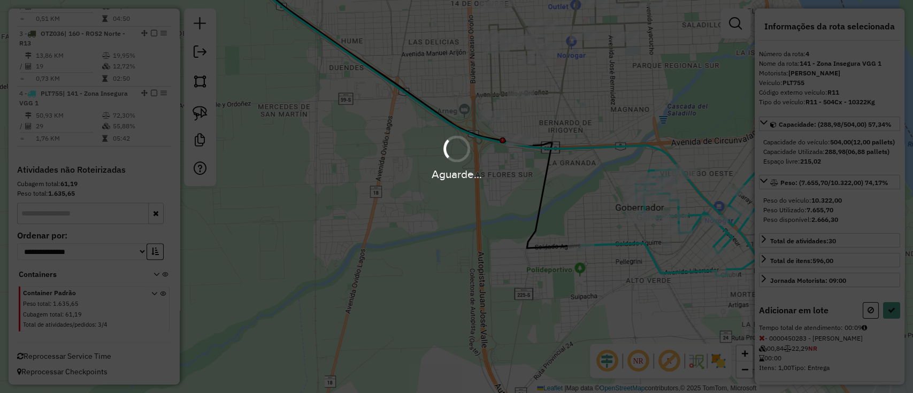
select select "**********"
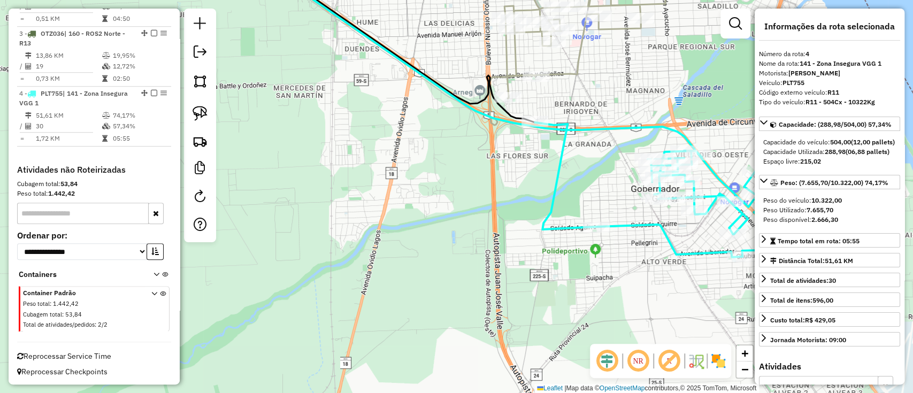
drag, startPoint x: 351, startPoint y: 126, endPoint x: 430, endPoint y: 312, distance: 201.7
click at [429, 309] on div "Janela de atendimento Grade de atendimento Capacidade Transportadoras Veículos …" at bounding box center [456, 196] width 913 height 393
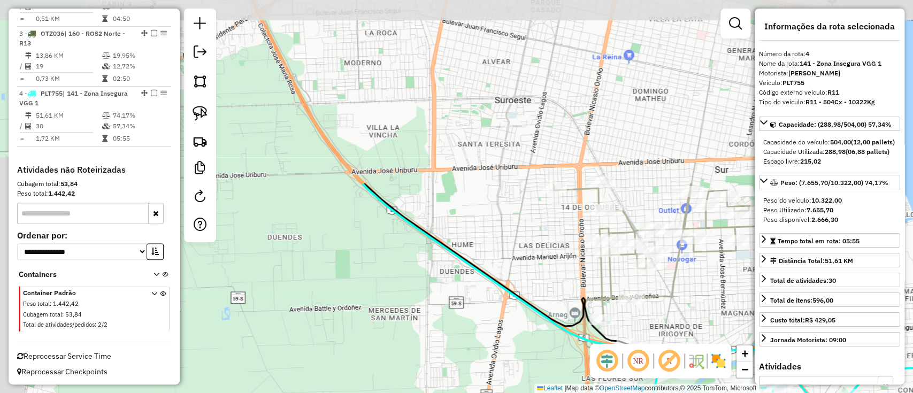
drag, startPoint x: 394, startPoint y: 102, endPoint x: 476, endPoint y: 391, distance: 300.0
click at [474, 378] on div "Janela de atendimento Grade de atendimento Capacidade Transportadoras Veículos …" at bounding box center [456, 196] width 913 height 393
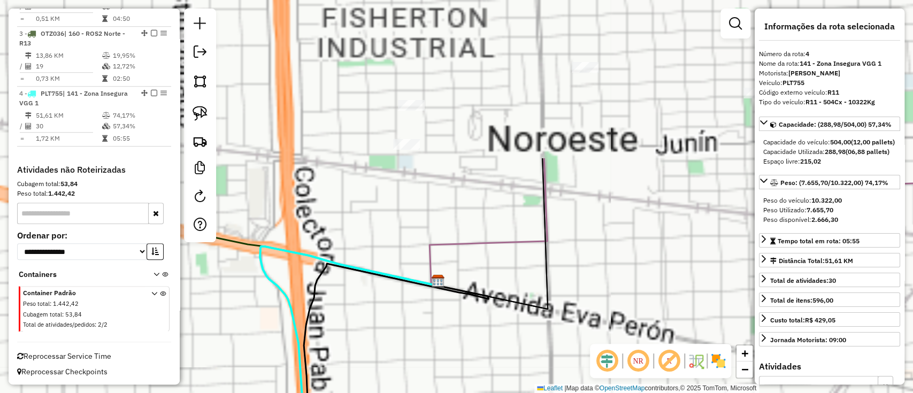
drag, startPoint x: 426, startPoint y: 180, endPoint x: 456, endPoint y: 424, distance: 245.9
click at [456, 393] on html "Aguarde... Pop-up bloqueado! Seu navegador bloqueou automáticamente a abertura …" at bounding box center [456, 196] width 913 height 393
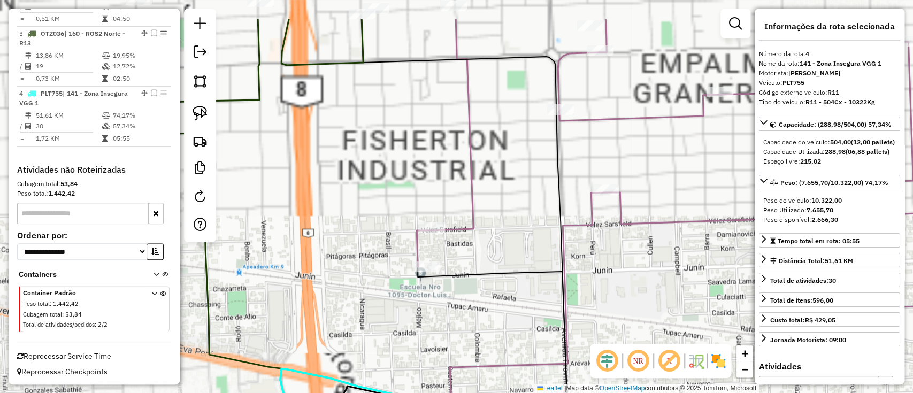
drag, startPoint x: 357, startPoint y: 220, endPoint x: 379, endPoint y: 327, distance: 109.1
click at [379, 325] on div "Janela de atendimento Grade de atendimento Capacidade Transportadoras Veículos …" at bounding box center [456, 196] width 913 height 393
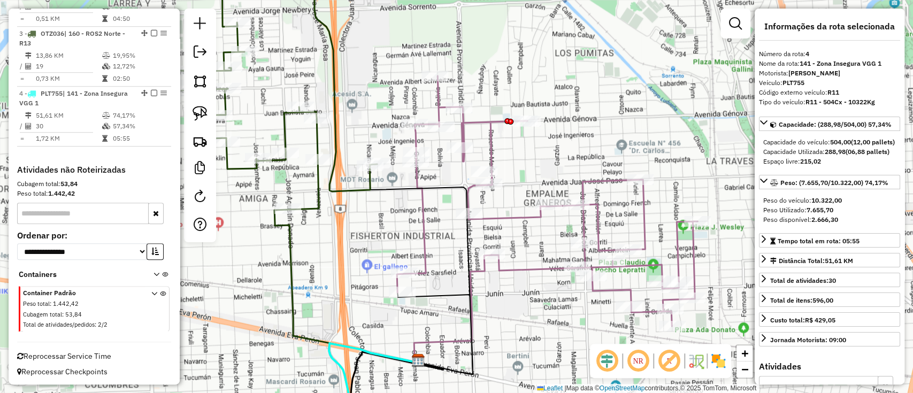
click at [316, 139] on icon at bounding box center [278, 91] width 199 height 238
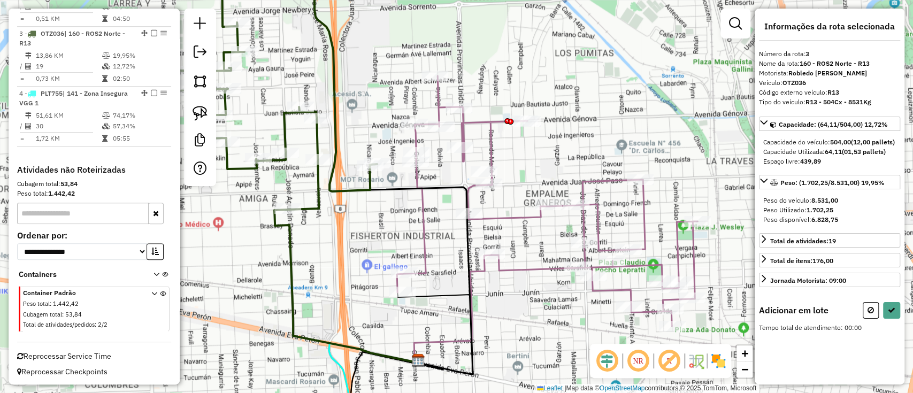
click at [512, 234] on div "Janela de atendimento Grade de atendimento Capacidade Transportadoras Veículos …" at bounding box center [456, 196] width 913 height 393
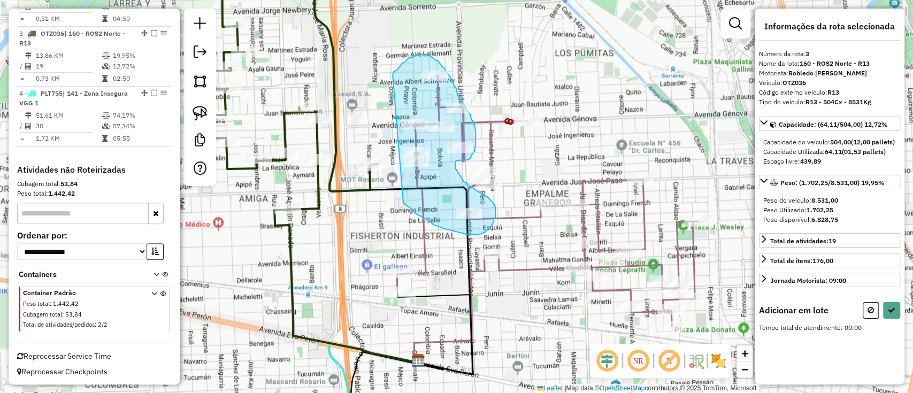
drag, startPoint x: 404, startPoint y: 203, endPoint x: 393, endPoint y: 75, distance: 128.9
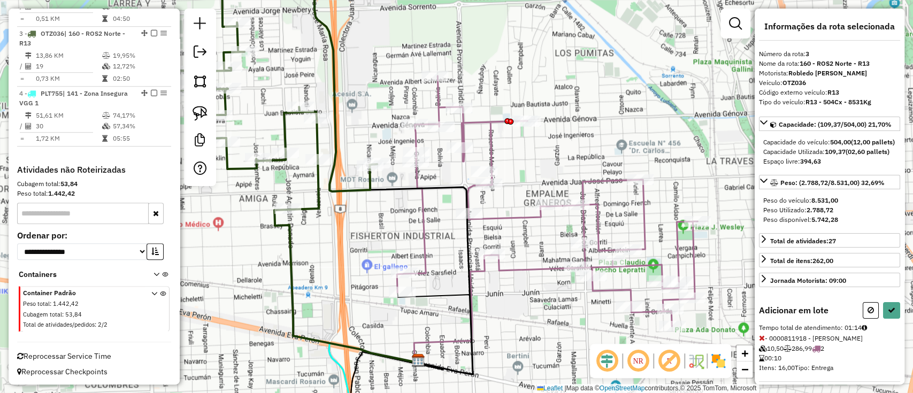
select select "**********"
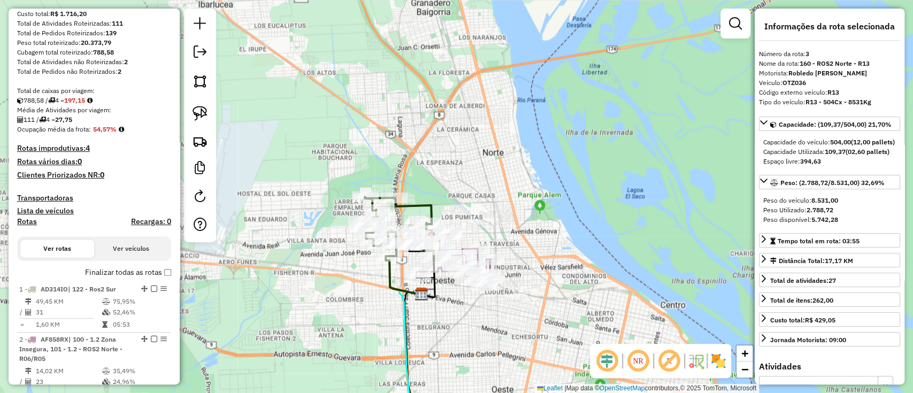
scroll to position [157, 0]
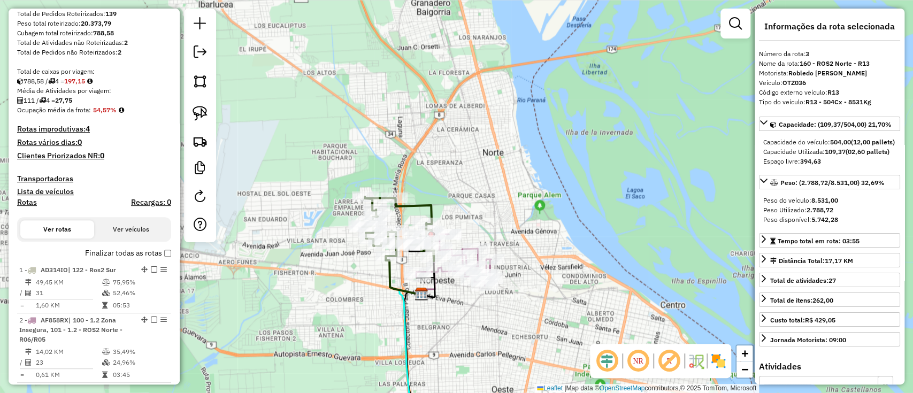
click at [135, 258] on label "Finalizar todas as rotas" at bounding box center [128, 253] width 86 height 11
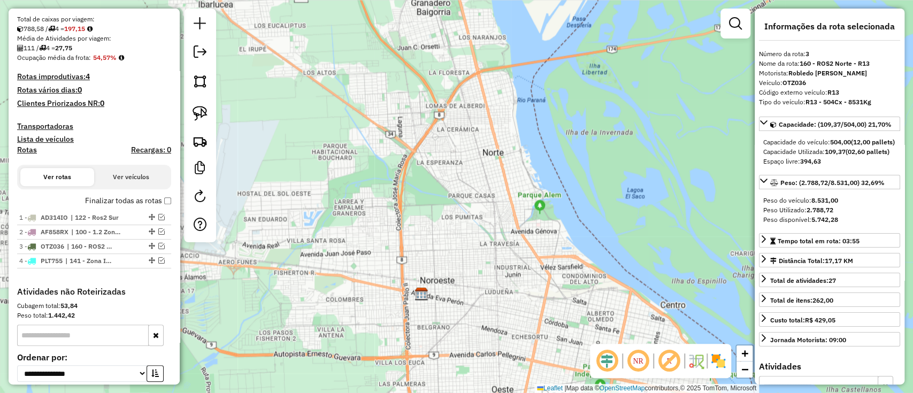
scroll to position [228, 0]
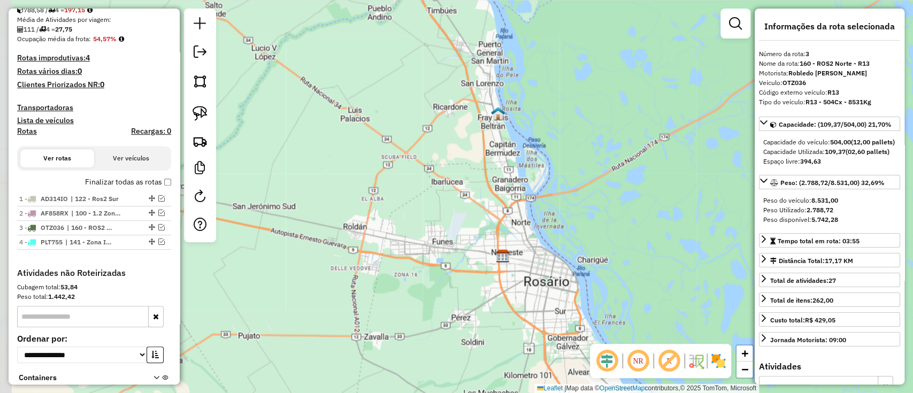
drag, startPoint x: 330, startPoint y: 216, endPoint x: 484, endPoint y: 219, distance: 154.1
click at [484, 219] on div "Janela de atendimento Grade de atendimento Capacidade Transportadoras Veículos …" at bounding box center [456, 196] width 913 height 393
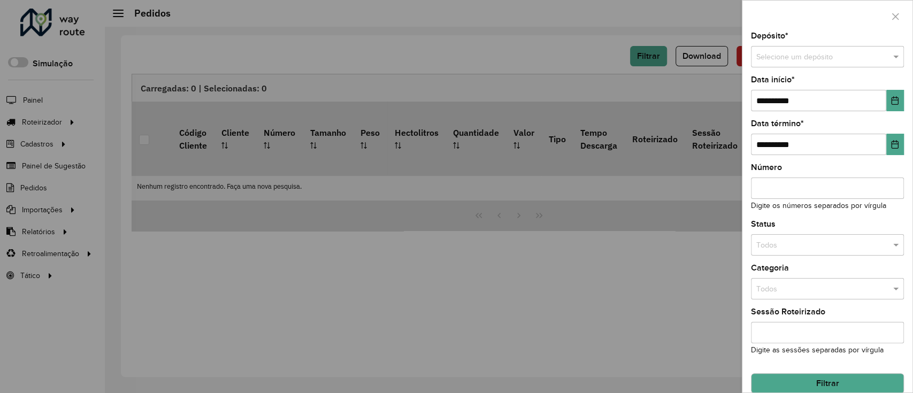
click at [822, 51] on input "text" at bounding box center [817, 57] width 121 height 12
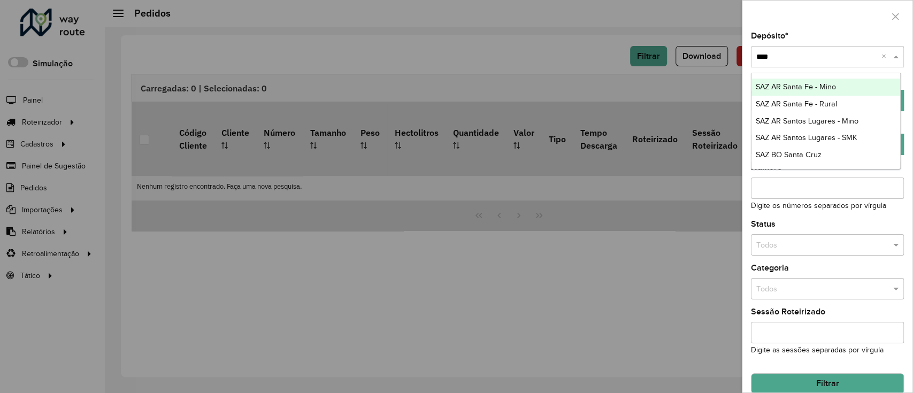
type input "*****"
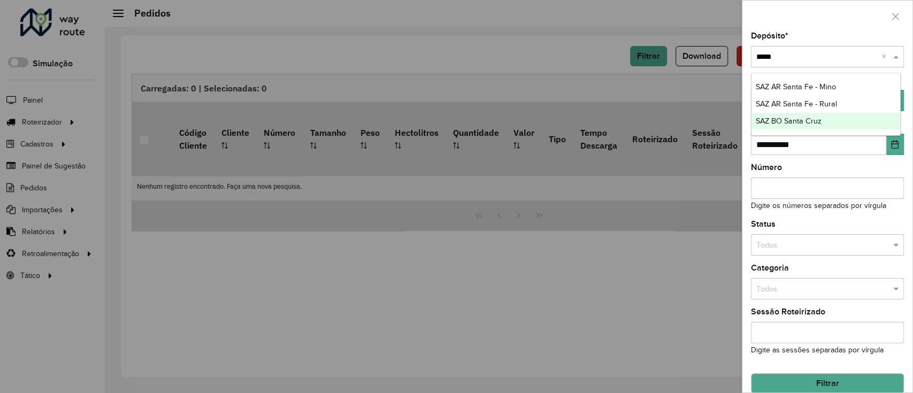
click at [825, 122] on div "SAZ BO Santa Cruz" at bounding box center [826, 121] width 149 height 17
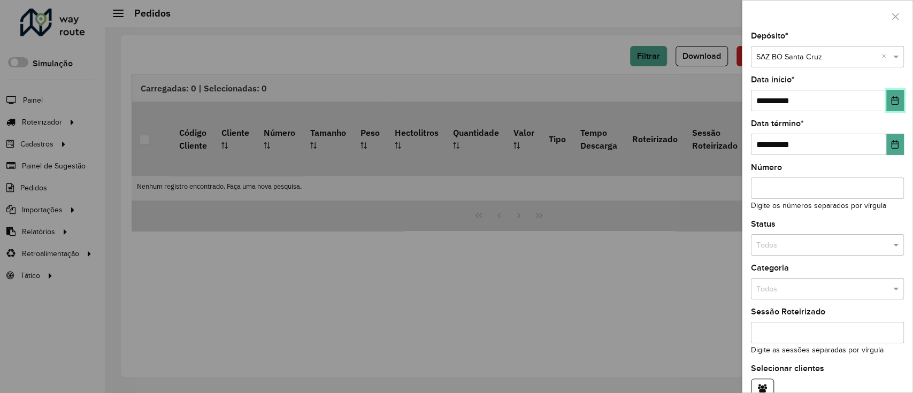
click at [887, 101] on button "Choose Date" at bounding box center [896, 100] width 18 height 21
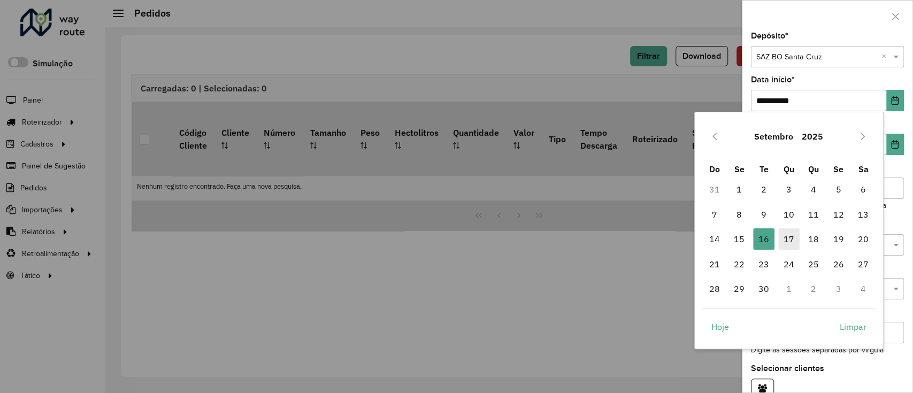
click at [791, 240] on span "17" at bounding box center [789, 238] width 21 height 21
type input "**********"
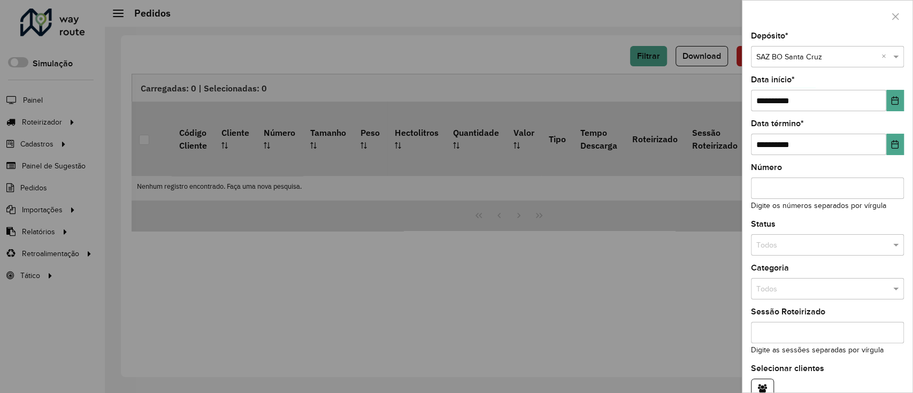
click at [809, 287] on input "text" at bounding box center [817, 290] width 121 height 12
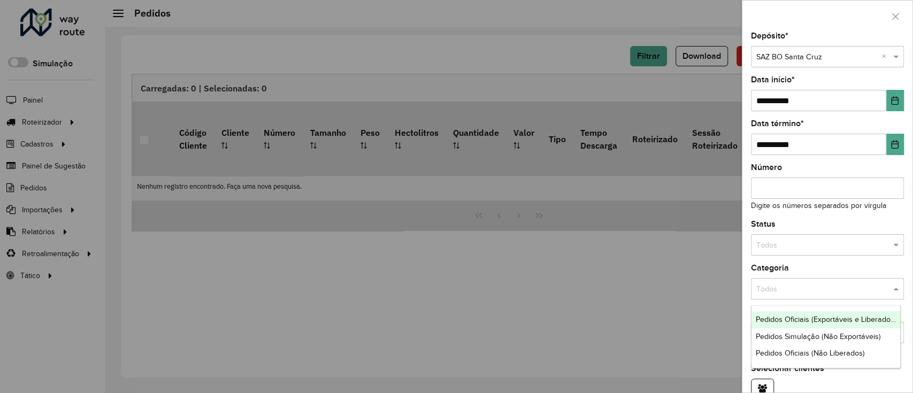
click at [789, 246] on input "text" at bounding box center [817, 246] width 121 height 12
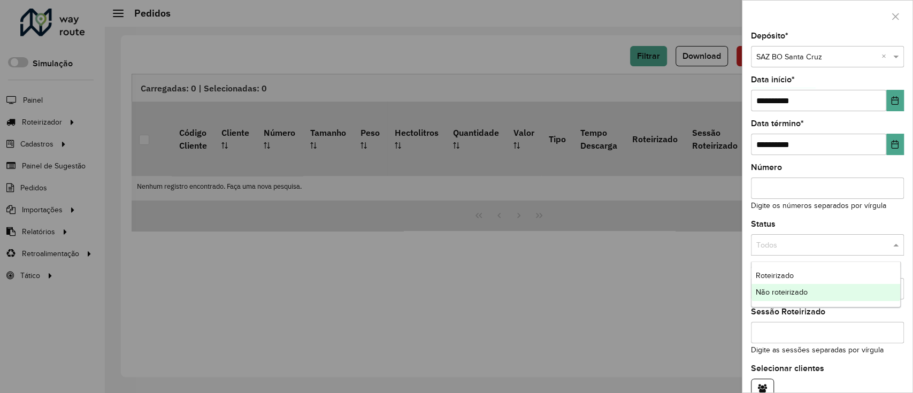
click at [793, 284] on div "Não roteirizado" at bounding box center [826, 292] width 149 height 17
click at [804, 218] on div "**********" at bounding box center [828, 212] width 170 height 361
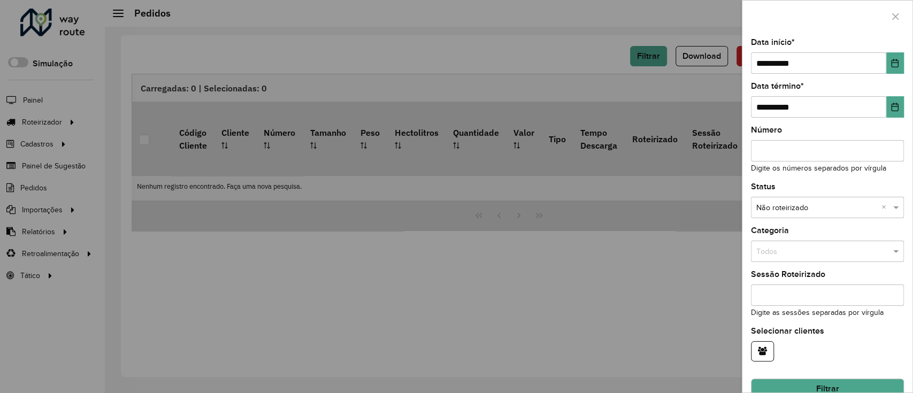
scroll to position [57, 0]
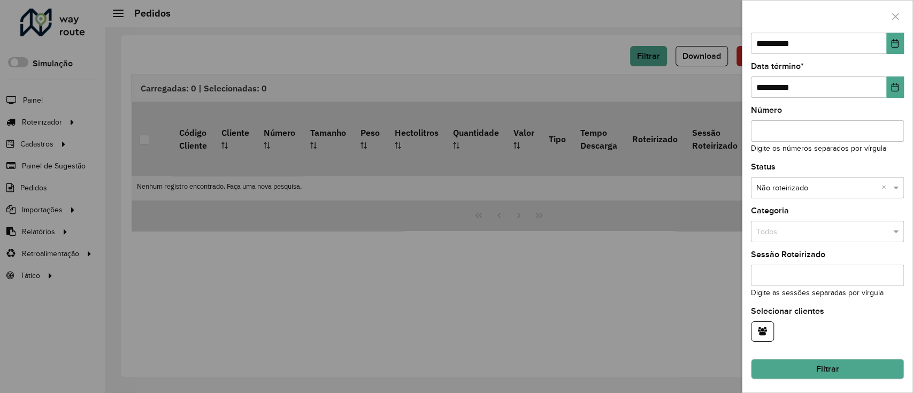
click at [802, 366] on button "Filtrar" at bounding box center [827, 369] width 153 height 20
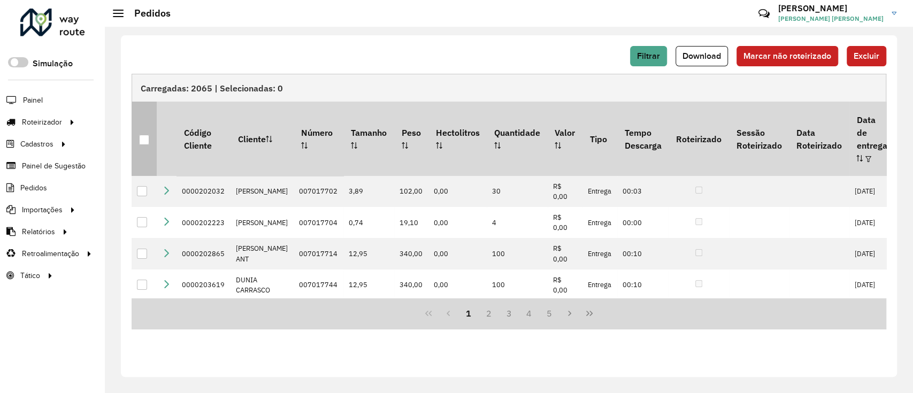
click at [141, 135] on div at bounding box center [144, 140] width 10 height 10
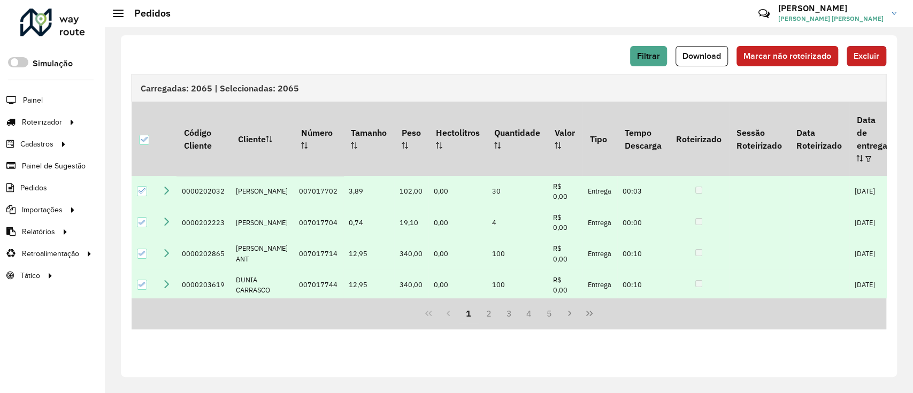
click at [862, 49] on button "Excluir" at bounding box center [867, 56] width 40 height 20
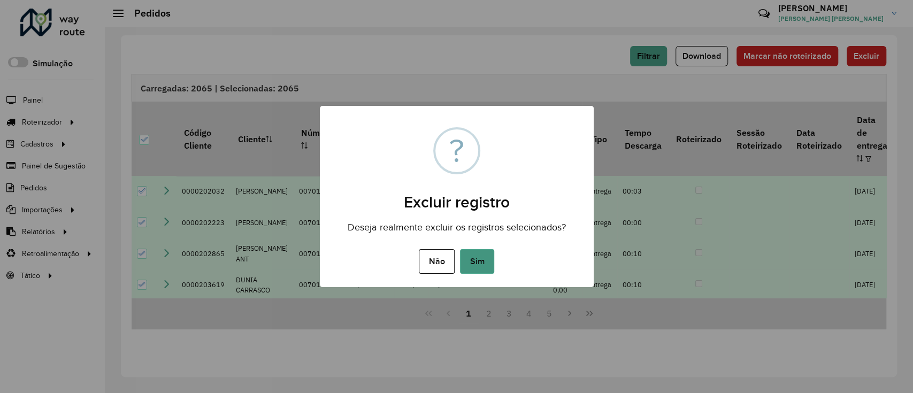
click at [476, 272] on button "Sim" at bounding box center [477, 261] width 34 height 25
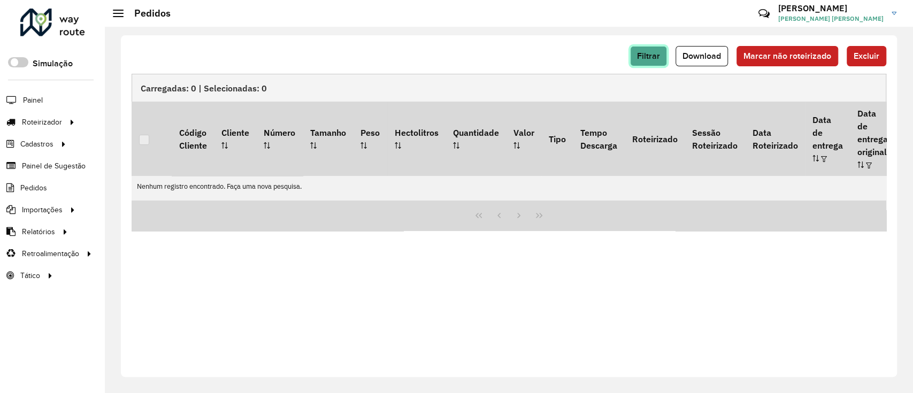
click at [637, 54] on button "Filtrar" at bounding box center [648, 56] width 37 height 20
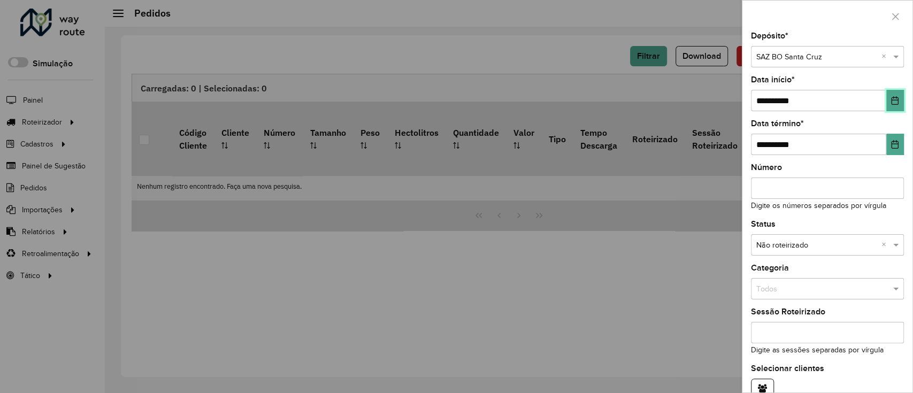
click at [887, 98] on button "Choose Date" at bounding box center [896, 100] width 18 height 21
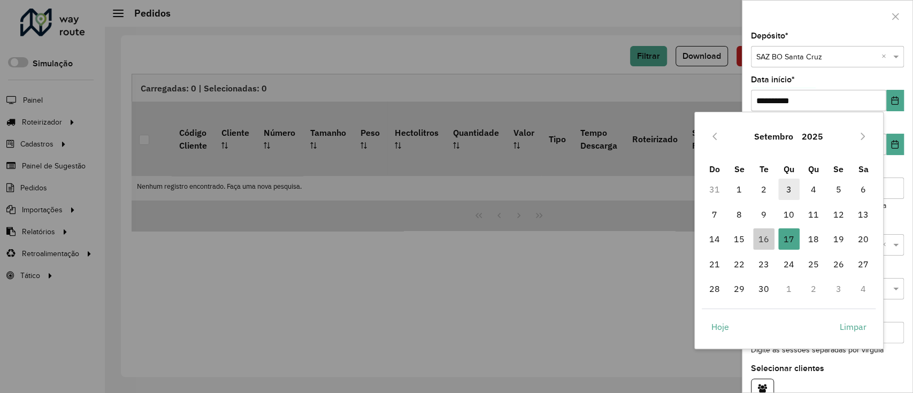
click at [793, 192] on span "3" at bounding box center [789, 189] width 21 height 21
type input "**********"
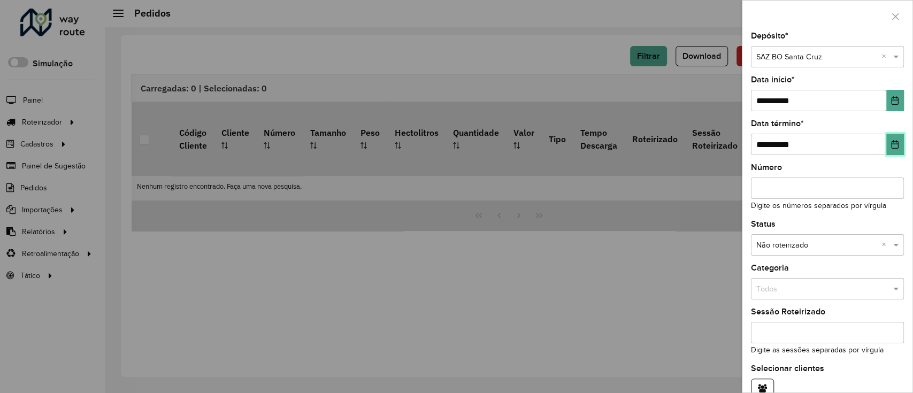
click at [888, 148] on button "Choose Date" at bounding box center [896, 144] width 18 height 21
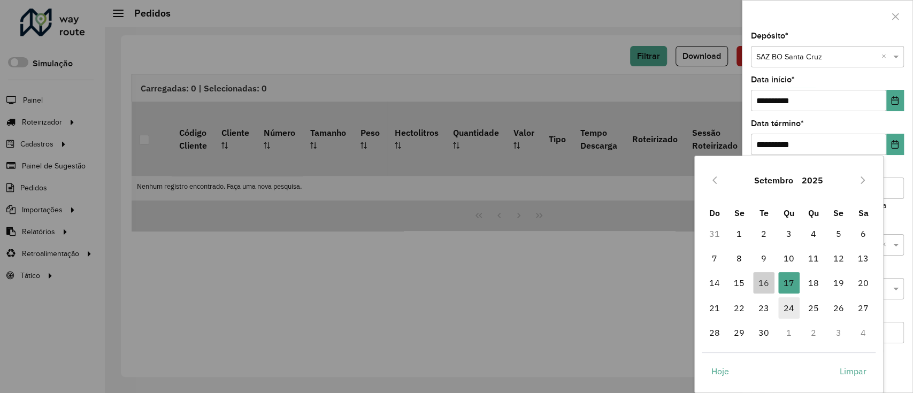
click at [786, 302] on span "24" at bounding box center [789, 308] width 21 height 21
type input "**********"
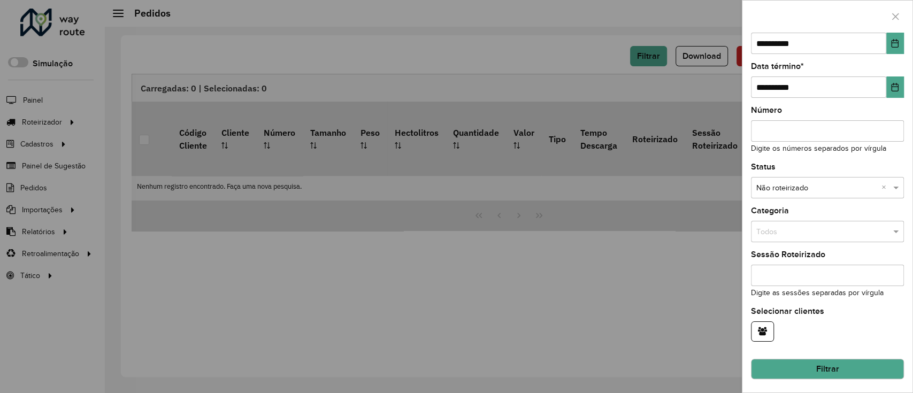
click at [848, 362] on button "Filtrar" at bounding box center [827, 369] width 153 height 20
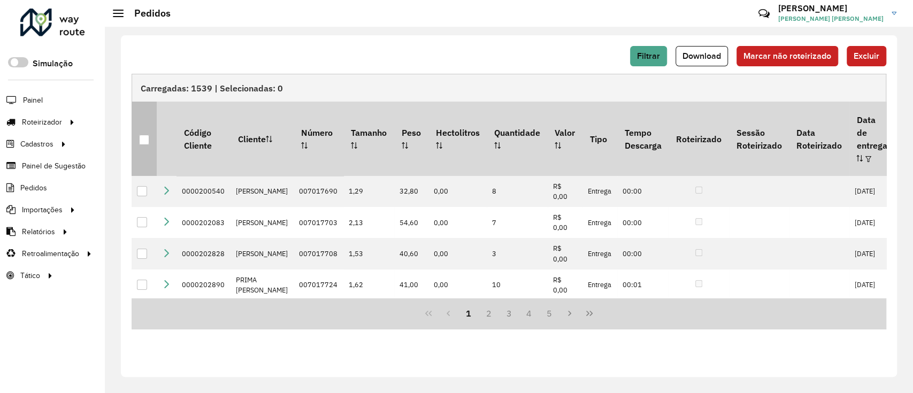
click at [143, 135] on div at bounding box center [144, 140] width 10 height 10
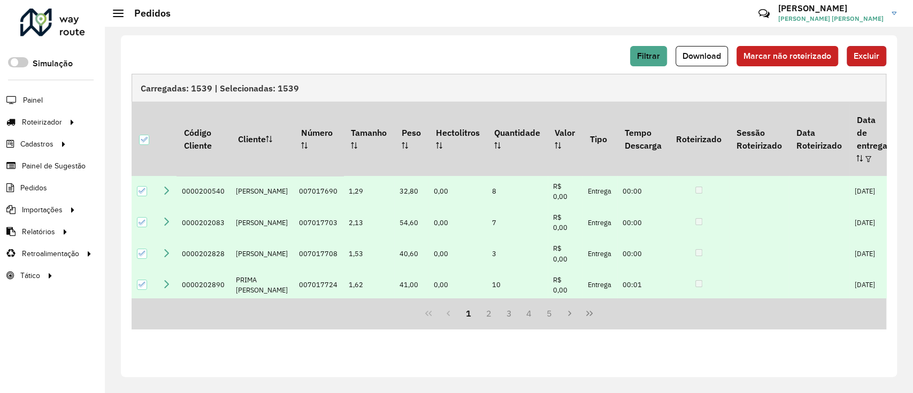
click at [862, 57] on span "Excluir" at bounding box center [867, 55] width 26 height 9
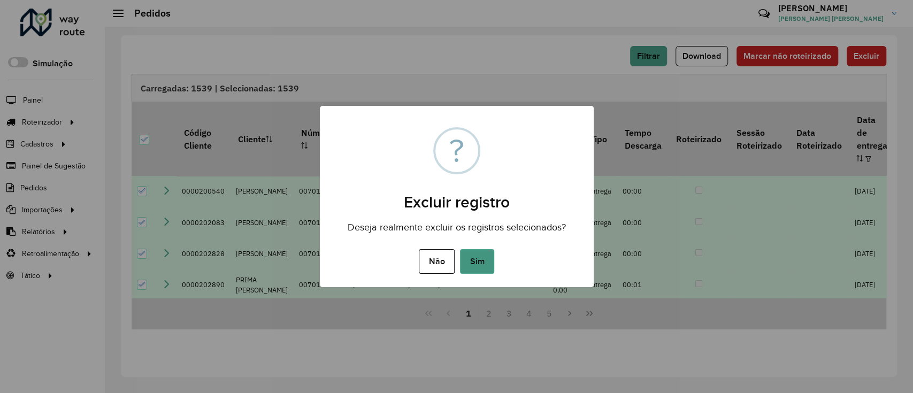
click at [484, 250] on button "Sim" at bounding box center [477, 261] width 34 height 25
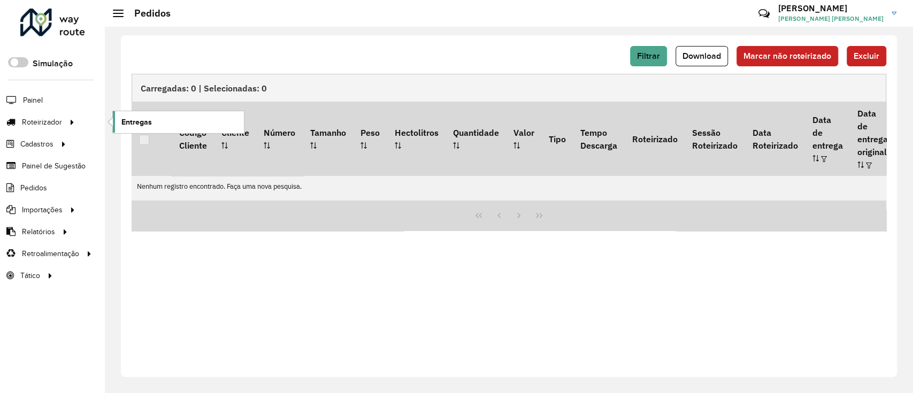
click at [127, 126] on span "Entregas" at bounding box center [136, 122] width 31 height 11
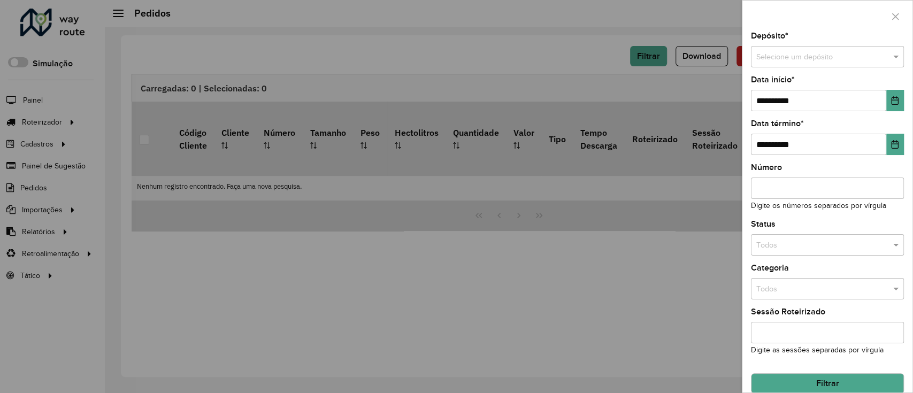
click at [790, 58] on input "text" at bounding box center [817, 57] width 121 height 12
type input "*****"
click at [801, 81] on div "SAZ BO [GEOGRAPHIC_DATA]" at bounding box center [826, 87] width 149 height 17
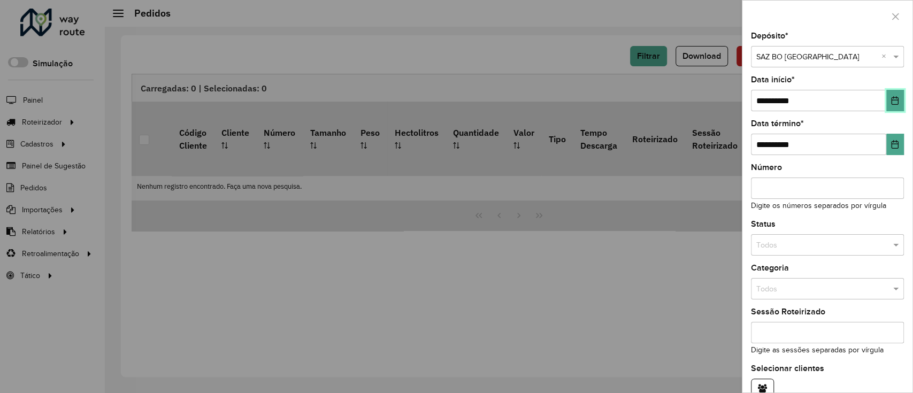
click at [887, 101] on button "Choose Date" at bounding box center [896, 100] width 18 height 21
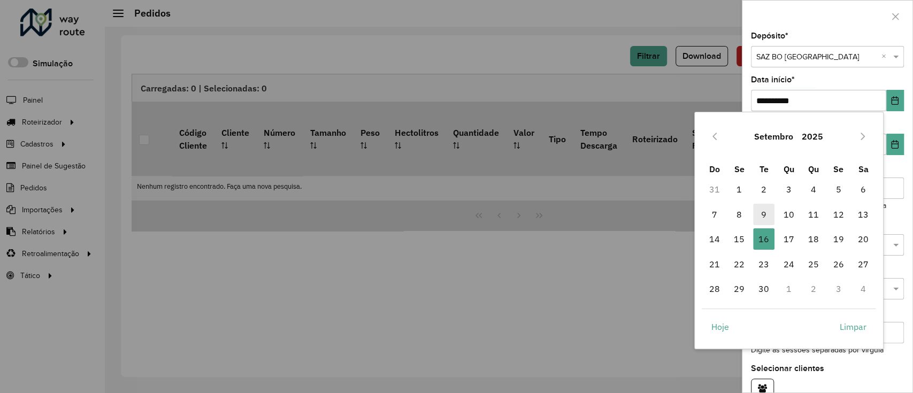
click at [760, 215] on span "9" at bounding box center [763, 214] width 21 height 21
type input "**********"
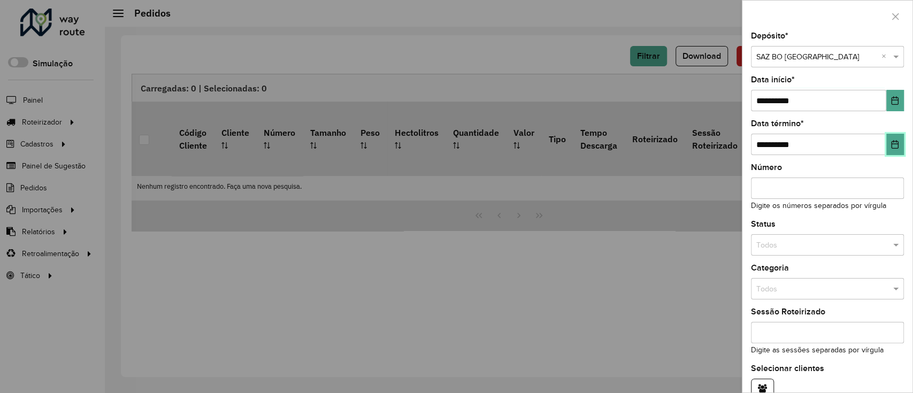
click at [891, 141] on icon "Choose Date" at bounding box center [895, 144] width 9 height 9
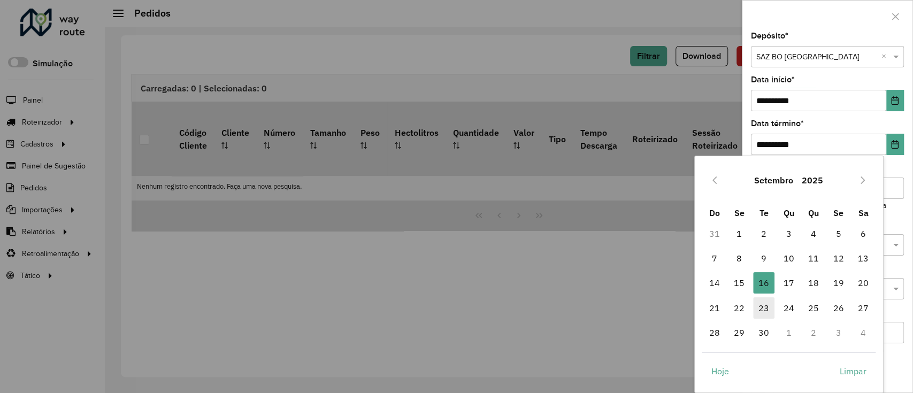
click at [770, 305] on span "23" at bounding box center [763, 308] width 21 height 21
type input "**********"
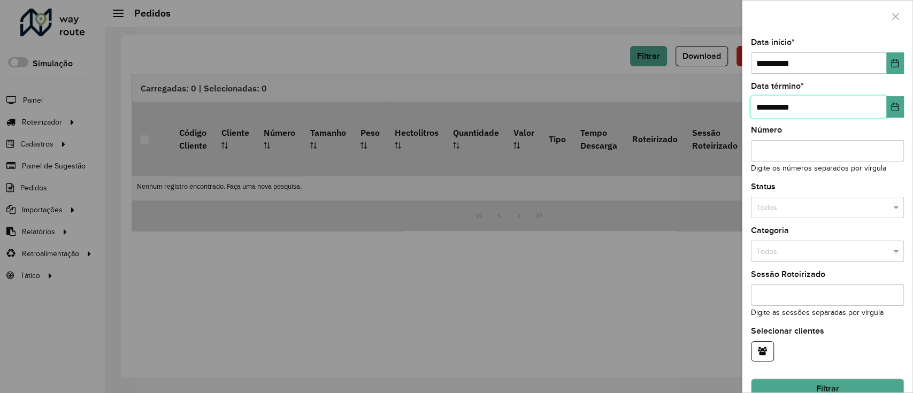
scroll to position [57, 0]
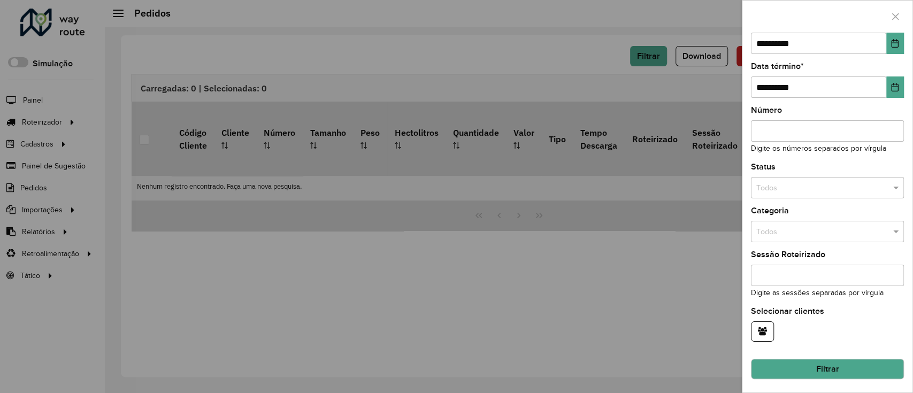
click at [789, 190] on input "text" at bounding box center [817, 188] width 121 height 12
click at [802, 233] on span "Não roteirizado" at bounding box center [782, 235] width 52 height 9
click at [817, 168] on div "Status Todos × Não roteirizado ×" at bounding box center [827, 180] width 153 height 35
click at [836, 371] on button "Filtrar" at bounding box center [827, 369] width 153 height 20
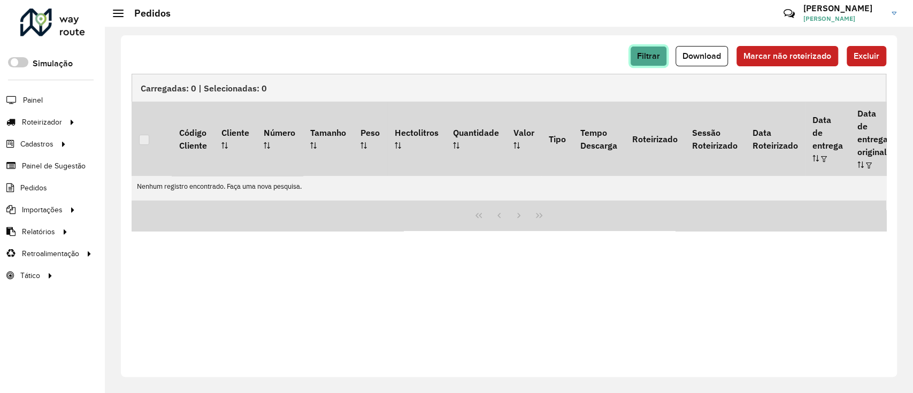
click at [656, 62] on button "Filtrar" at bounding box center [648, 56] width 37 height 20
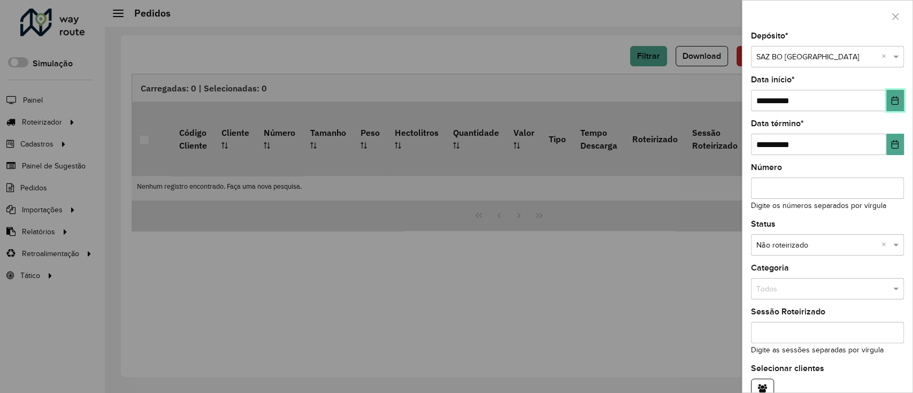
click at [895, 101] on icon "Choose Date" at bounding box center [895, 100] width 7 height 9
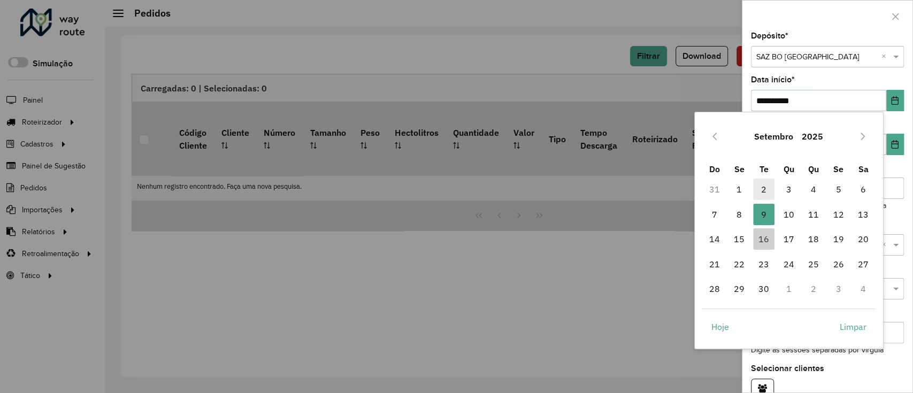
click at [768, 186] on span "2" at bounding box center [763, 189] width 21 height 21
type input "**********"
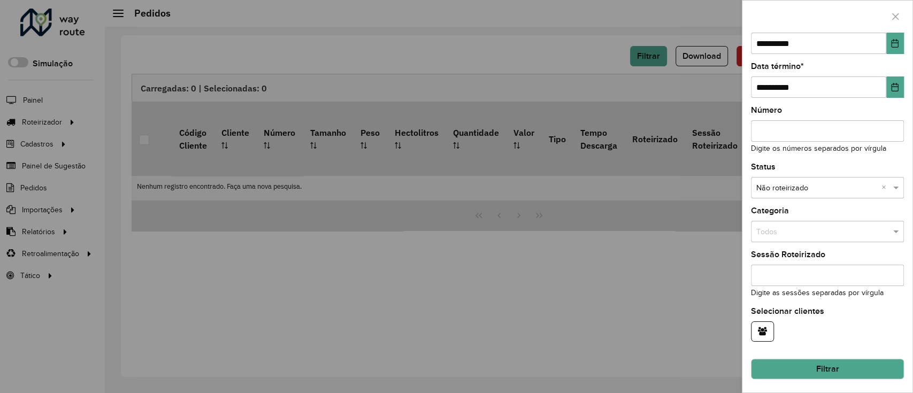
click at [823, 362] on button "Filtrar" at bounding box center [827, 369] width 153 height 20
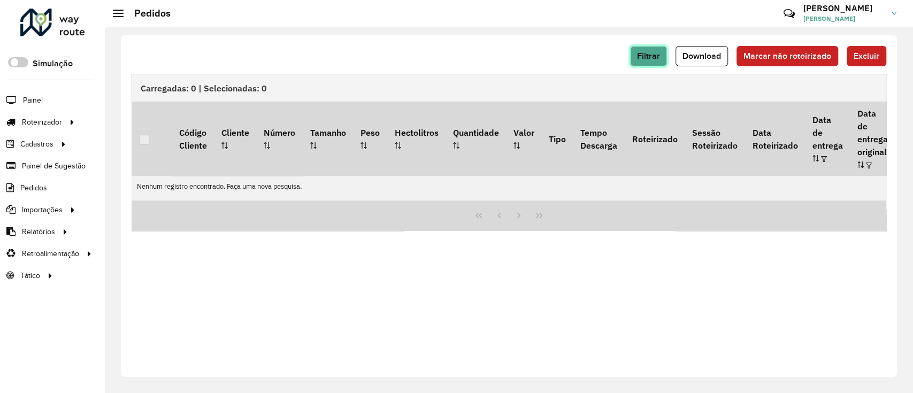
click at [651, 62] on button "Filtrar" at bounding box center [648, 56] width 37 height 20
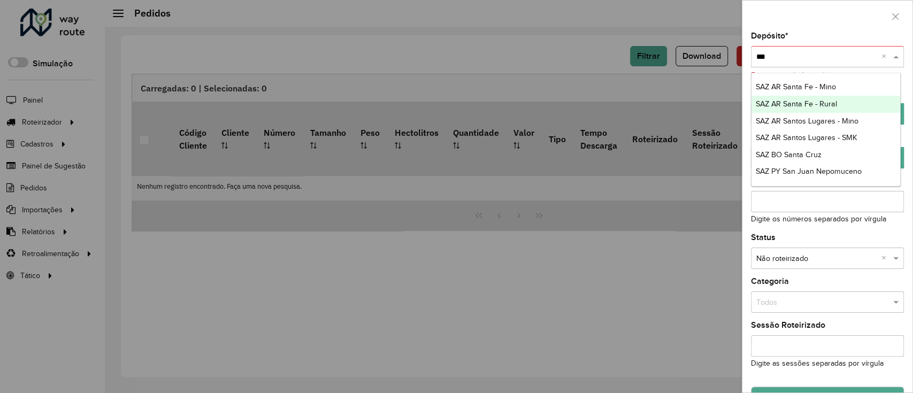
type input "****"
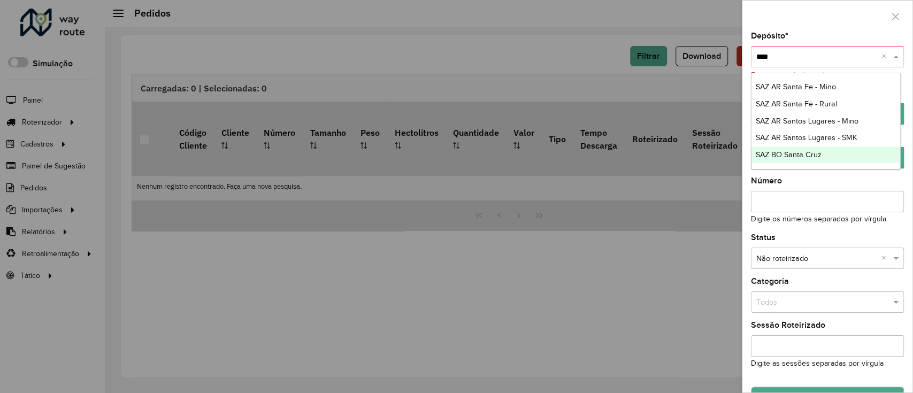
click at [823, 153] on div "SAZ BO Santa Cruz" at bounding box center [826, 155] width 149 height 17
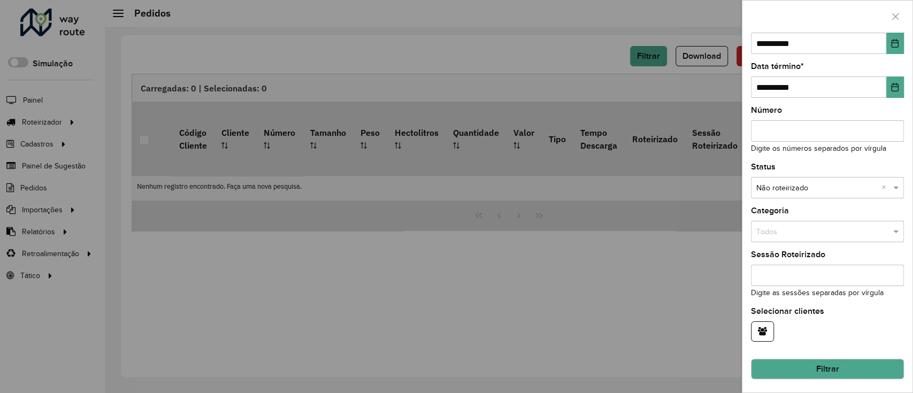
click at [829, 360] on button "Filtrar" at bounding box center [827, 369] width 153 height 20
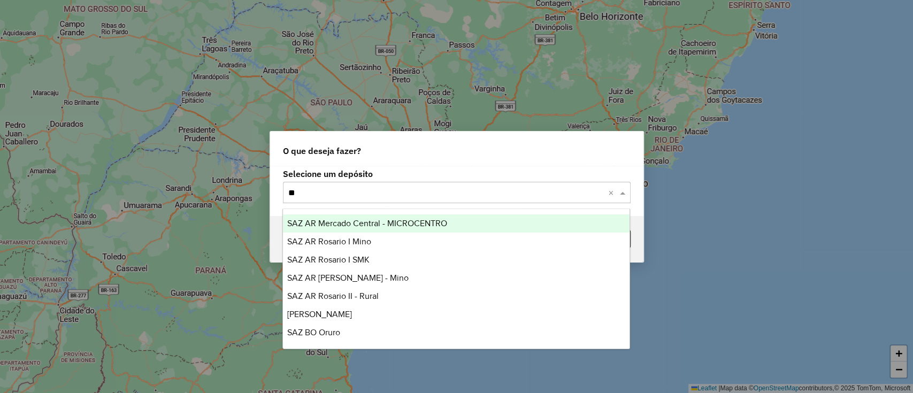
type input "*"
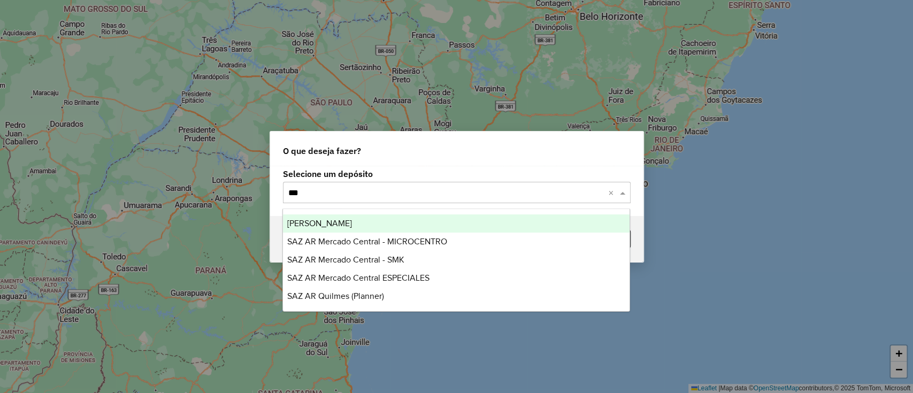
type input "****"
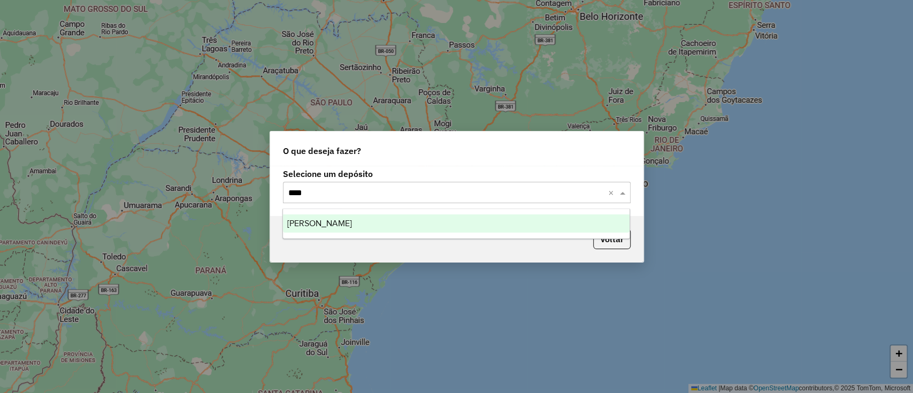
click at [492, 237] on ng-dropdown-panel "[PERSON_NAME]" at bounding box center [457, 224] width 348 height 31
click at [495, 228] on div "[PERSON_NAME]" at bounding box center [456, 224] width 347 height 18
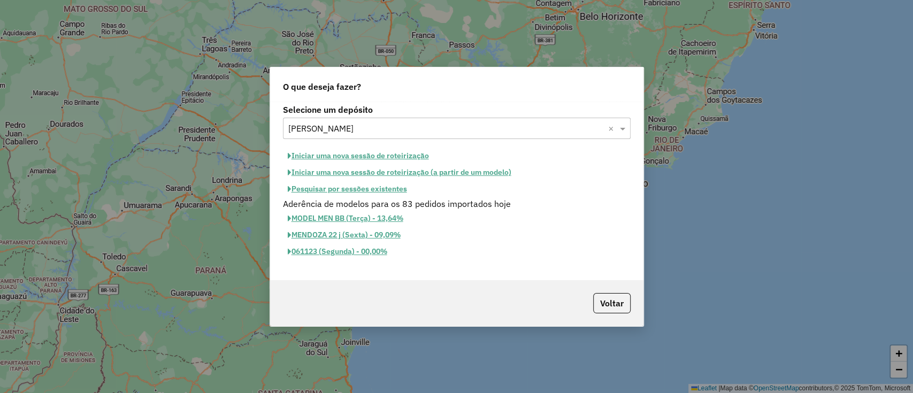
click at [387, 149] on button "Iniciar uma nova sessão de roteirização" at bounding box center [358, 156] width 151 height 17
select select "*"
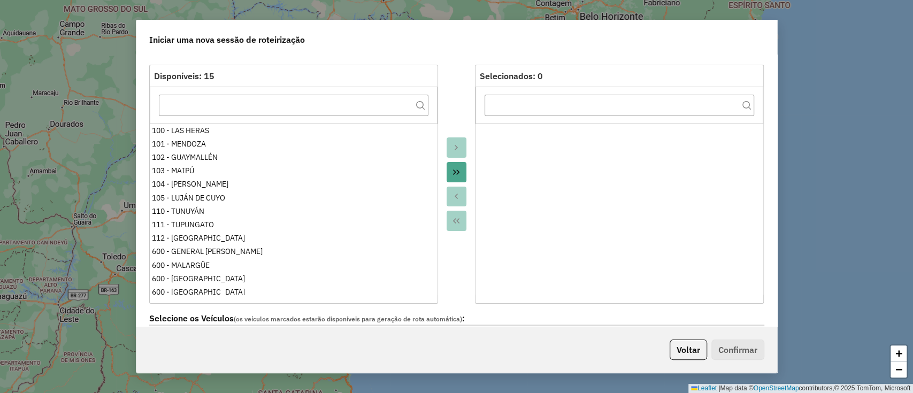
scroll to position [285, 0]
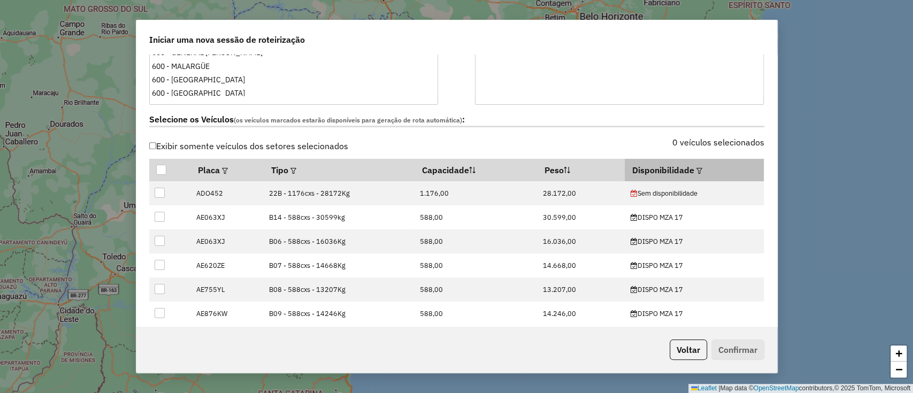
click at [697, 169] on em at bounding box center [700, 171] width 6 height 6
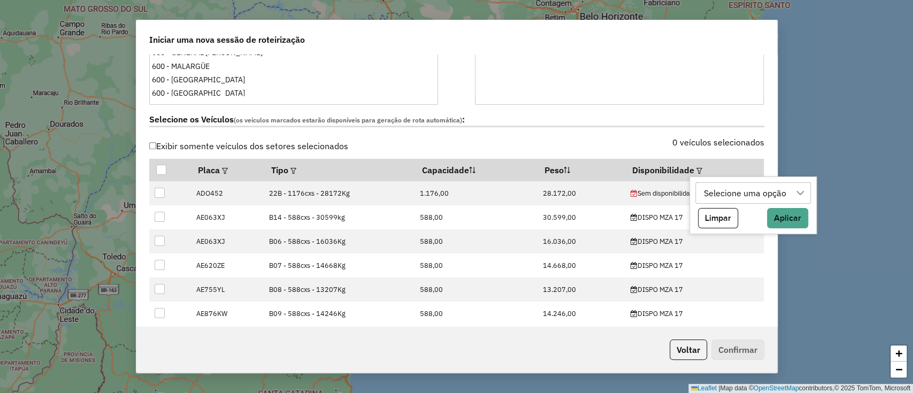
click at [721, 199] on div "Selecione uma opção" at bounding box center [745, 193] width 90 height 20
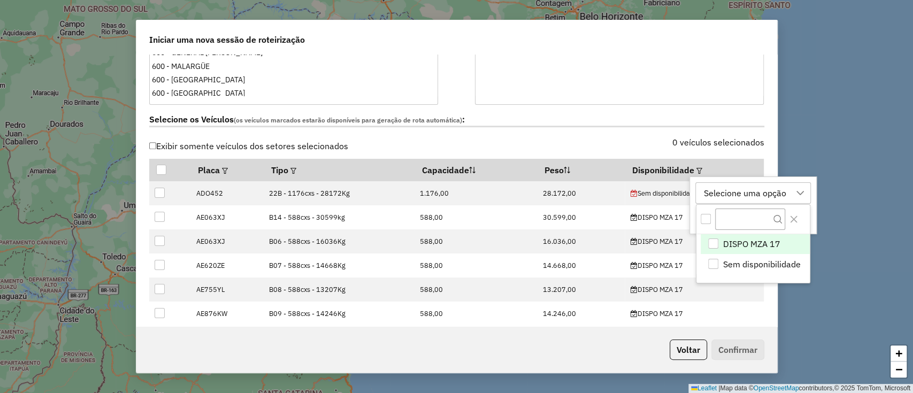
scroll to position [8, 48]
click at [748, 241] on span "DISPO MZA 17" at bounding box center [751, 244] width 57 height 13
click at [744, 192] on div "DISPO MZA 17" at bounding box center [732, 193] width 65 height 20
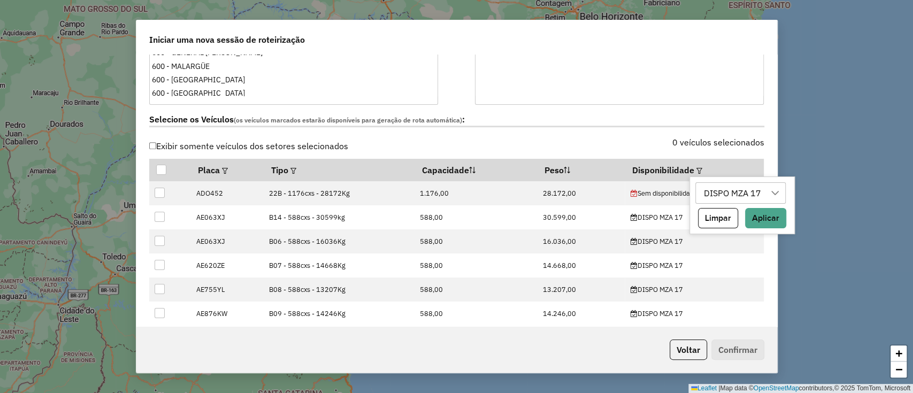
click at [771, 201] on div at bounding box center [775, 193] width 20 height 20
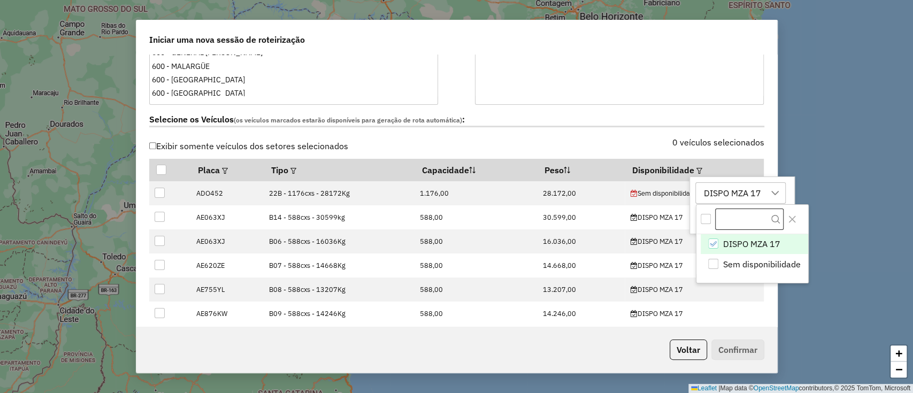
click at [771, 210] on input "text" at bounding box center [749, 219] width 68 height 21
click at [745, 197] on div "DISPO MZA 17" at bounding box center [732, 193] width 65 height 20
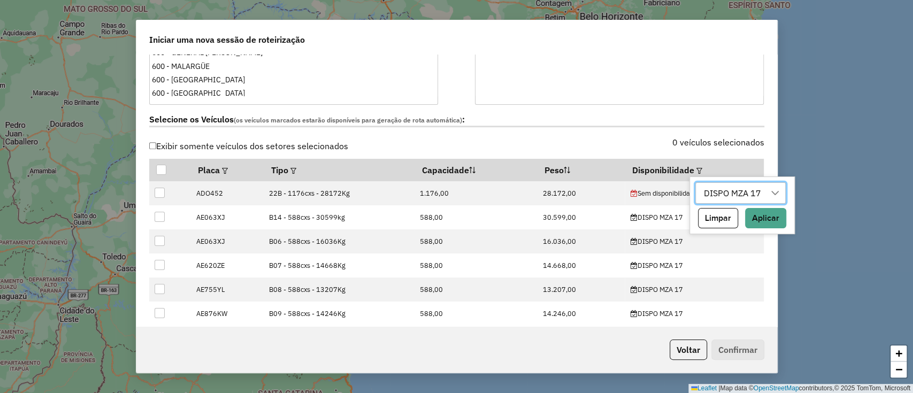
click at [770, 207] on div "DISPO MZA 17 Limpar Aplicar" at bounding box center [742, 206] width 105 height 58
click at [770, 213] on button "Aplicar" at bounding box center [765, 218] width 41 height 20
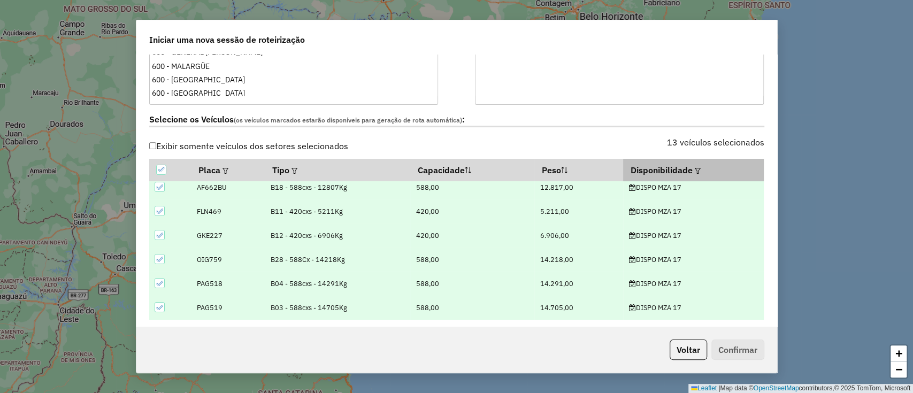
scroll to position [175, 0]
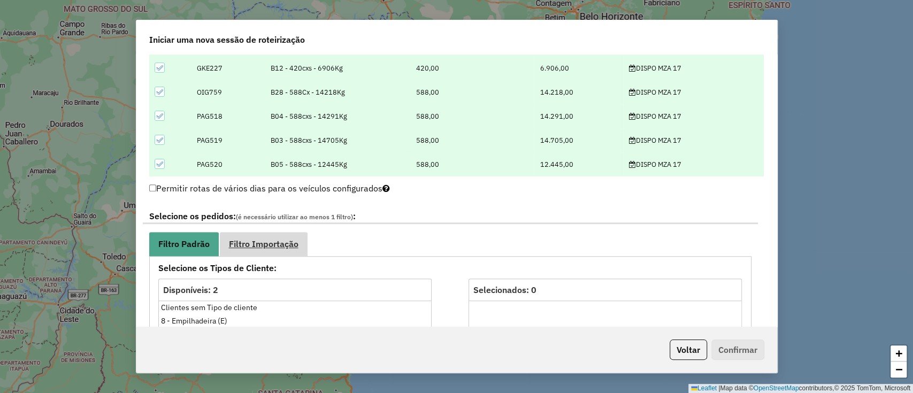
click at [248, 248] on span "Filtro Importação" at bounding box center [264, 244] width 70 height 9
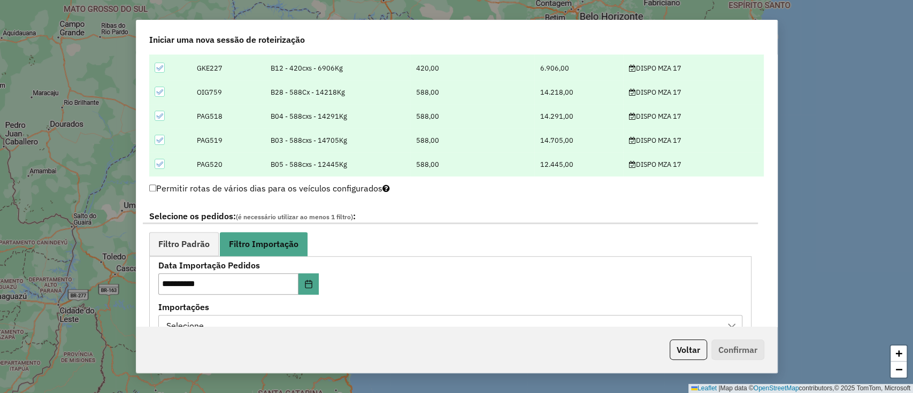
scroll to position [642, 0]
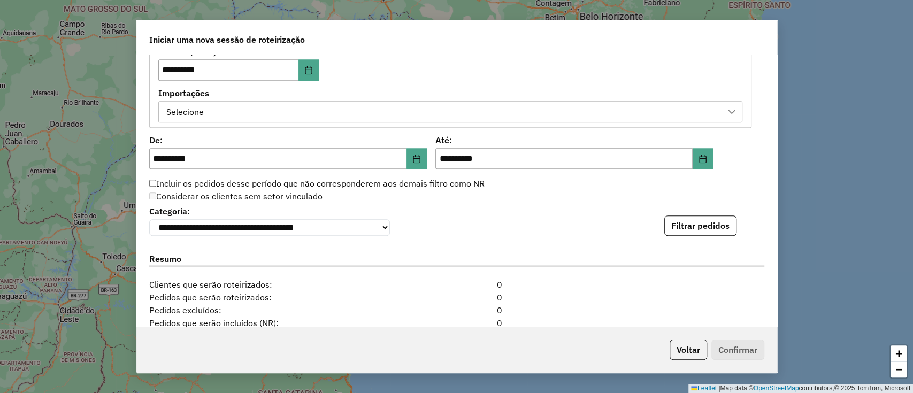
click at [384, 110] on div "Selecione" at bounding box center [442, 112] width 559 height 20
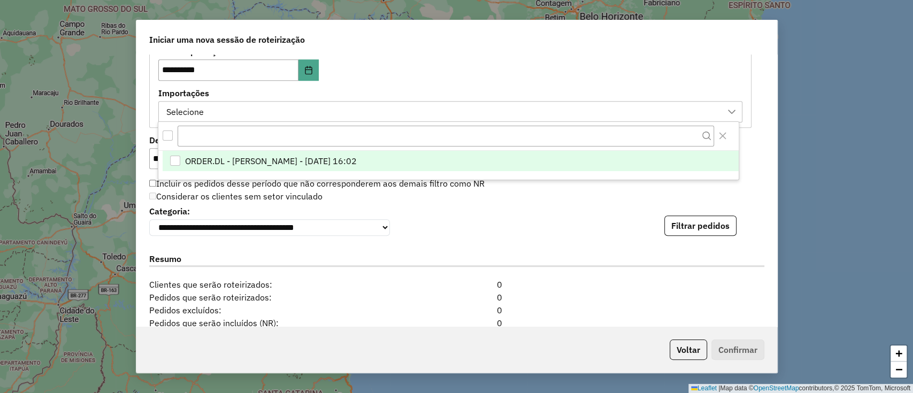
scroll to position [8, 48]
click at [357, 161] on span "ORDER.DL - [PERSON_NAME] - [DATE] 16:02" at bounding box center [271, 161] width 172 height 13
click at [463, 80] on div "**********" at bounding box center [450, 85] width 584 height 74
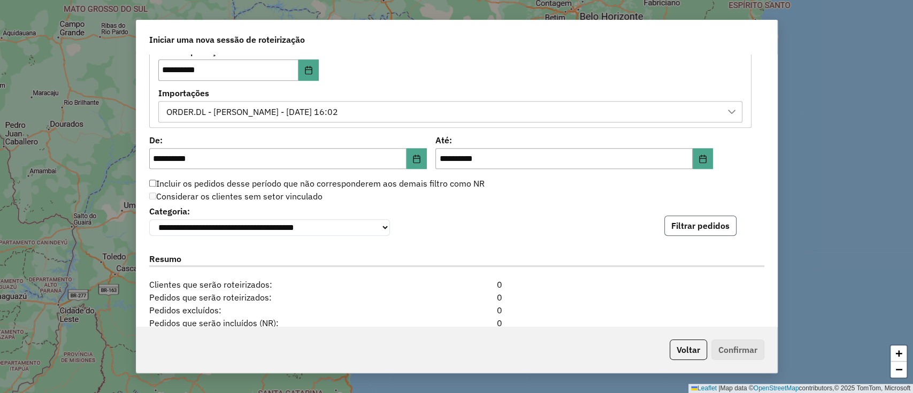
click at [696, 219] on button "Filtrar pedidos" at bounding box center [701, 226] width 72 height 20
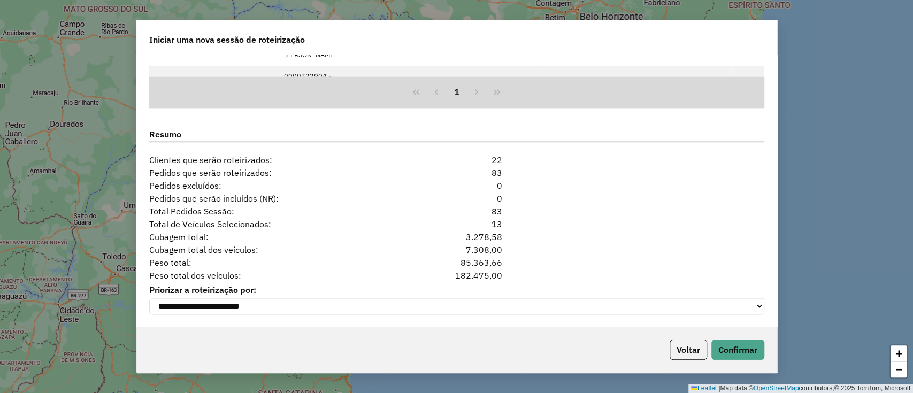
scroll to position [992, 0]
click at [743, 346] on button "Confirmar" at bounding box center [738, 350] width 53 height 20
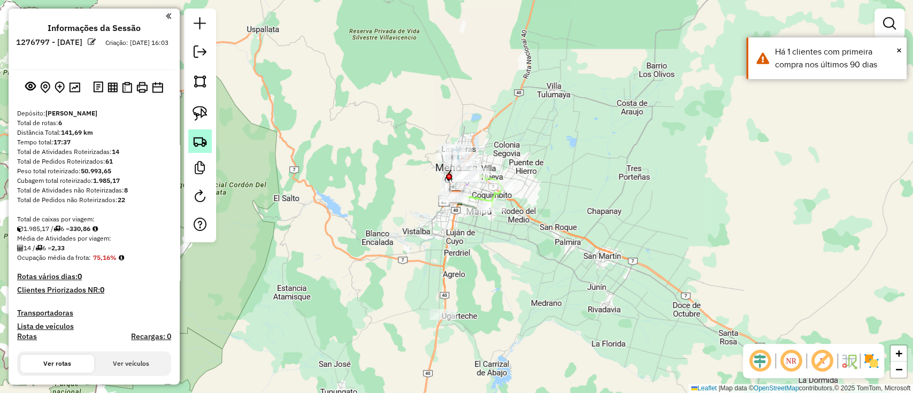
click at [201, 151] on link at bounding box center [200, 142] width 24 height 24
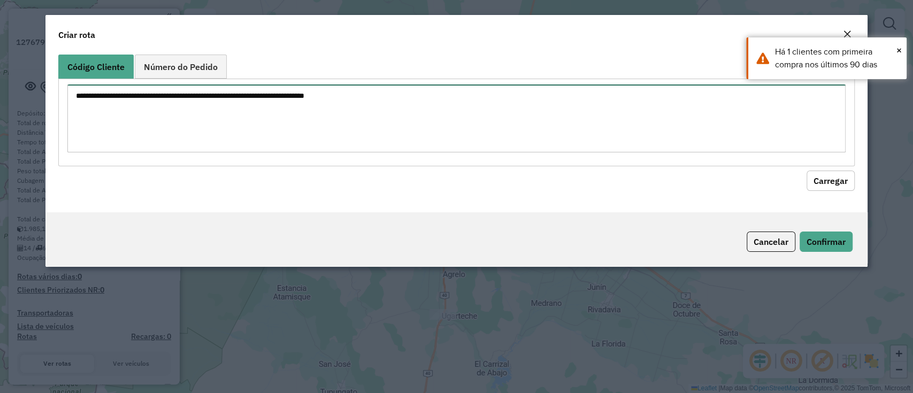
click at [300, 118] on textarea at bounding box center [456, 119] width 778 height 68
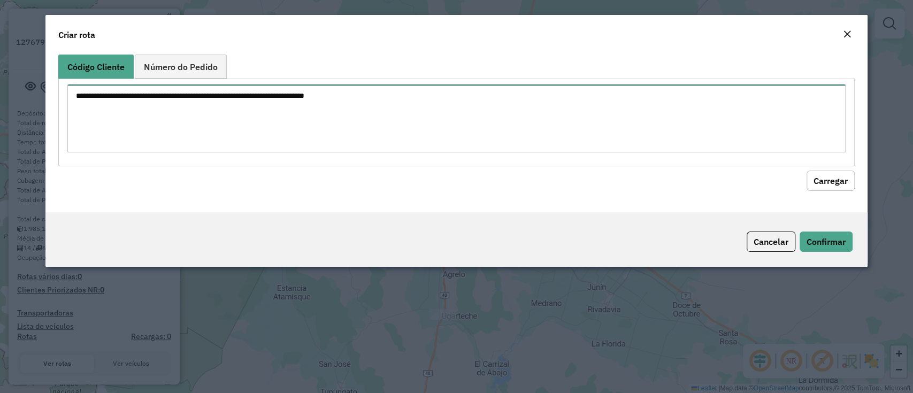
paste textarea "**********"
click at [93, 94] on textarea "**********" at bounding box center [456, 119] width 778 height 68
click at [126, 94] on textarea "**********" at bounding box center [456, 119] width 778 height 68
click at [126, 109] on textarea "**********" at bounding box center [456, 119] width 778 height 68
click at [123, 115] on textarea "**********" at bounding box center [456, 119] width 778 height 68
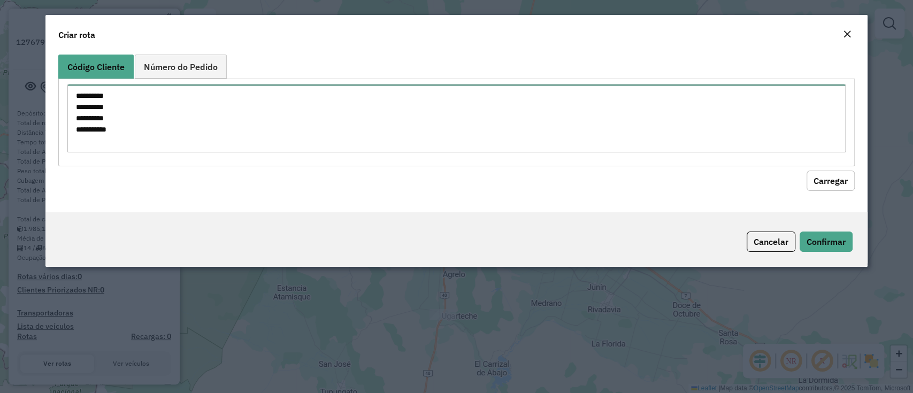
click at [216, 118] on textarea "**********" at bounding box center [456, 119] width 778 height 68
click at [214, 120] on textarea "**********" at bounding box center [456, 119] width 778 height 68
click at [211, 123] on textarea "**********" at bounding box center [456, 119] width 778 height 68
click at [181, 127] on textarea "**********" at bounding box center [456, 119] width 778 height 68
type textarea "**********"
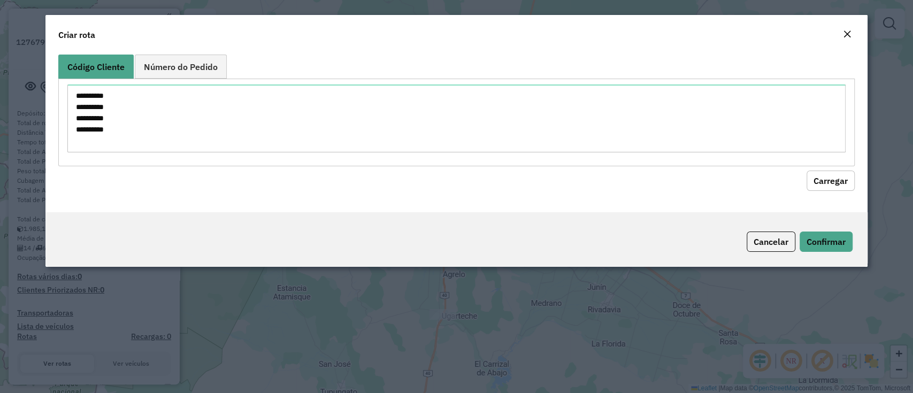
click at [847, 178] on button "Carregar" at bounding box center [831, 181] width 48 height 20
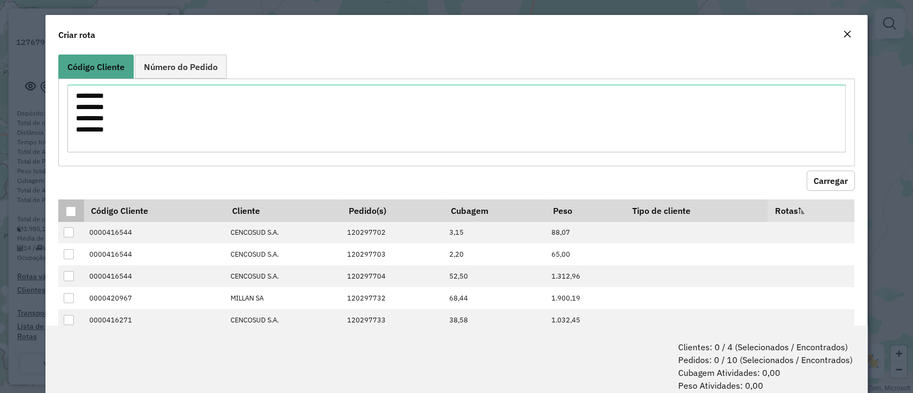
click at [73, 208] on div at bounding box center [71, 212] width 10 height 10
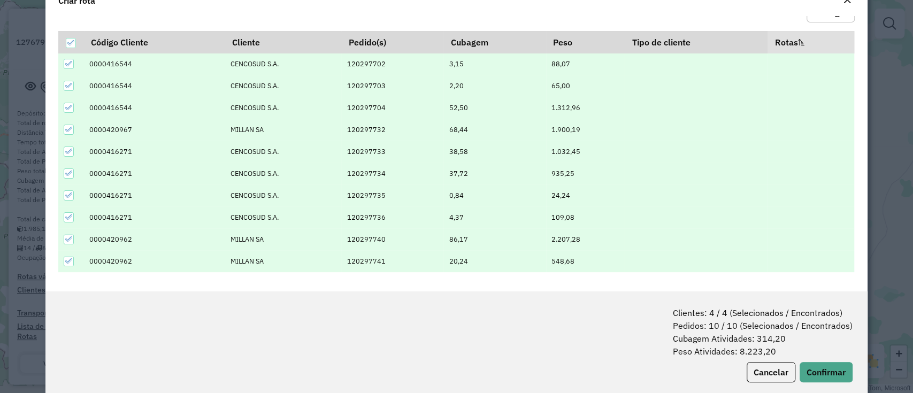
scroll to position [53, 0]
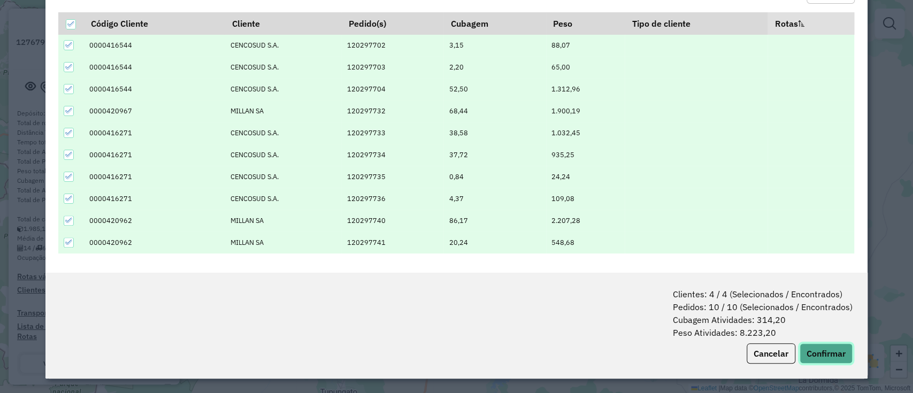
click at [825, 354] on button "Confirmar" at bounding box center [826, 354] width 53 height 20
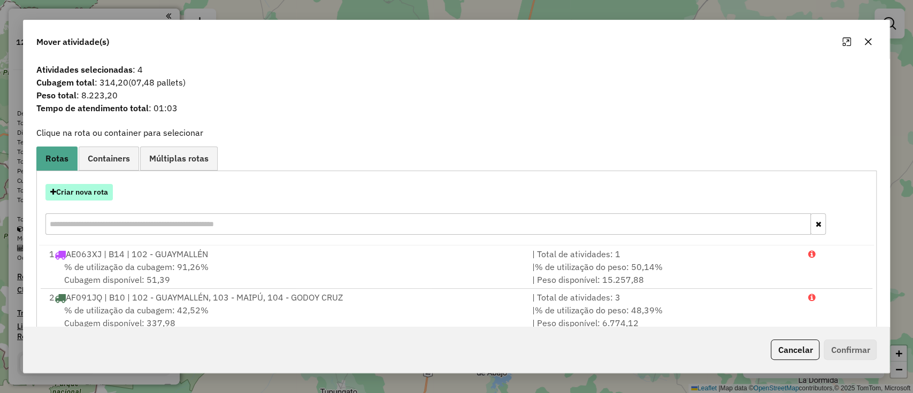
click at [87, 193] on button "Criar nova rota" at bounding box center [78, 192] width 67 height 17
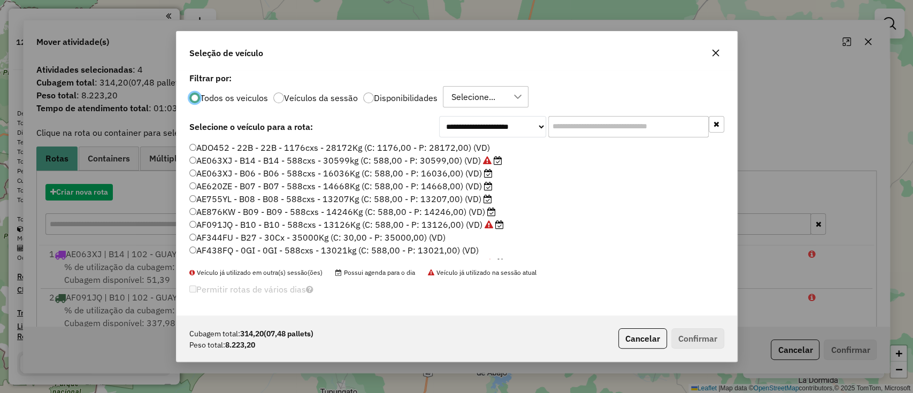
scroll to position [5, 3]
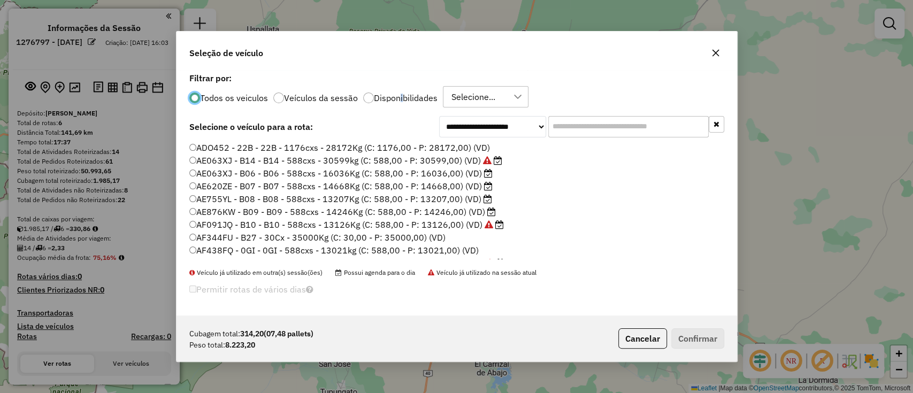
click at [399, 96] on label "Disponibilidades" at bounding box center [406, 98] width 64 height 9
click at [559, 125] on input "text" at bounding box center [629, 126] width 161 height 21
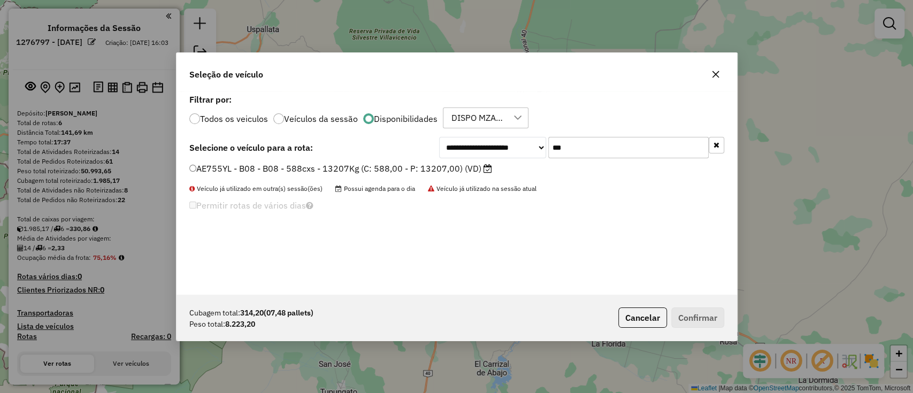
type input "***"
click at [449, 167] on label "AE755YL - B08 - B08 - 588cxs - 13207Kg (C: 588,00 - P: 13207,00) (VD)" at bounding box center [340, 168] width 303 height 13
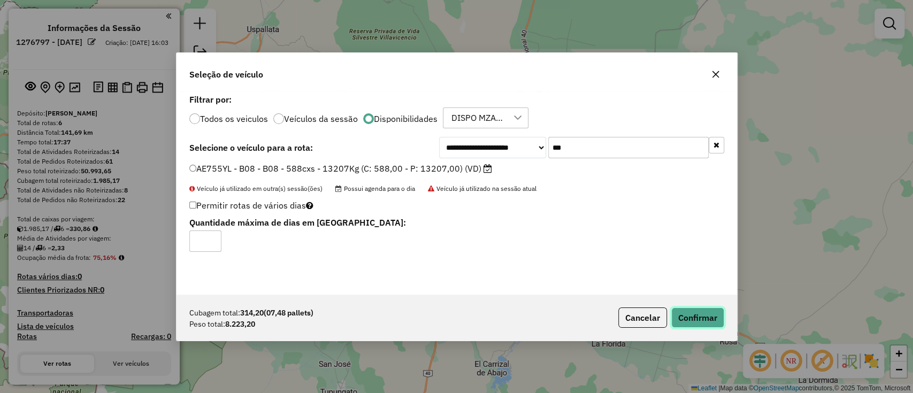
click at [686, 316] on button "Confirmar" at bounding box center [698, 318] width 53 height 20
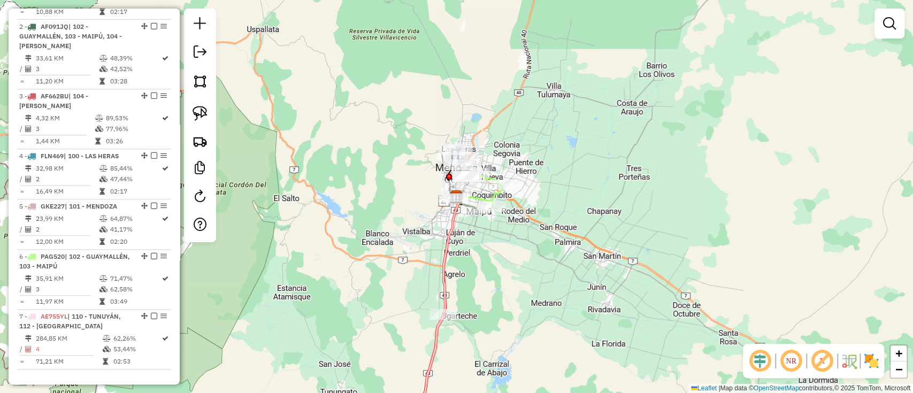
scroll to position [661, 0]
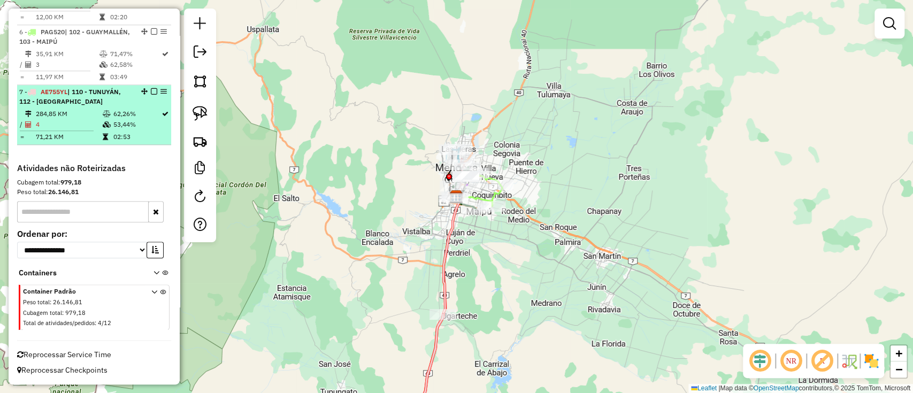
click at [120, 139] on td "02:53" at bounding box center [137, 137] width 48 height 11
select select "**********"
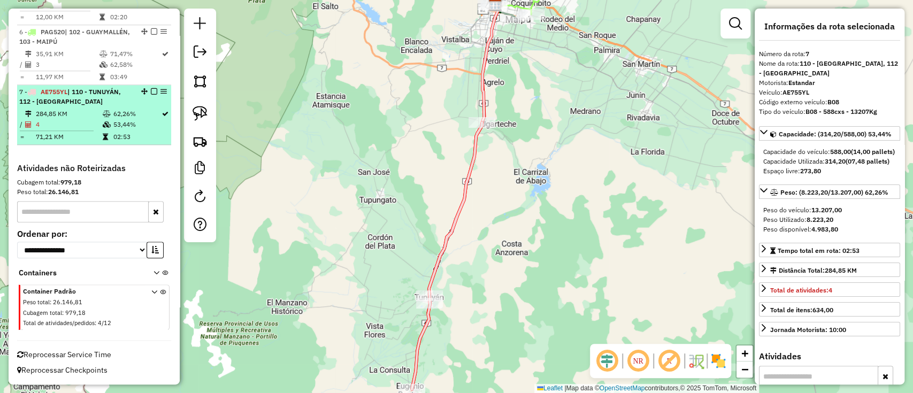
drag, startPoint x: 165, startPoint y: 92, endPoint x: 111, endPoint y: 116, distance: 59.0
drag, startPoint x: 111, startPoint y: 116, endPoint x: 102, endPoint y: 118, distance: 9.3
click at [83, 130] on td "4" at bounding box center [68, 124] width 67 height 11
drag, startPoint x: 158, startPoint y: 88, endPoint x: 100, endPoint y: 131, distance: 73.1
click at [100, 131] on td at bounding box center [60, 131] width 83 height 2
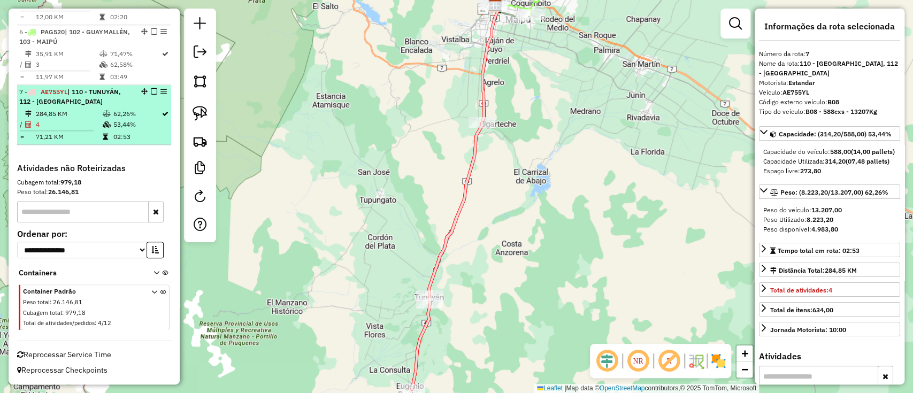
drag, startPoint x: 170, startPoint y: 83, endPoint x: 158, endPoint y: 88, distance: 12.7
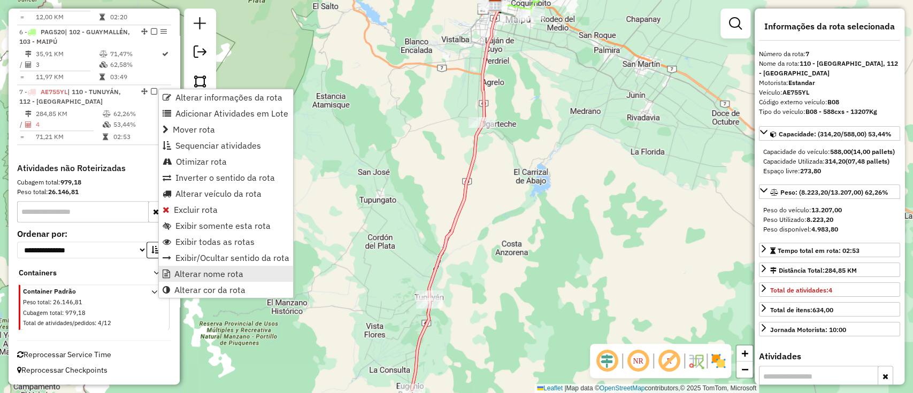
click at [189, 275] on span "Alterar nome rota" at bounding box center [208, 274] width 69 height 9
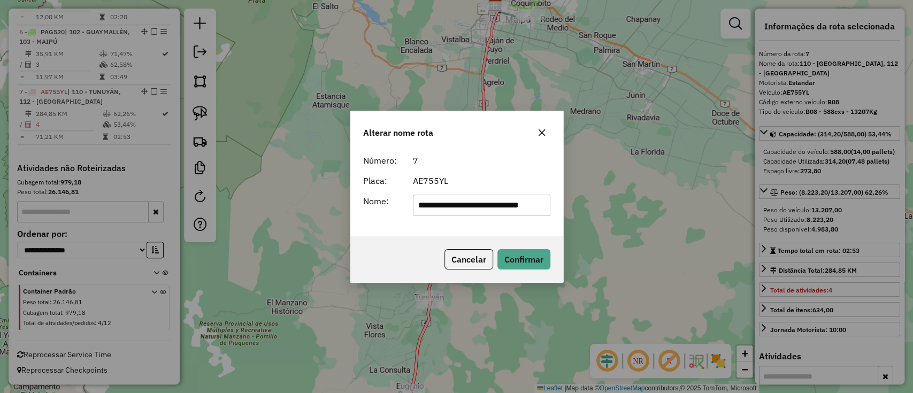
scroll to position [0, 0]
drag, startPoint x: 545, startPoint y: 205, endPoint x: 110, endPoint y: 237, distance: 436.2
click at [110, 237] on div "**********" at bounding box center [456, 196] width 913 height 393
type input "***"
click at [505, 255] on button "Confirmar" at bounding box center [524, 259] width 53 height 20
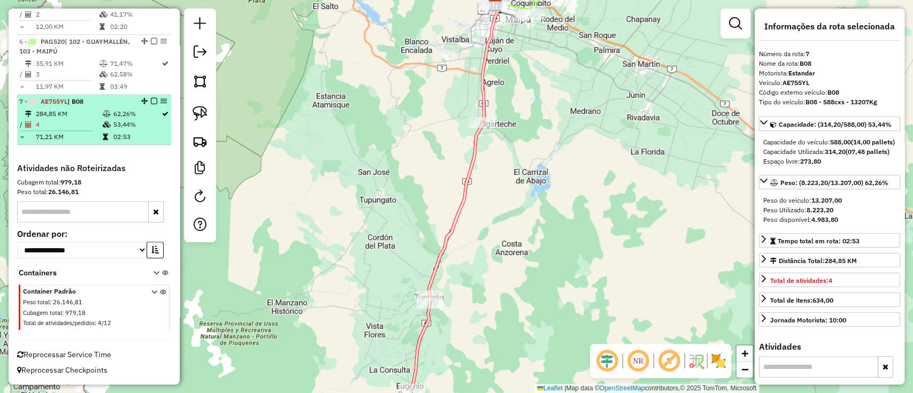
click at [154, 101] on em at bounding box center [154, 101] width 6 height 6
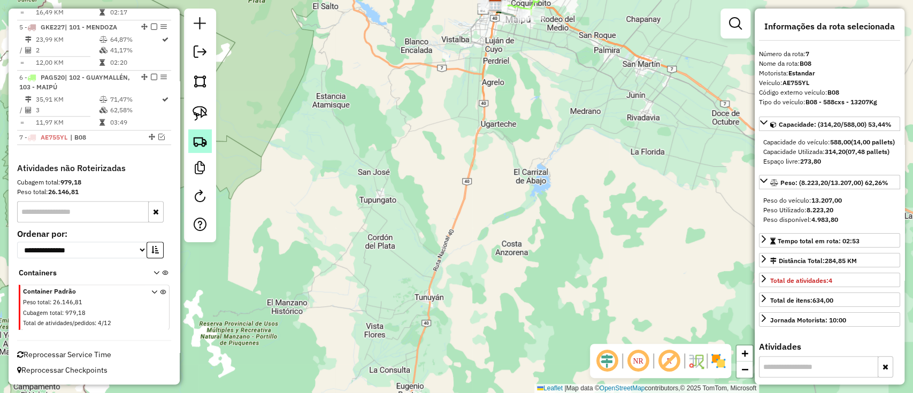
click at [200, 142] on img at bounding box center [200, 141] width 15 height 15
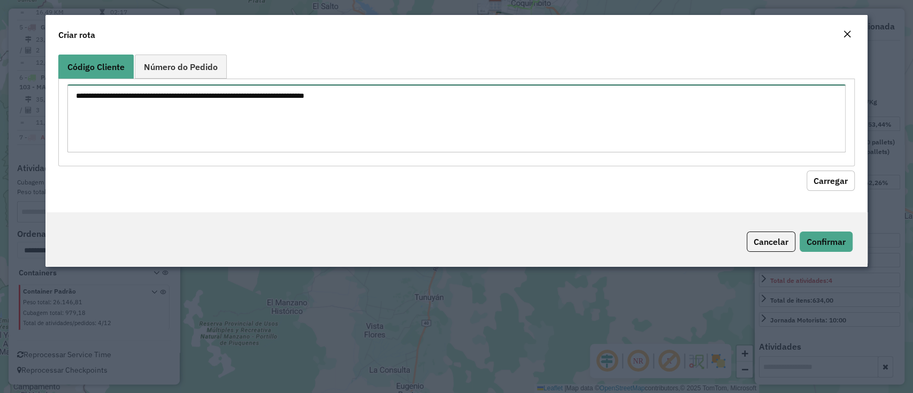
click at [355, 125] on textarea at bounding box center [456, 119] width 778 height 68
paste textarea "**********"
type textarea "**********"
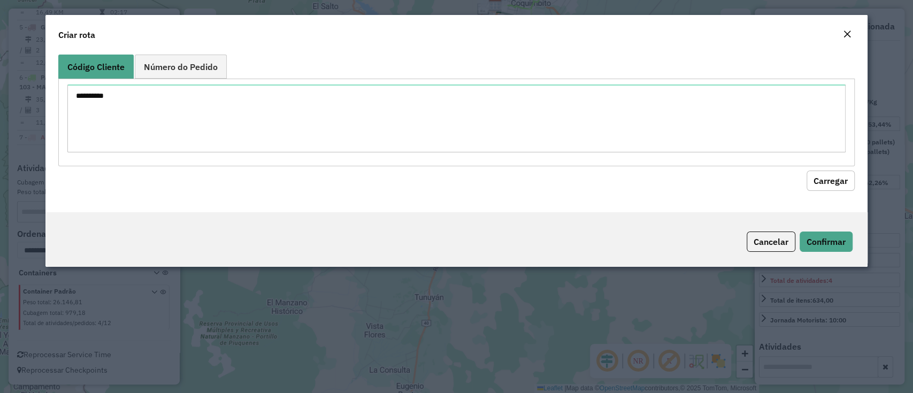
click at [821, 187] on button "Carregar" at bounding box center [831, 181] width 48 height 20
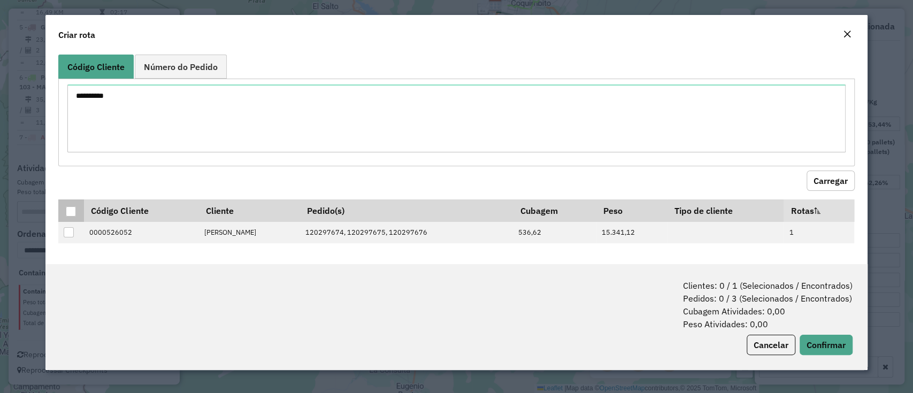
click at [70, 209] on div at bounding box center [71, 212] width 10 height 10
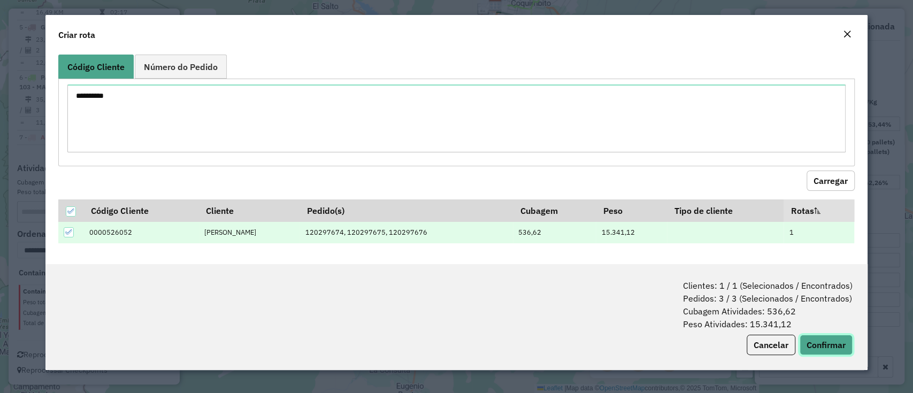
click at [833, 345] on button "Confirmar" at bounding box center [826, 345] width 53 height 20
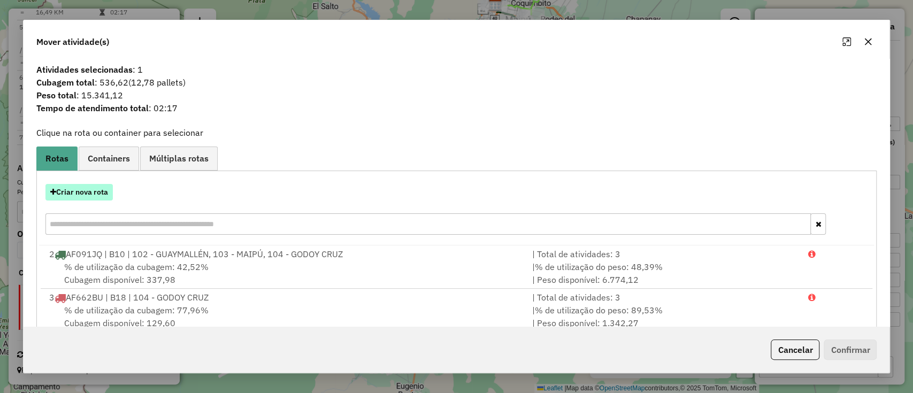
click at [100, 194] on button "Criar nova rota" at bounding box center [78, 192] width 67 height 17
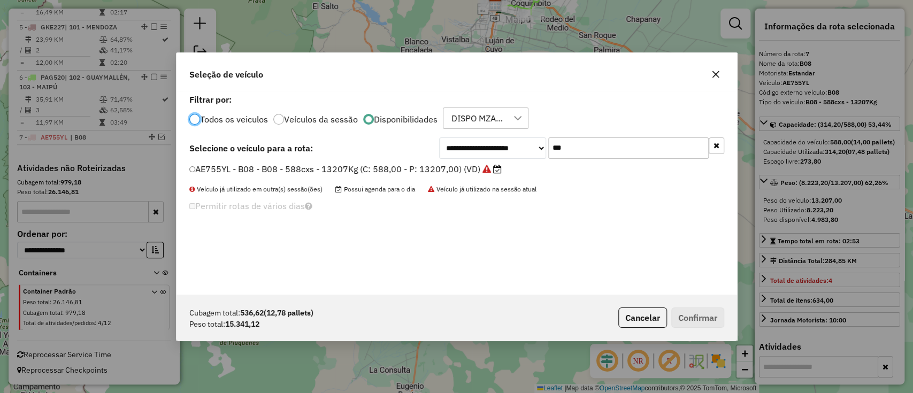
scroll to position [5, 3]
click at [575, 149] on input "***" at bounding box center [629, 147] width 161 height 21
type input "***"
click at [482, 165] on label "AF662BU - B18 - B18 - 588cxs - 12807Kg (C: 588,00 - P: 12817,00) (VD)" at bounding box center [347, 168] width 316 height 13
click at [426, 167] on label "AF662BU - B18 - B18 - 588cxs - 12807Kg (C: 588,00 - P: 12817,00) (VD)" at bounding box center [347, 168] width 316 height 13
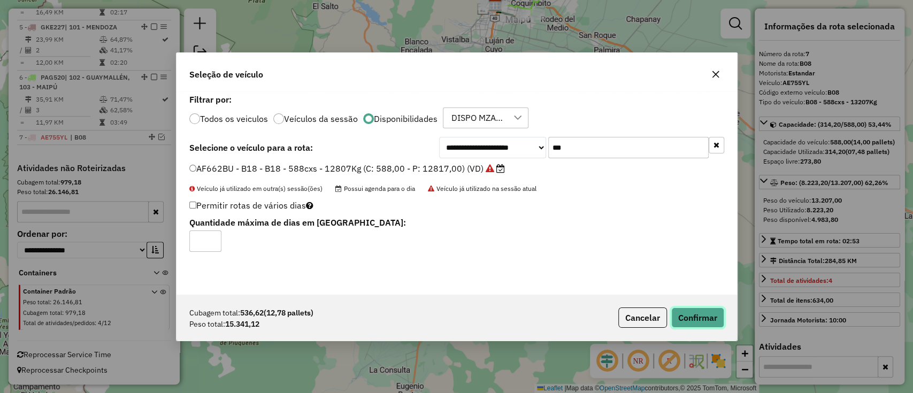
click at [705, 323] on button "Confirmar" at bounding box center [698, 318] width 53 height 20
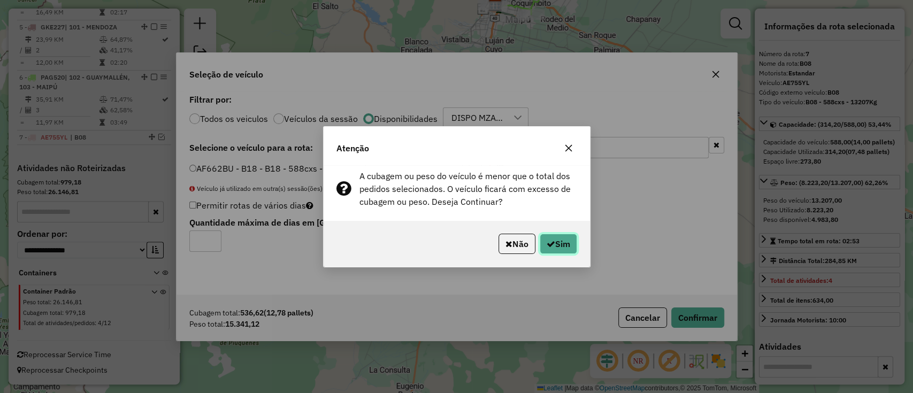
click at [570, 242] on button "Sim" at bounding box center [558, 244] width 37 height 20
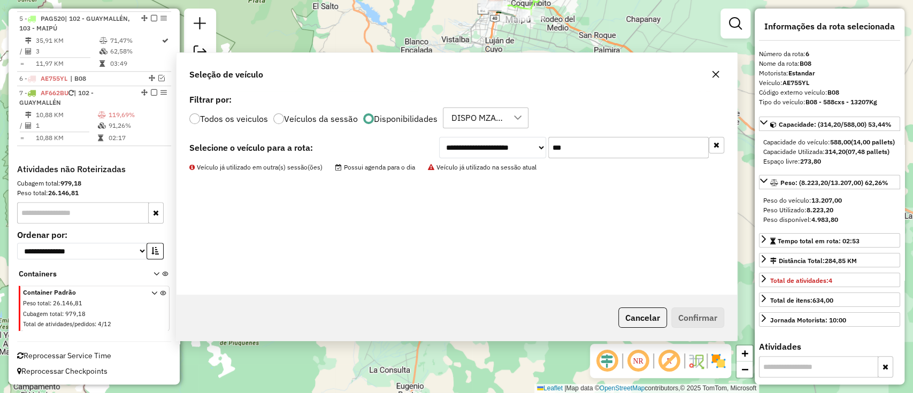
scroll to position [616, 0]
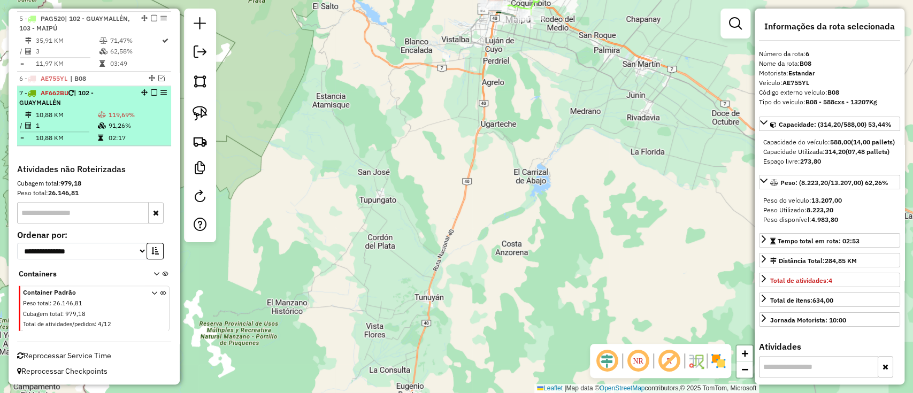
click at [130, 131] on table "10,88 KM 119,69% / 1 91,26% = 10,88 KM 02:17" at bounding box center [94, 127] width 150 height 34
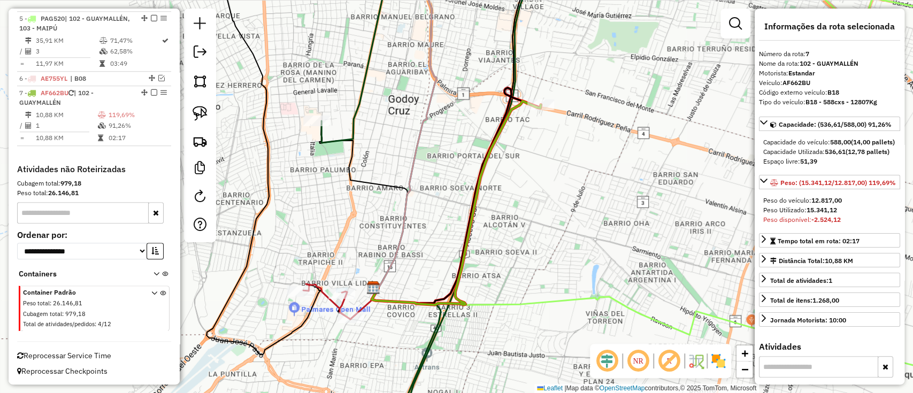
click at [548, 305] on icon at bounding box center [659, 360] width 575 height 146
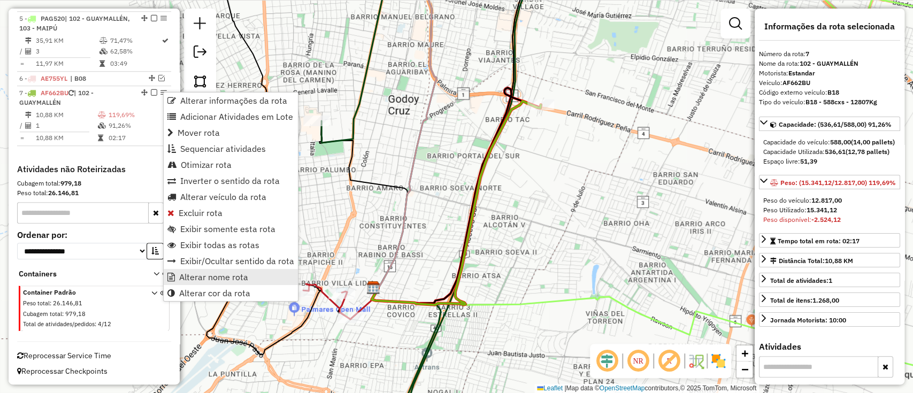
click at [224, 274] on span "Alterar nome rota" at bounding box center [213, 277] width 69 height 9
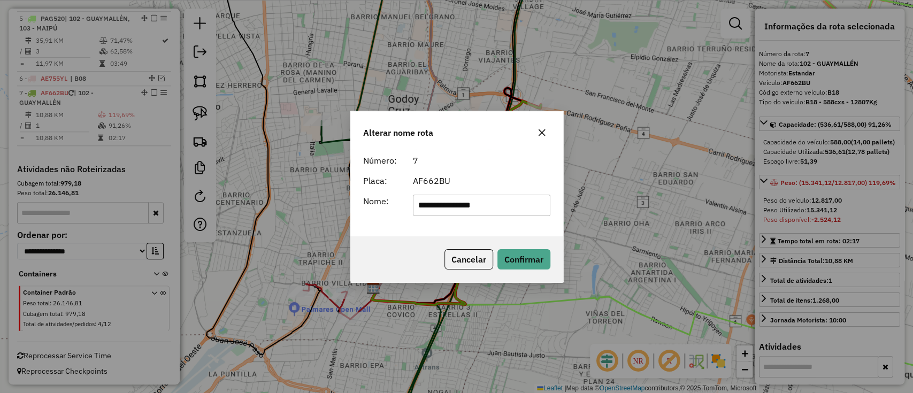
drag, startPoint x: 471, startPoint y: 208, endPoint x: 222, endPoint y: 199, distance: 249.5
click at [222, 199] on div "**********" at bounding box center [456, 196] width 913 height 393
type input "***"
click at [519, 265] on button "Confirmar" at bounding box center [524, 259] width 53 height 20
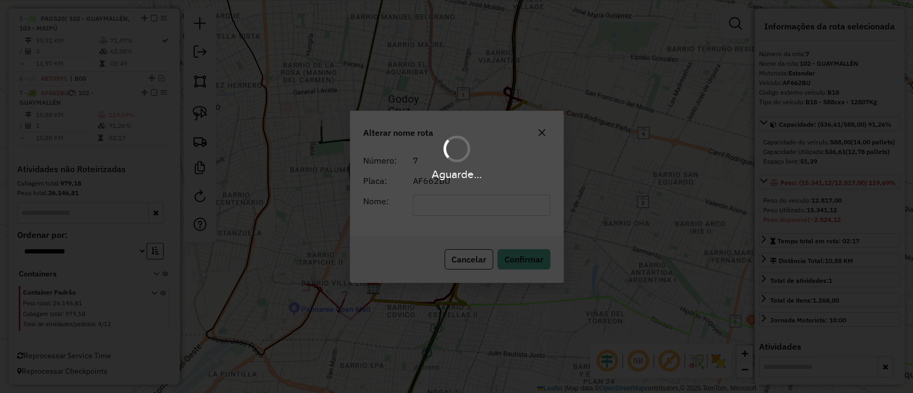
scroll to position [606, 0]
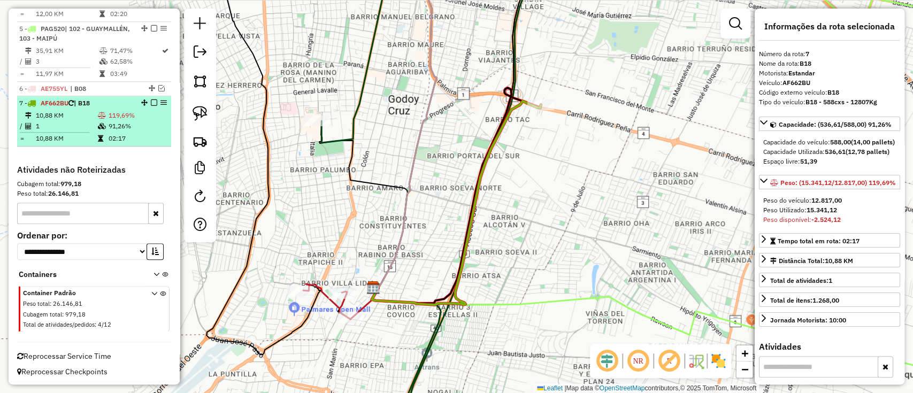
click at [151, 101] on em at bounding box center [154, 103] width 6 height 6
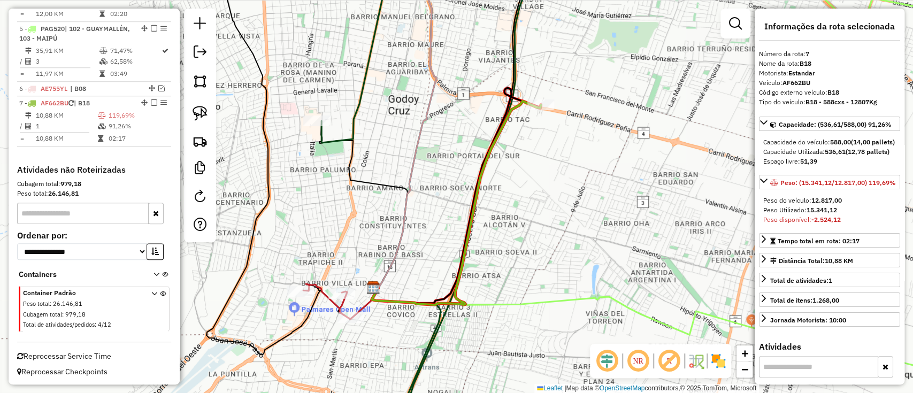
scroll to position [570, 0]
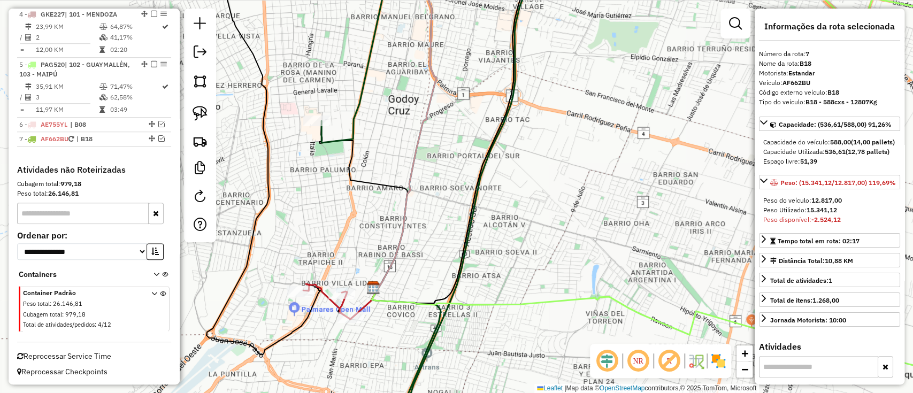
click at [473, 346] on div "Janela de atendimento Grade de atendimento Capacidade Transportadoras Veículos …" at bounding box center [456, 196] width 913 height 393
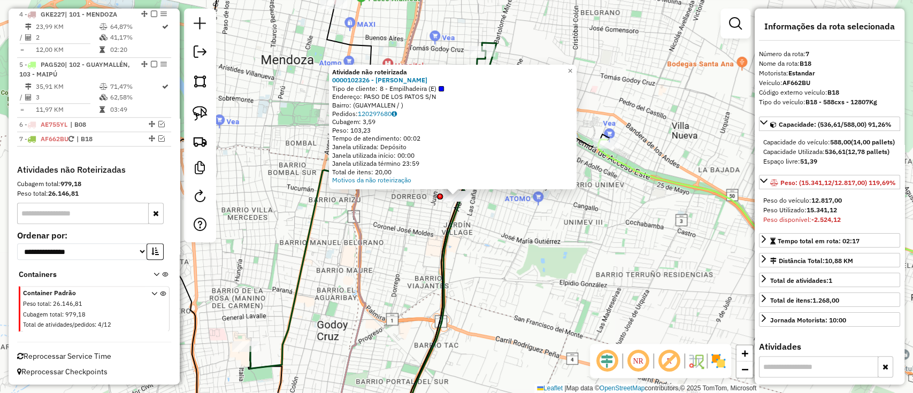
click at [484, 233] on div "Atividade não roteirizada 0000102326 - DORINKA SRL Tipo de cliente: 8 - Empilha…" at bounding box center [456, 196] width 913 height 393
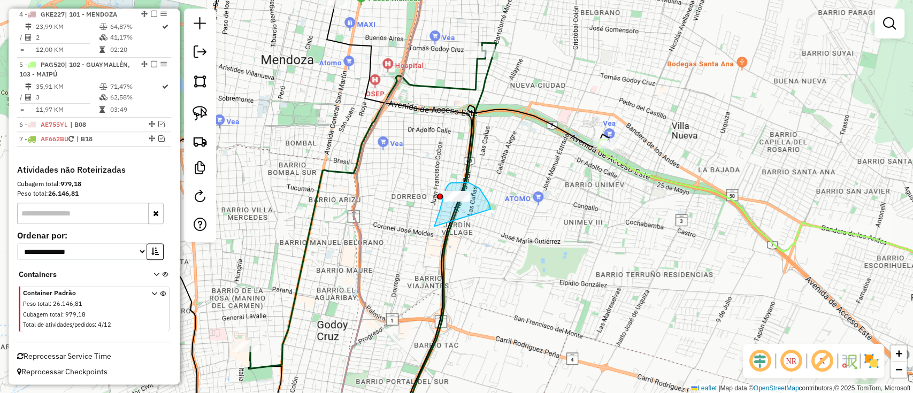
drag, startPoint x: 491, startPoint y: 209, endPoint x: 448, endPoint y: 238, distance: 51.6
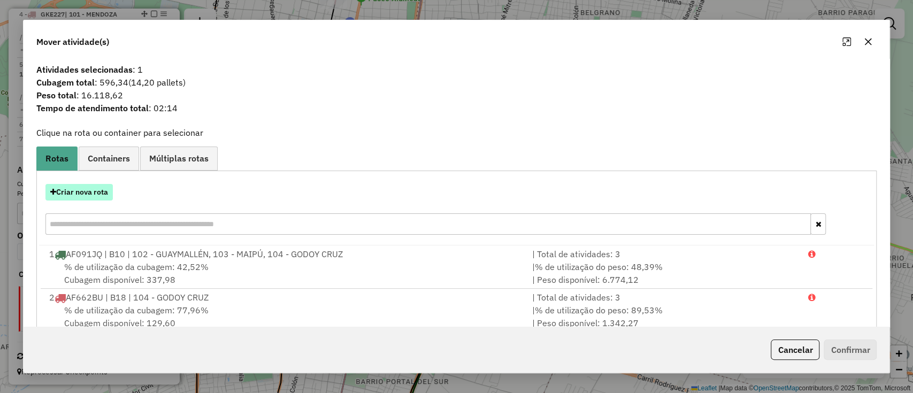
click at [95, 189] on button "Criar nova rota" at bounding box center [78, 192] width 67 height 17
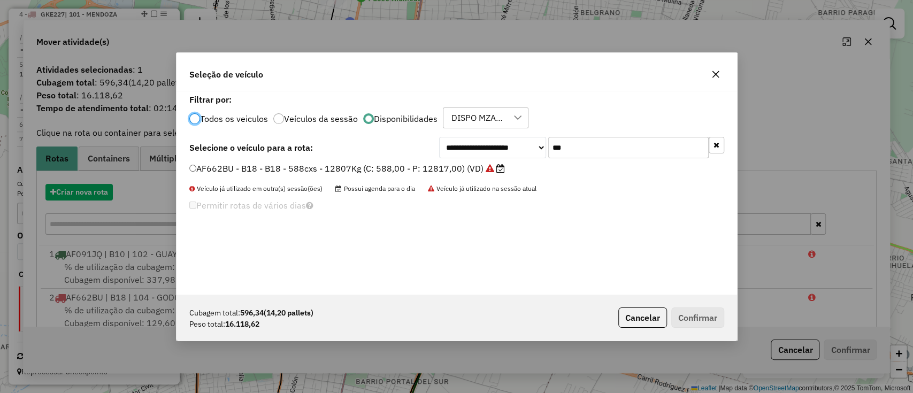
scroll to position [5, 3]
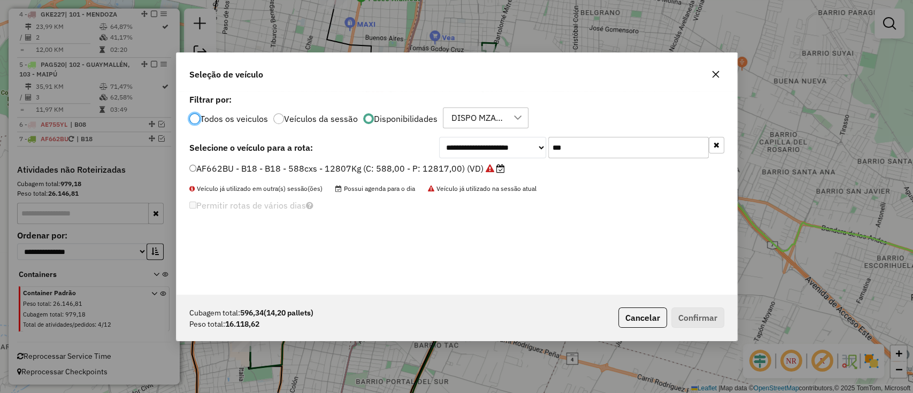
drag, startPoint x: 583, startPoint y: 156, endPoint x: 479, endPoint y: 143, distance: 105.1
click at [479, 143] on div "**********" at bounding box center [581, 147] width 285 height 21
type input "*"
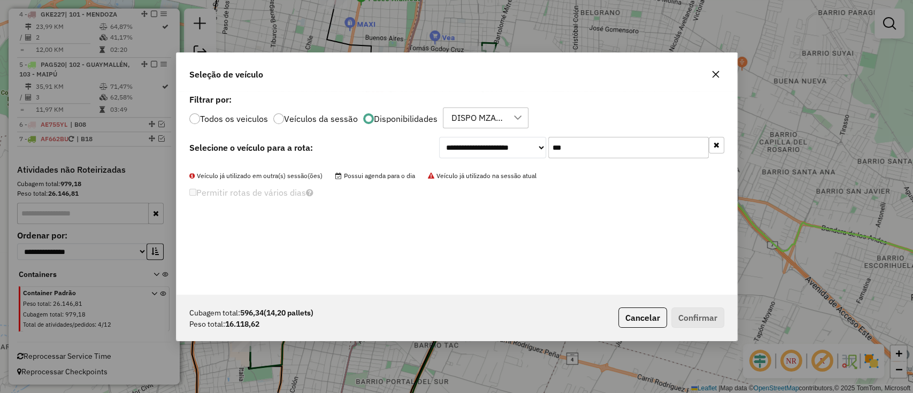
type input "***"
click at [257, 121] on label "Todos os veiculos" at bounding box center [234, 119] width 68 height 9
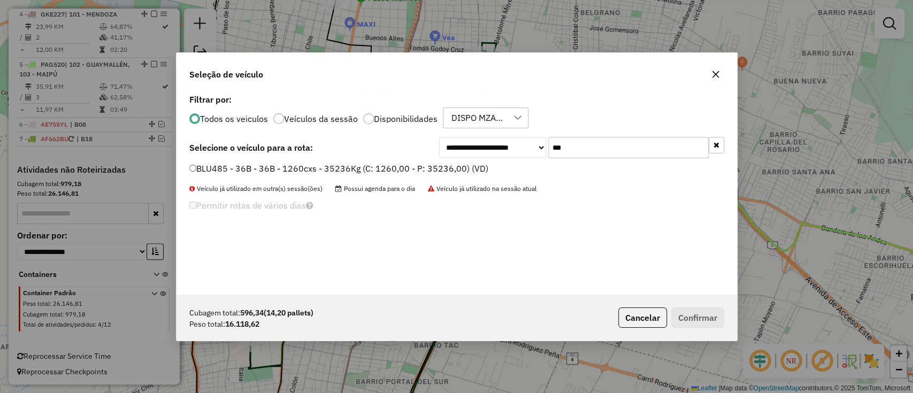
click at [308, 178] on div "BLU485 - 36B - 36B - 1260cxs - 35236Kg (C: 1260,00 - P: 35236,00) (VD)" at bounding box center [457, 173] width 548 height 21
click at [404, 174] on label "BLU485 - 36B - 36B - 1260cxs - 35236Kg (C: 1260,00 - P: 35236,00) (VD)" at bounding box center [338, 168] width 299 height 13
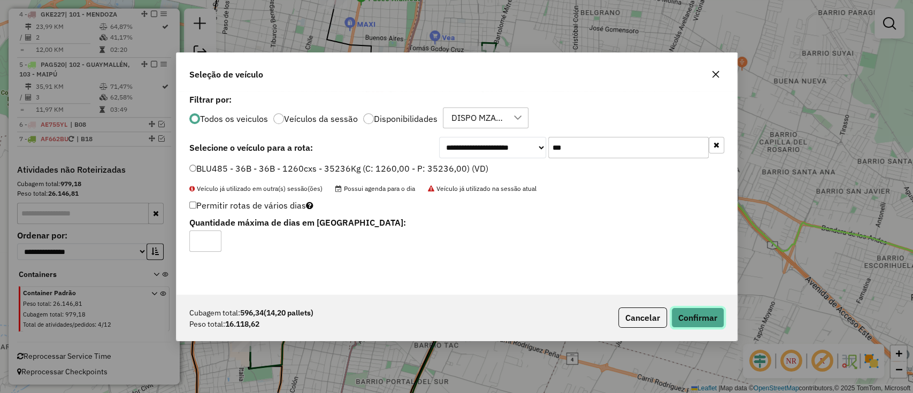
click at [706, 310] on button "Confirmar" at bounding box center [698, 318] width 53 height 20
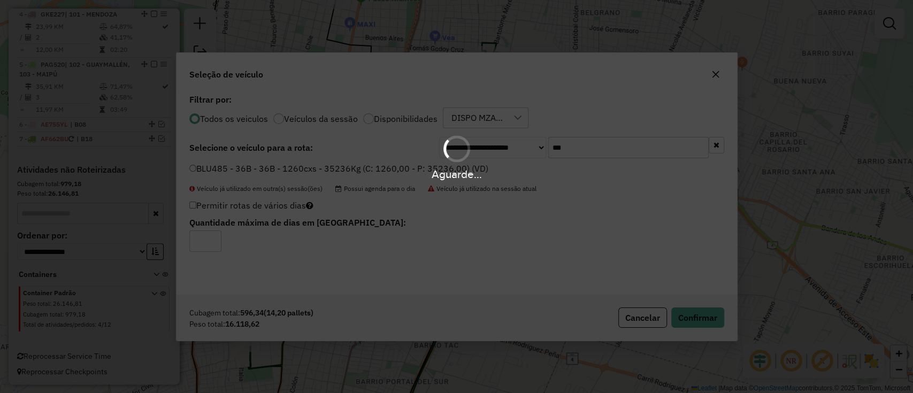
scroll to position [616, 0]
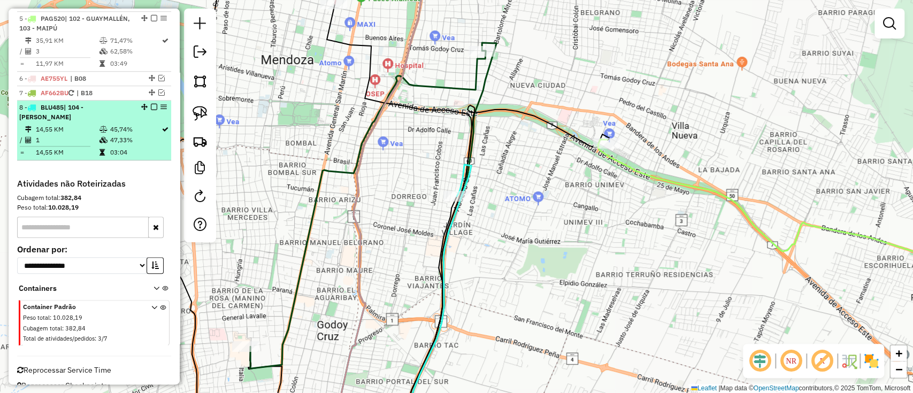
select select "**********"
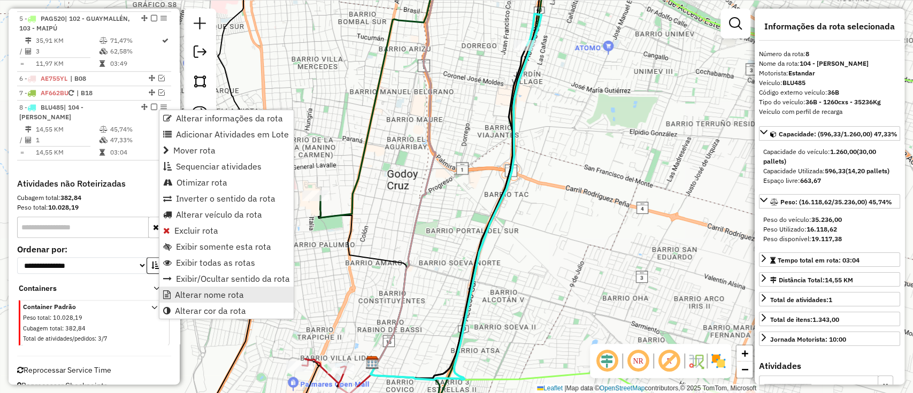
click at [227, 295] on span "Alterar nome rota" at bounding box center [209, 295] width 69 height 9
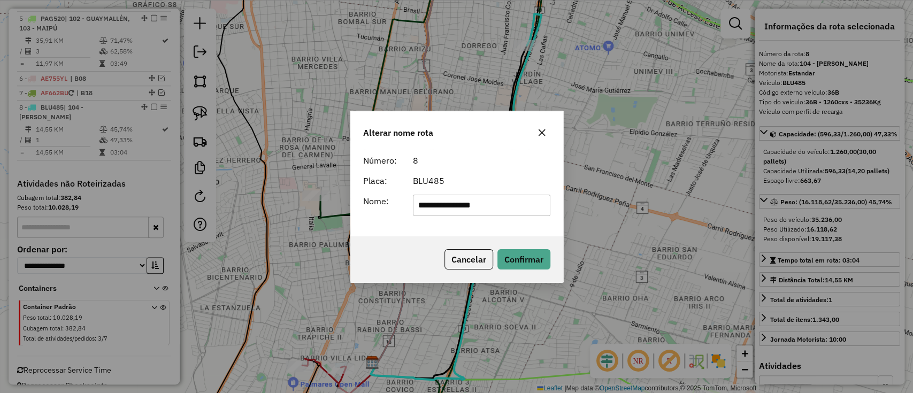
drag, startPoint x: 525, startPoint y: 202, endPoint x: 301, endPoint y: 179, distance: 225.4
click at [301, 179] on div "**********" at bounding box center [456, 196] width 913 height 393
type input "***"
drag, startPoint x: 526, startPoint y: 264, endPoint x: 437, endPoint y: 242, distance: 92.1
click at [527, 264] on button "Confirmar" at bounding box center [524, 259] width 53 height 20
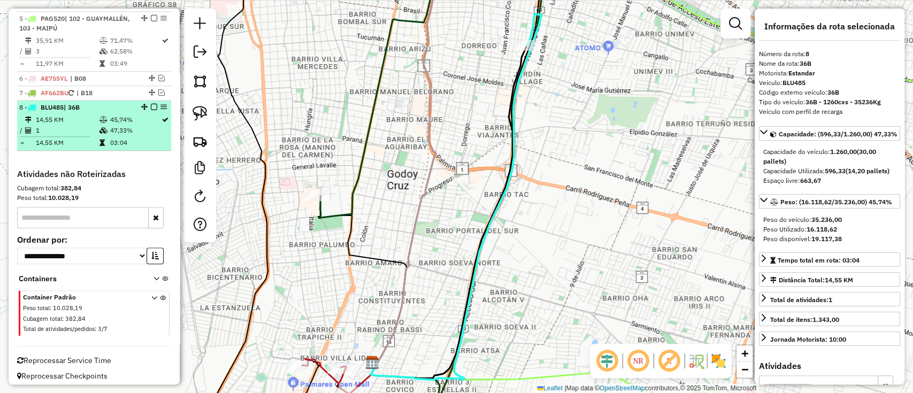
click at [153, 110] on div "8 - BLU485 | 36B" at bounding box center [94, 108] width 150 height 10
click at [153, 107] on em at bounding box center [154, 107] width 6 height 6
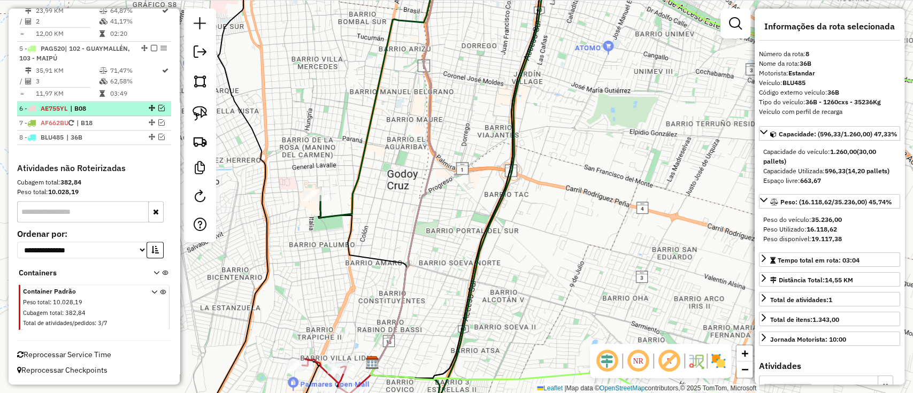
scroll to position [584, 0]
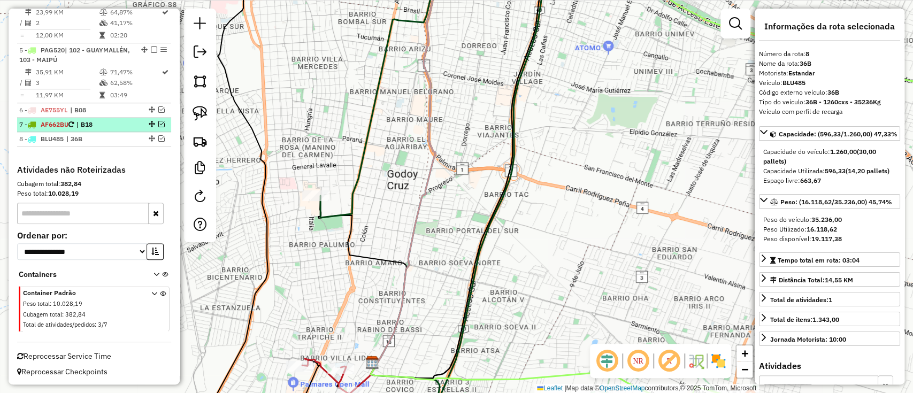
click at [158, 121] on em at bounding box center [161, 124] width 6 height 6
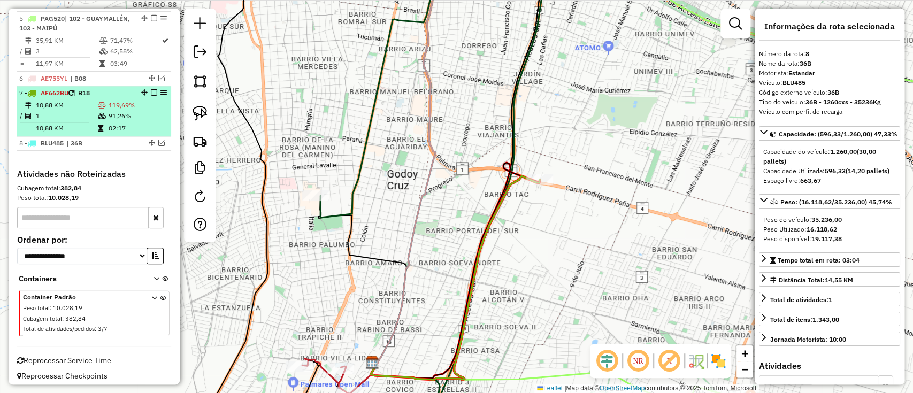
drag, startPoint x: 157, startPoint y: 90, endPoint x: 132, endPoint y: 122, distance: 40.8
click at [132, 123] on td "02:17" at bounding box center [137, 128] width 59 height 11
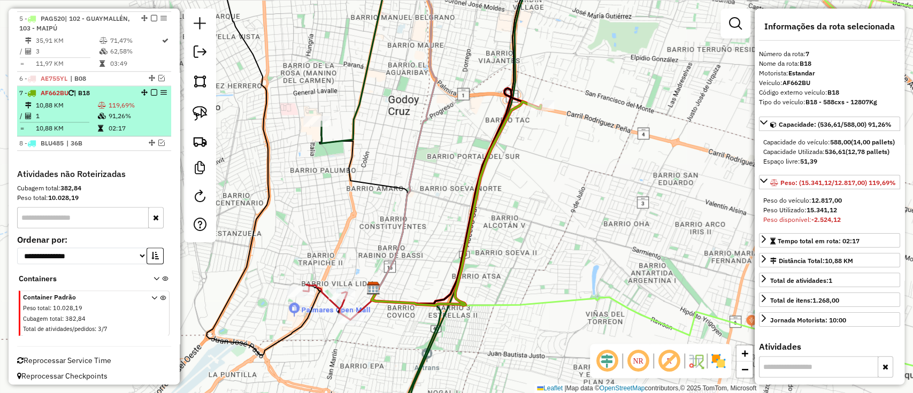
drag, startPoint x: 157, startPoint y: 90, endPoint x: 124, endPoint y: 126, distance: 48.8
click at [124, 126] on td "02:17" at bounding box center [137, 128] width 59 height 11
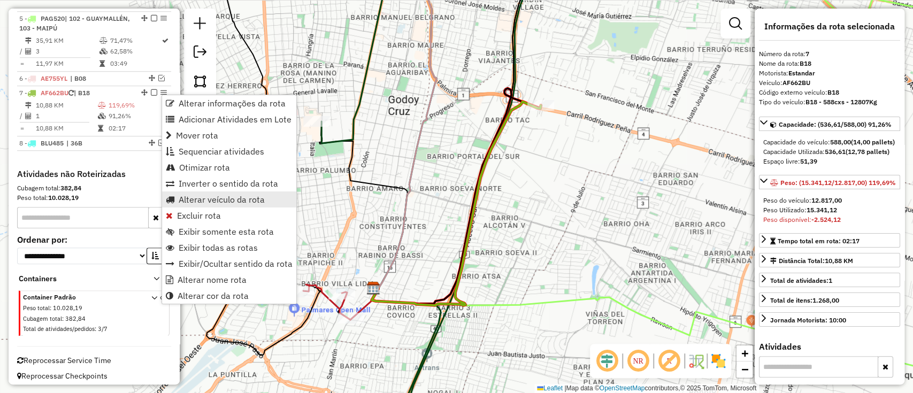
click at [201, 198] on span "Alterar veículo da rota" at bounding box center [222, 199] width 86 height 9
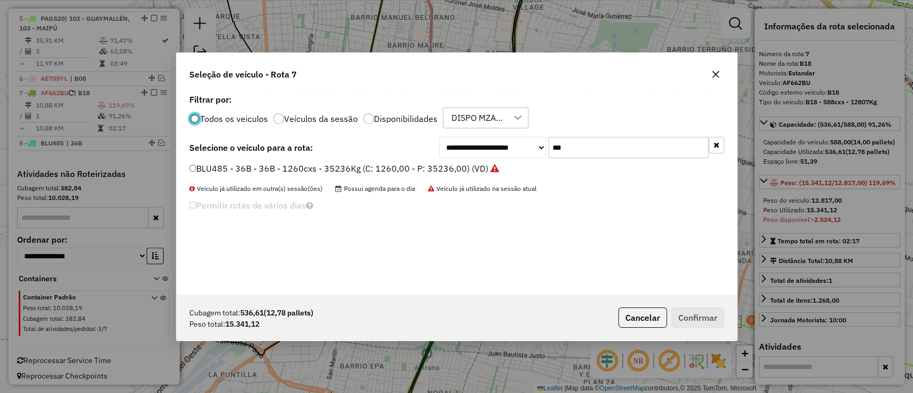
scroll to position [5, 3]
drag, startPoint x: 580, startPoint y: 143, endPoint x: 501, endPoint y: 142, distance: 78.7
click at [501, 142] on div "**********" at bounding box center [581, 147] width 285 height 21
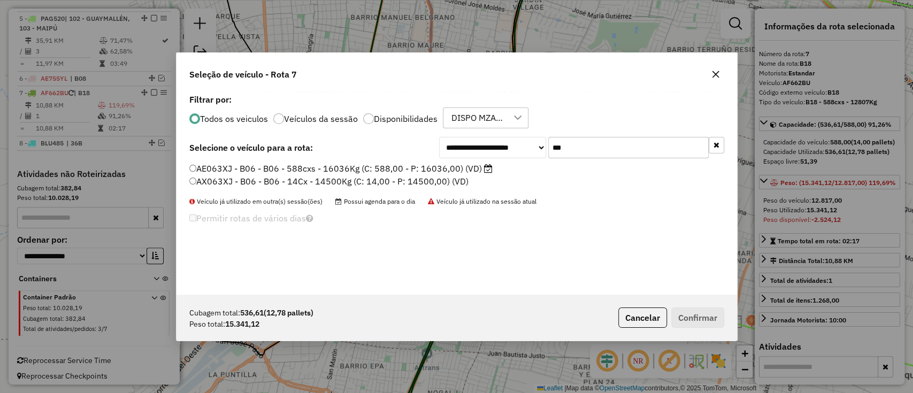
type input "***"
click at [400, 118] on label "Disponibilidades" at bounding box center [406, 119] width 64 height 9
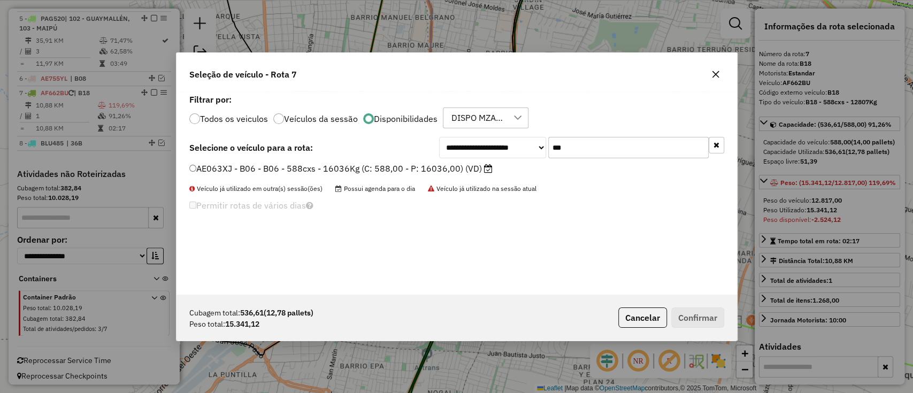
drag, startPoint x: 411, startPoint y: 166, endPoint x: 427, endPoint y: 168, distance: 16.1
click at [412, 166] on label "AE063XJ - B06 - B06 - 588cxs - 16036Kg (C: 588,00 - P: 16036,00) (VD)" at bounding box center [340, 168] width 303 height 13
click at [449, 169] on label "AE063XJ - B06 - B06 - 588cxs - 16036Kg (C: 588,00 - P: 16036,00) (VD)" at bounding box center [340, 168] width 303 height 13
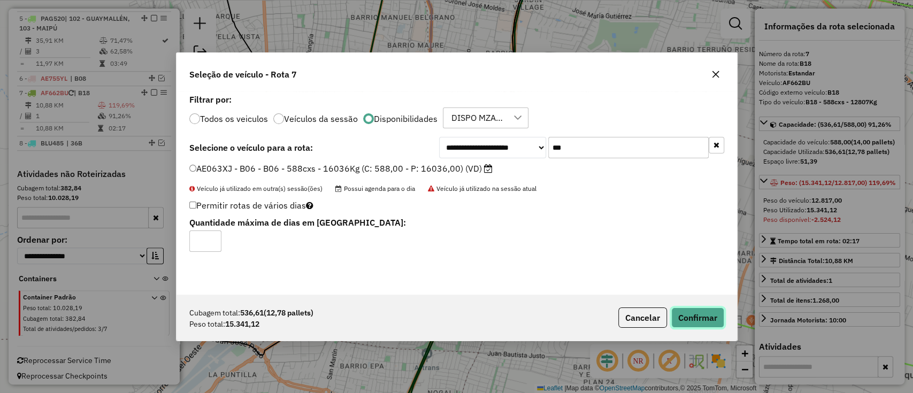
click at [700, 314] on button "Confirmar" at bounding box center [698, 318] width 53 height 20
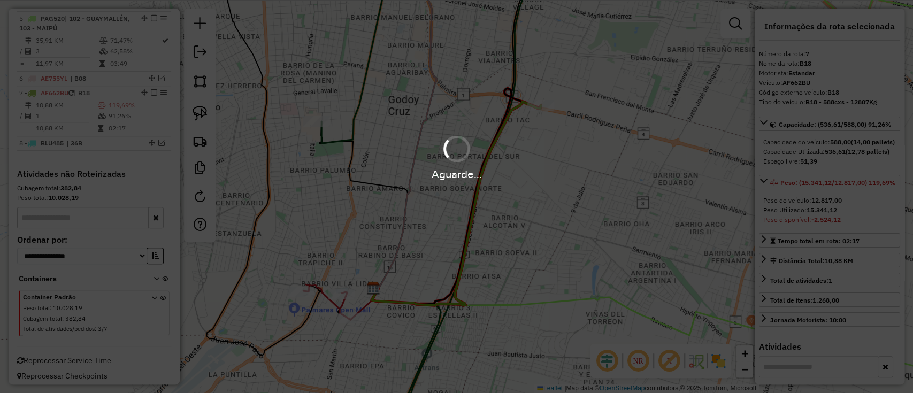
scroll to position [621, 0]
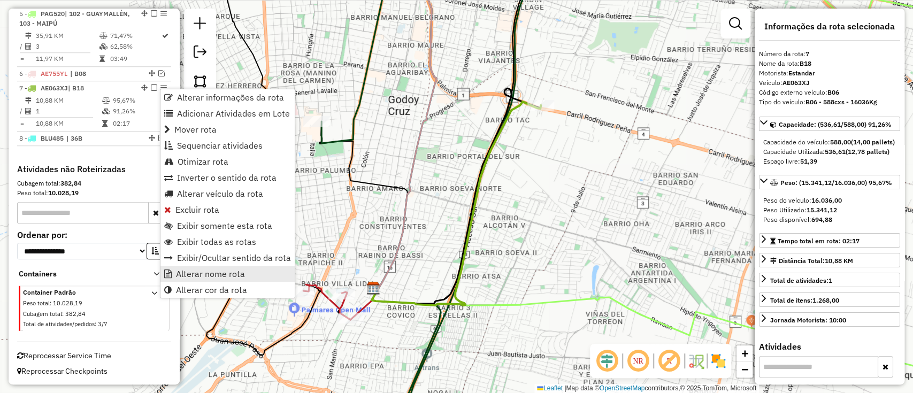
click at [197, 277] on span "Alterar nome rota" at bounding box center [210, 274] width 69 height 9
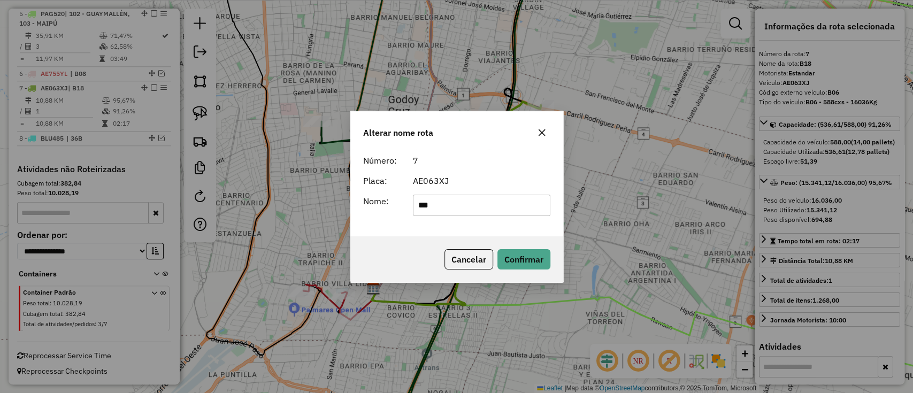
drag, startPoint x: 439, startPoint y: 204, endPoint x: 351, endPoint y: 204, distance: 88.8
click at [351, 204] on div "Número: 7 Placa: AE063XJ Nome: ***" at bounding box center [457, 193] width 213 height 87
type input "*"
type input "***"
click at [527, 256] on button "Confirmar" at bounding box center [524, 259] width 53 height 20
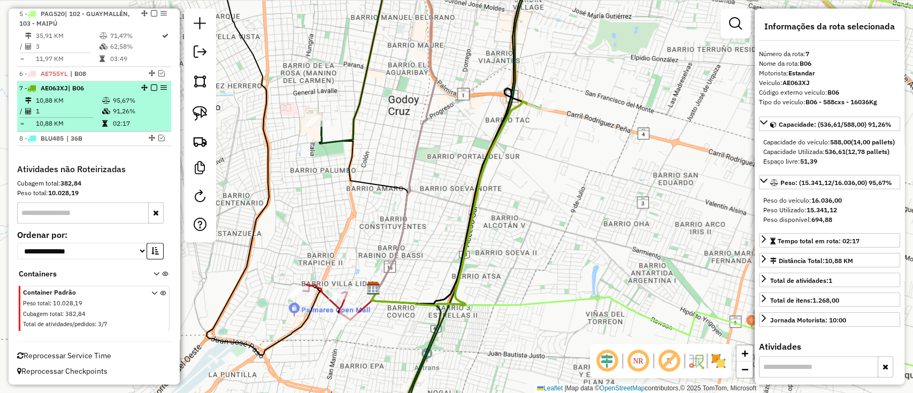
click at [151, 89] on em at bounding box center [154, 88] width 6 height 6
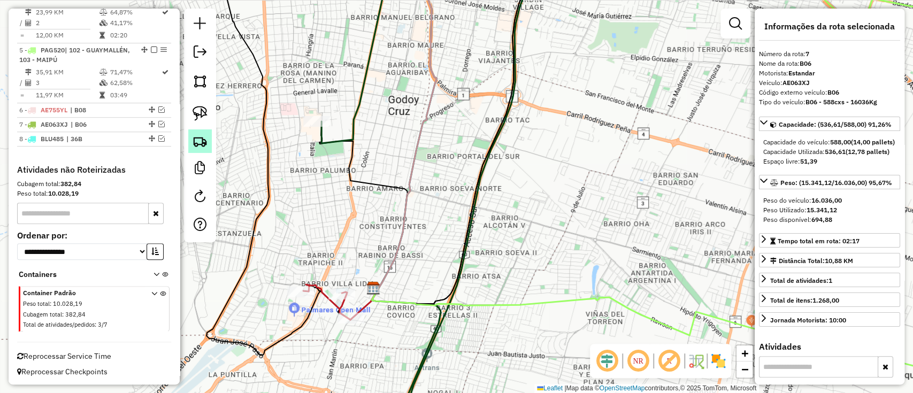
click at [200, 139] on img at bounding box center [200, 141] width 15 height 15
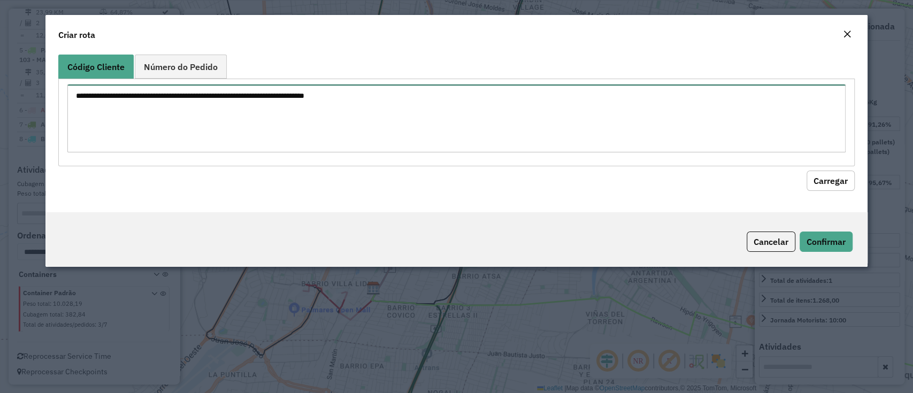
click at [217, 109] on textarea at bounding box center [456, 119] width 778 height 68
paste textarea "**********"
click at [77, 92] on textarea "**********" at bounding box center [456, 119] width 778 height 68
click at [128, 92] on textarea "**********" at bounding box center [456, 119] width 778 height 68
click at [126, 102] on textarea "**********" at bounding box center [456, 119] width 778 height 68
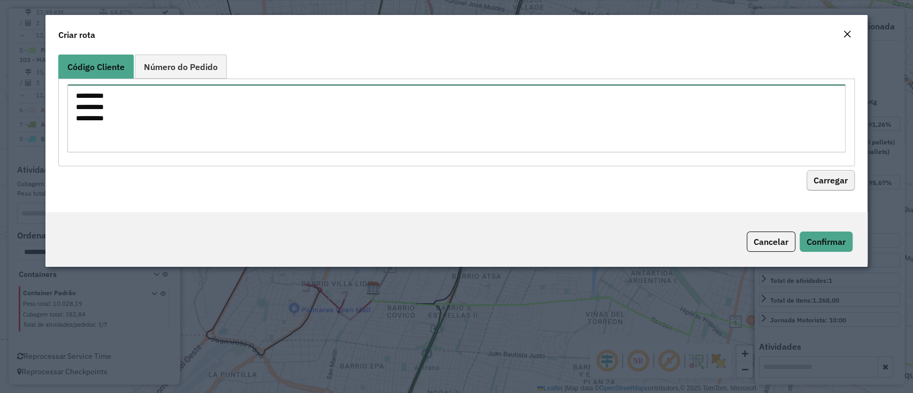
type textarea "**********"
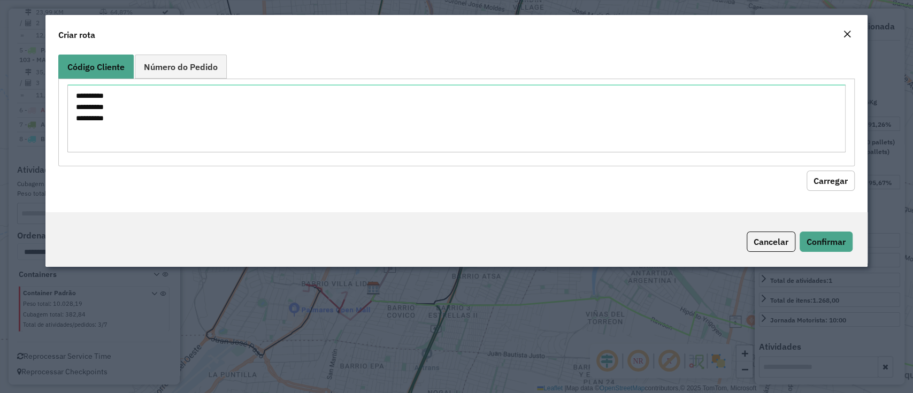
click at [825, 178] on button "Carregar" at bounding box center [831, 181] width 48 height 20
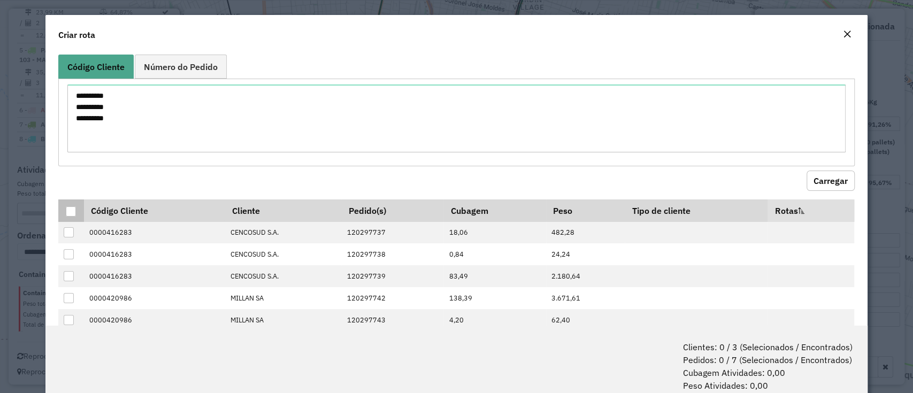
click at [72, 211] on div at bounding box center [71, 212] width 10 height 10
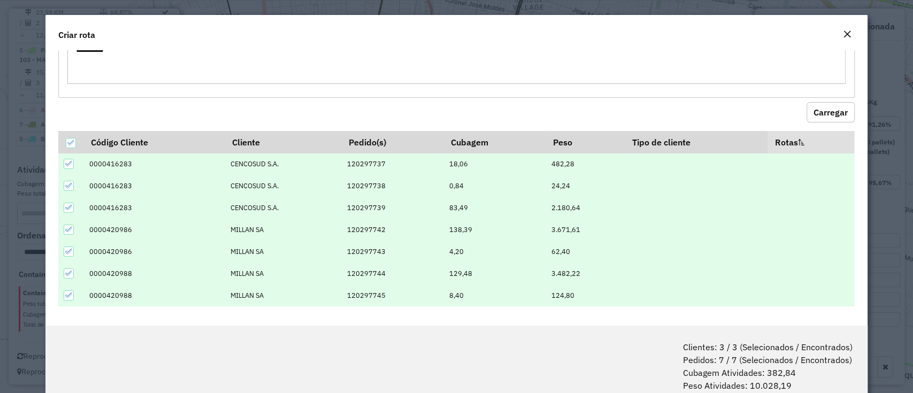
scroll to position [53, 0]
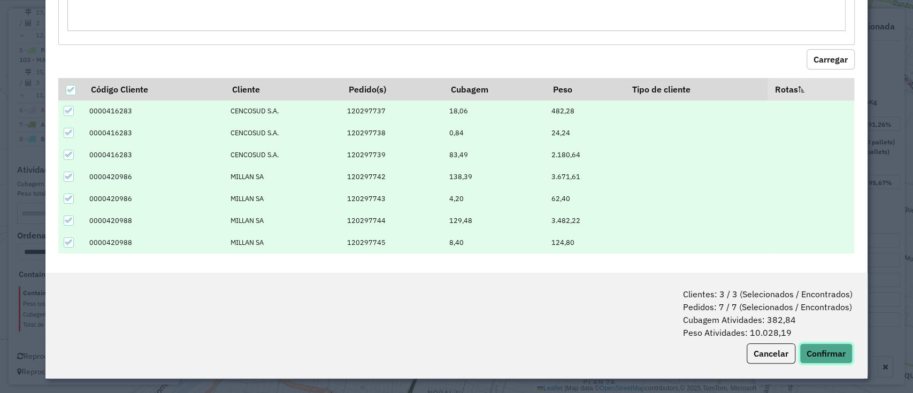
click at [829, 357] on button "Confirmar" at bounding box center [826, 354] width 53 height 20
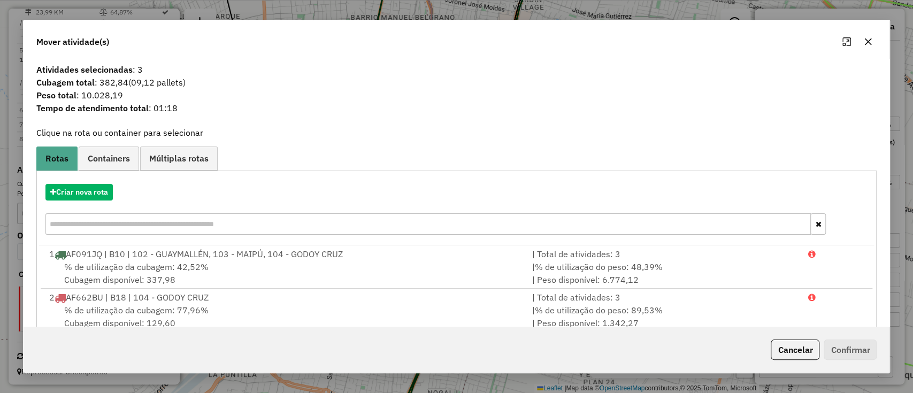
drag, startPoint x: 94, startPoint y: 181, endPoint x: 94, endPoint y: 191, distance: 9.6
click at [94, 181] on div "Criar nova rota" at bounding box center [457, 211] width 836 height 70
click at [94, 191] on button "Criar nova rota" at bounding box center [78, 192] width 67 height 17
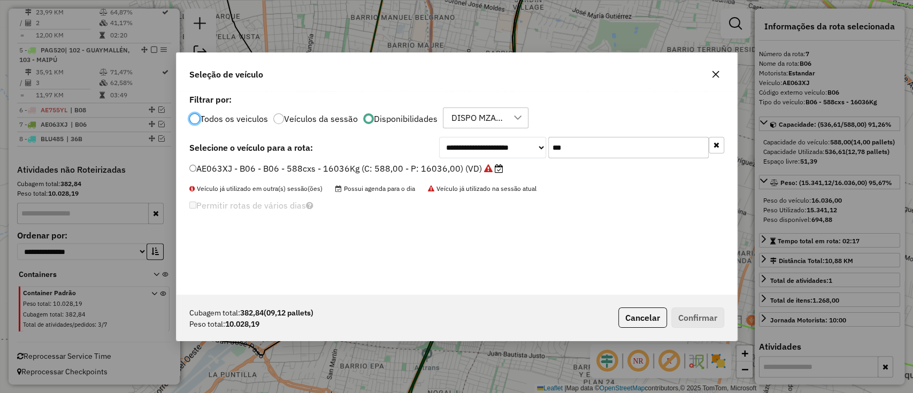
scroll to position [5, 3]
click at [582, 141] on input "***" at bounding box center [629, 147] width 161 height 21
type input "***"
click at [475, 174] on label "PAG520 - B05 - B05 - 588cxs - 12445Kg (C: 588,00 - P: 12445,00) (VD)" at bounding box center [344, 168] width 310 height 13
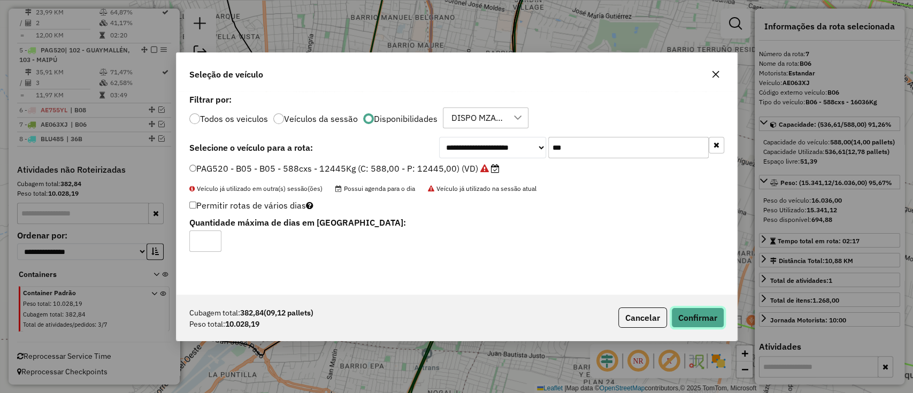
click at [683, 309] on button "Confirmar" at bounding box center [698, 318] width 53 height 20
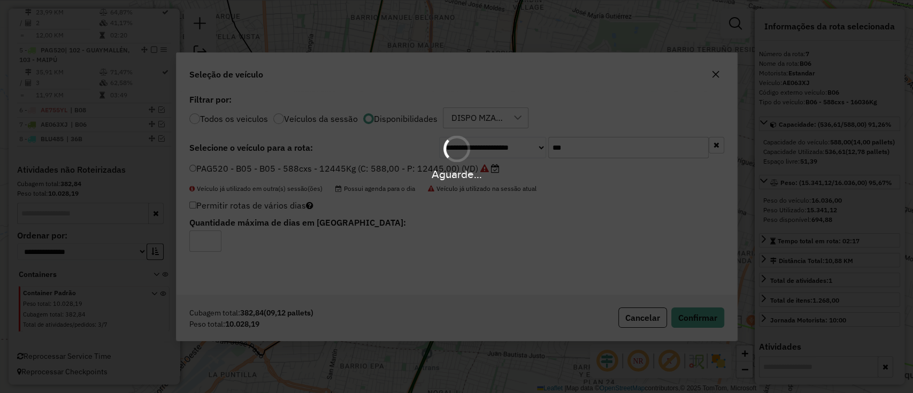
scroll to position [476, 0]
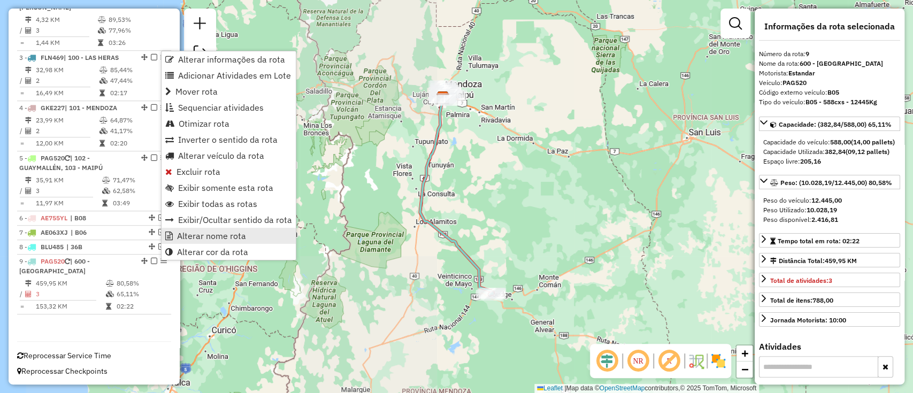
click at [194, 233] on span "Alterar nome rota" at bounding box center [211, 236] width 69 height 9
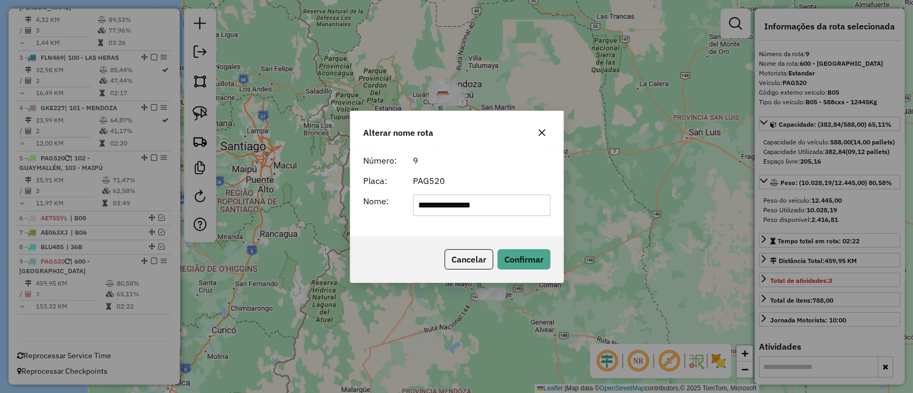
drag, startPoint x: 315, startPoint y: 205, endPoint x: 274, endPoint y: 208, distance: 40.7
click at [275, 208] on div "**********" at bounding box center [456, 196] width 913 height 393
type input "***"
click at [549, 250] on button "Confirmar" at bounding box center [524, 259] width 53 height 20
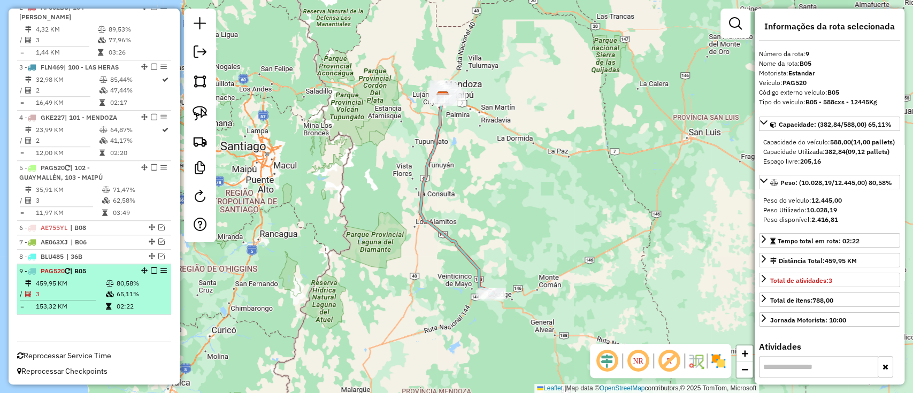
click at [154, 271] on em at bounding box center [154, 271] width 6 height 6
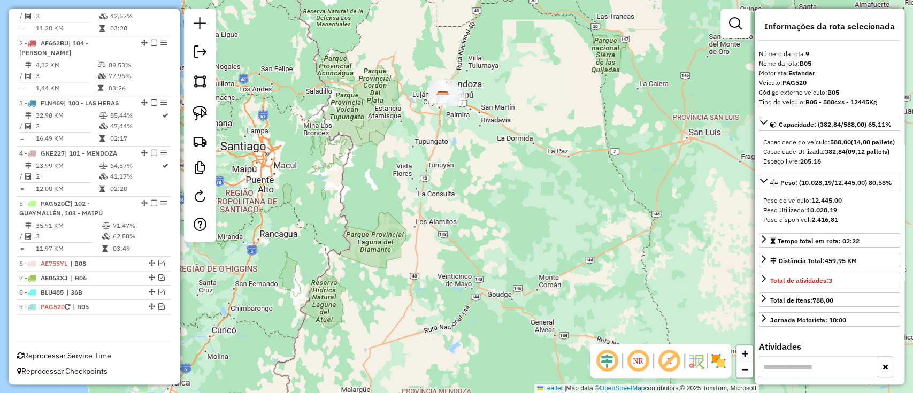
click at [410, 357] on div "Janela de atendimento Grade de atendimento Capacidade Transportadoras Veículos …" at bounding box center [456, 196] width 913 height 393
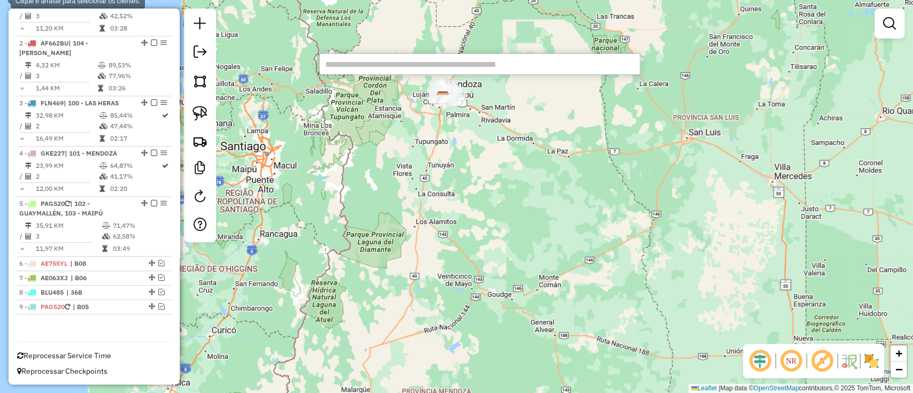
paste input "******"
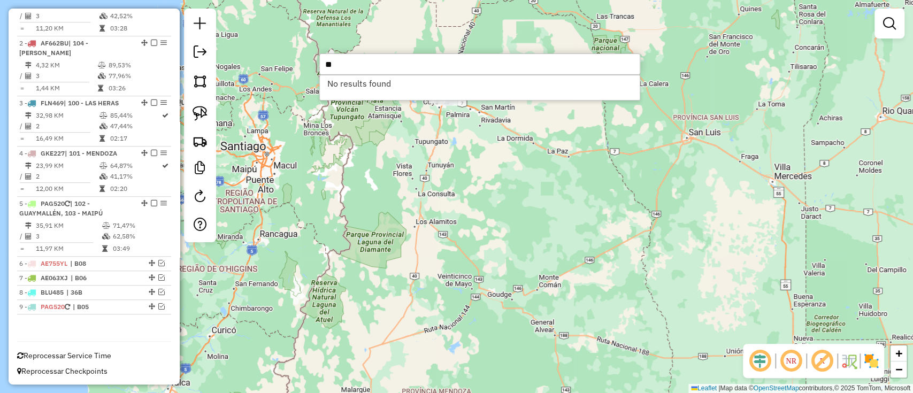
type input "*"
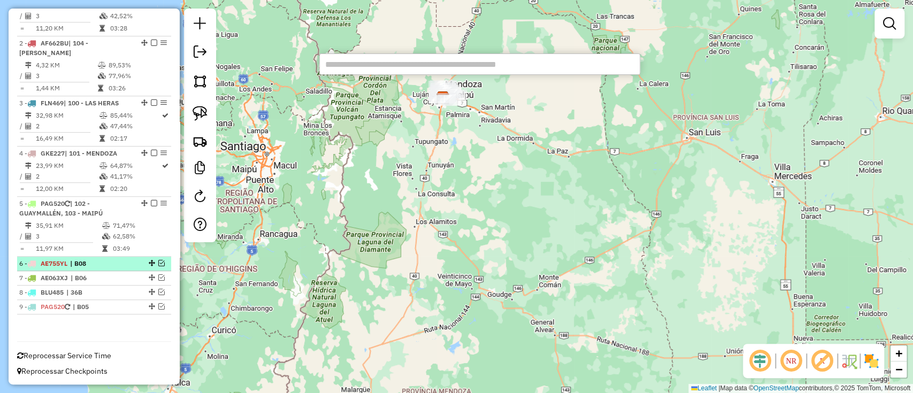
click at [159, 263] on em at bounding box center [161, 263] width 6 height 6
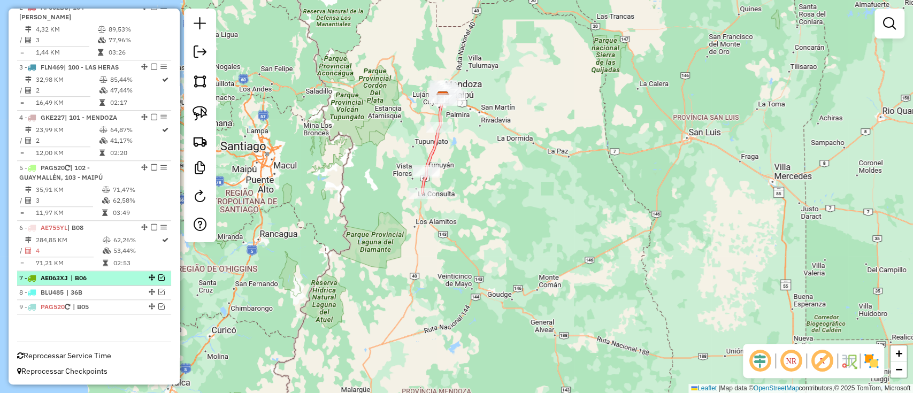
click at [159, 277] on em at bounding box center [161, 278] width 6 height 6
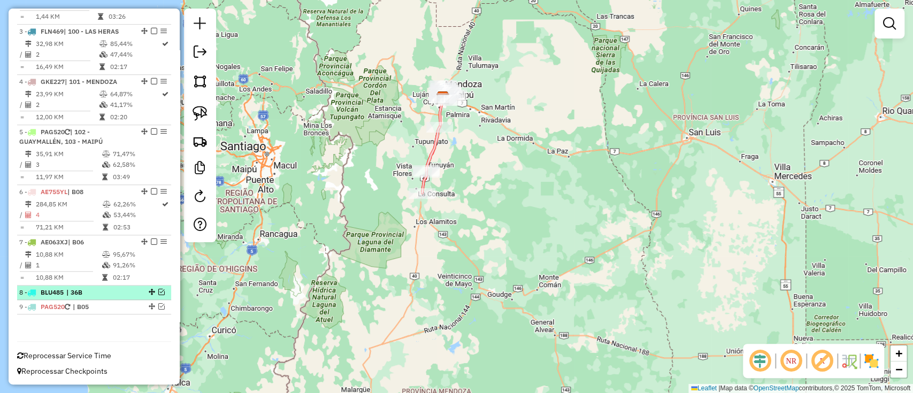
click at [161, 290] on em at bounding box center [161, 292] width 6 height 6
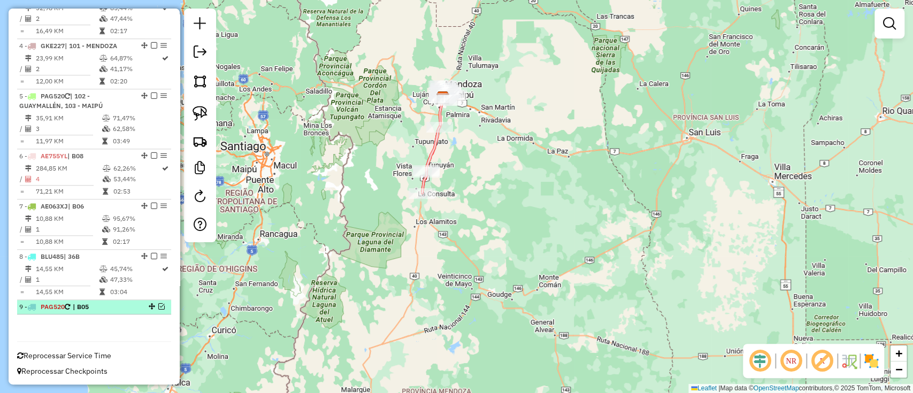
click at [159, 306] on em at bounding box center [161, 306] width 6 height 6
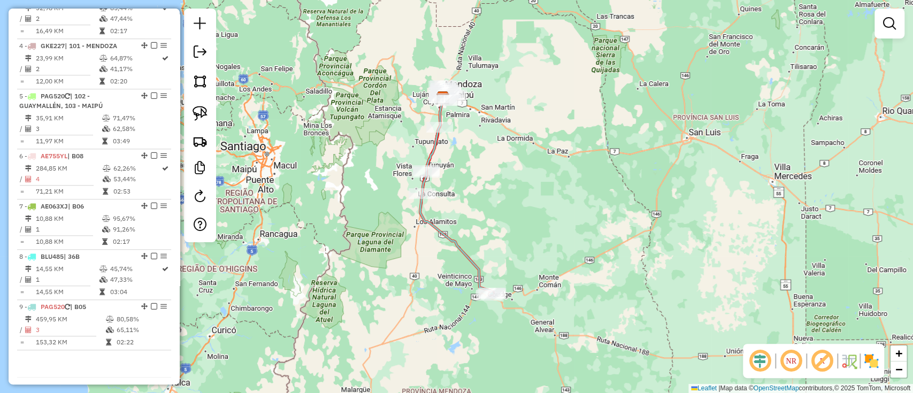
scroll to position [561, 0]
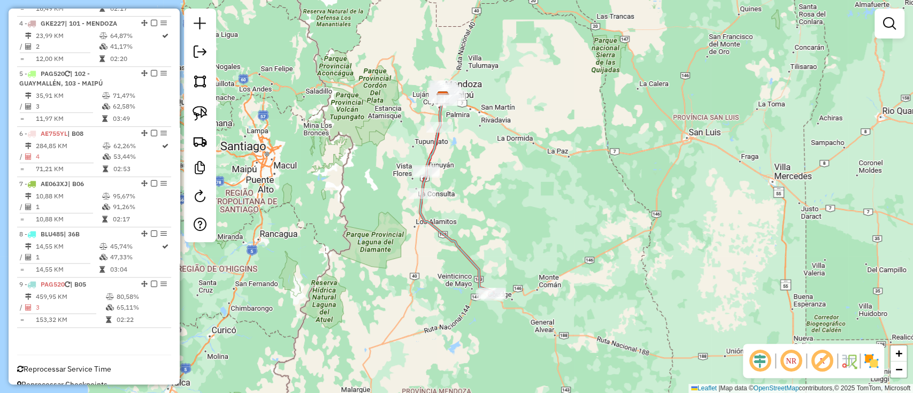
click at [352, 268] on div "Janela de atendimento Grade de atendimento Capacidade Transportadoras Veículos …" at bounding box center [456, 196] width 913 height 393
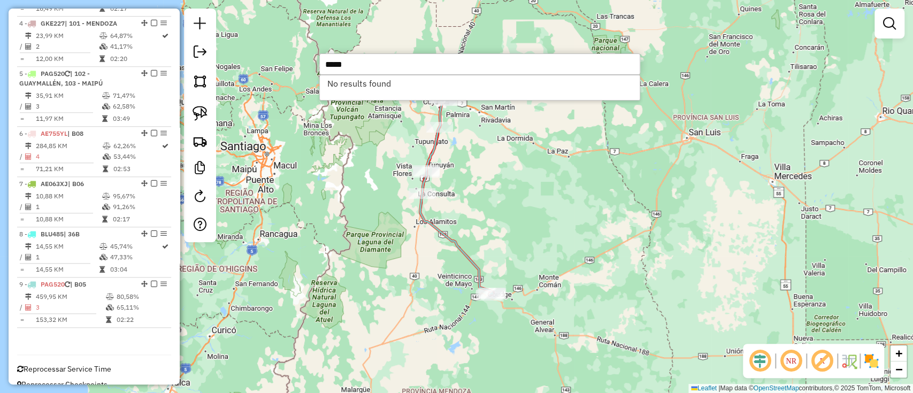
type input "*****"
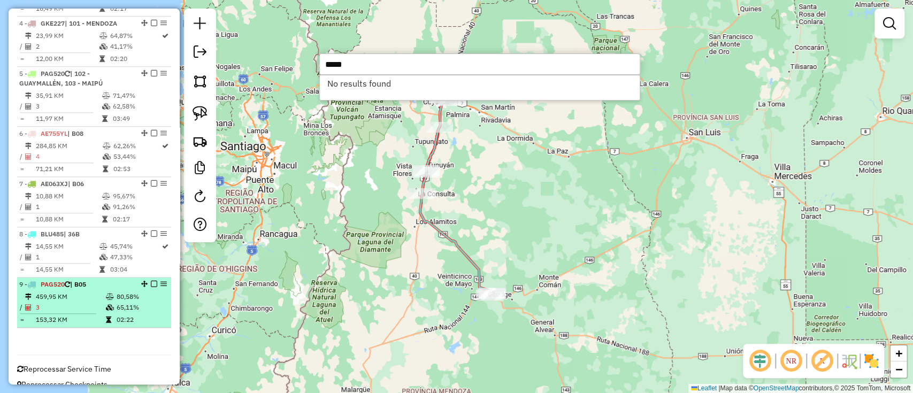
click at [153, 285] on em at bounding box center [154, 284] width 6 height 6
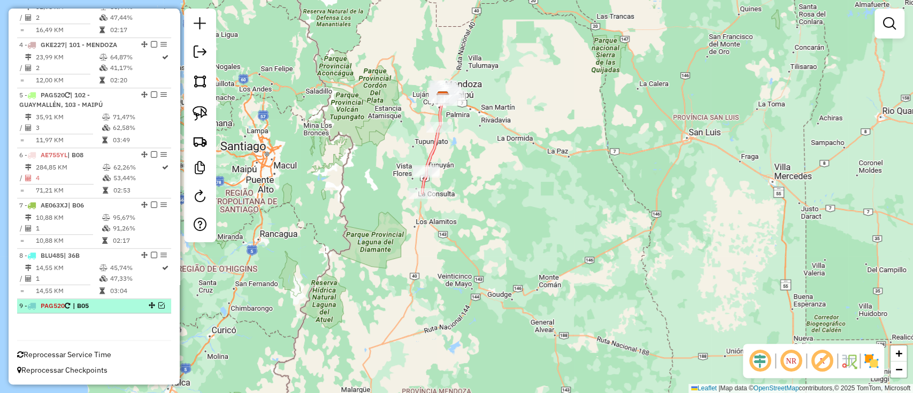
scroll to position [538, 0]
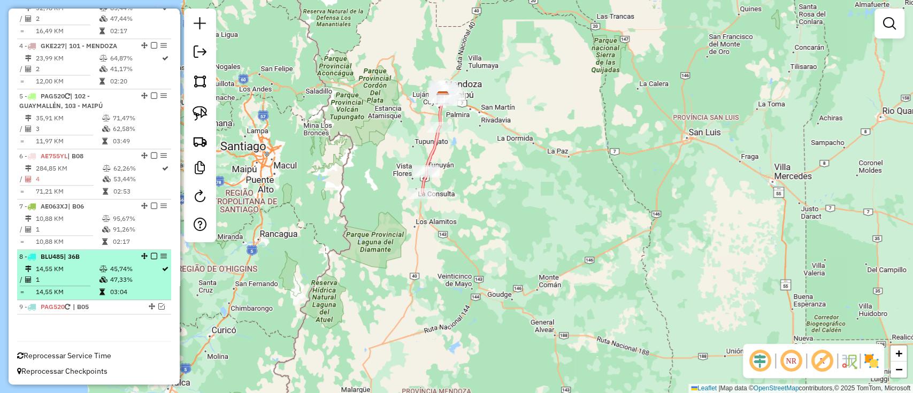
click at [154, 256] on em at bounding box center [154, 256] width 6 height 6
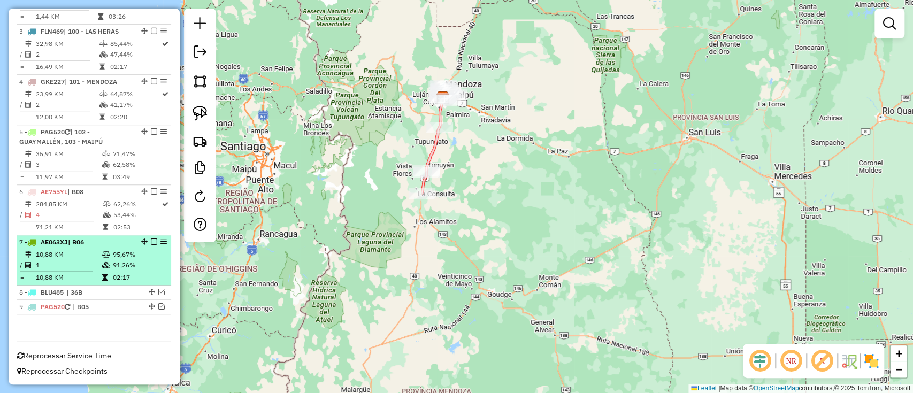
click at [153, 242] on em at bounding box center [154, 242] width 6 height 6
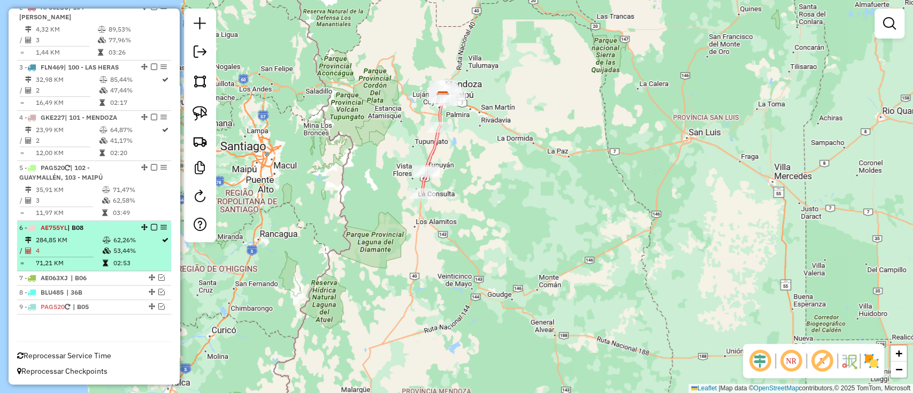
click at [151, 227] on em at bounding box center [154, 227] width 6 height 6
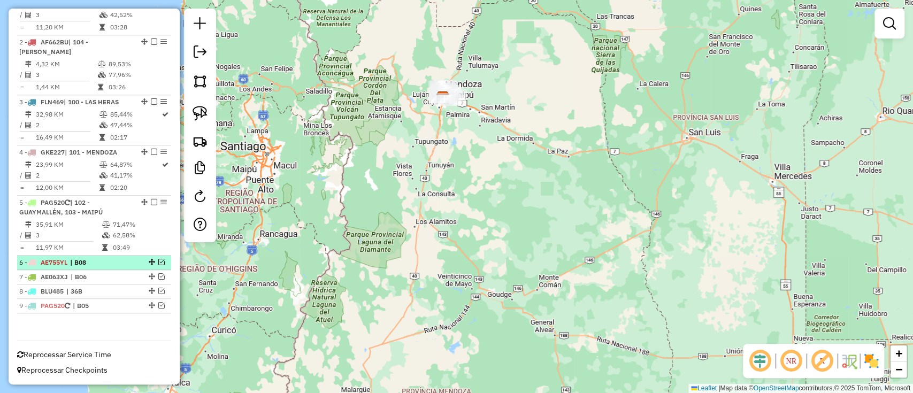
scroll to position [431, 0]
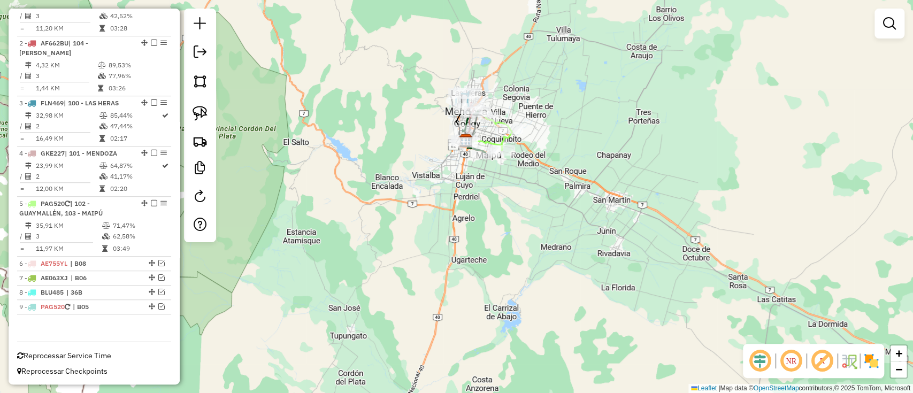
drag, startPoint x: 593, startPoint y: 129, endPoint x: 683, endPoint y: 244, distance: 146.0
click at [574, 233] on div "Janela de atendimento Grade de atendimento Capacidade Transportadoras Veículos …" at bounding box center [456, 196] width 913 height 393
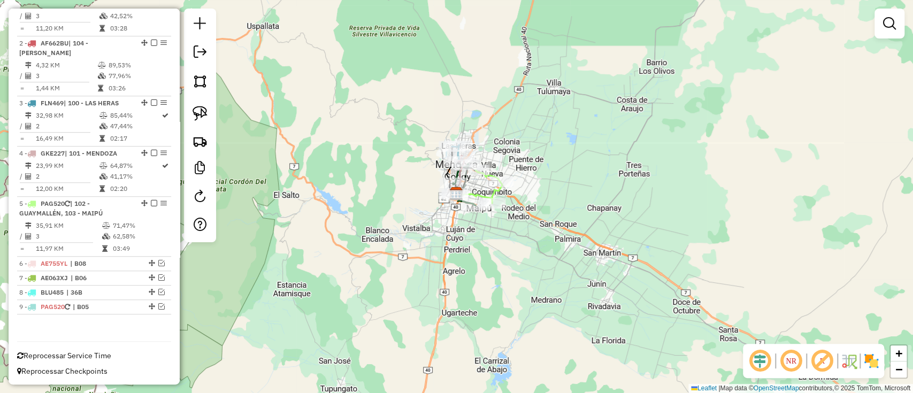
click at [866, 364] on img at bounding box center [871, 361] width 17 height 17
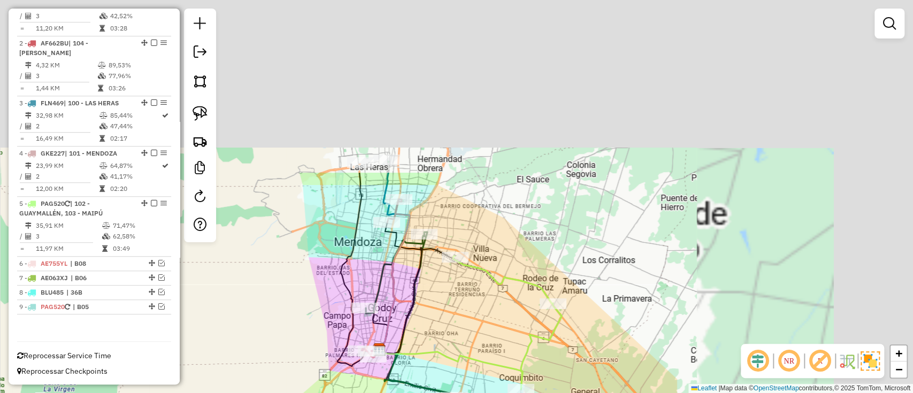
drag, startPoint x: 394, startPoint y: 271, endPoint x: 250, endPoint y: 378, distance: 179.5
click at [250, 378] on div "Janela de atendimento Grade de atendimento Capacidade Transportadoras Veículos …" at bounding box center [456, 196] width 913 height 393
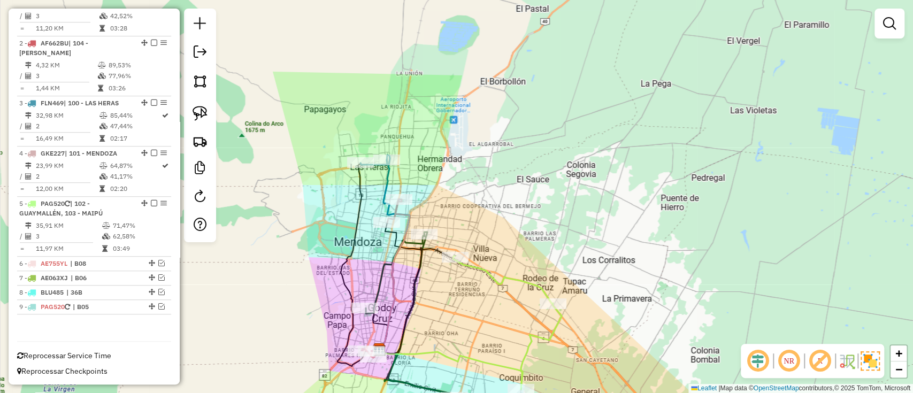
click at [385, 182] on icon at bounding box center [394, 252] width 31 height 195
select select "**********"
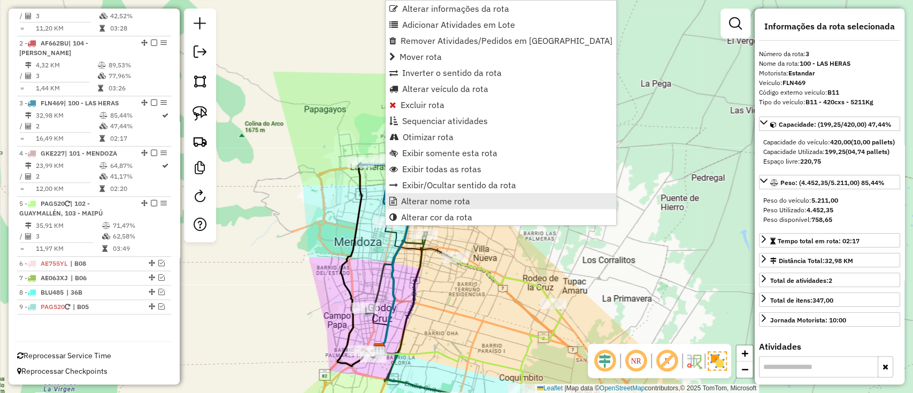
click at [411, 200] on span "Alterar nome rota" at bounding box center [435, 201] width 69 height 9
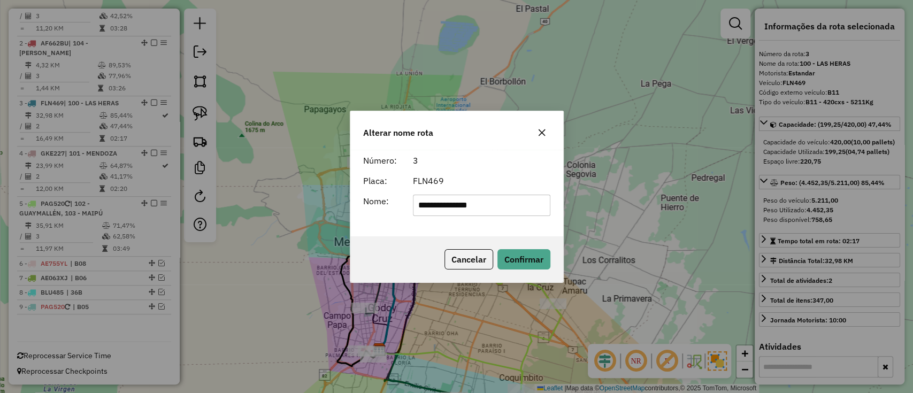
drag, startPoint x: 491, startPoint y: 205, endPoint x: 237, endPoint y: 204, distance: 254.2
click at [237, 204] on div "**********" at bounding box center [456, 196] width 913 height 393
type input "***"
click at [522, 254] on button "Confirmar" at bounding box center [524, 259] width 53 height 20
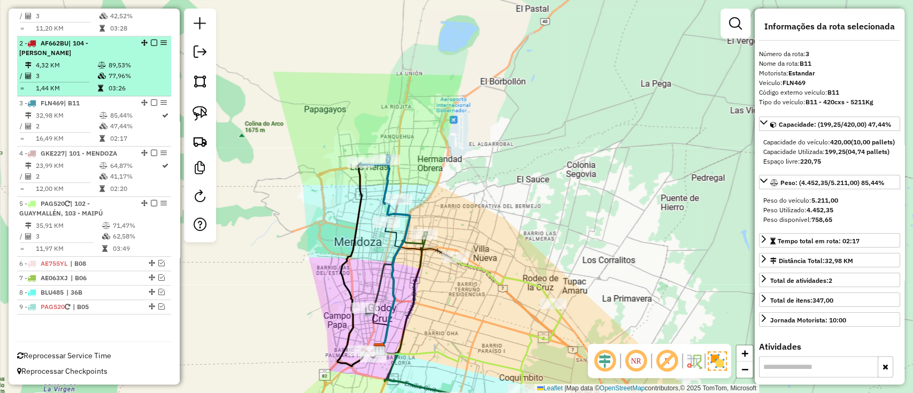
click at [152, 101] on em at bounding box center [154, 103] width 6 height 6
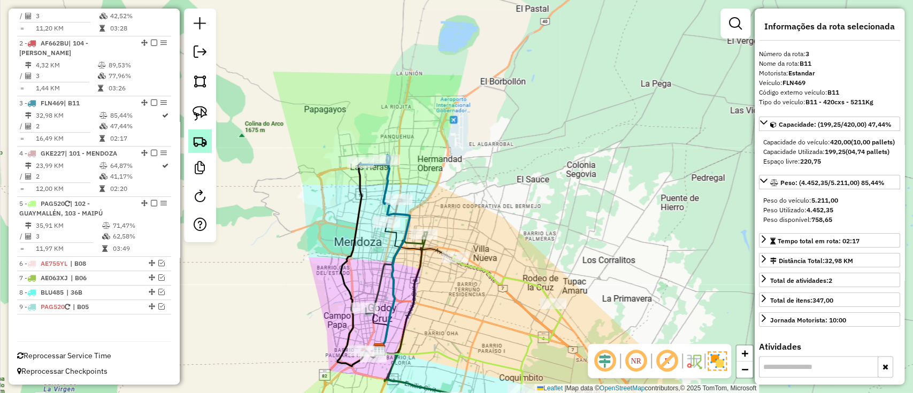
scroll to position [395, 0]
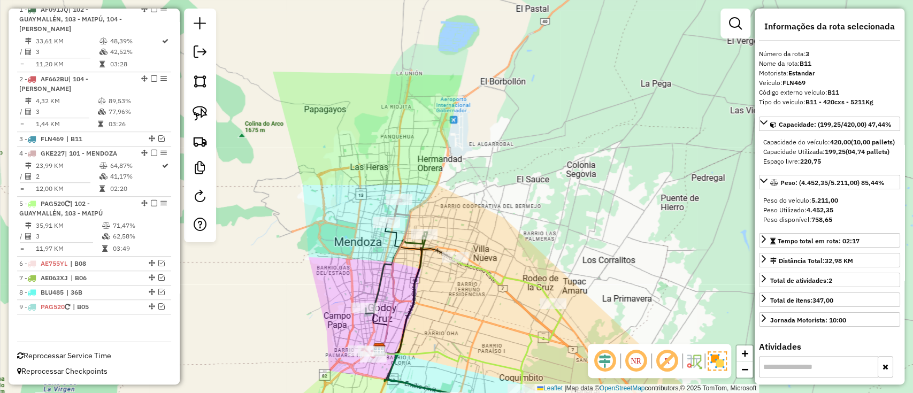
click at [507, 274] on icon at bounding box center [507, 322] width 109 height 133
click at [511, 276] on icon at bounding box center [506, 322] width 109 height 133
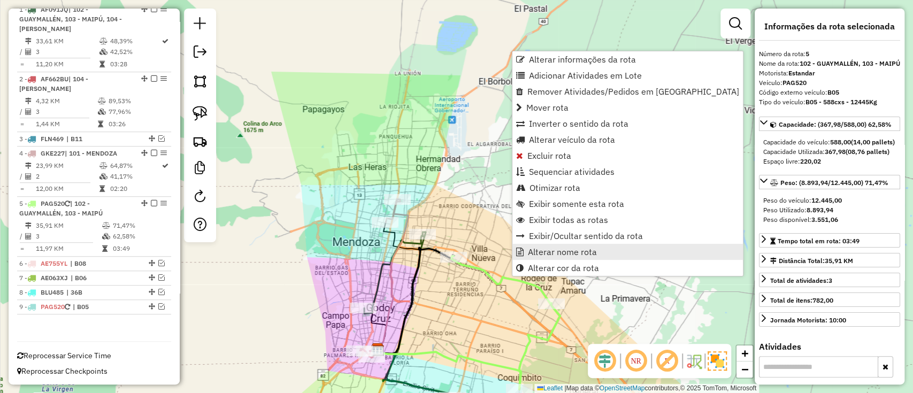
click at [540, 256] on span "Alterar nome rota" at bounding box center [562, 252] width 69 height 9
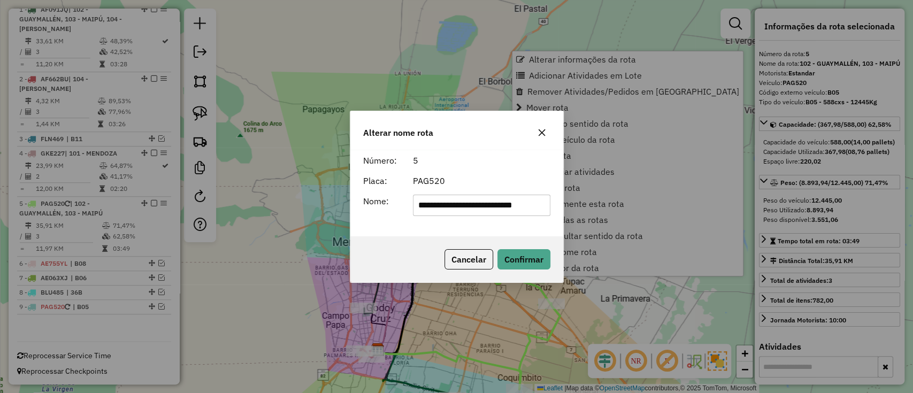
scroll to position [0, 4]
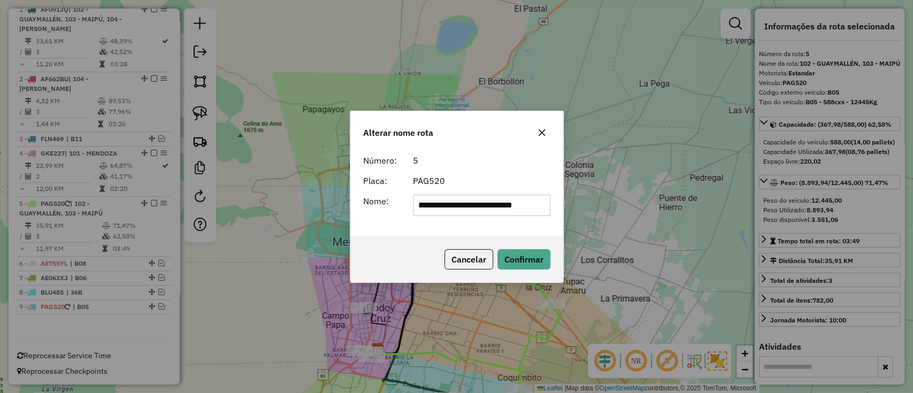
drag, startPoint x: 544, startPoint y: 208, endPoint x: 530, endPoint y: 211, distance: 14.2
click at [530, 211] on input "**********" at bounding box center [482, 205] width 138 height 21
click at [476, 261] on button "Cancelar" at bounding box center [469, 259] width 49 height 20
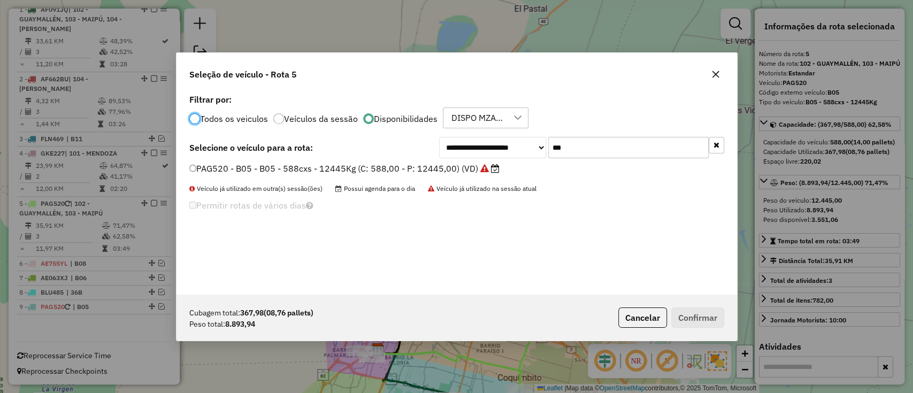
scroll to position [5, 3]
click at [722, 152] on button "button" at bounding box center [717, 145] width 16 height 17
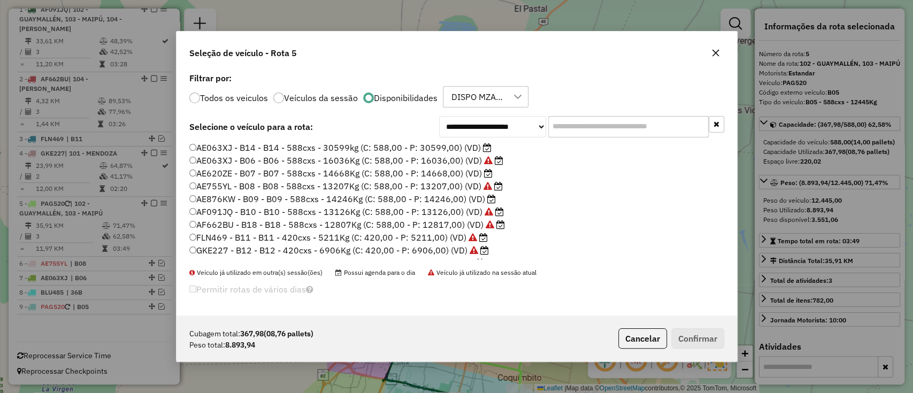
scroll to position [49, 0]
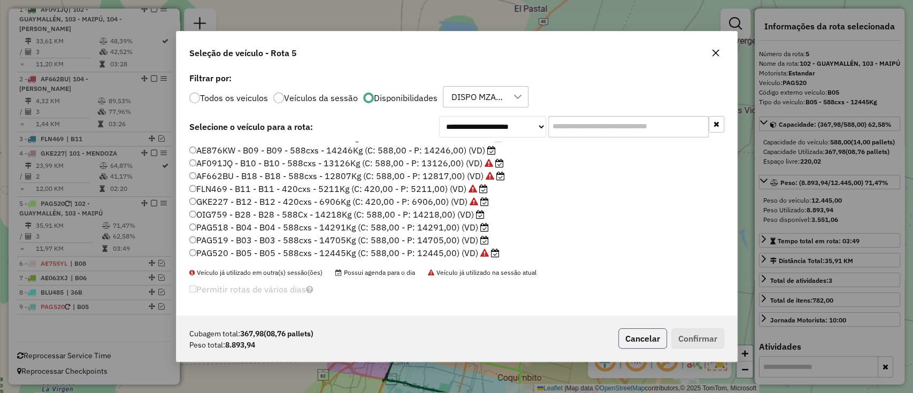
click at [651, 335] on button "Cancelar" at bounding box center [643, 339] width 49 height 20
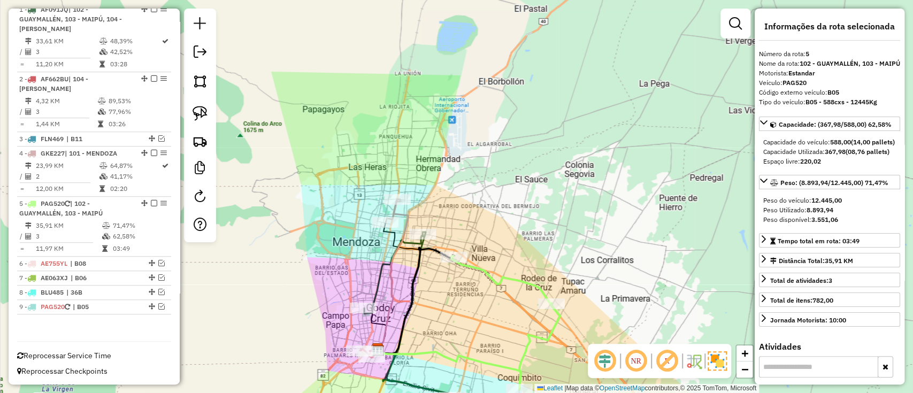
click at [386, 246] on icon at bounding box center [398, 288] width 43 height 131
click at [407, 219] on icon at bounding box center [393, 274] width 31 height 151
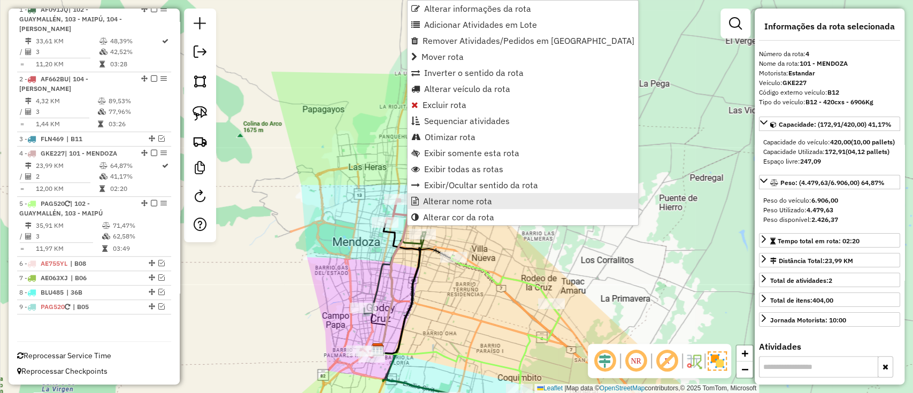
click at [469, 201] on span "Alterar nome rota" at bounding box center [457, 201] width 69 height 9
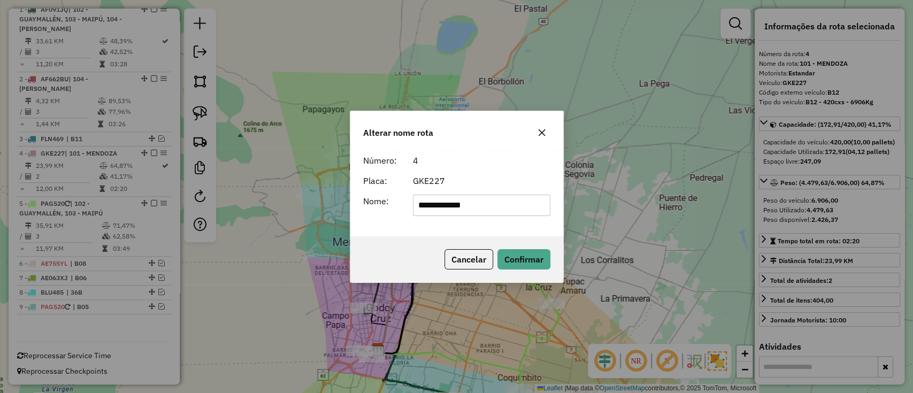
drag, startPoint x: 502, startPoint y: 205, endPoint x: 267, endPoint y: 201, distance: 235.5
click at [271, 201] on div "**********" at bounding box center [456, 196] width 913 height 393
type input "***"
click at [518, 256] on button "Confirmar" at bounding box center [524, 259] width 53 height 20
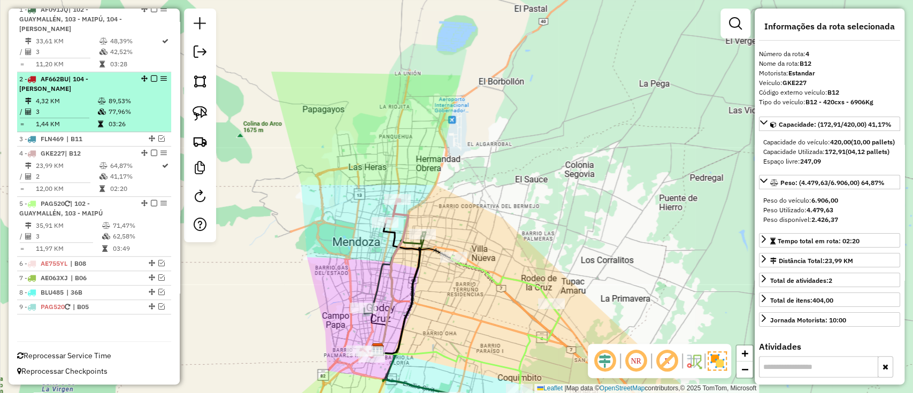
click at [151, 153] on em at bounding box center [154, 153] width 6 height 6
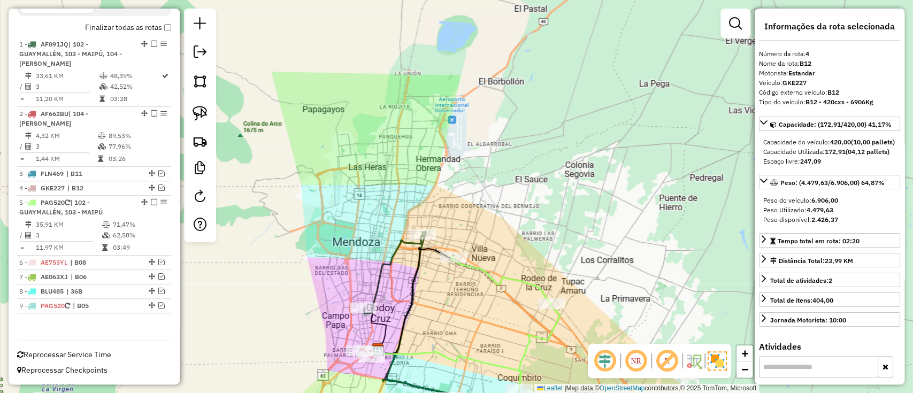
scroll to position [359, 0]
click at [379, 278] on icon at bounding box center [409, 315] width 90 height 166
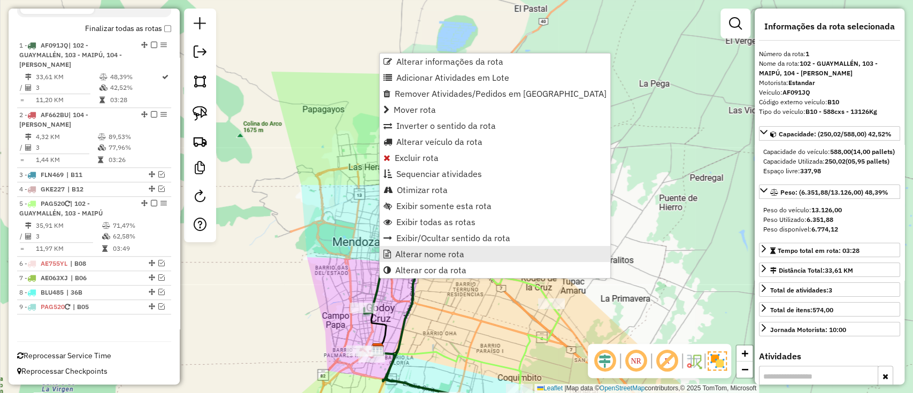
click at [403, 254] on span "Alterar nome rota" at bounding box center [429, 254] width 69 height 9
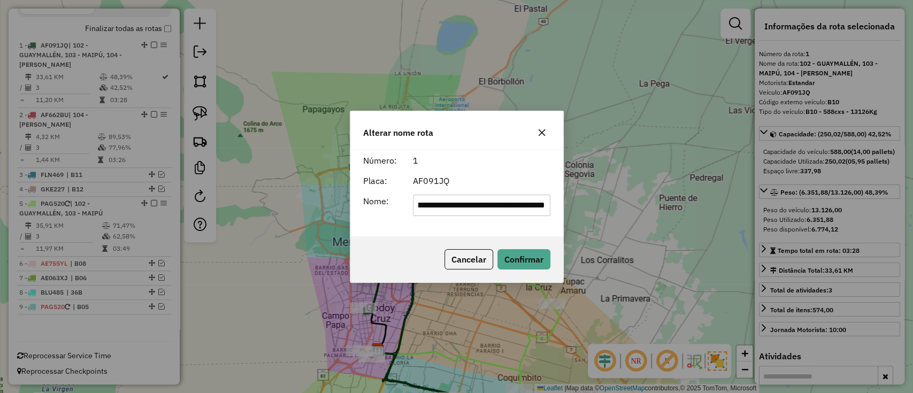
scroll to position [0, 0]
drag, startPoint x: 507, startPoint y: 202, endPoint x: 156, endPoint y: 201, distance: 351.6
click at [156, 201] on div "**********" at bounding box center [456, 196] width 913 height 393
type input "***"
click at [514, 259] on button "Confirmar" at bounding box center [524, 259] width 53 height 20
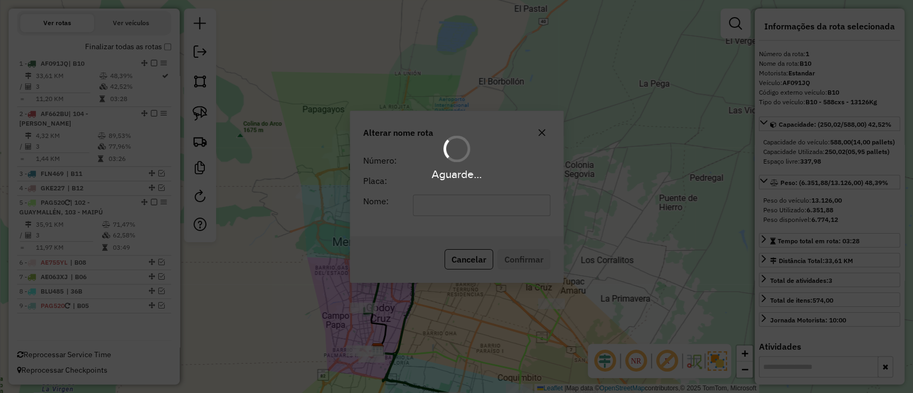
scroll to position [340, 0]
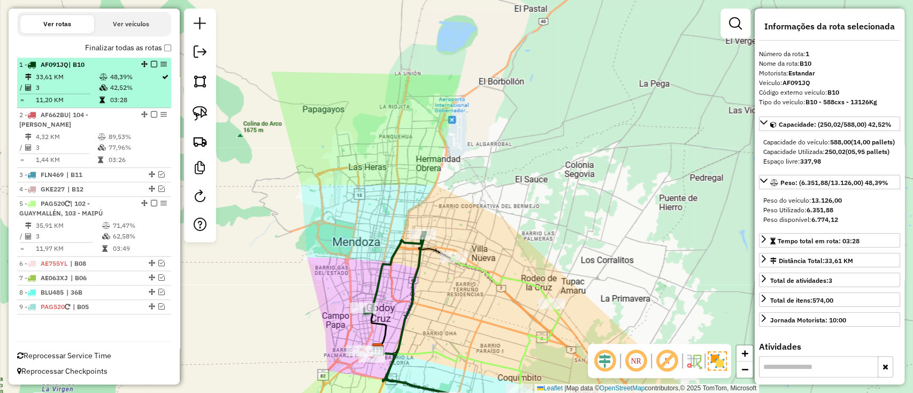
click at [151, 63] on em at bounding box center [154, 64] width 6 height 6
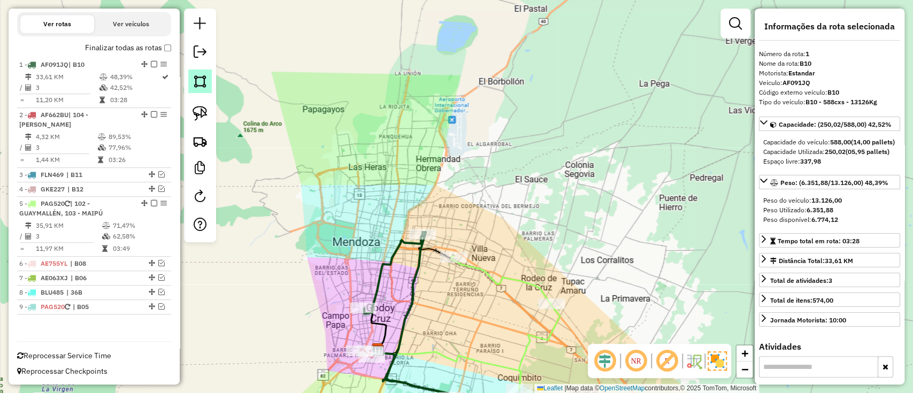
scroll to position [304, 0]
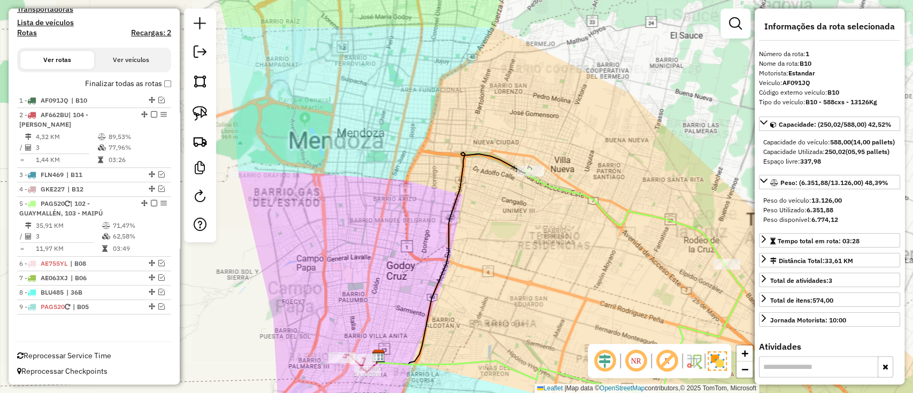
drag, startPoint x: 386, startPoint y: 335, endPoint x: 369, endPoint y: 237, distance: 100.0
click at [369, 237] on div "Janela de atendimento Grade de atendimento Capacidade Transportadoras Veículos …" at bounding box center [456, 196] width 913 height 393
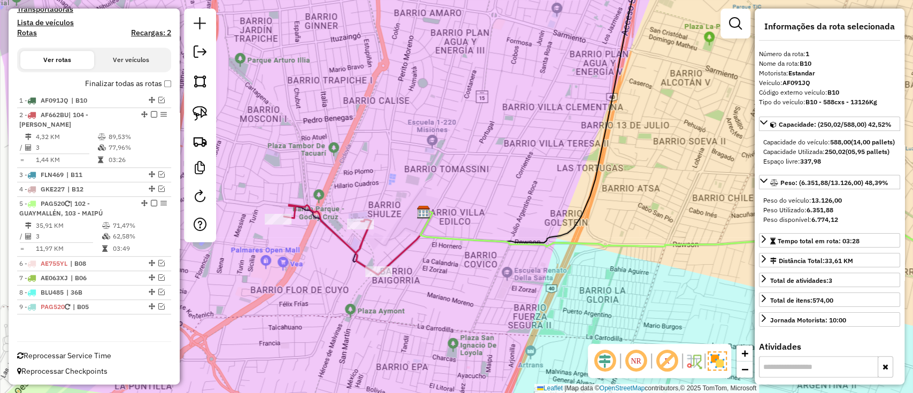
click at [343, 242] on icon at bounding box center [332, 240] width 96 height 70
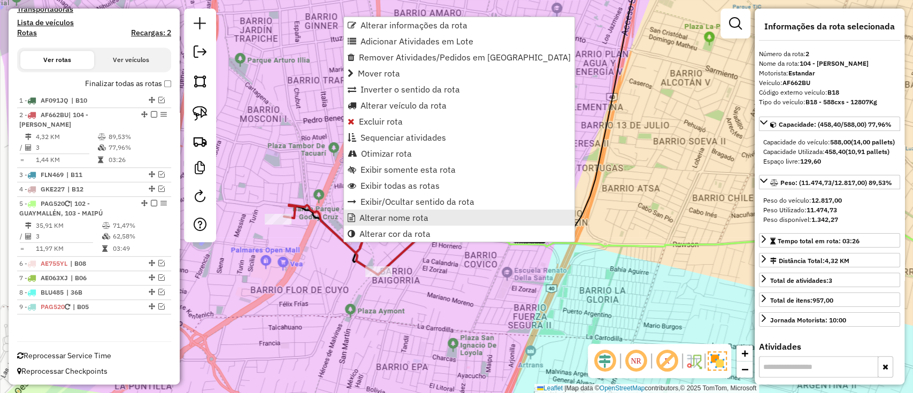
click at [390, 220] on span "Alterar nome rota" at bounding box center [394, 218] width 69 height 9
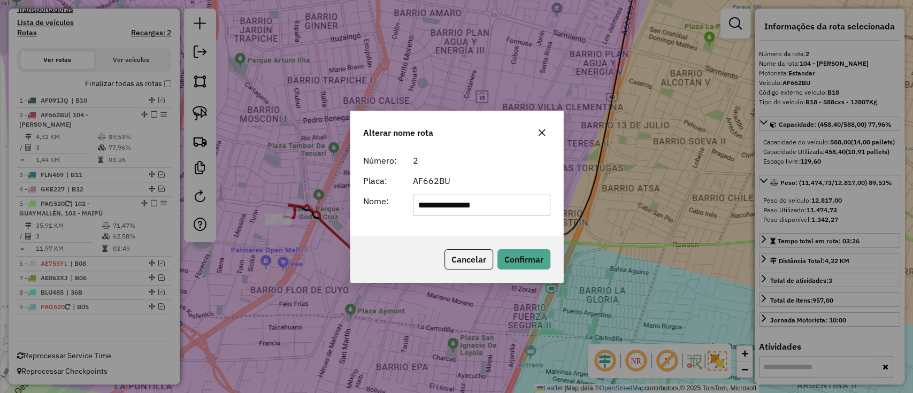
drag, startPoint x: 414, startPoint y: 202, endPoint x: 311, endPoint y: 203, distance: 102.7
click at [311, 203] on div "**********" at bounding box center [456, 196] width 913 height 393
type input "***"
click at [512, 257] on button "Confirmar" at bounding box center [524, 259] width 53 height 20
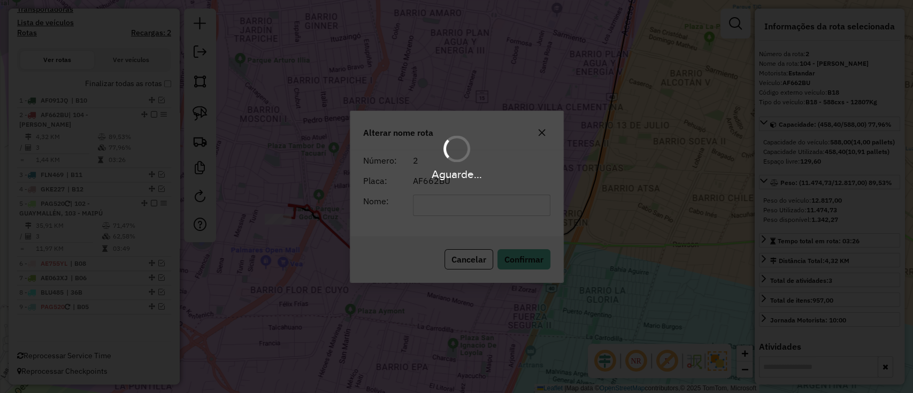
scroll to position [294, 0]
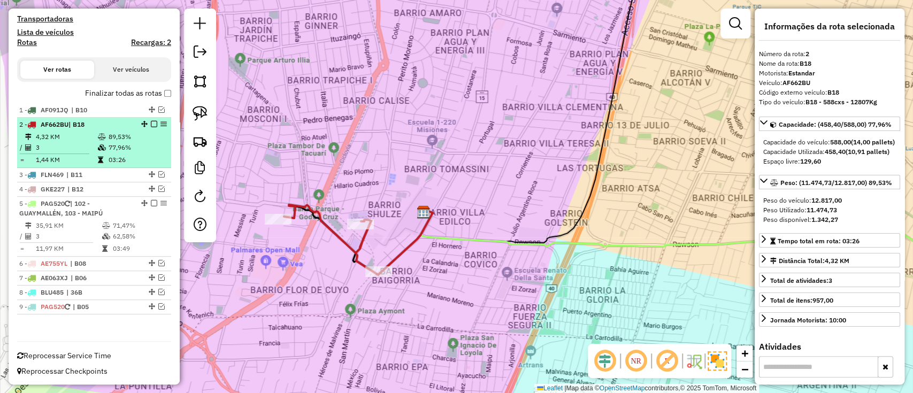
click at [151, 122] on em at bounding box center [154, 124] width 6 height 6
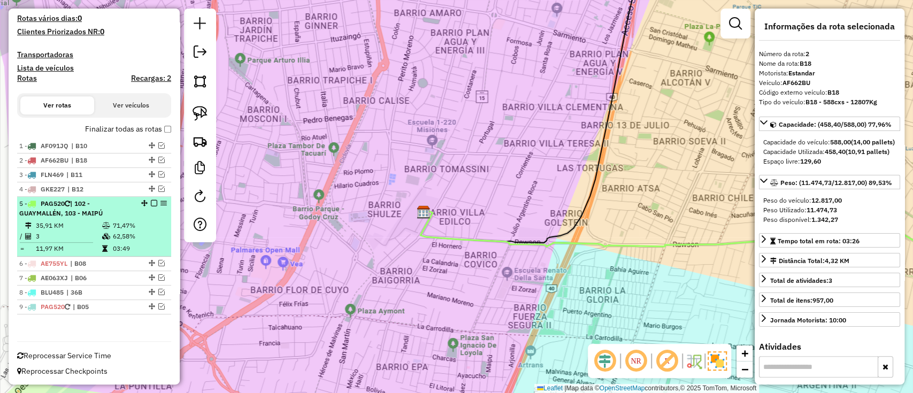
click at [112, 222] on td "71,47%" at bounding box center [139, 225] width 54 height 11
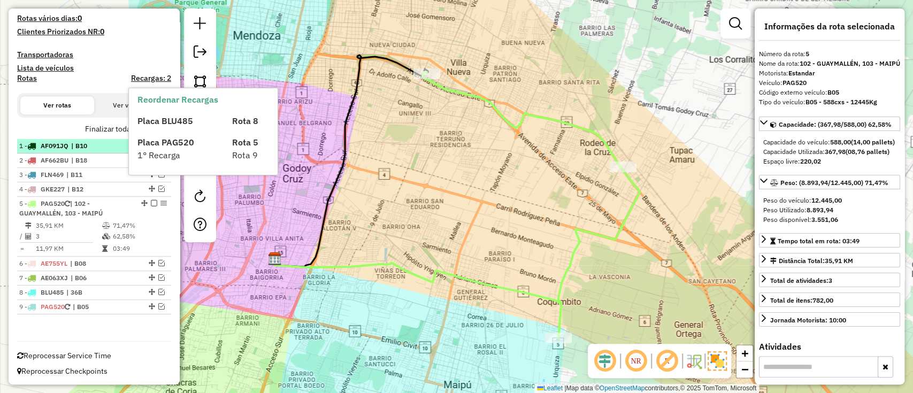
click at [98, 147] on span "| B10" at bounding box center [95, 146] width 49 height 10
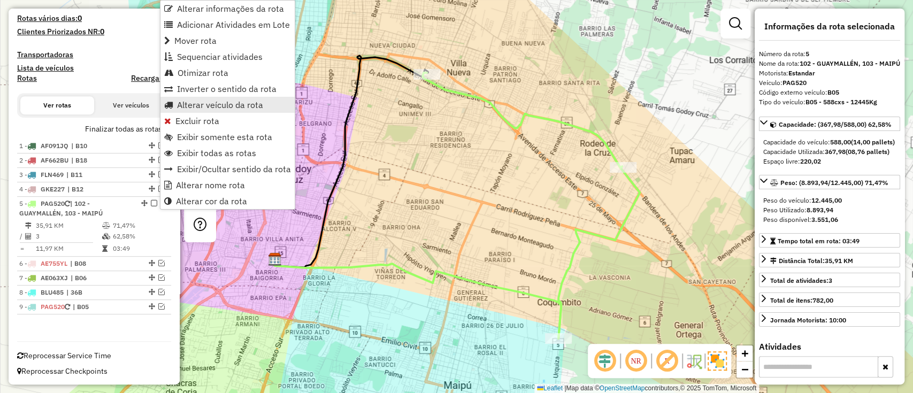
click at [199, 104] on span "Alterar veículo da rota" at bounding box center [220, 105] width 86 height 9
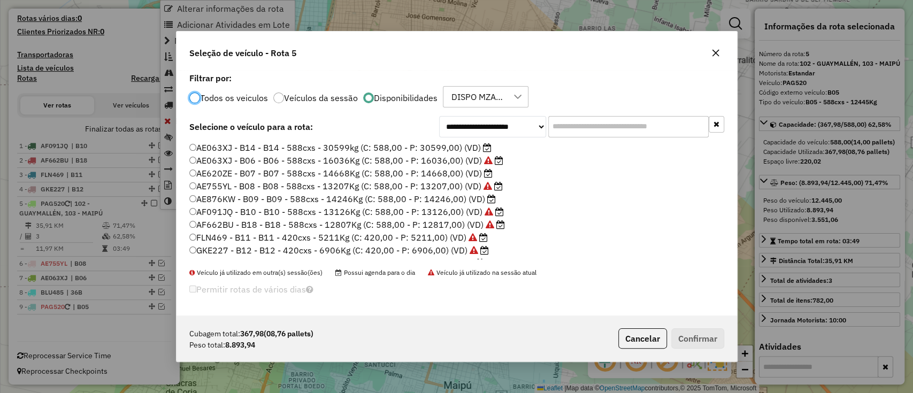
scroll to position [5, 3]
click at [565, 131] on input "text" at bounding box center [629, 126] width 161 height 21
paste input "***"
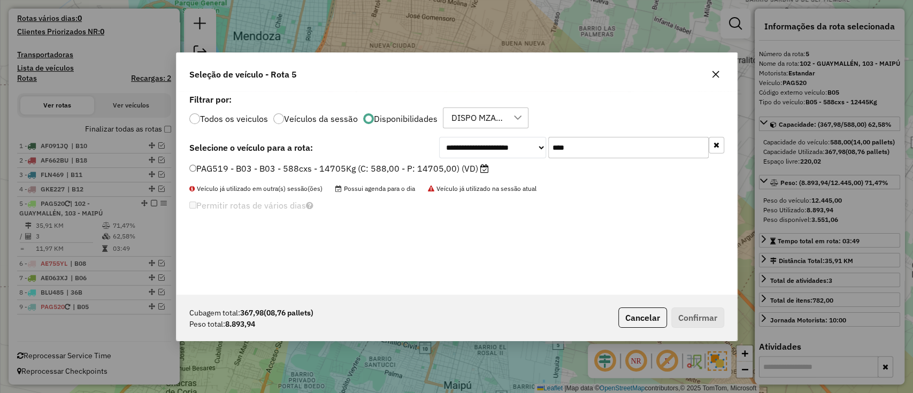
type input "***"
click at [456, 162] on label "PAG519 - B03 - B03 - 588cxs - 14705Kg (C: 588,00 - P: 14705,00) (VD)" at bounding box center [339, 168] width 300 height 13
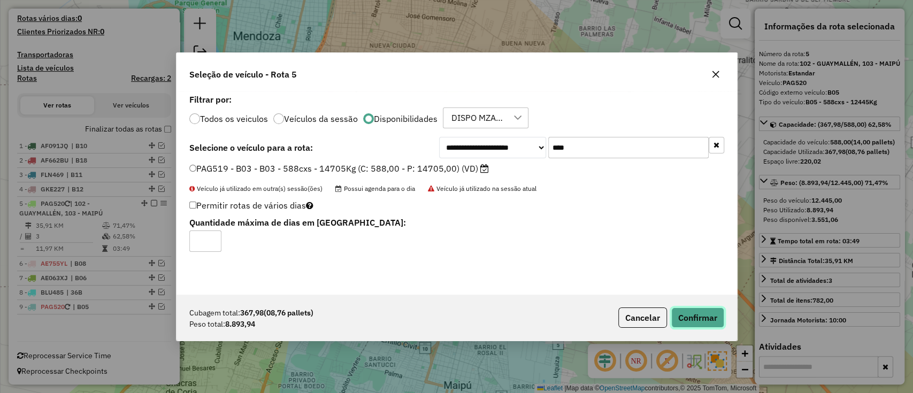
click at [685, 314] on button "Confirmar" at bounding box center [698, 318] width 53 height 20
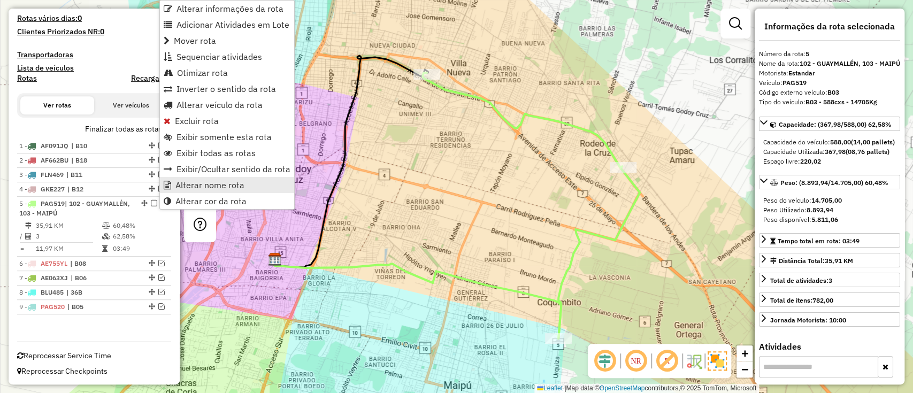
click at [205, 186] on span "Alterar nome rota" at bounding box center [210, 185] width 69 height 9
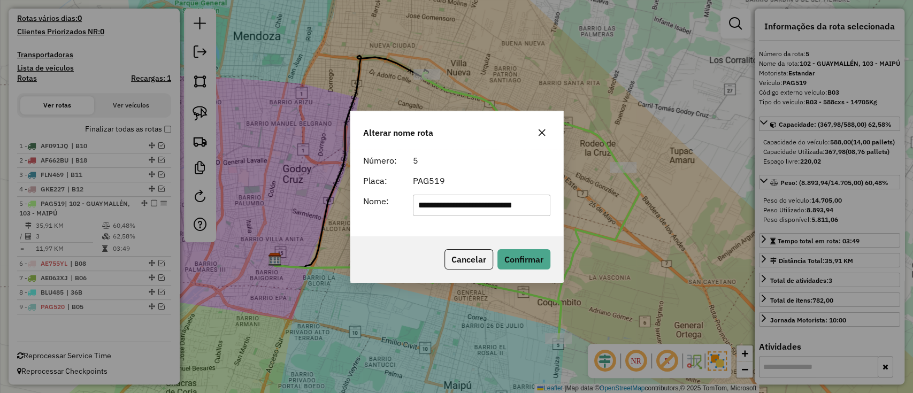
scroll to position [0, 0]
drag, startPoint x: 475, startPoint y: 206, endPoint x: 274, endPoint y: 202, distance: 201.2
click at [274, 202] on div "**********" at bounding box center [456, 196] width 913 height 393
type input "***"
click at [528, 254] on button "Confirmar" at bounding box center [524, 259] width 53 height 20
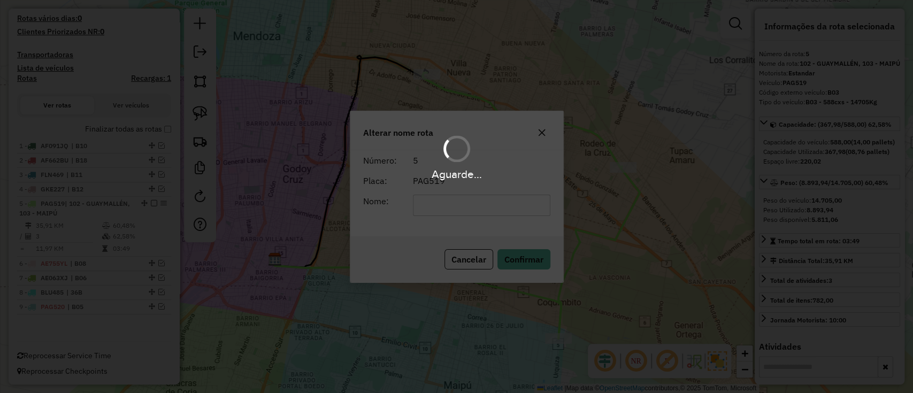
scroll to position [249, 0]
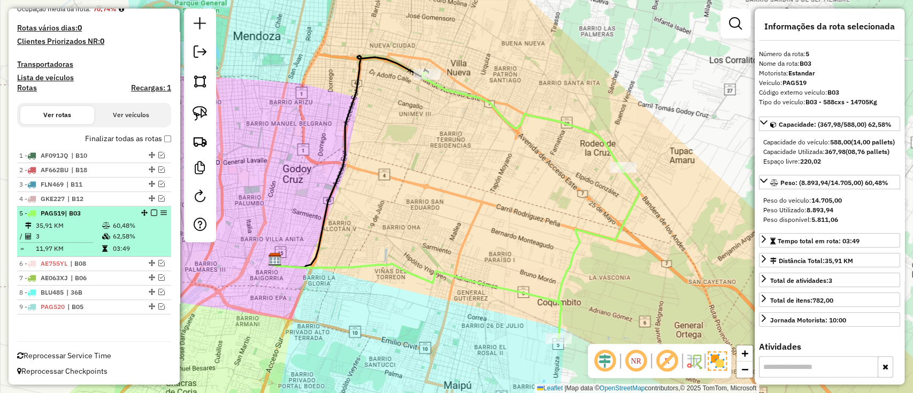
click at [151, 210] on em at bounding box center [154, 213] width 6 height 6
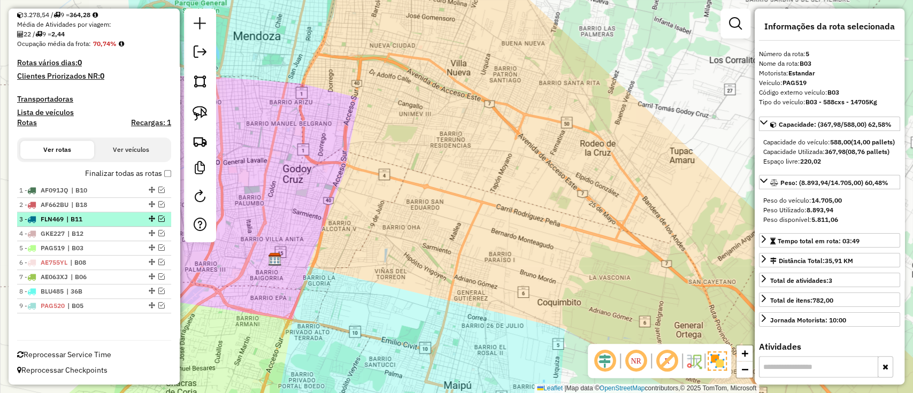
scroll to position [213, 0]
click at [126, 176] on label "Finalizar todas as rotas" at bounding box center [128, 174] width 86 height 11
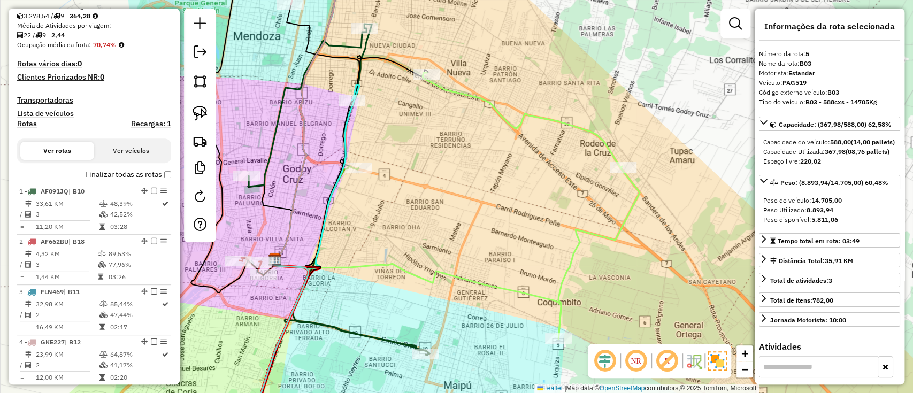
click at [21, 121] on h4 "Rotas" at bounding box center [27, 123] width 20 height 9
select select
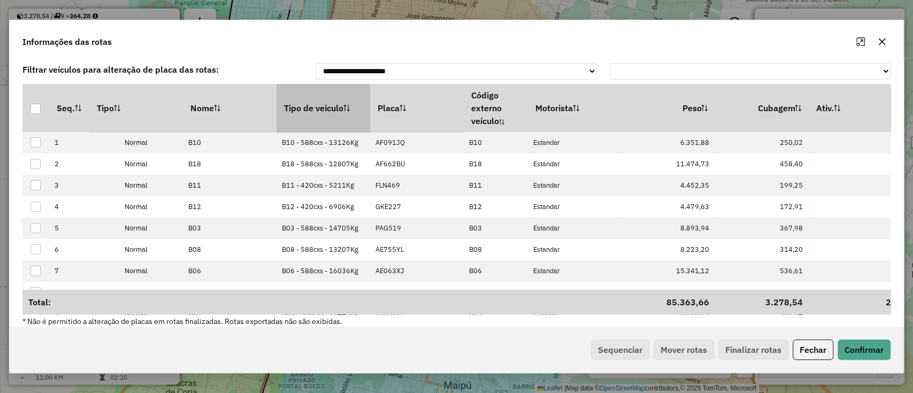
click at [332, 105] on th "Tipo de veículo" at bounding box center [324, 108] width 94 height 48
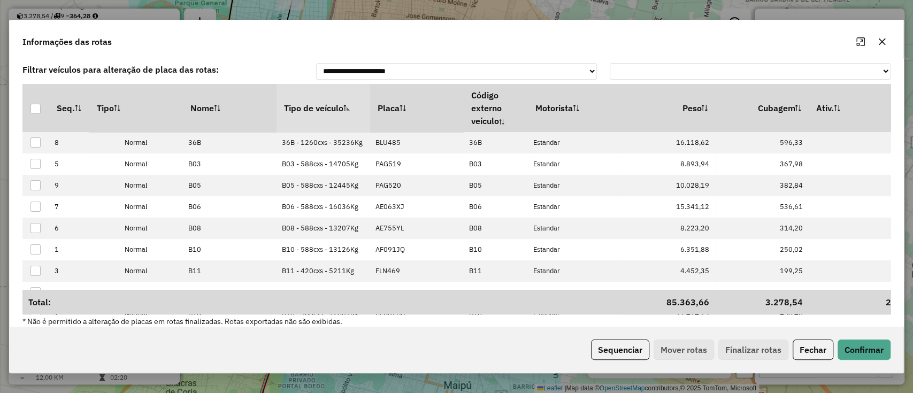
click at [332, 105] on th "Tipo de veículo" at bounding box center [324, 108] width 94 height 48
click at [332, 104] on th "Tipo de veículo" at bounding box center [324, 108] width 94 height 48
click at [638, 354] on button "Sequenciar" at bounding box center [620, 350] width 58 height 20
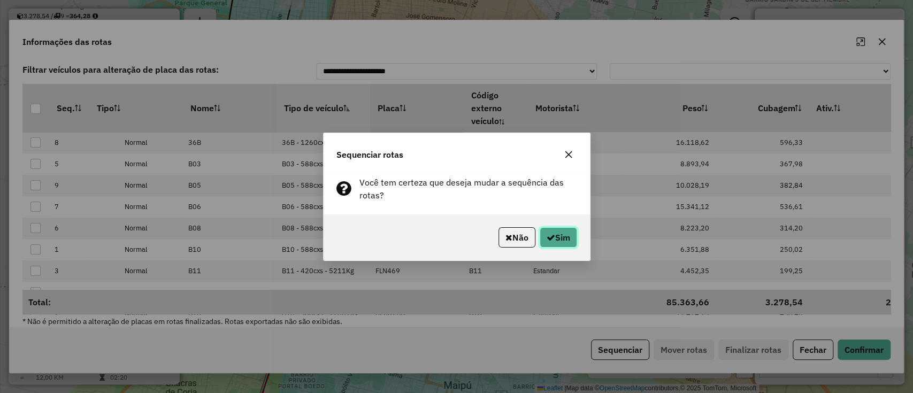
click at [561, 247] on button "Sim" at bounding box center [558, 237] width 37 height 20
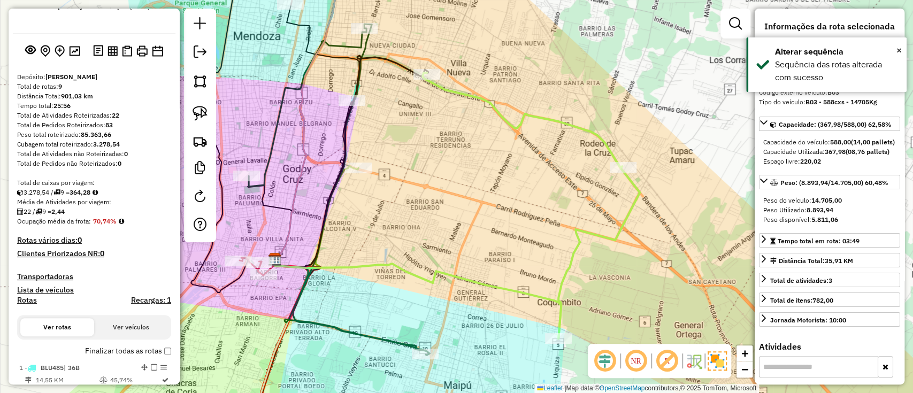
scroll to position [108, 0]
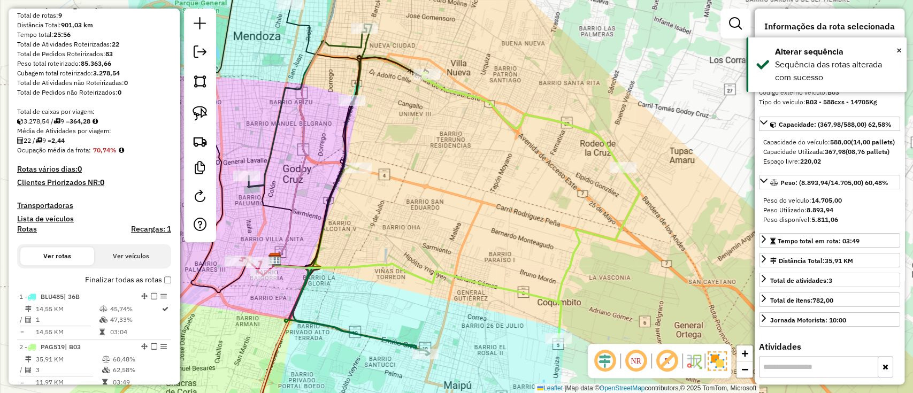
click at [150, 280] on label "Finalizar todas as rotas" at bounding box center [128, 280] width 86 height 11
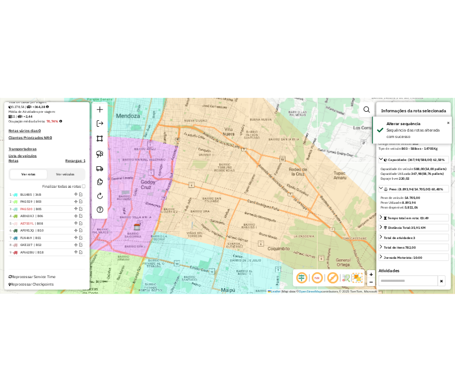
scroll to position [213, 0]
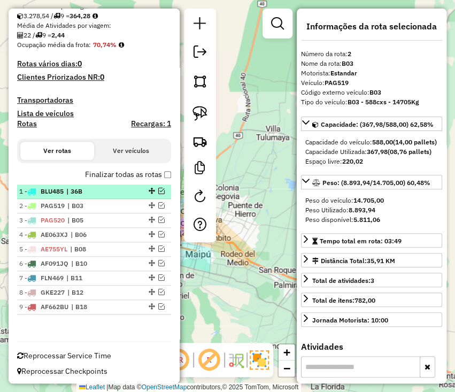
click at [118, 195] on div "1 - BLU485 | 36B" at bounding box center [75, 192] width 113 height 10
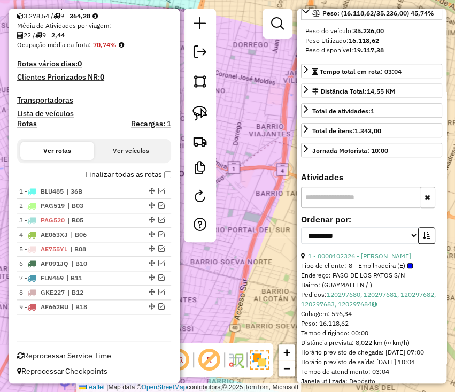
scroll to position [265, 0]
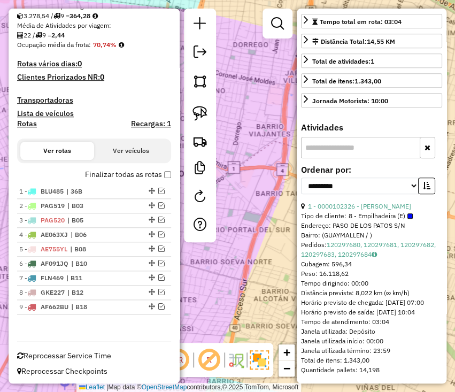
drag, startPoint x: 406, startPoint y: 199, endPoint x: 307, endPoint y: 195, distance: 99.1
click at [307, 202] on div "1 - 0000102326 - [PERSON_NAME]" at bounding box center [371, 207] width 141 height 10
copy div "1 - 0000102326 - [PERSON_NAME]"
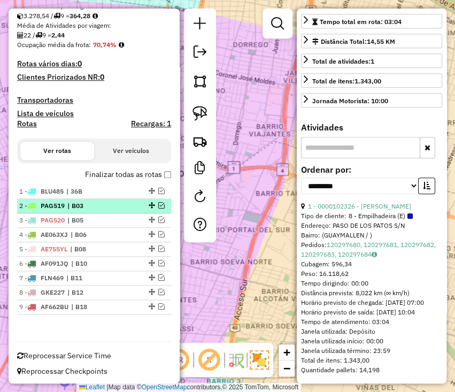
click at [122, 207] on div "2 - PAG519 | B03" at bounding box center [75, 206] width 113 height 10
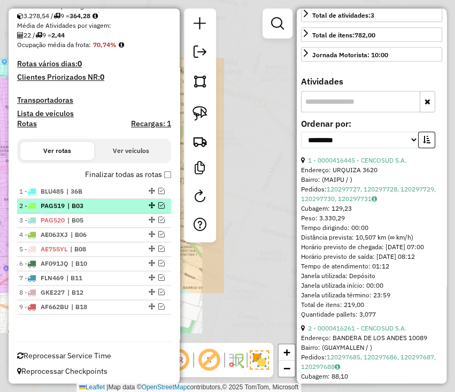
scroll to position [246, 0]
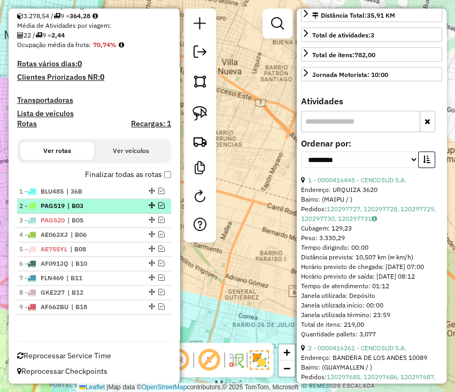
drag, startPoint x: 98, startPoint y: 204, endPoint x: 153, endPoint y: 204, distance: 54.6
click at [99, 204] on span "| B03" at bounding box center [91, 206] width 49 height 10
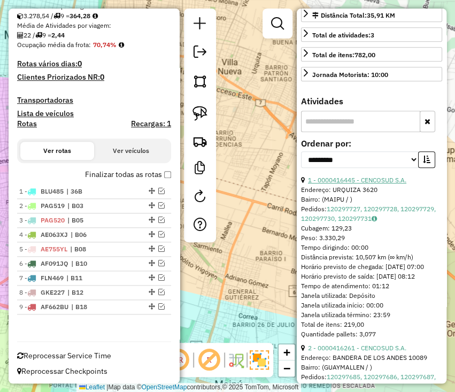
drag, startPoint x: 415, startPoint y: 197, endPoint x: 308, endPoint y: 195, distance: 107.6
click at [308, 185] on div "1 - 0000416445 - CENCOSUD S.A." at bounding box center [371, 181] width 141 height 10
copy link "1 - 0000416445 - CENCOSUD S.A."
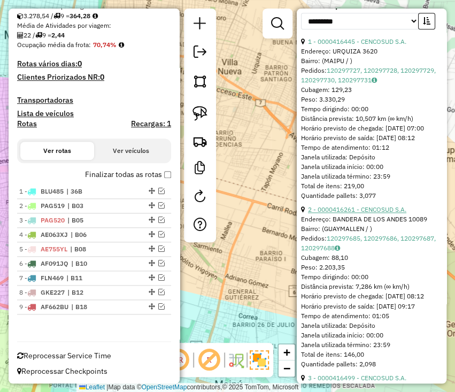
scroll to position [389, 0]
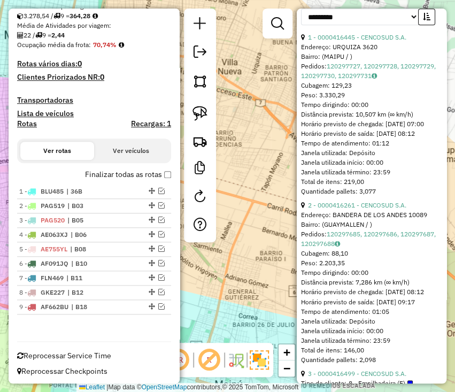
drag, startPoint x: 409, startPoint y: 235, endPoint x: 306, endPoint y: 227, distance: 104.1
click at [306, 210] on div "2 - 0000416261 - CENCOSUD S.A." at bounding box center [371, 206] width 141 height 10
copy div "2 - 0000416261 - CENCOSUD S.A."
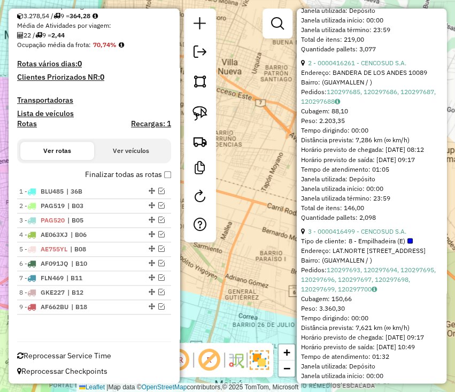
drag, startPoint x: 413, startPoint y: 264, endPoint x: 306, endPoint y: 263, distance: 106.5
click at [306, 236] on div "3 - 0000416499 - CENCOSUD S.A." at bounding box center [371, 231] width 141 height 10
copy div "3 - 0000416499 - CENCOSUD S.A."
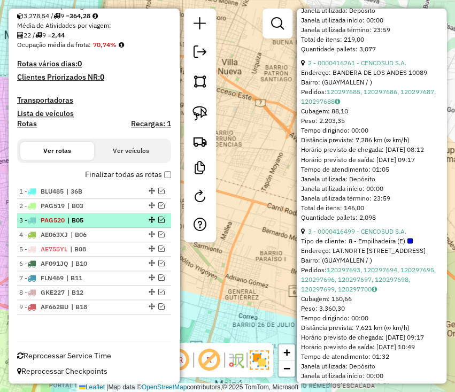
click at [118, 219] on div "3 - PAG520 | B05" at bounding box center [75, 221] width 113 height 10
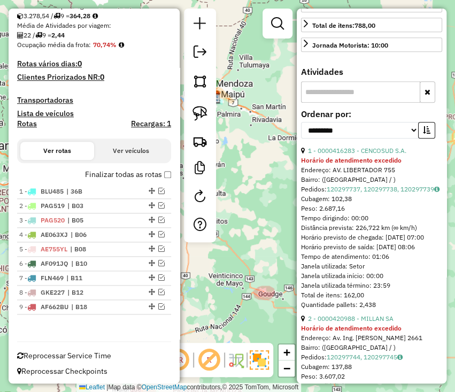
scroll to position [246, 0]
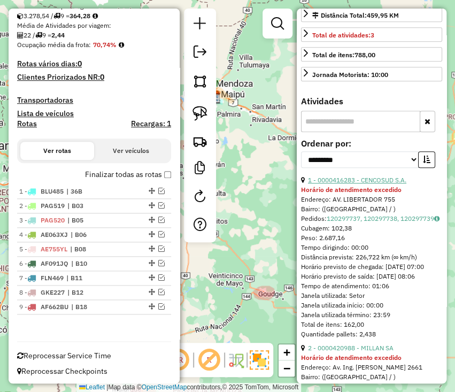
drag, startPoint x: 394, startPoint y: 199, endPoint x: 308, endPoint y: 195, distance: 85.7
click at [308, 185] on div "1 - 0000416283 - CENCOSUD S.A." at bounding box center [371, 181] width 141 height 10
copy link "1 - 0000416283 - CENCOSUD S.A."
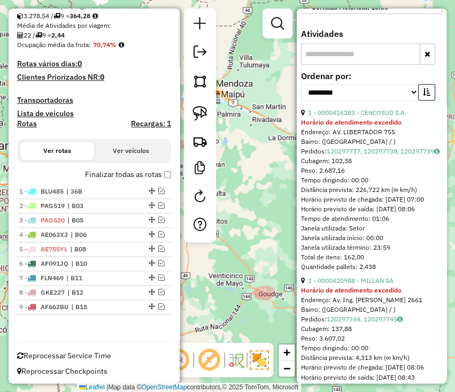
scroll to position [389, 0]
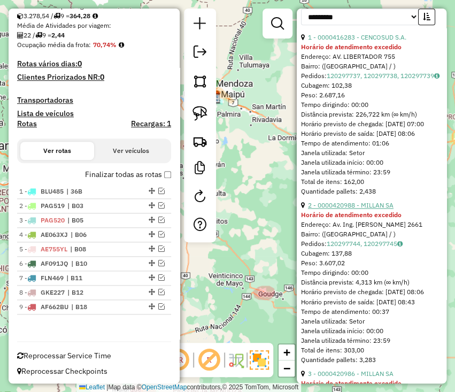
drag, startPoint x: 398, startPoint y: 245, endPoint x: 308, endPoint y: 241, distance: 89.4
click at [308, 210] on div "2 - 0000420988 - MILLAN SA" at bounding box center [371, 206] width 141 height 10
copy link "2 - 0000420988 - MILLAN SA"
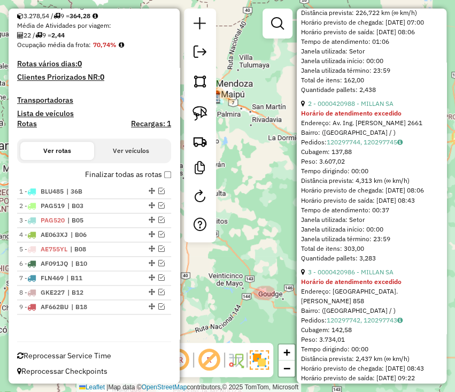
scroll to position [531, 0]
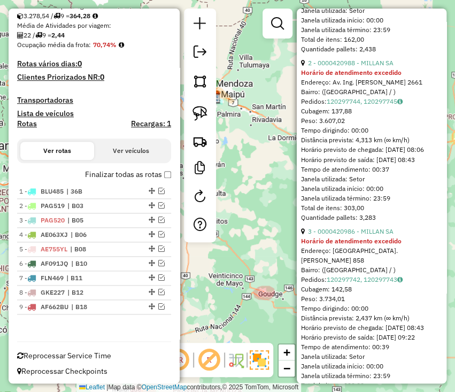
drag, startPoint x: 405, startPoint y: 275, endPoint x: 307, endPoint y: 274, distance: 97.4
click at [307, 236] on div "3 - 0000420986 - MILLAN SA" at bounding box center [371, 231] width 141 height 10
copy link "3 - 0000420986 - MILLAN SA"
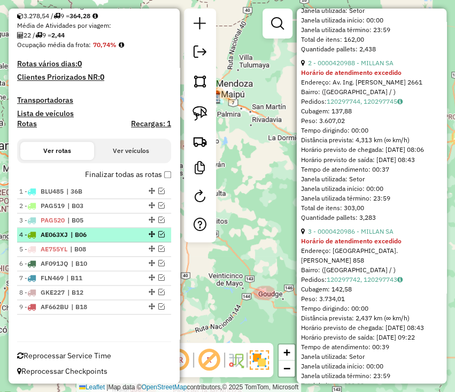
click at [110, 237] on span "| B06" at bounding box center [95, 235] width 49 height 10
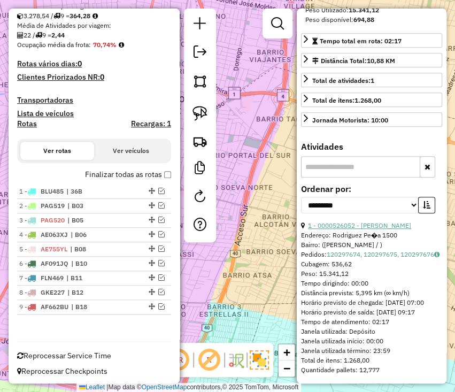
drag, startPoint x: 408, startPoint y: 206, endPoint x: 308, endPoint y: 210, distance: 100.1
click at [308, 221] on div "1 - 0000526052 - [PERSON_NAME]" at bounding box center [371, 226] width 141 height 10
copy link "1 - 0000526052 - [PERSON_NAME]"
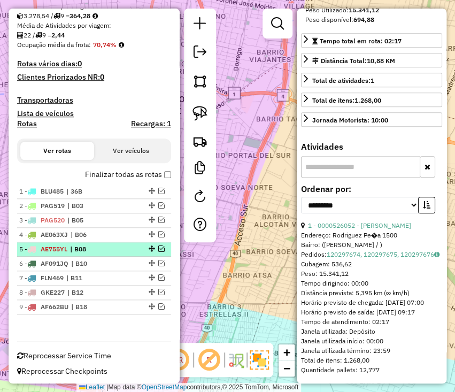
click at [111, 249] on span "| B08" at bounding box center [94, 250] width 49 height 10
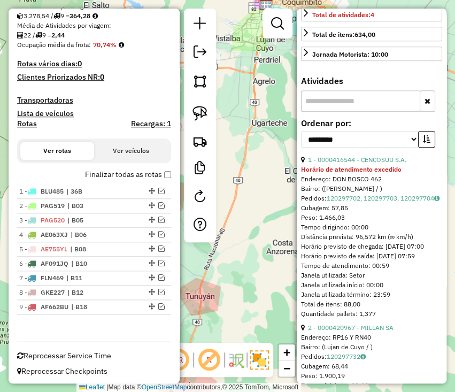
scroll to position [246, 0]
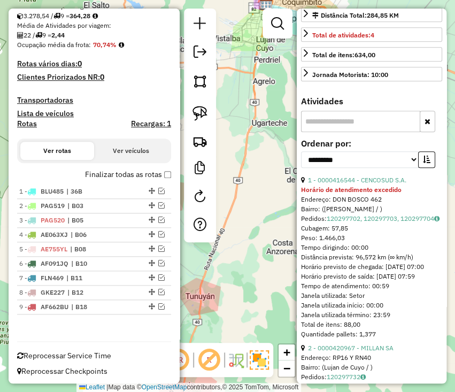
drag, startPoint x: 411, startPoint y: 198, endPoint x: 307, endPoint y: 195, distance: 103.8
click at [307, 185] on div "1 - 0000416544 - CENCOSUD S.A." at bounding box center [371, 181] width 141 height 10
copy link "1 - 0000416544 - CENCOSUD S.A."
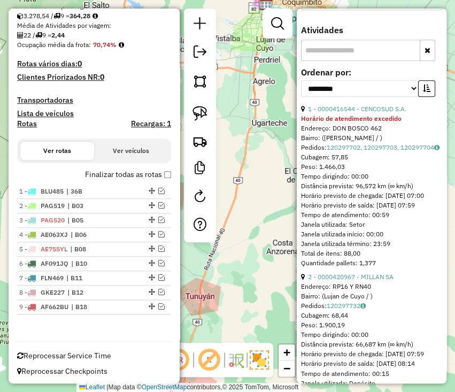
drag, startPoint x: 405, startPoint y: 313, endPoint x: 307, endPoint y: 307, distance: 97.6
copy link "2 - 0000420967 - MILLAN SA"
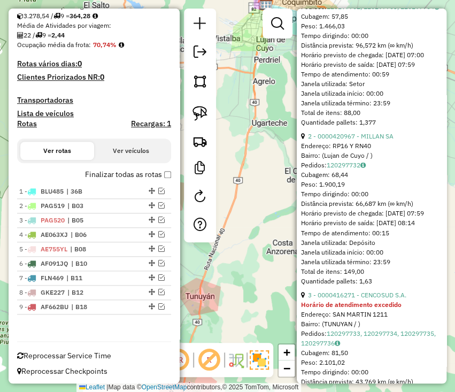
scroll to position [460, 0]
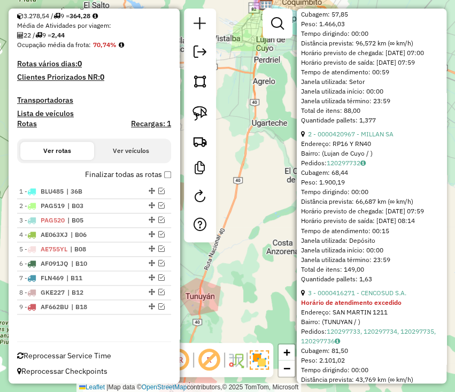
drag, startPoint x: 418, startPoint y: 339, endPoint x: 305, endPoint y: 339, distance: 112.9
click at [305, 298] on div "3 - 0000416271 - CENCOSUD S.A." at bounding box center [371, 293] width 141 height 10
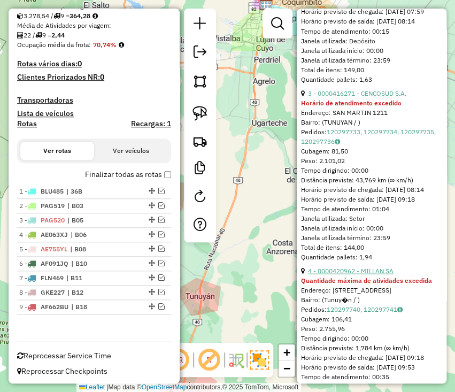
scroll to position [674, 0]
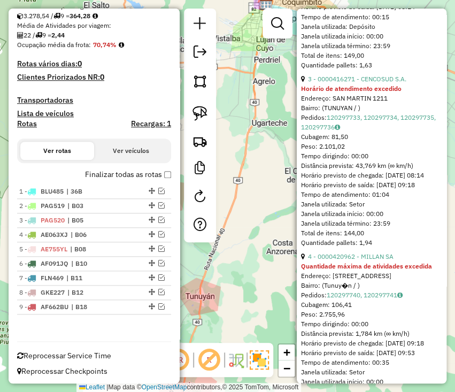
drag, startPoint x: 397, startPoint y: 310, endPoint x: 370, endPoint y: 324, distance: 29.9
click at [307, 261] on div "4 - 0000420962 - MILLAN SA" at bounding box center [371, 257] width 141 height 10
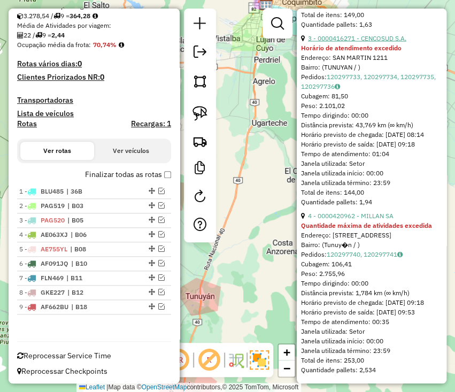
scroll to position [717, 0]
drag, startPoint x: 411, startPoint y: 82, endPoint x: 308, endPoint y: 82, distance: 102.7
click at [308, 43] on div "3 - 0000416271 - CENCOSUD S.A." at bounding box center [371, 39] width 141 height 10
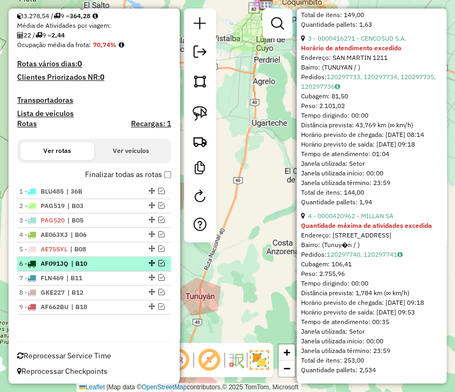
click at [63, 257] on li "6 - AF091JQ | B10" at bounding box center [94, 264] width 154 height 14
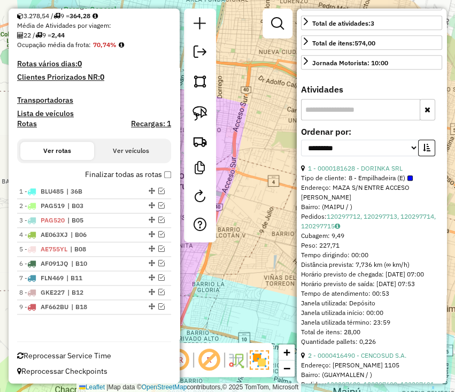
scroll to position [193, 0]
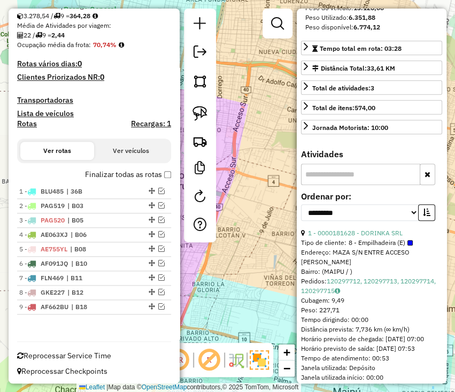
drag, startPoint x: 385, startPoint y: 249, endPoint x: 302, endPoint y: 246, distance: 83.0
click at [302, 238] on div "1 - 0000181628 - DORINKA SRL" at bounding box center [371, 233] width 141 height 10
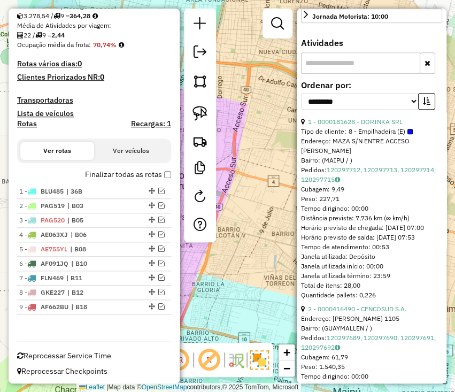
scroll to position [335, 0]
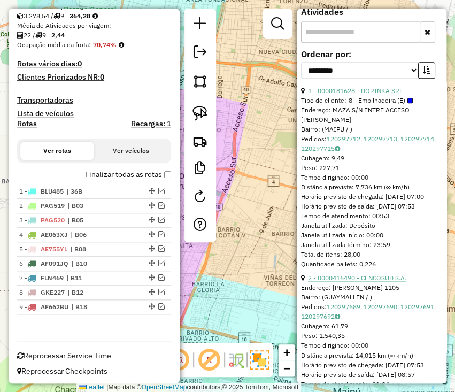
drag, startPoint x: 414, startPoint y: 302, endPoint x: 308, endPoint y: 302, distance: 106.0
click at [308, 283] on div "2 - 0000416490 - CENCOSUD S.A." at bounding box center [371, 278] width 141 height 10
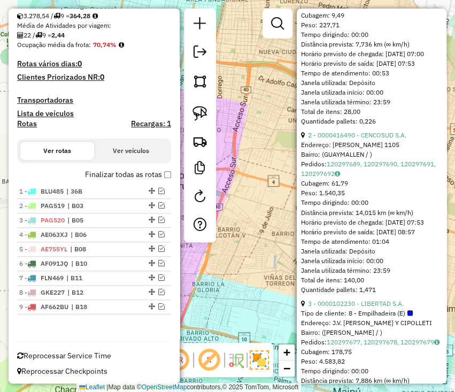
scroll to position [549, 0]
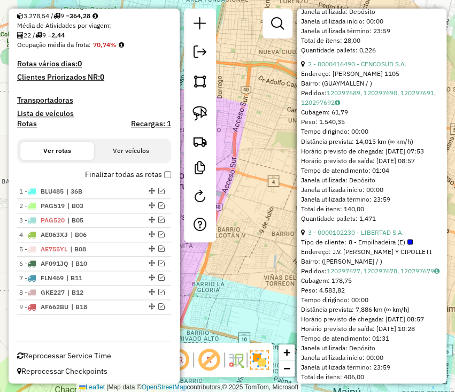
drag, startPoint x: 410, startPoint y: 271, endPoint x: 307, endPoint y: 265, distance: 104.0
click at [307, 237] on div "3 - 0000102230 - LIBERTAD S.A." at bounding box center [371, 232] width 141 height 10
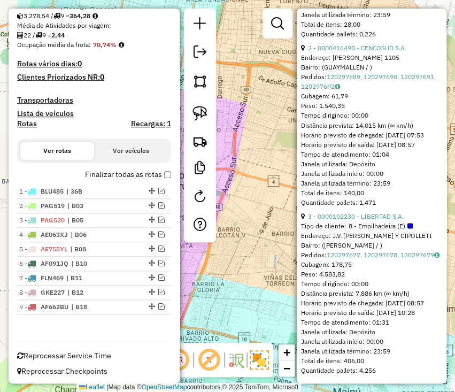
scroll to position [621, 0]
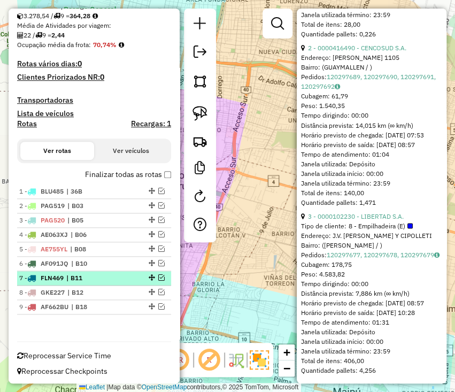
click at [92, 276] on span "| B11" at bounding box center [90, 278] width 49 height 10
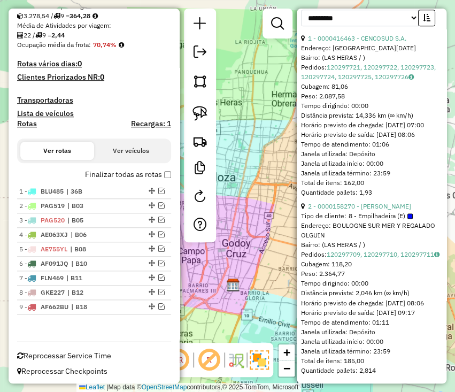
scroll to position [228, 0]
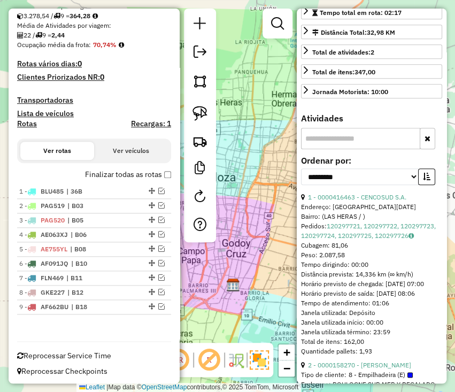
drag, startPoint x: 354, startPoint y: 210, endPoint x: 300, endPoint y: 214, distance: 54.1
click at [300, 214] on div "**********" at bounding box center [372, 196] width 150 height 375
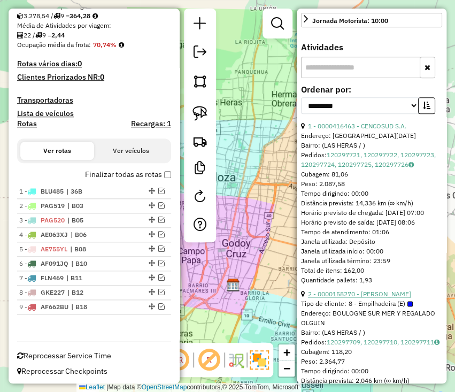
drag, startPoint x: 412, startPoint y: 325, endPoint x: 311, endPoint y: 326, distance: 101.1
click at [308, 299] on div "2 - 0000158270 - [PERSON_NAME]" at bounding box center [371, 295] width 141 height 10
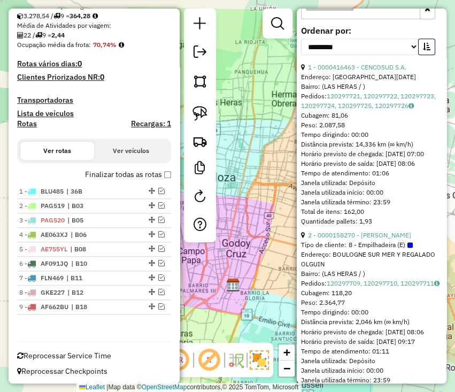
scroll to position [443, 0]
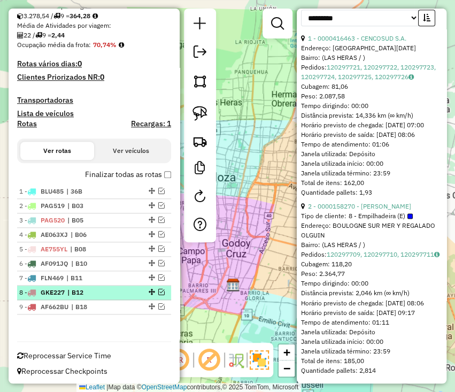
click at [92, 288] on span "| B12" at bounding box center [91, 293] width 49 height 10
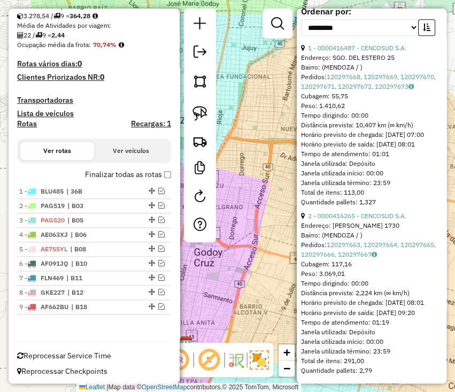
drag, startPoint x: 103, startPoint y: 292, endPoint x: 190, endPoint y: 274, distance: 88.5
click at [103, 292] on span "| B12" at bounding box center [91, 293] width 49 height 10
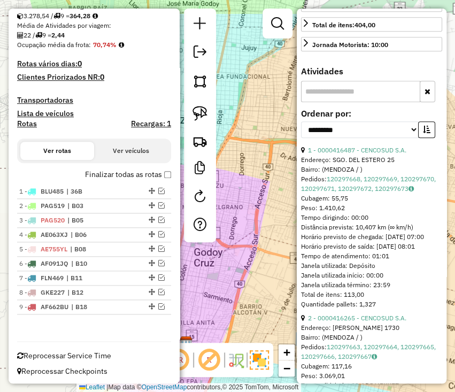
scroll to position [210, 0]
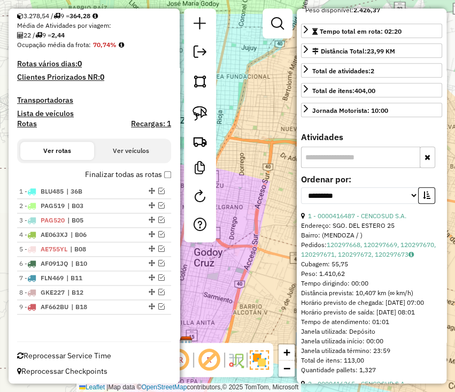
drag, startPoint x: 364, startPoint y: 234, endPoint x: 304, endPoint y: 232, distance: 59.4
click at [304, 221] on div "1 - 0000416487 - CENCOSUD S.A." at bounding box center [371, 216] width 141 height 10
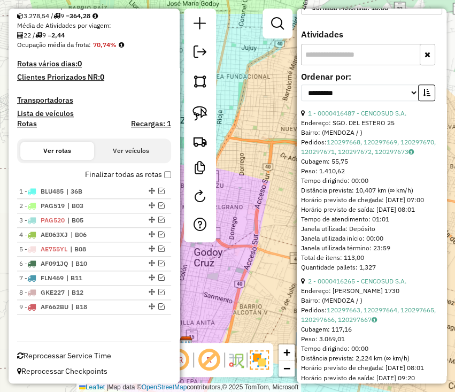
scroll to position [352, 0]
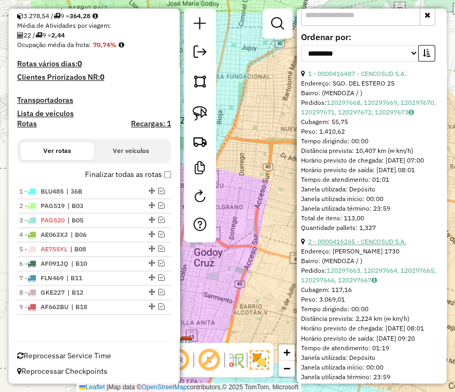
drag, startPoint x: 412, startPoint y: 280, endPoint x: 309, endPoint y: 278, distance: 102.8
click at [309, 247] on div "2 - 0000416265 - CENCOSUD S.A." at bounding box center [371, 242] width 141 height 10
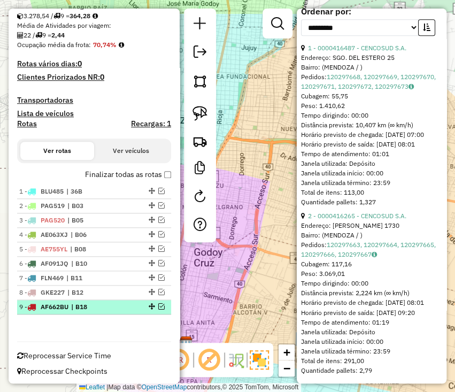
click at [115, 303] on span "| B18" at bounding box center [95, 307] width 49 height 10
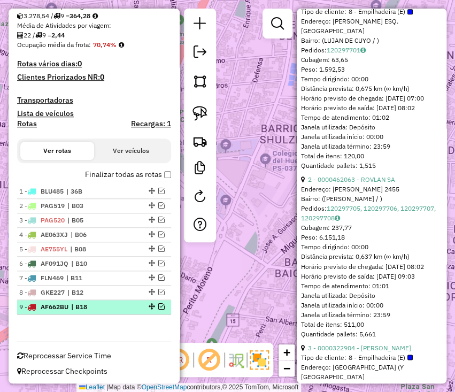
click at [112, 305] on span "| B18" at bounding box center [95, 307] width 49 height 10
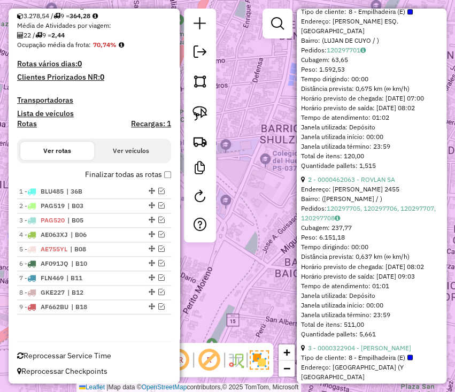
scroll to position [281, 0]
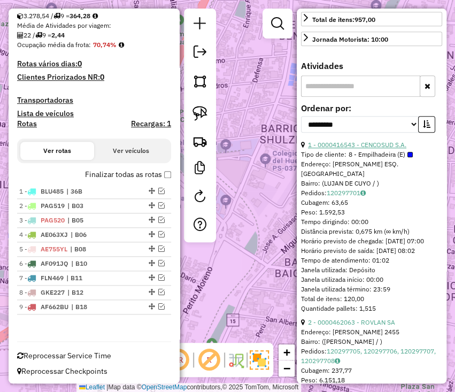
drag, startPoint x: 410, startPoint y: 158, endPoint x: 308, endPoint y: 164, distance: 102.4
click at [308, 150] on div "1 - 0000416543 - CENCOSUD S.A." at bounding box center [371, 145] width 141 height 10
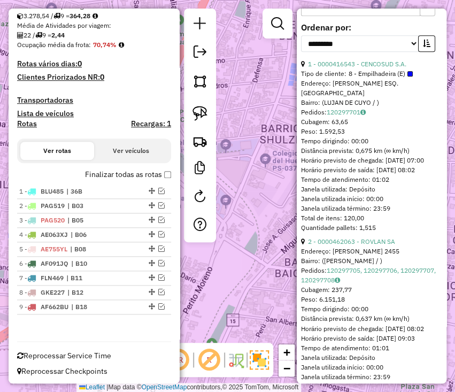
scroll to position [424, 0]
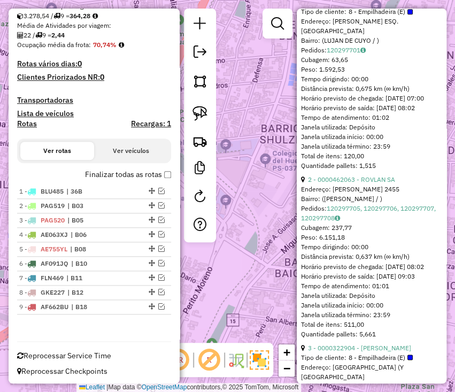
drag, startPoint x: 401, startPoint y: 193, endPoint x: 304, endPoint y: 195, distance: 96.9
click at [304, 185] on div "2 - 0000462063 - ROVLAN SA" at bounding box center [371, 180] width 141 height 10
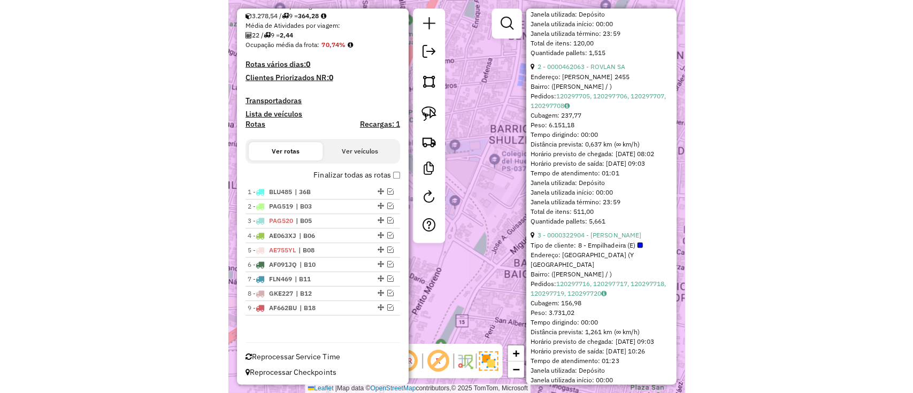
scroll to position [566, 0]
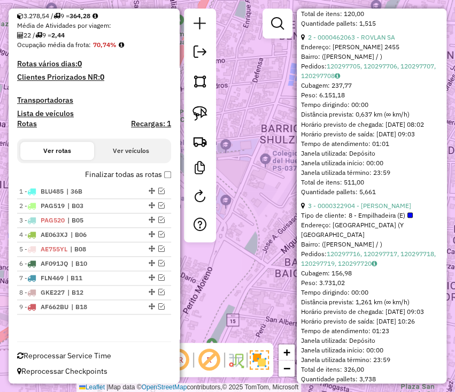
drag, startPoint x: 406, startPoint y: 235, endPoint x: 307, endPoint y: 228, distance: 99.8
click at [307, 210] on div "3 - 0000322904 - [PERSON_NAME]" at bounding box center [371, 206] width 141 height 10
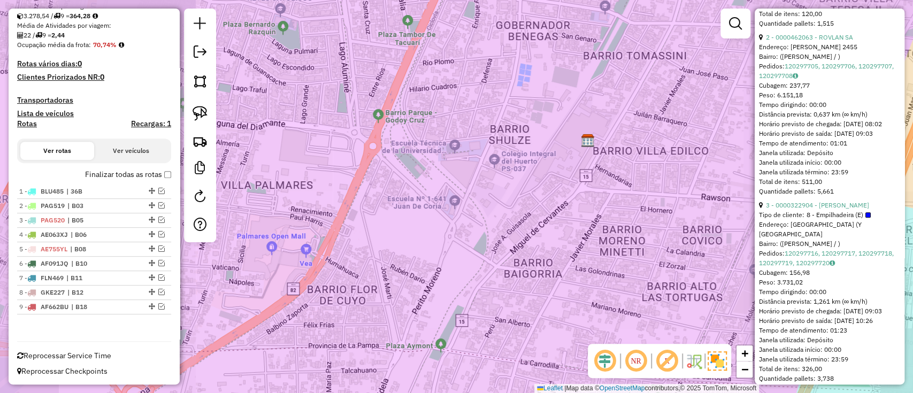
click at [450, 214] on div "Janela de atendimento Grade de atendimento Capacidade Transportadoras Veículos …" at bounding box center [456, 196] width 913 height 393
click at [138, 177] on label "Finalizar todas as rotas" at bounding box center [128, 174] width 86 height 11
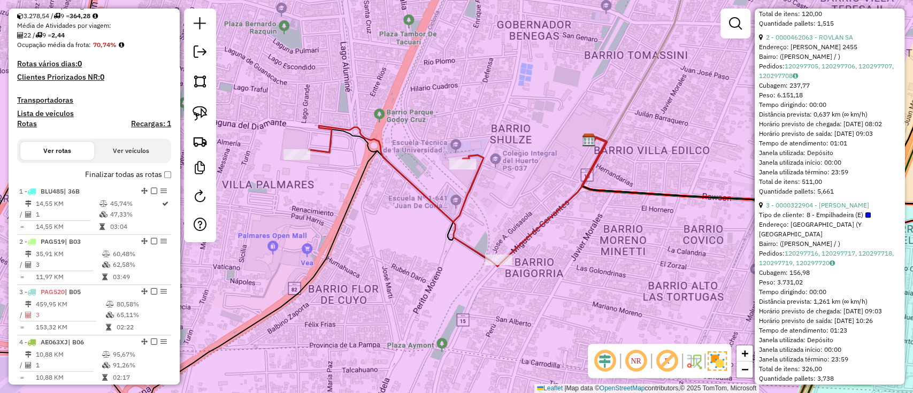
click at [347, 245] on div "Janela de atendimento Grade de atendimento Capacidade Transportadoras Veículos …" at bounding box center [456, 196] width 913 height 393
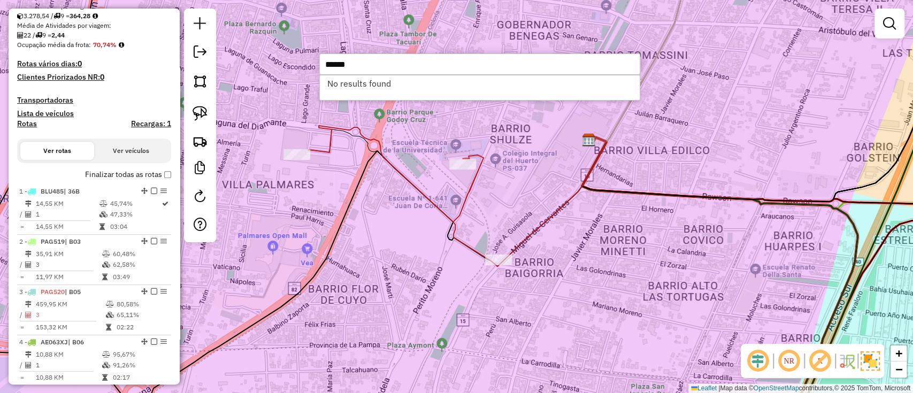
type input "******"
click at [154, 174] on label "Finalizar todas as rotas" at bounding box center [128, 174] width 86 height 11
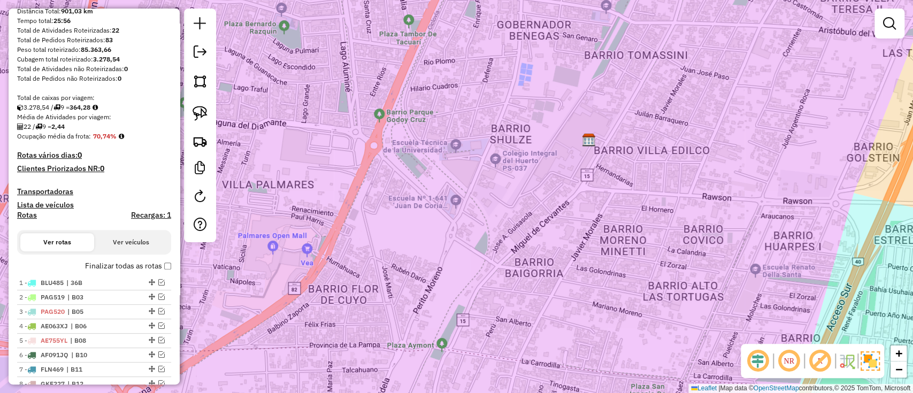
scroll to position [0, 0]
